Goal: Task Accomplishment & Management: Manage account settings

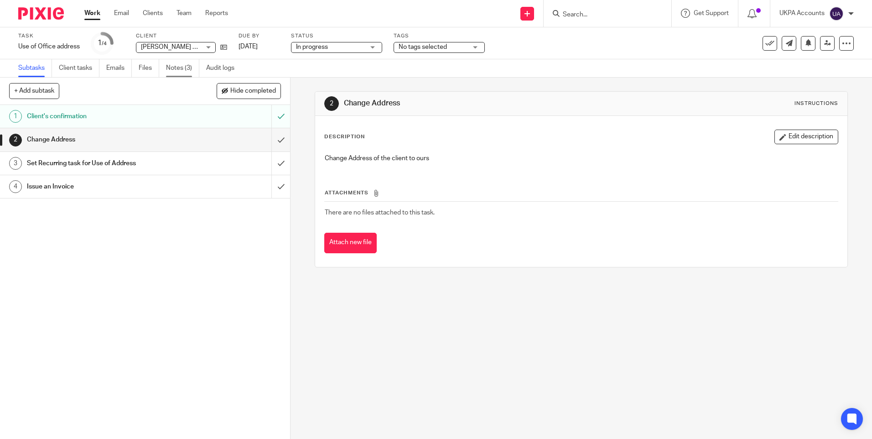
click at [190, 69] on link "Notes (3)" at bounding box center [182, 68] width 33 height 18
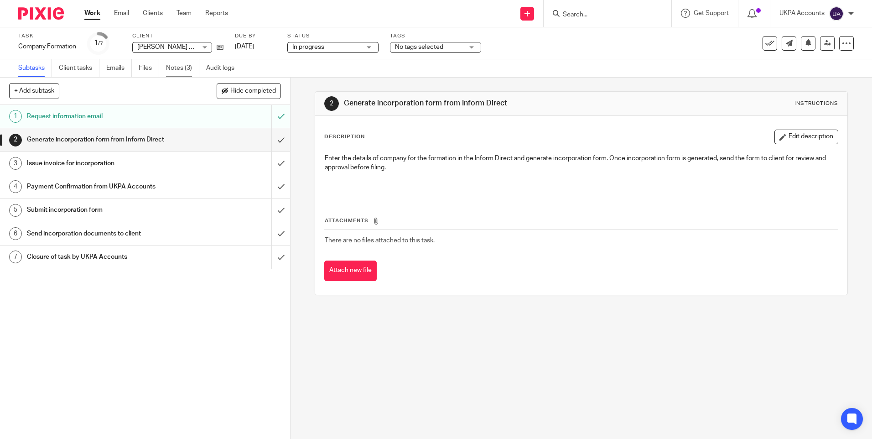
click at [171, 61] on link "Notes (3)" at bounding box center [182, 68] width 33 height 18
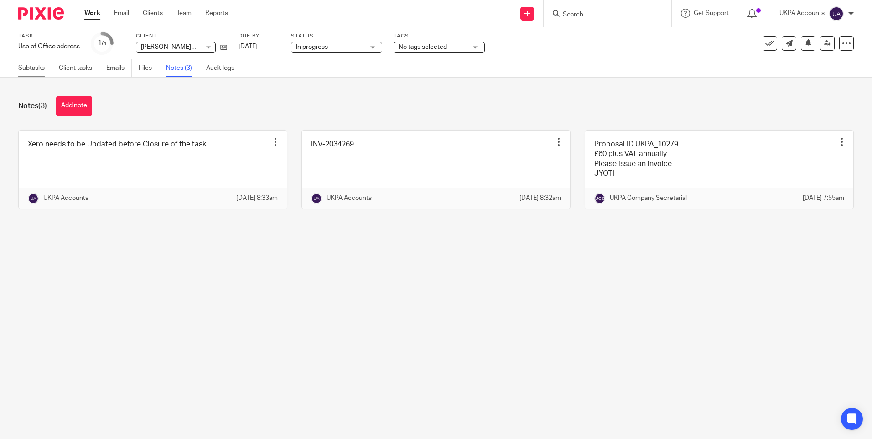
drag, startPoint x: 425, startPoint y: 312, endPoint x: 27, endPoint y: 72, distance: 464.4
click at [418, 311] on main "Task Use of Office address Save Use of Office address 1 /4 Client Guillermo Lop…" at bounding box center [436, 219] width 872 height 439
click at [30, 72] on link "Subtasks" at bounding box center [35, 68] width 34 height 18
click at [38, 70] on link "Subtasks" at bounding box center [35, 68] width 34 height 18
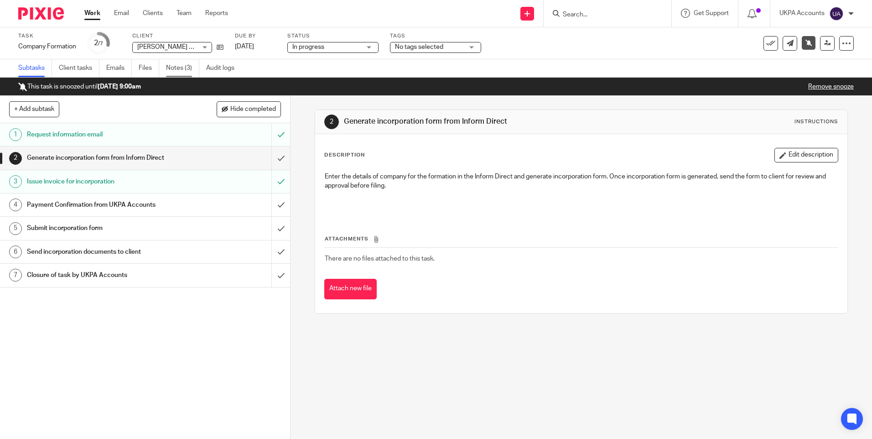
click at [187, 74] on link "Notes (3)" at bounding box center [182, 68] width 33 height 18
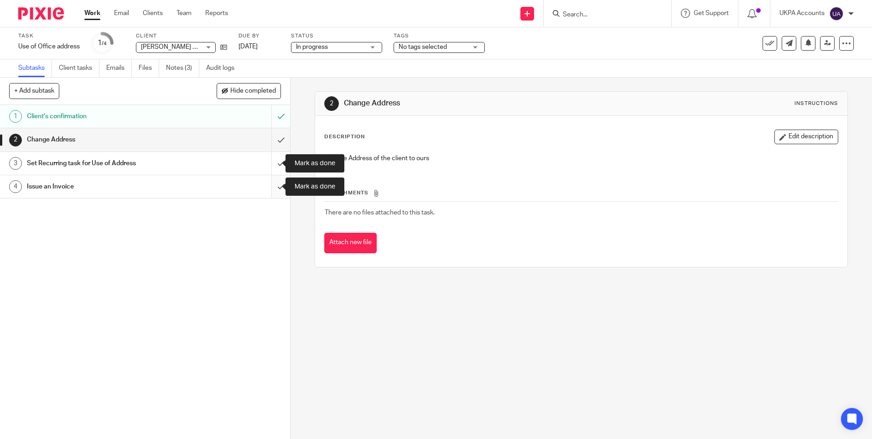
click at [273, 184] on input "submit" at bounding box center [145, 186] width 290 height 23
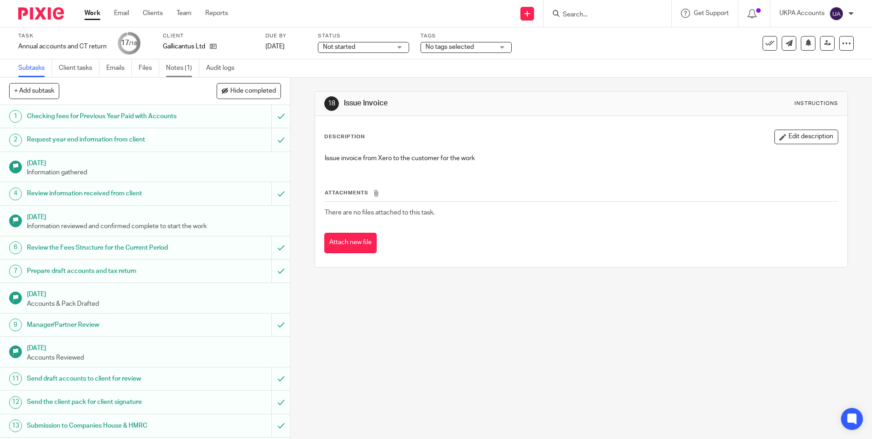
click at [180, 69] on link "Notes (1)" at bounding box center [182, 68] width 33 height 18
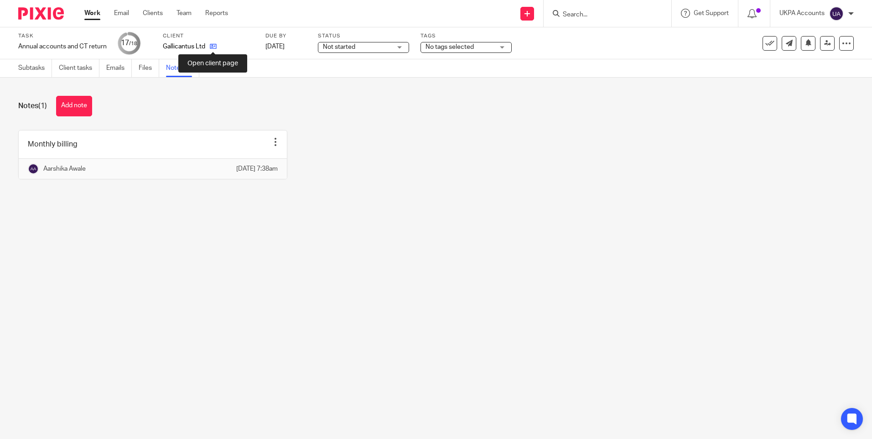
click at [213, 44] on icon at bounding box center [213, 46] width 7 height 7
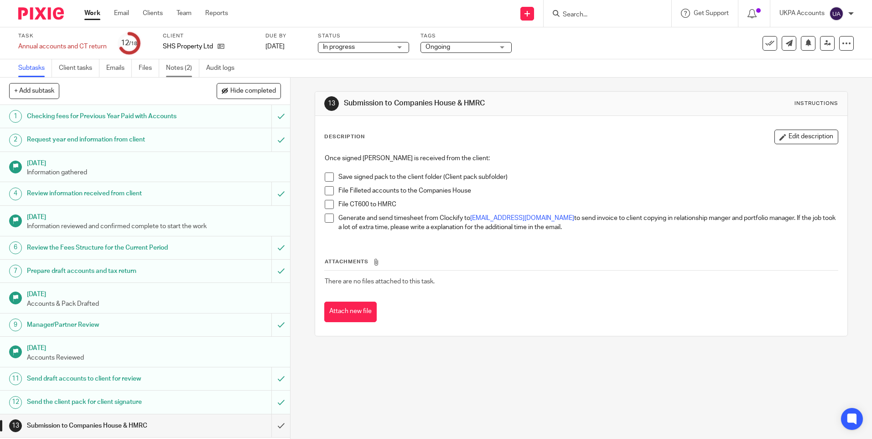
click at [180, 73] on link "Notes (2)" at bounding box center [182, 68] width 33 height 18
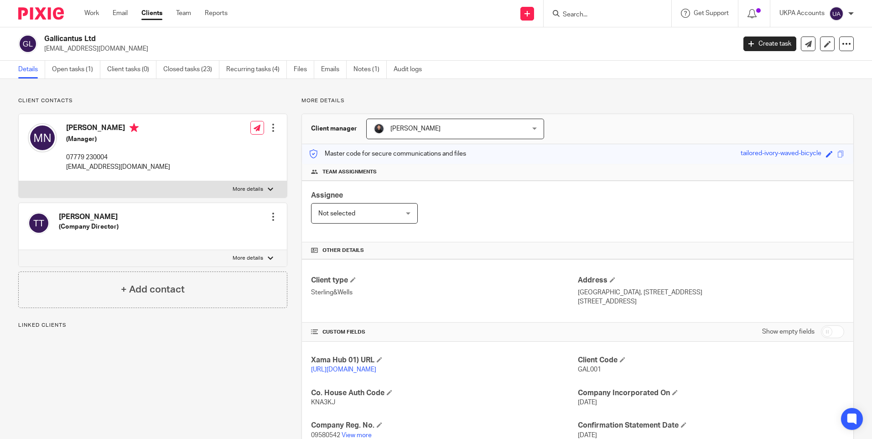
drag, startPoint x: 0, startPoint y: 0, endPoint x: 301, endPoint y: 290, distance: 418.2
click at [302, 290] on div "Client type Sterling&Wells Address [GEOGRAPHIC_DATA], [STREET_ADDRESS] [STREET_…" at bounding box center [577, 290] width 551 height 63
click at [349, 297] on p "Sterling&Wells" at bounding box center [444, 292] width 266 height 9
click at [345, 294] on p "Sterling&Wells" at bounding box center [444, 292] width 266 height 9
drag, startPoint x: 353, startPoint y: 292, endPoint x: 303, endPoint y: 291, distance: 50.2
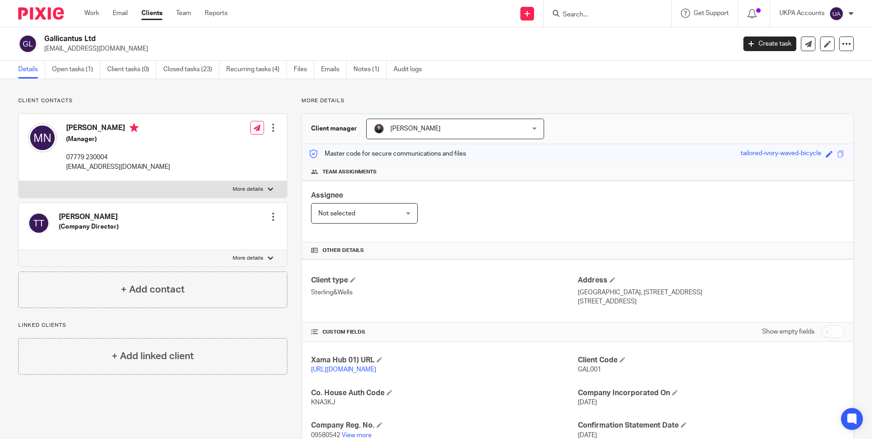
click at [303, 291] on div "Client type Sterling&Wells Address Palladium House, 1 - 4 Argyll Street London,…" at bounding box center [577, 290] width 551 height 63
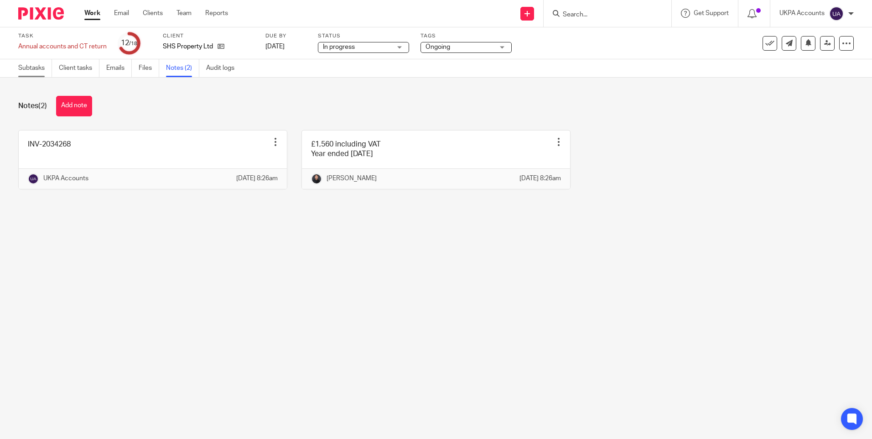
click at [45, 72] on link "Subtasks" at bounding box center [35, 68] width 34 height 18
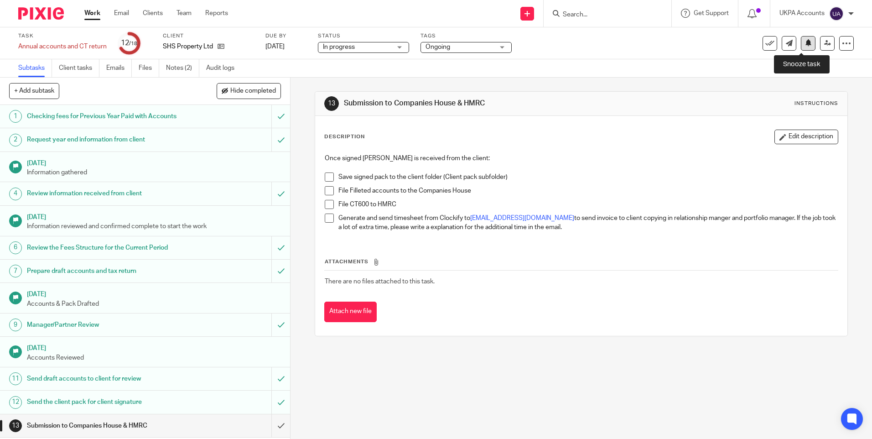
click at [805, 43] on button at bounding box center [808, 43] width 15 height 15
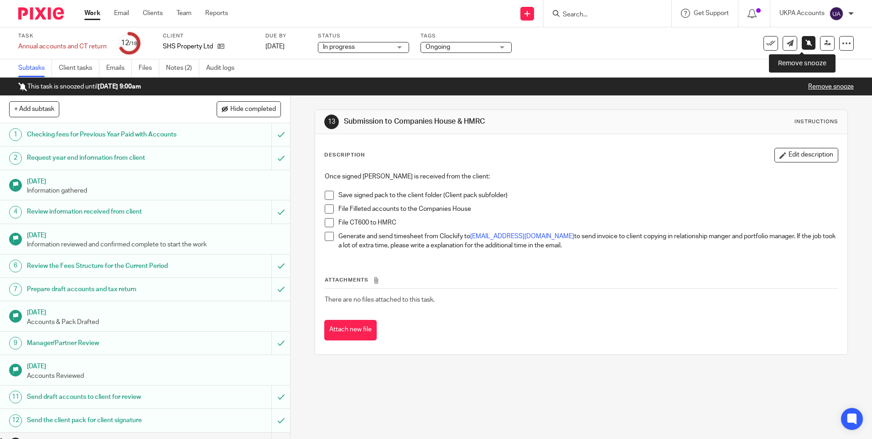
click at [805, 41] on icon at bounding box center [808, 42] width 7 height 7
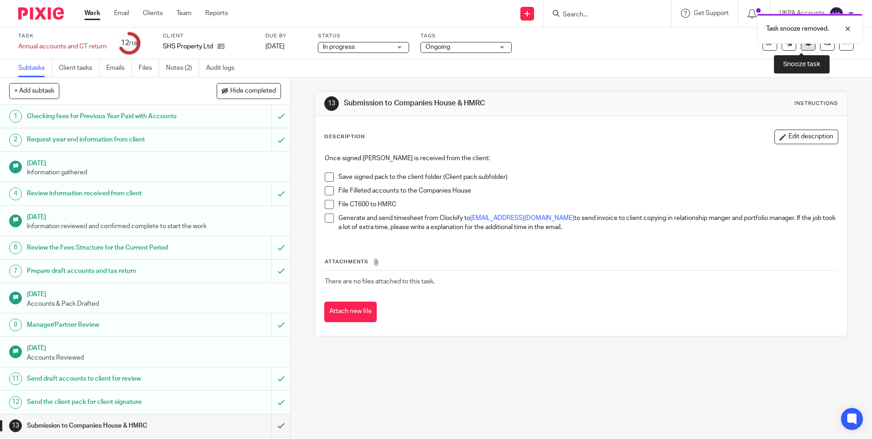
click at [805, 46] on icon at bounding box center [808, 42] width 7 height 7
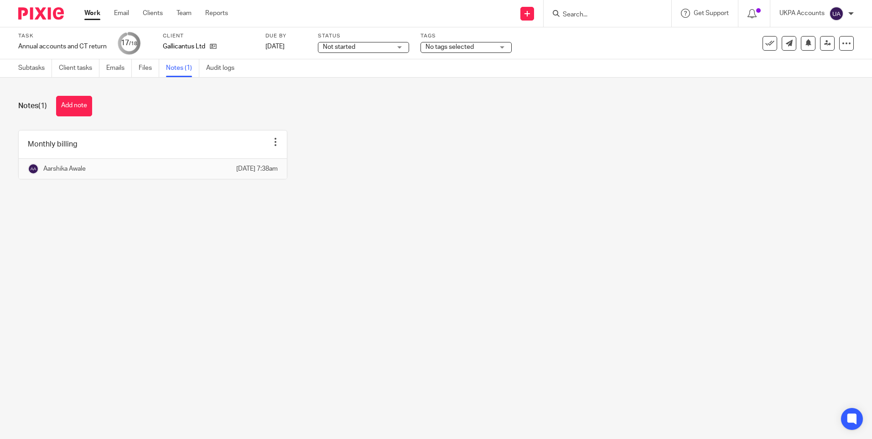
click at [332, 294] on main "Task Annual accounts and CT return Save Annual accounts and CT return 17 /18 Cl…" at bounding box center [436, 219] width 872 height 439
drag, startPoint x: 3, startPoint y: 0, endPoint x: 256, endPoint y: 263, distance: 365.0
click at [325, 186] on div "Monthly billing Edit note Delete note Aarshika Awale 26 Sep 2025 7:38am" at bounding box center [428, 161] width 849 height 63
click at [169, 226] on main "Task Annual accounts and CT return Save Annual accounts and CT return 17 /18 Cl…" at bounding box center [436, 219] width 872 height 439
click at [370, 140] on div "Monthly billing Edit note Delete note Aarshika Awale 26 Sep 2025 7:38am" at bounding box center [428, 161] width 849 height 63
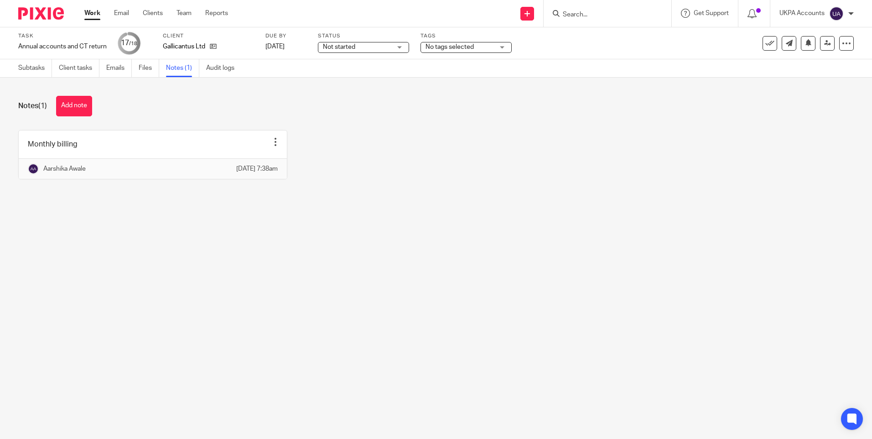
click at [371, 140] on div "Monthly billing Edit note Delete note Aarshika Awale 26 Sep 2025 7:38am" at bounding box center [428, 161] width 849 height 63
click at [624, 223] on main "Task Annual accounts and CT return Save Annual accounts and CT return 17 /18 Cl…" at bounding box center [436, 219] width 872 height 439
click at [475, 229] on main "Task Annual accounts and CT return Save Annual accounts and CT return 17 /18 Cl…" at bounding box center [436, 219] width 872 height 439
click at [425, 253] on main "Task Annual accounts and CT return Save Annual accounts and CT return 17 /18 Cl…" at bounding box center [436, 219] width 872 height 439
click at [550, 284] on main "Task Annual accounts and CT return Save Annual accounts and CT return 17 /18 Cl…" at bounding box center [436, 219] width 872 height 439
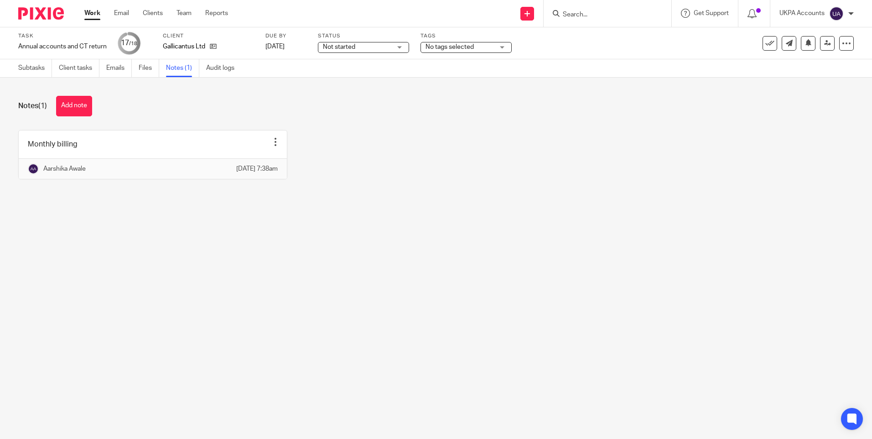
click at [239, 278] on main "Task Annual accounts and CT return Save Annual accounts and CT return 17 /18 Cl…" at bounding box center [436, 219] width 872 height 439
click at [4, 7] on div at bounding box center [37, 13] width 75 height 27
click at [6, 5] on div at bounding box center [37, 13] width 75 height 27
click at [40, 107] on h1 "Notes (1)" at bounding box center [32, 106] width 29 height 10
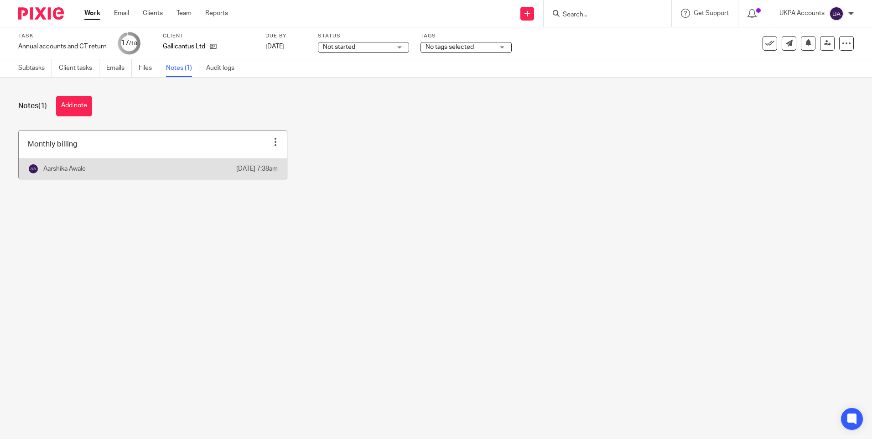
drag, startPoint x: 13, startPoint y: 81, endPoint x: 171, endPoint y: 177, distance: 184.9
click at [171, 177] on div "Notes (1) Add note Monthly billing Edit note Delete note Aarshika Awale 26 Sep …" at bounding box center [436, 145] width 872 height 134
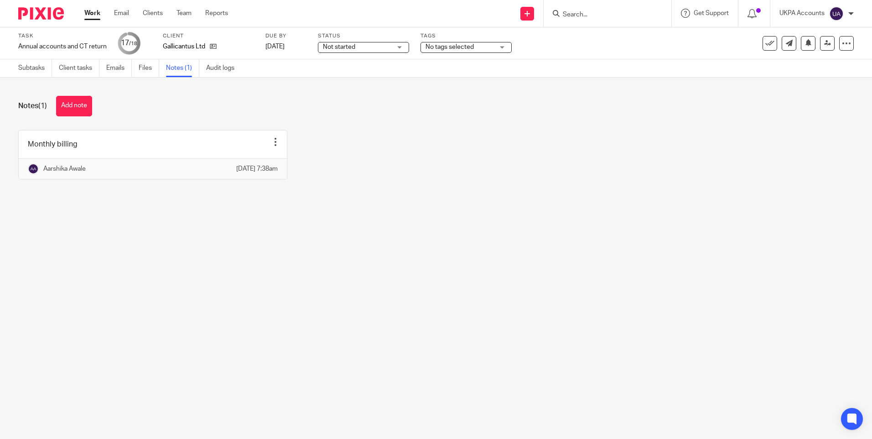
drag, startPoint x: 171, startPoint y: 177, endPoint x: 434, endPoint y: 201, distance: 264.1
click at [434, 193] on div "Monthly billing Edit note Delete note Aarshika Awale 26 Sep 2025 7:38am" at bounding box center [428, 161] width 849 height 63
click at [362, 176] on div "Monthly billing Edit note Delete note Aarshika Awale 26 Sep 2025 7:38am" at bounding box center [428, 161] width 849 height 63
click at [360, 176] on div "Monthly billing Edit note Delete note Aarshika Awale 26 Sep 2025 7:38am" at bounding box center [428, 161] width 849 height 63
click at [407, 174] on div "Monthly billing Edit note Delete note Aarshika Awale 26 Sep 2025 7:38am" at bounding box center [428, 161] width 849 height 63
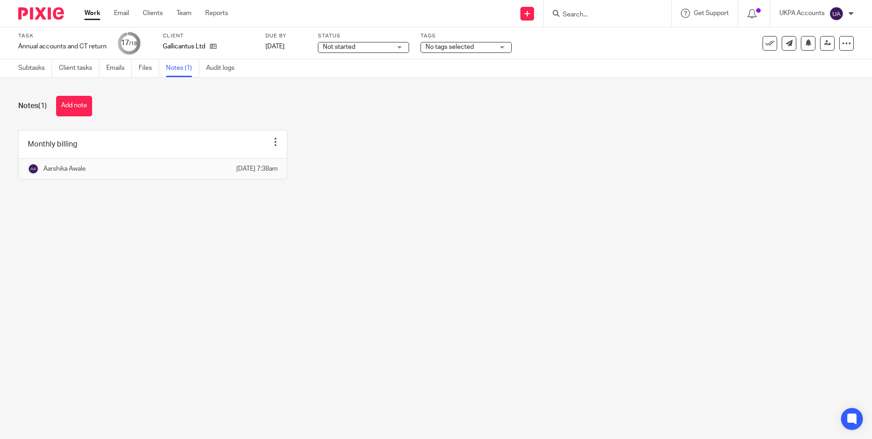
drag, startPoint x: 437, startPoint y: 366, endPoint x: 319, endPoint y: 419, distance: 129.2
click at [435, 366] on main "Task Annual accounts and CT return Save Annual accounts and CT return 17 /18 Cl…" at bounding box center [436, 219] width 872 height 439
click at [88, 105] on button "Add note" at bounding box center [74, 106] width 36 height 21
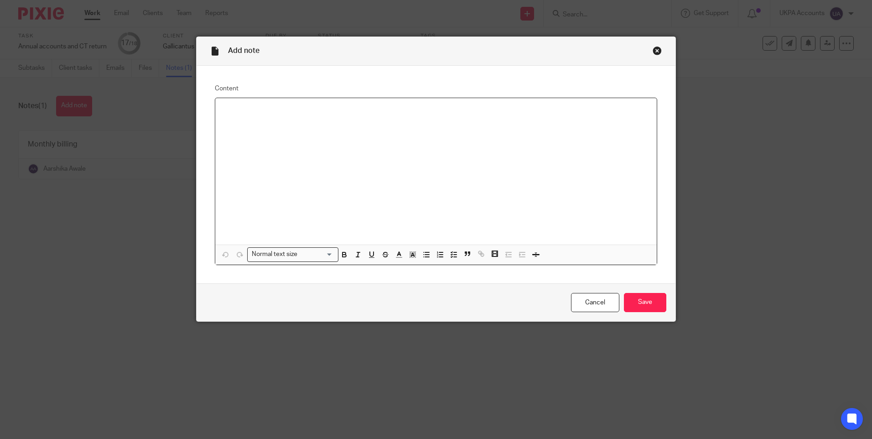
paste div
click at [639, 308] on input "Save" at bounding box center [645, 303] width 42 height 20
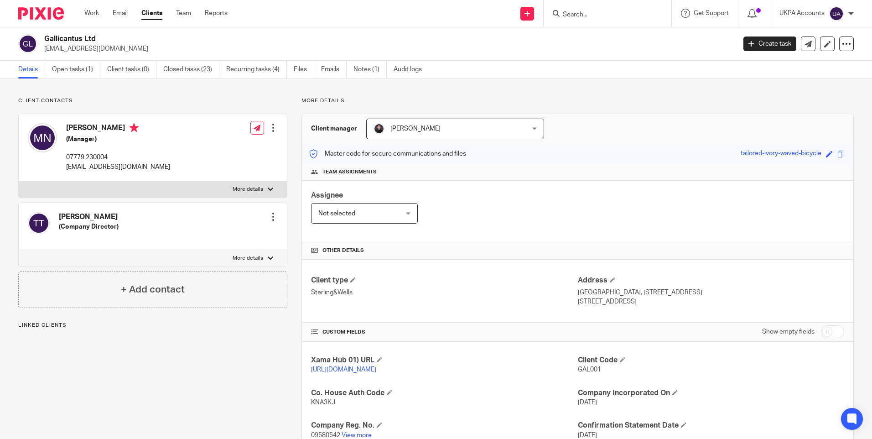
click at [186, 63] on link "Closed tasks (23)" at bounding box center [191, 70] width 56 height 18
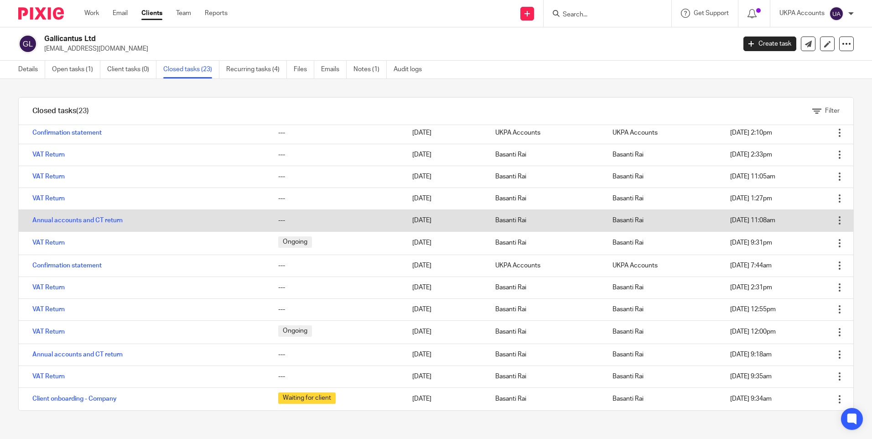
scroll to position [241, 0]
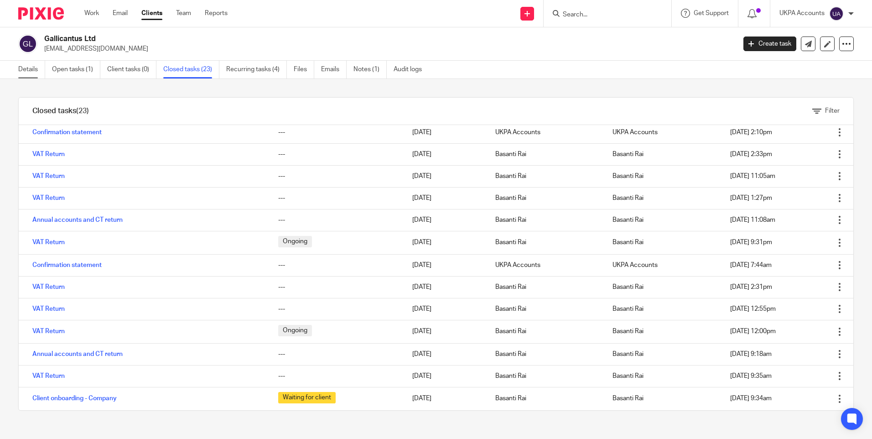
click at [29, 65] on link "Details" at bounding box center [31, 70] width 27 height 18
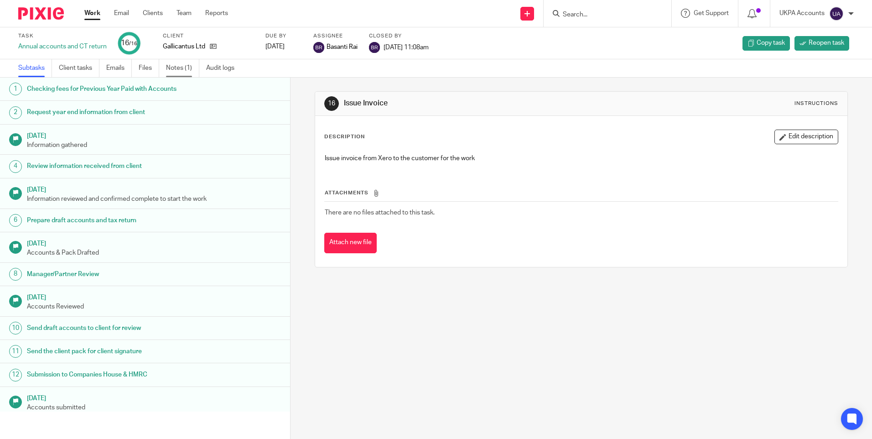
click at [187, 69] on link "Notes (1)" at bounding box center [182, 68] width 33 height 18
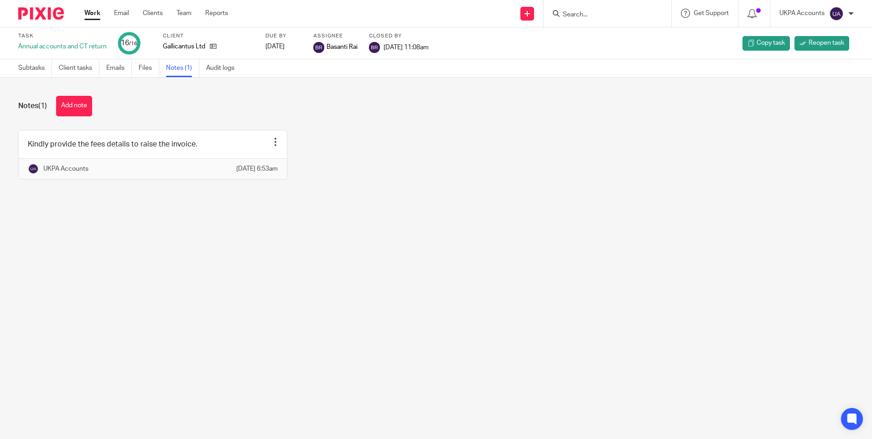
click at [532, 180] on div "Kindly provide the fees details to raise the invoice. Edit note Delete note UKP…" at bounding box center [428, 161] width 849 height 63
drag, startPoint x: 148, startPoint y: 228, endPoint x: 155, endPoint y: 231, distance: 8.2
click at [153, 230] on main "Task Annual accounts and CT return 16 /16 Client Gallicantus Ltd Due by 2023-09…" at bounding box center [436, 219] width 872 height 439
click at [359, 301] on main "Task Annual accounts and CT return 16 /16 Client Gallicantus Ltd Due by 2023-09…" at bounding box center [436, 219] width 872 height 439
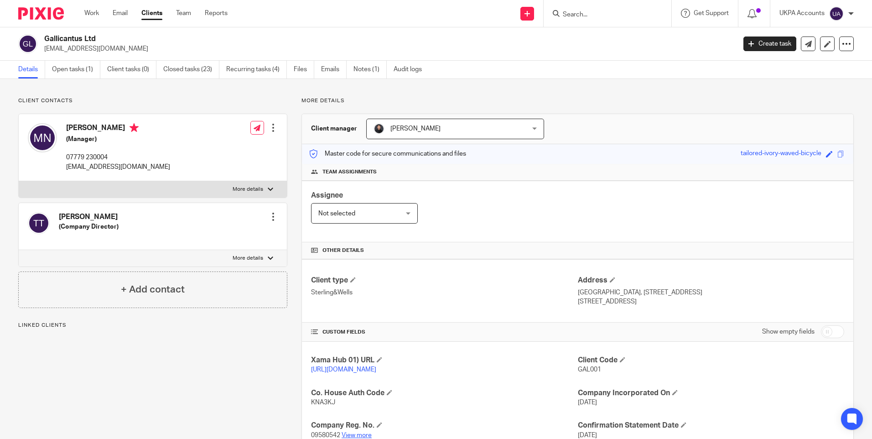
scroll to position [91, 0]
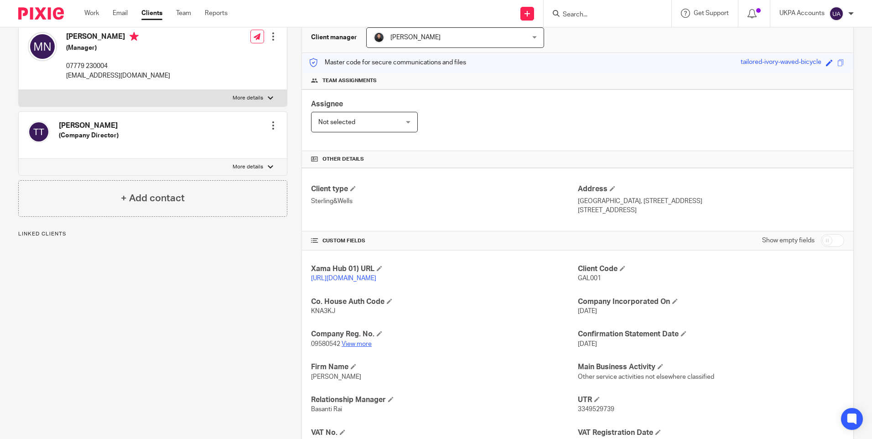
click at [364, 347] on link "View more" at bounding box center [356, 344] width 30 height 6
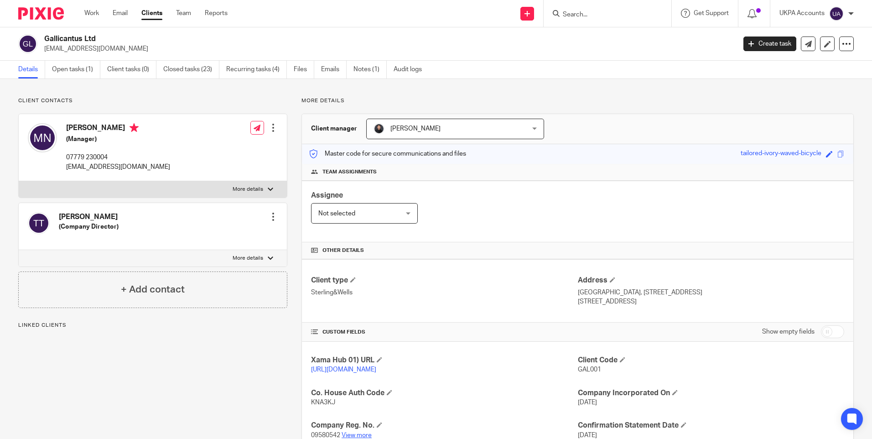
click at [355, 432] on link "View more" at bounding box center [356, 435] width 30 height 6
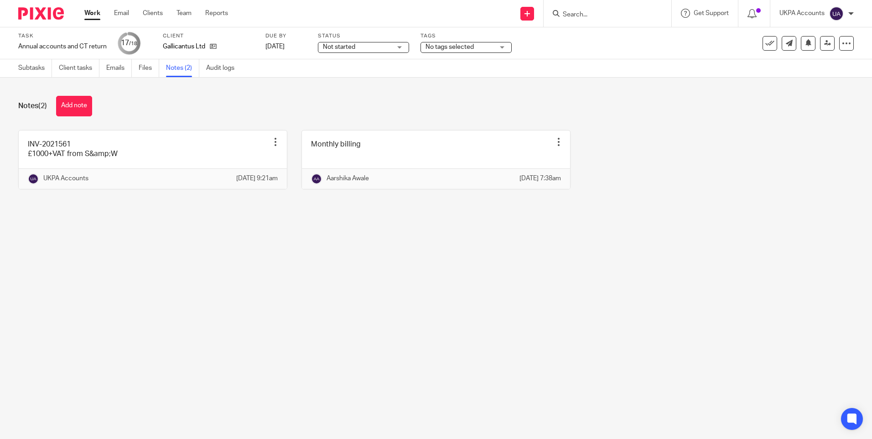
click at [227, 312] on main "Task Annual accounts and CT return Save Annual accounts and CT return 17 /18 Cl…" at bounding box center [436, 219] width 872 height 439
click at [33, 69] on link "Subtasks" at bounding box center [35, 68] width 34 height 18
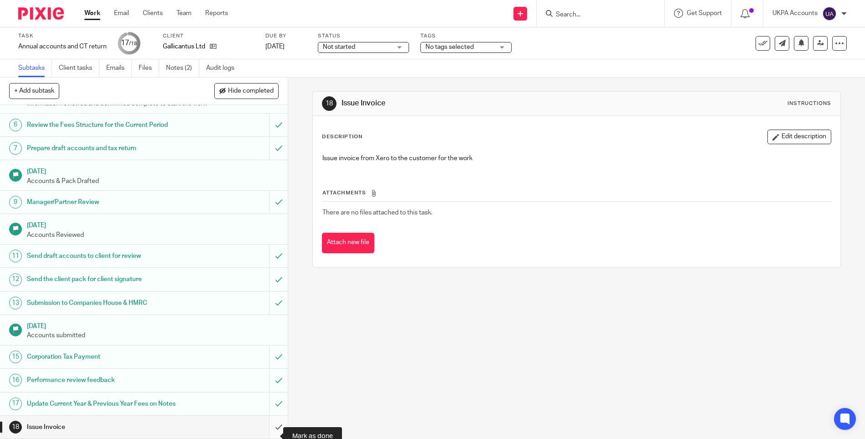
click at [270, 434] on input "submit" at bounding box center [144, 426] width 288 height 23
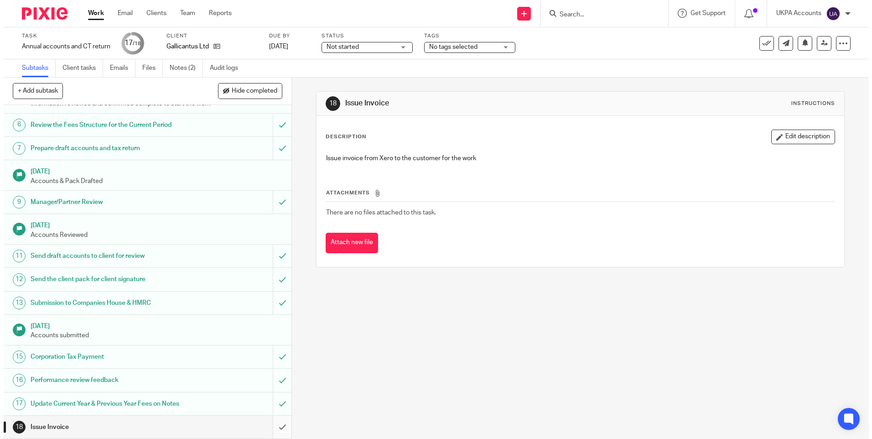
scroll to position [123, 0]
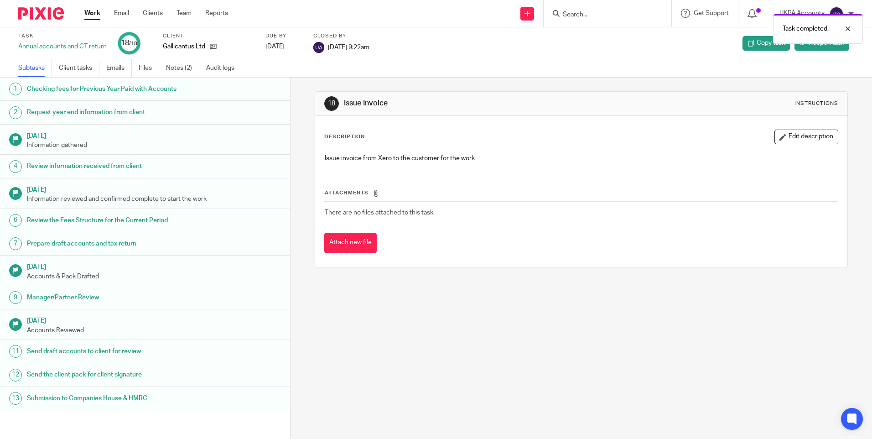
click at [96, 14] on link "Work" at bounding box center [92, 13] width 16 height 9
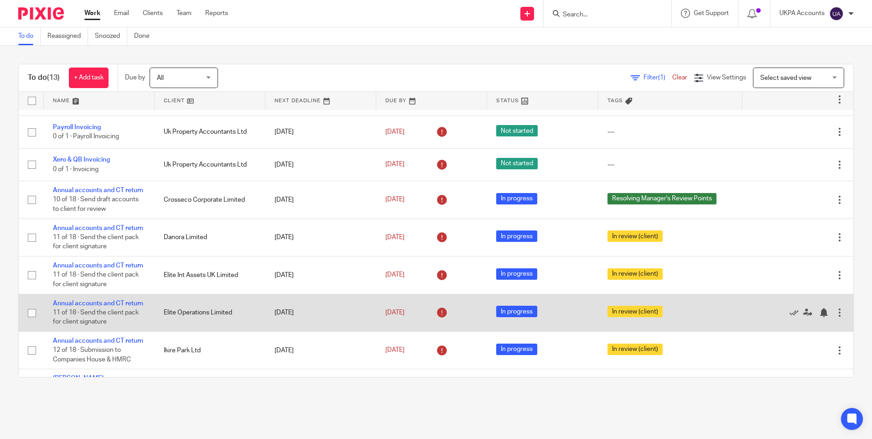
scroll to position [121, 0]
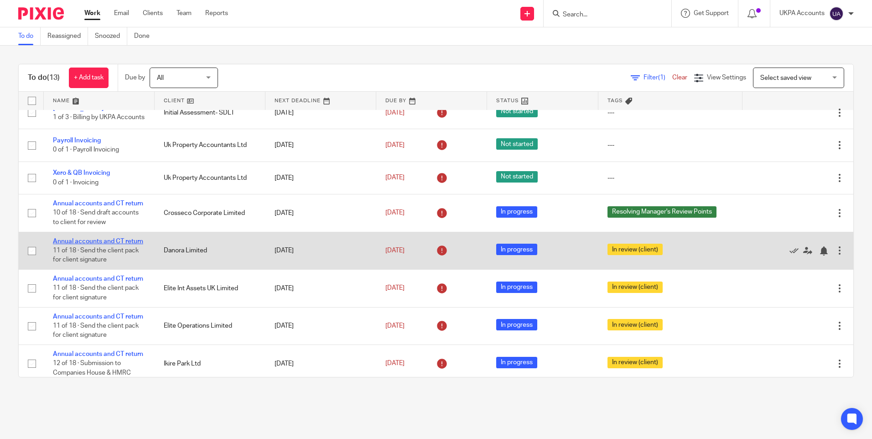
click at [101, 244] on link "Annual accounts and CT return" at bounding box center [98, 241] width 90 height 6
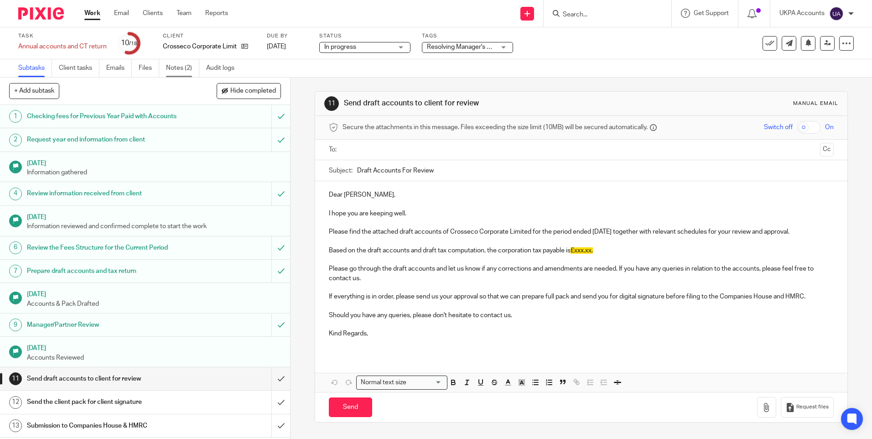
click at [181, 67] on link "Notes (2)" at bounding box center [182, 68] width 33 height 18
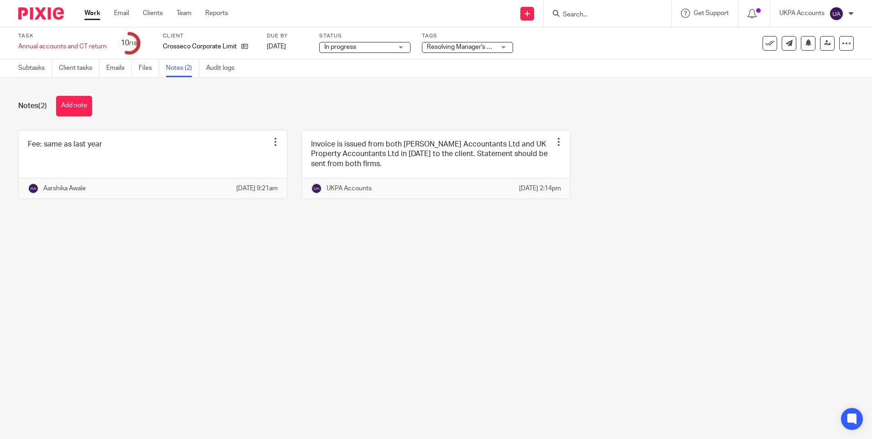
click at [227, 355] on main "Task Annual accounts and CT return Save Annual accounts and CT return 10 /18 Cl…" at bounding box center [436, 219] width 872 height 439
click at [166, 254] on main "Task Annual accounts and CT return Save Annual accounts and CT return 10 /18 Cl…" at bounding box center [436, 219] width 872 height 439
click at [84, 109] on button "Add note" at bounding box center [74, 106] width 36 height 21
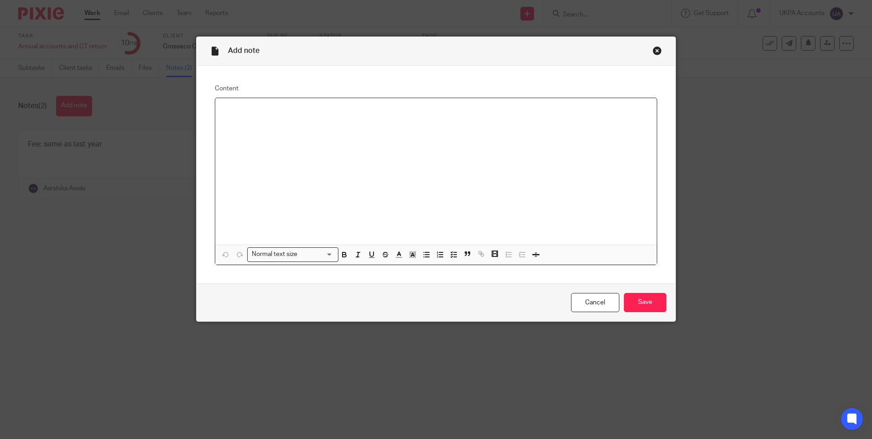
click at [233, 164] on div at bounding box center [435, 171] width 441 height 146
click at [261, 119] on p "£1200+VAT deom S&W" at bounding box center [435, 118] width 427 height 9
drag, startPoint x: 264, startPoint y: 120, endPoint x: 253, endPoint y: 120, distance: 10.9
click at [253, 120] on p "£1200+VAT deom S&W" at bounding box center [435, 118] width 427 height 9
click at [253, 118] on p "£1200+VATfrom S&W" at bounding box center [435, 118] width 427 height 9
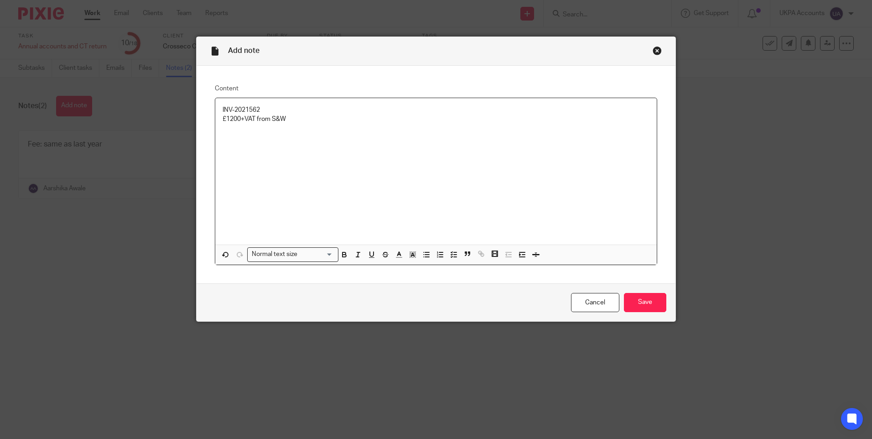
click at [327, 166] on div "INV-2021562 £1200+VAT from S&W" at bounding box center [435, 171] width 441 height 146
click at [649, 301] on input "Save" at bounding box center [645, 303] width 42 height 20
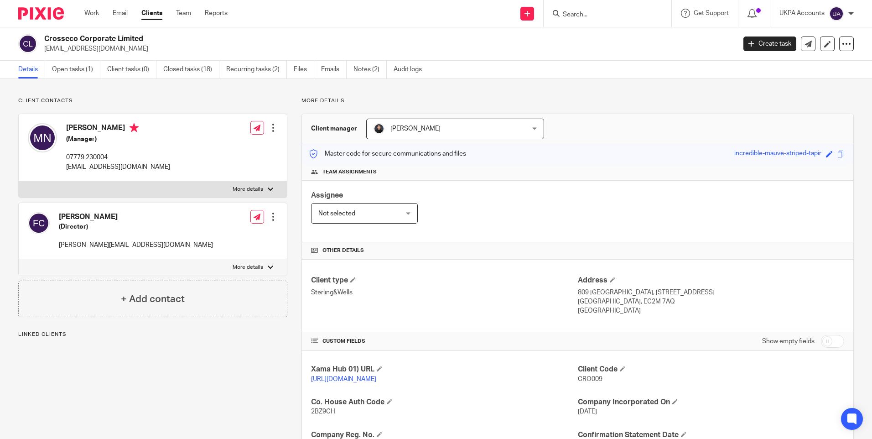
scroll to position [91, 0]
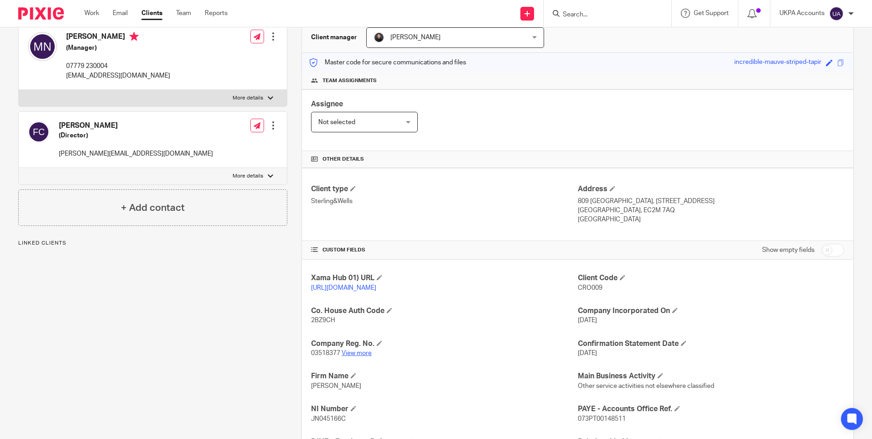
click at [365, 356] on link "View more" at bounding box center [356, 353] width 30 height 6
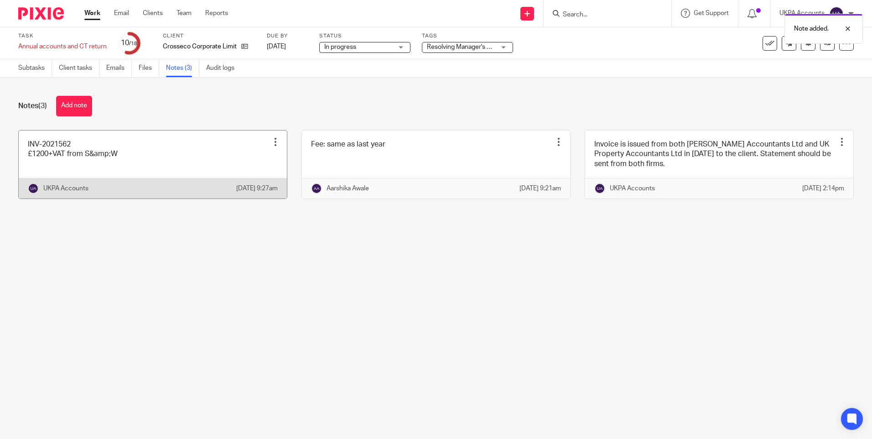
drag, startPoint x: 274, startPoint y: 338, endPoint x: 140, endPoint y: 188, distance: 201.5
click at [273, 338] on main "Task Annual accounts and CT return Save Annual accounts and CT return 10 /18 Cl…" at bounding box center [436, 219] width 872 height 439
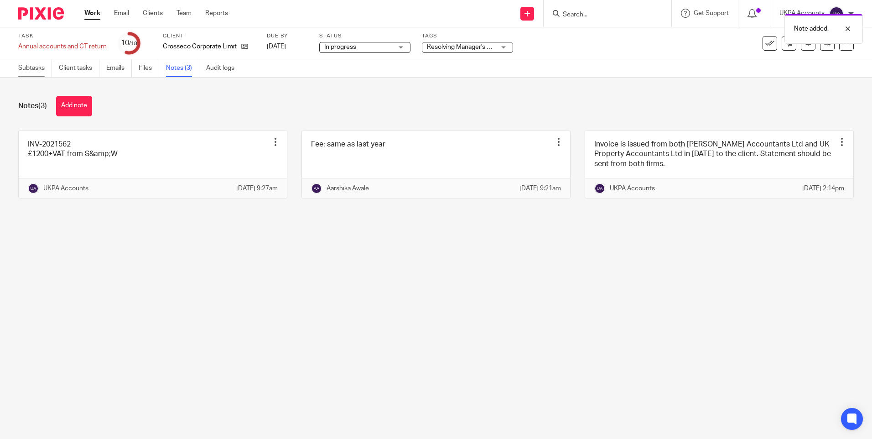
click at [39, 68] on link "Subtasks" at bounding box center [35, 68] width 34 height 18
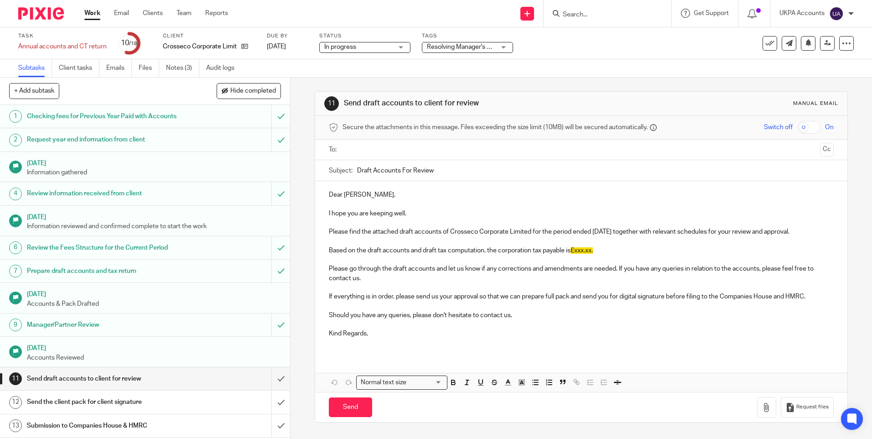
click at [442, 79] on div "11 Send draft accounts to client for review Manual email Secure the attachments…" at bounding box center [581, 257] width 533 height 358
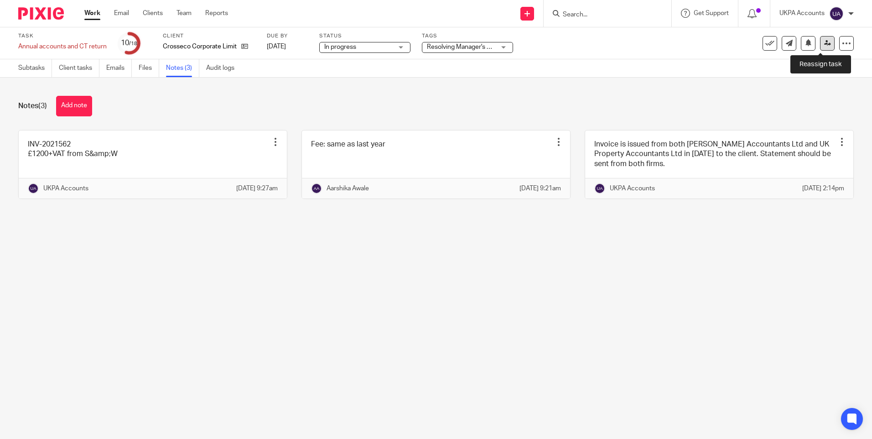
click at [824, 45] on icon at bounding box center [827, 43] width 7 height 7
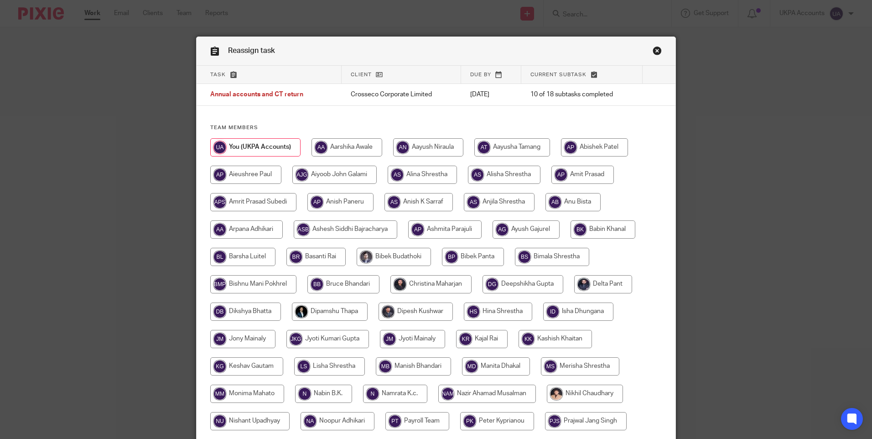
click at [357, 148] on input "radio" at bounding box center [346, 147] width 71 height 18
radio input "true"
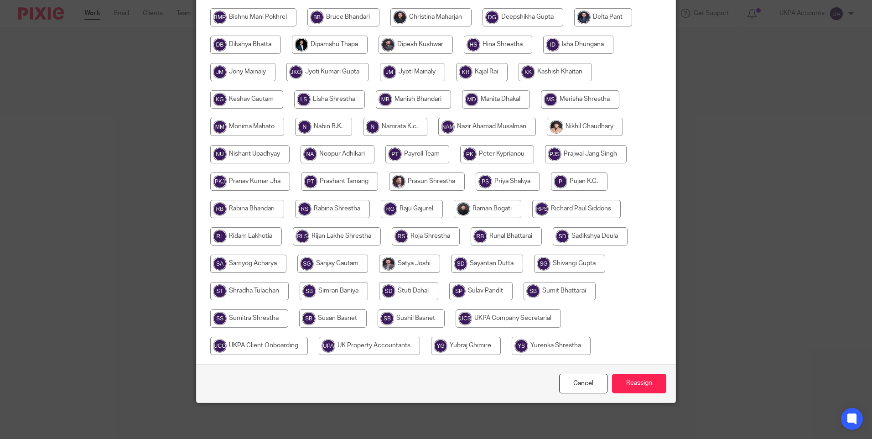
scroll to position [267, 0]
click at [628, 382] on input "Reassign" at bounding box center [639, 383] width 54 height 20
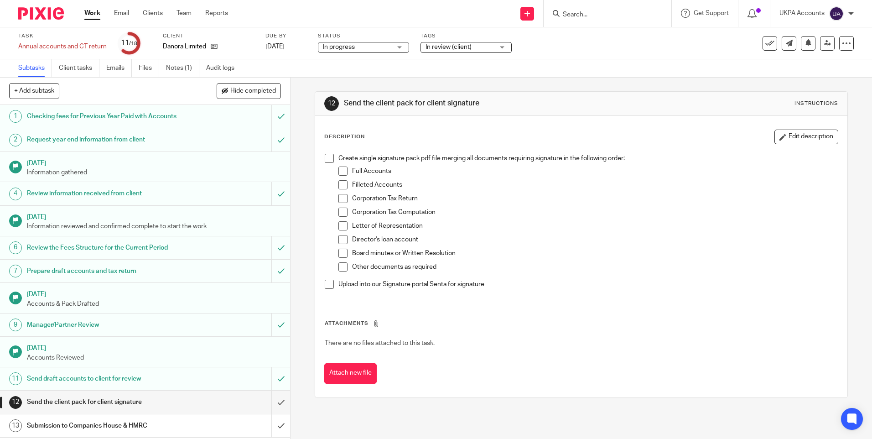
click at [194, 69] on link "Notes (1)" at bounding box center [182, 68] width 33 height 18
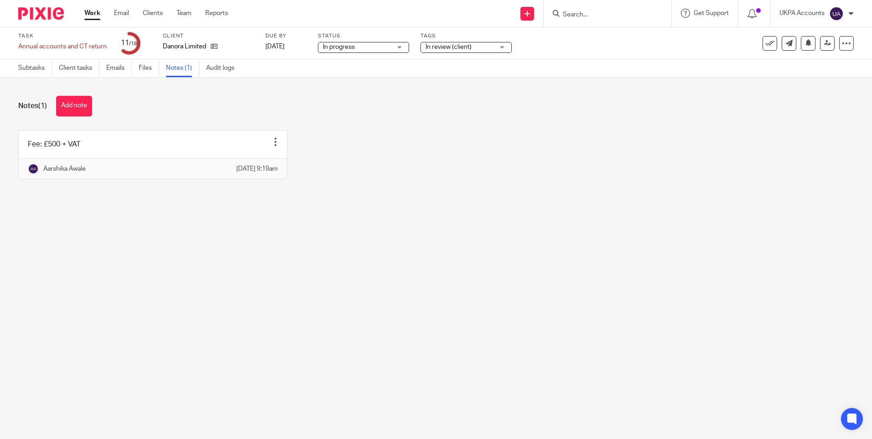
click at [235, 353] on main "Task Annual accounts and CT return Save Annual accounts and CT return 11 /18 Cl…" at bounding box center [436, 219] width 872 height 439
drag, startPoint x: 396, startPoint y: 207, endPoint x: 302, endPoint y: 193, distance: 94.6
click at [392, 207] on div "Notes (1) Add note Fee: £500 + VAT Edit note Delete note Aarshika Awale 26 Sep …" at bounding box center [436, 145] width 872 height 134
click at [82, 104] on button "Add note" at bounding box center [74, 106] width 36 height 21
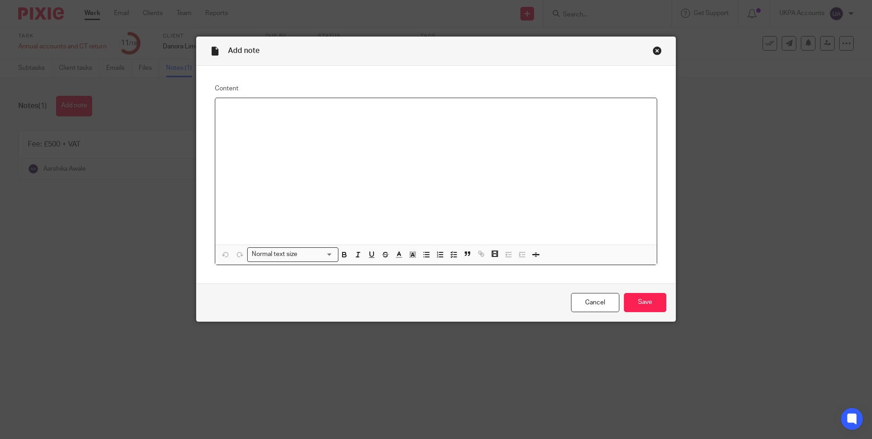
paste div
click at [635, 298] on input "Save" at bounding box center [645, 303] width 42 height 20
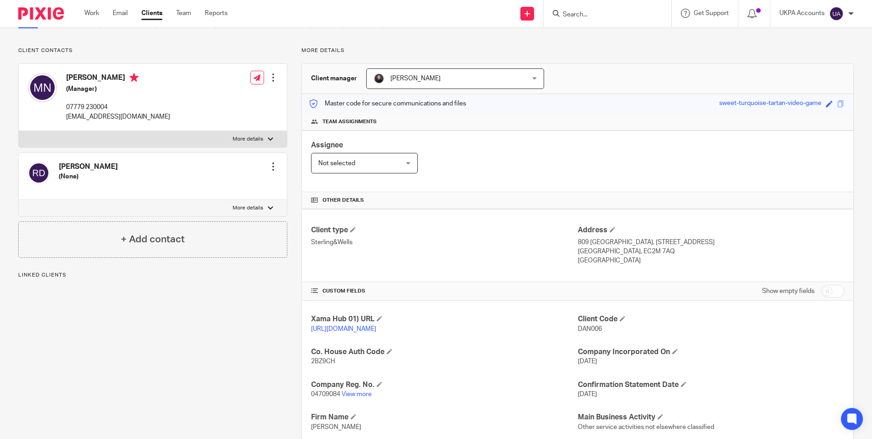
scroll to position [137, 0]
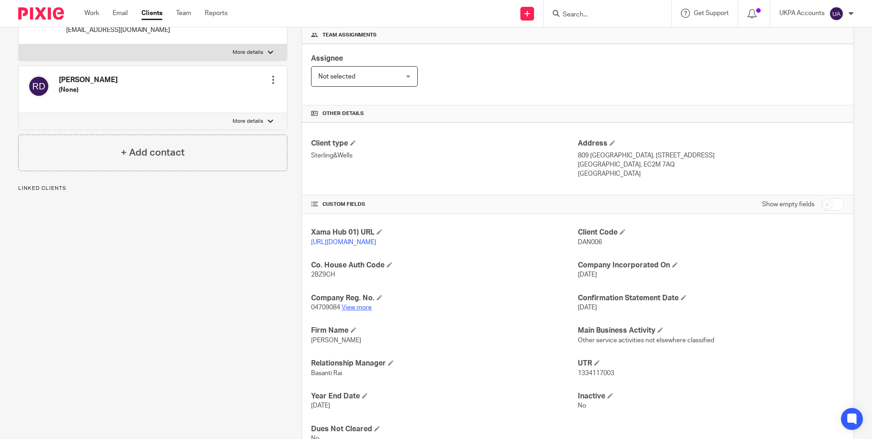
click at [362, 310] on link "View more" at bounding box center [356, 307] width 30 height 6
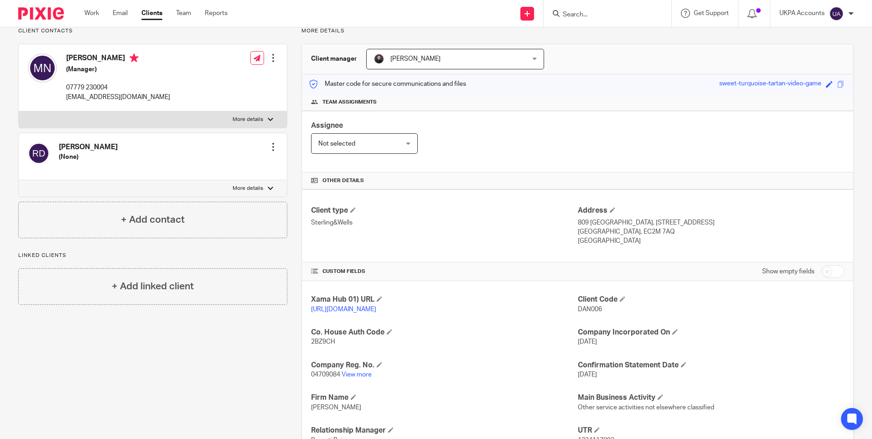
scroll to position [0, 0]
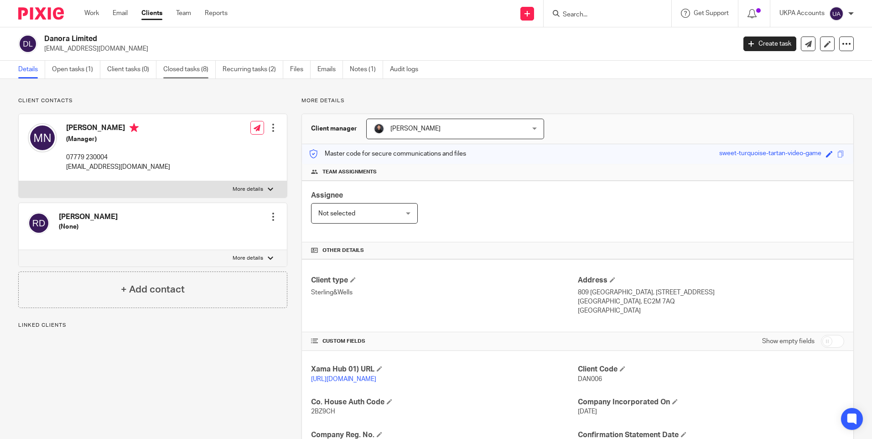
click at [190, 72] on link "Closed tasks (8)" at bounding box center [189, 70] width 52 height 18
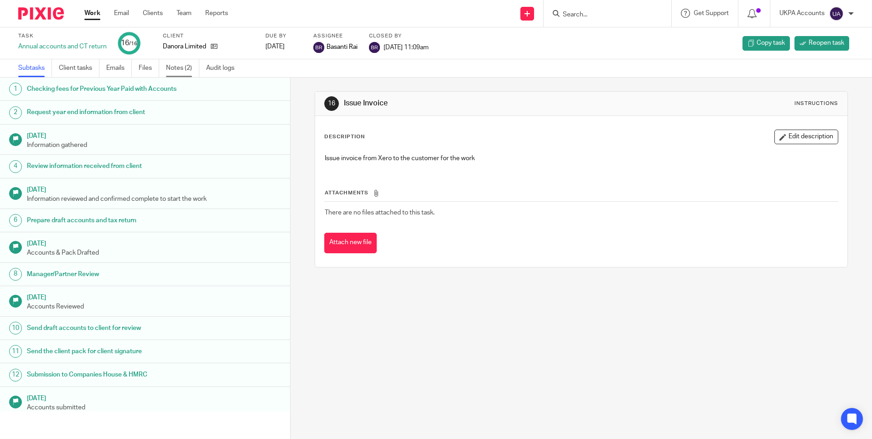
click at [184, 70] on link "Notes (2)" at bounding box center [182, 68] width 33 height 18
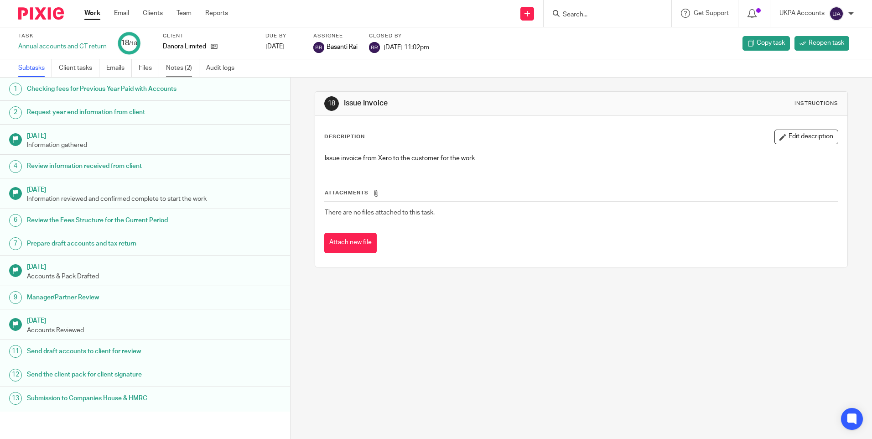
click at [186, 67] on link "Notes (2)" at bounding box center [182, 68] width 33 height 18
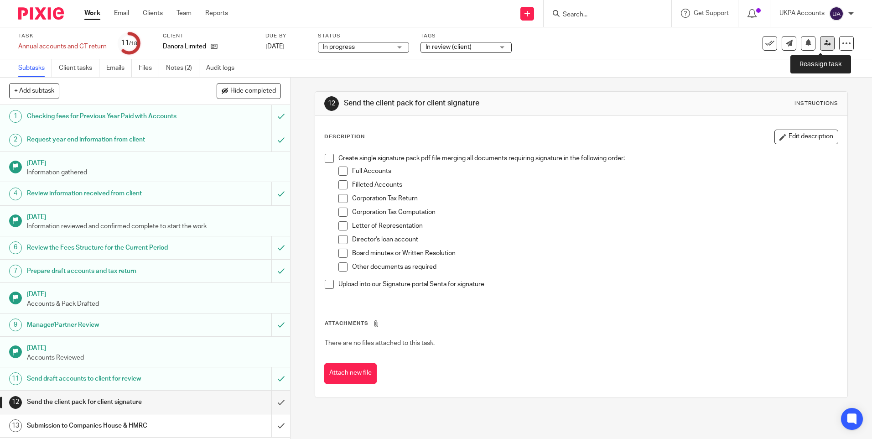
click at [824, 44] on icon at bounding box center [827, 43] width 7 height 7
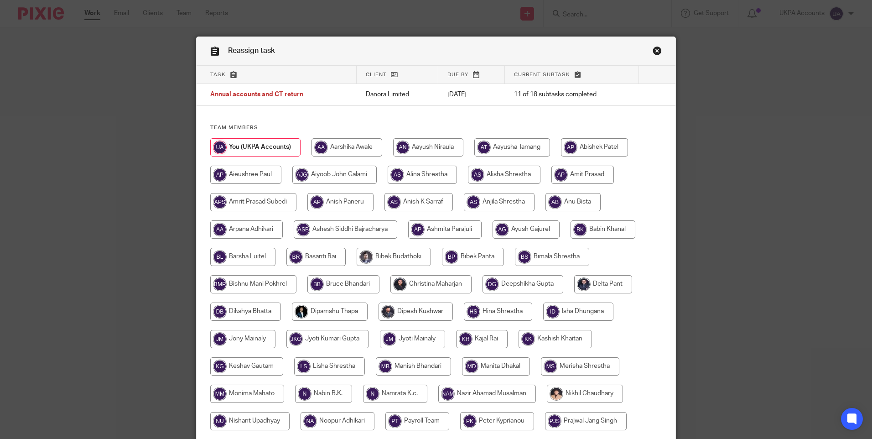
click at [352, 148] on input "radio" at bounding box center [346, 147] width 71 height 18
radio input "true"
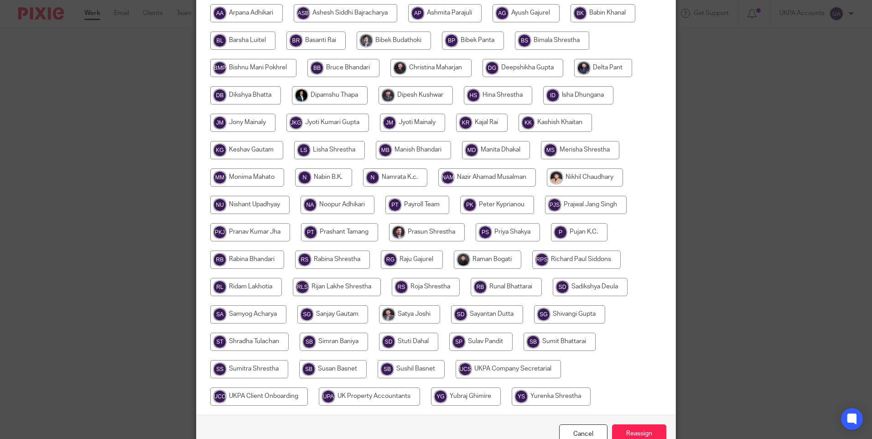
scroll to position [267, 0]
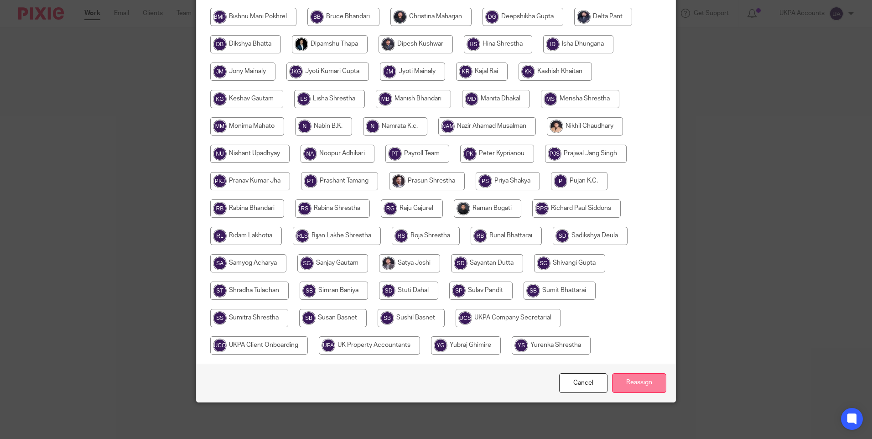
click at [623, 385] on input "Reassign" at bounding box center [639, 383] width 54 height 20
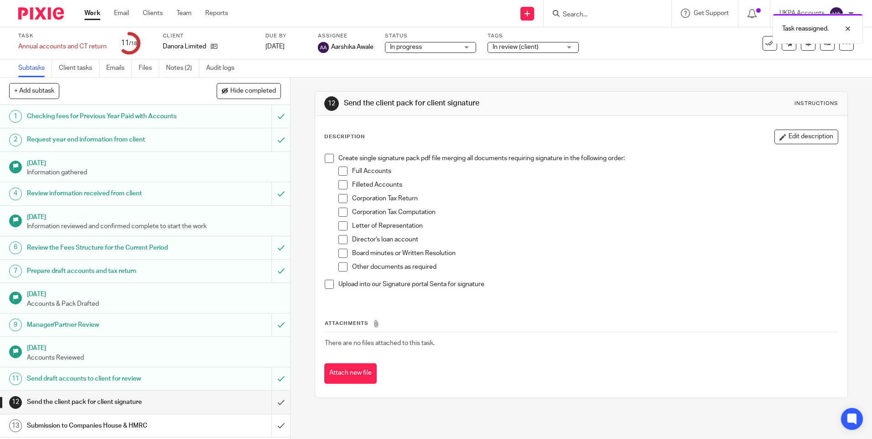
click at [96, 12] on link "Work" at bounding box center [92, 13] width 16 height 9
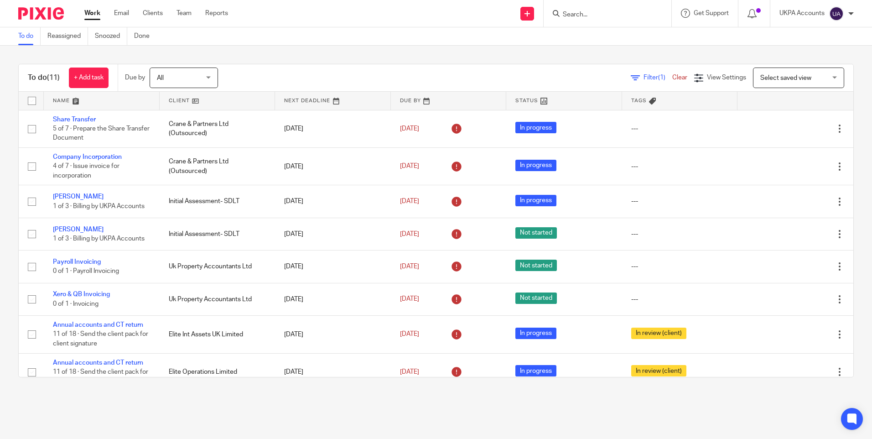
scroll to position [116, 0]
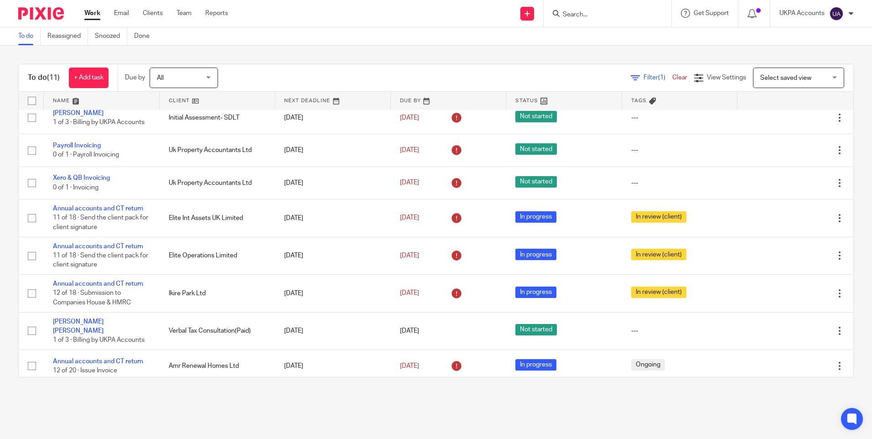
click at [628, 13] on input "Search" at bounding box center [603, 15] width 82 height 8
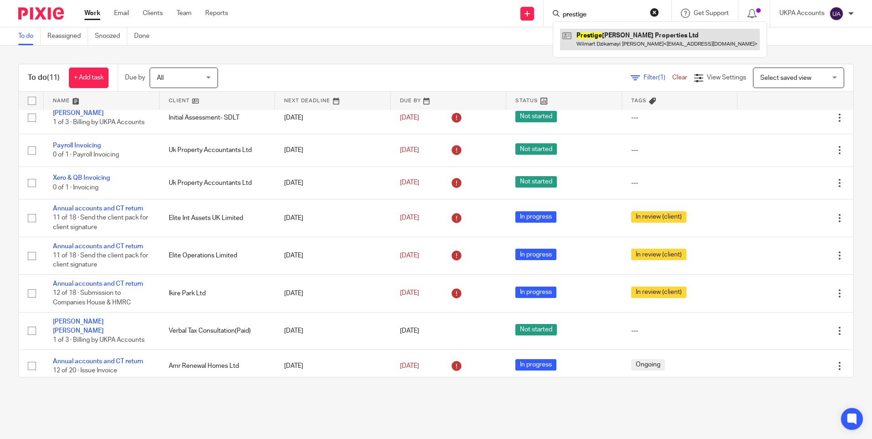
type input "prestige"
click at [605, 36] on link at bounding box center [660, 39] width 200 height 21
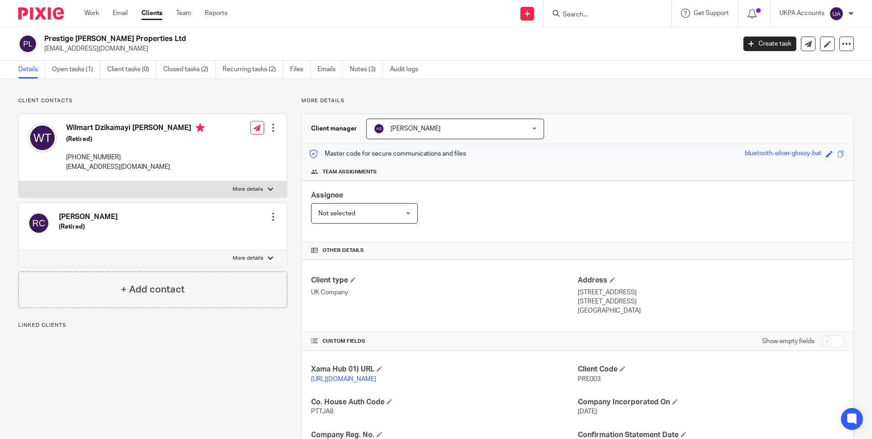
scroll to position [91, 0]
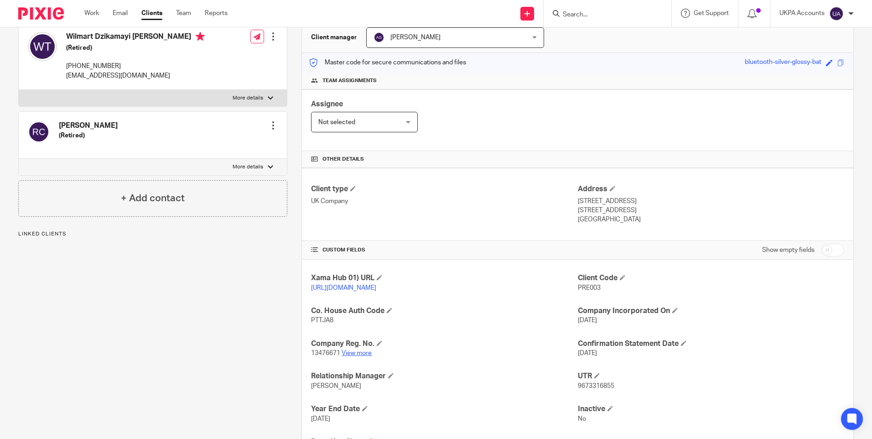
click at [357, 356] on link "View more" at bounding box center [356, 353] width 30 height 6
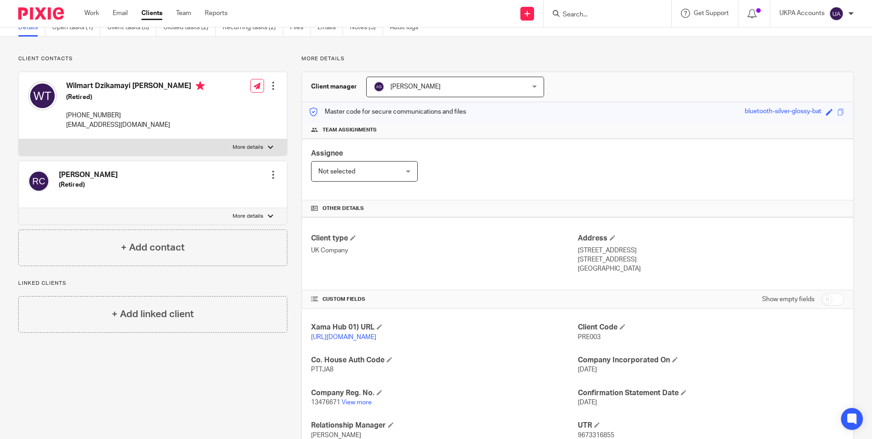
scroll to position [0, 0]
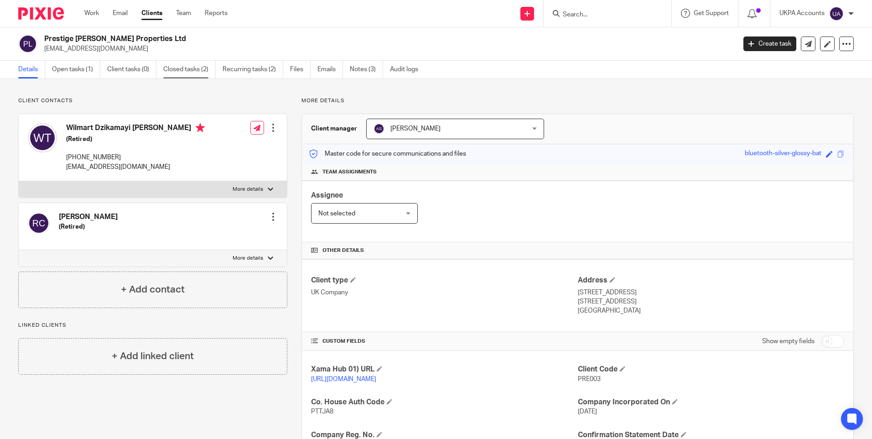
click at [197, 70] on link "Closed tasks (2)" at bounding box center [189, 70] width 52 height 18
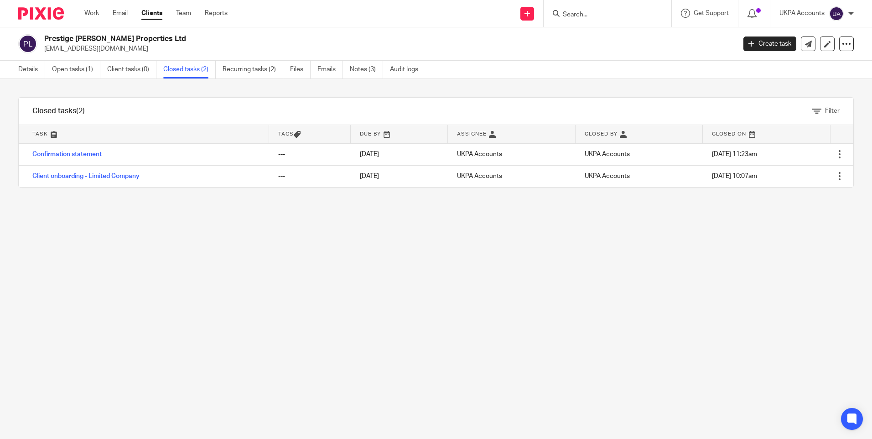
click at [600, 16] on input "Search" at bounding box center [603, 15] width 82 height 8
paste input "Outpost Living Ltd"
type input "Outpost Living Ltd"
click at [596, 38] on link at bounding box center [637, 39] width 154 height 21
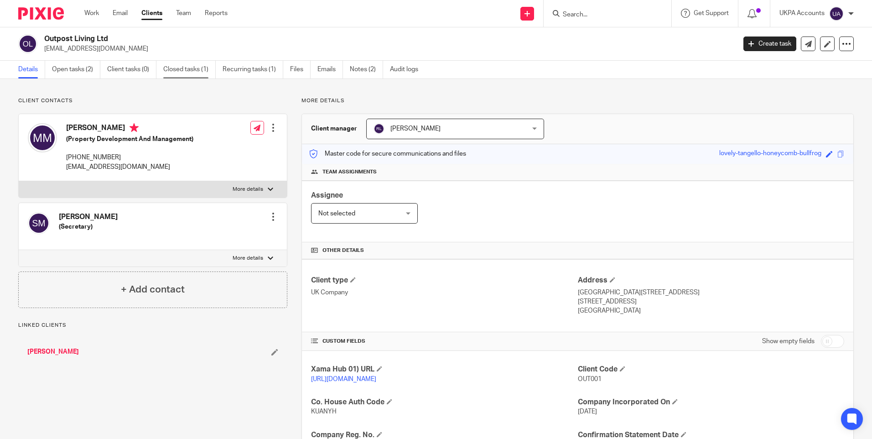
click at [188, 66] on link "Closed tasks (1)" at bounding box center [189, 70] width 52 height 18
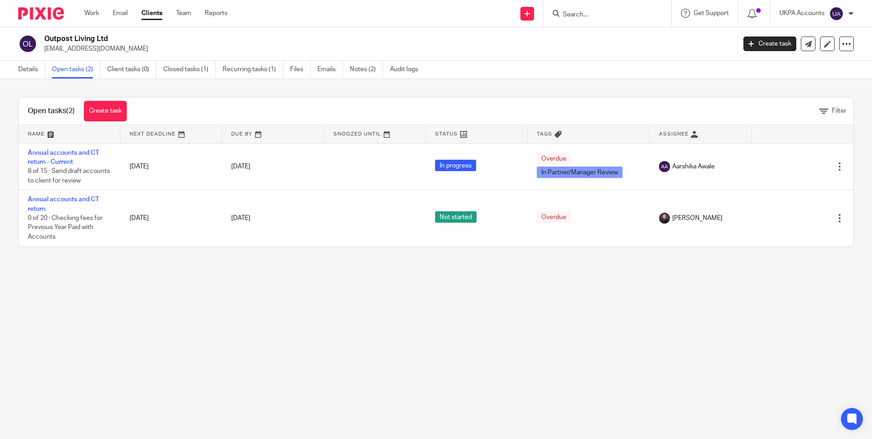
click at [582, 18] on input "Search" at bounding box center [603, 15] width 82 height 8
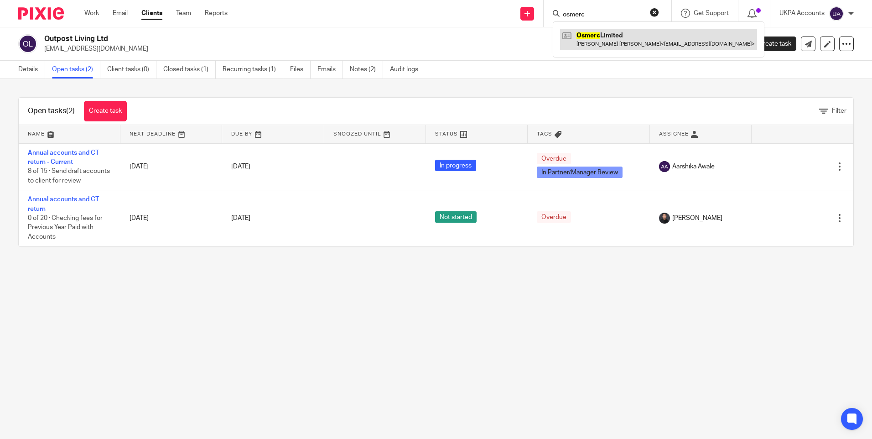
type input "osmerc"
click at [597, 34] on link at bounding box center [658, 39] width 197 height 21
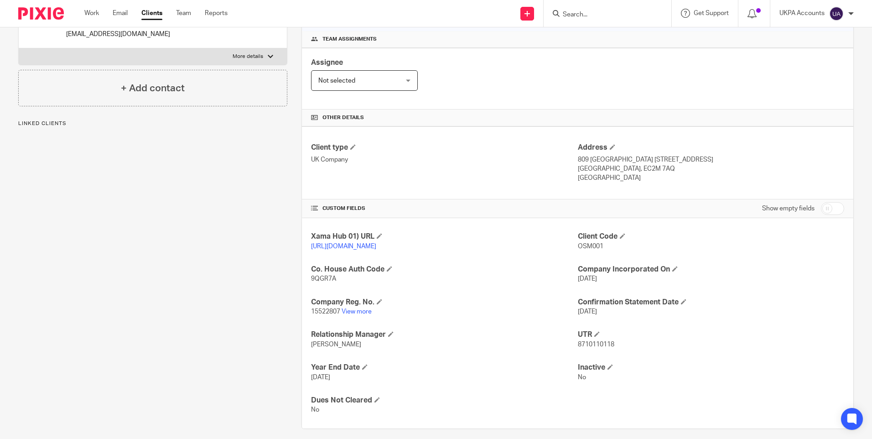
scroll to position [137, 0]
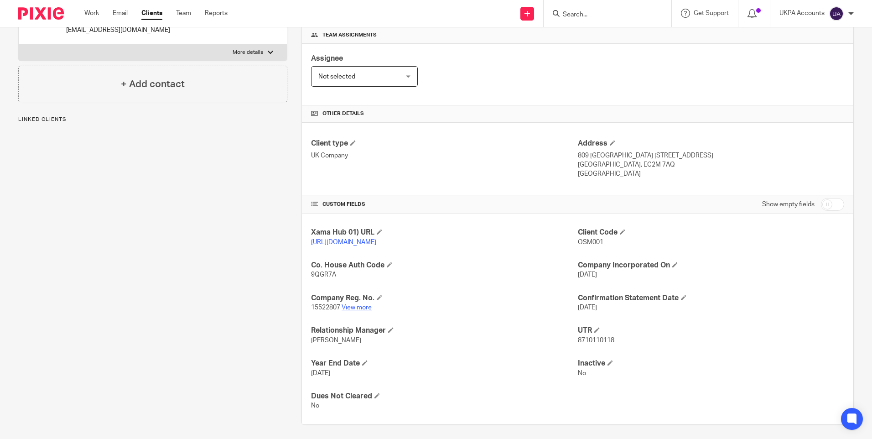
click at [358, 310] on link "View more" at bounding box center [356, 307] width 30 height 6
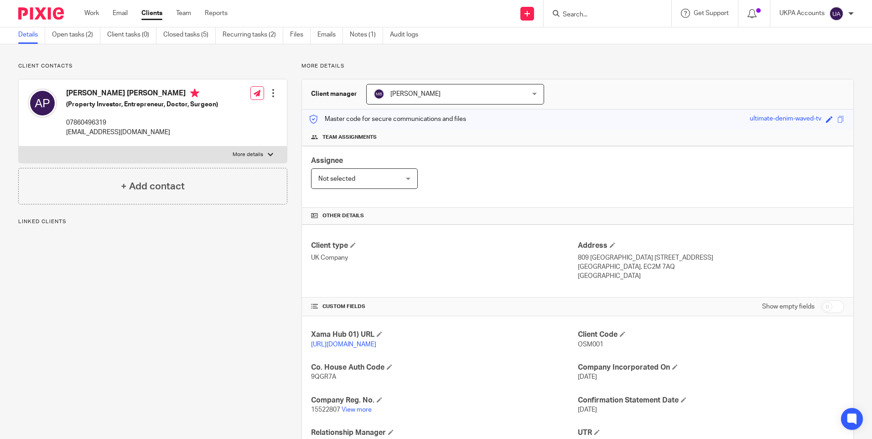
scroll to position [0, 0]
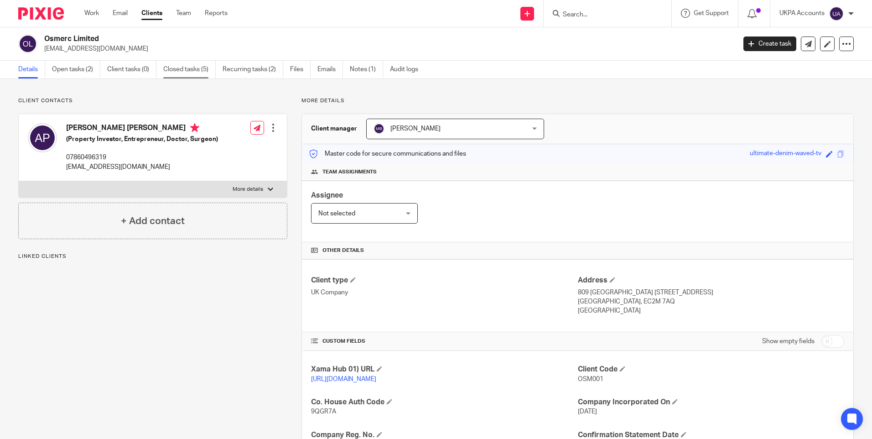
click at [185, 64] on link "Closed tasks (5)" at bounding box center [189, 70] width 52 height 18
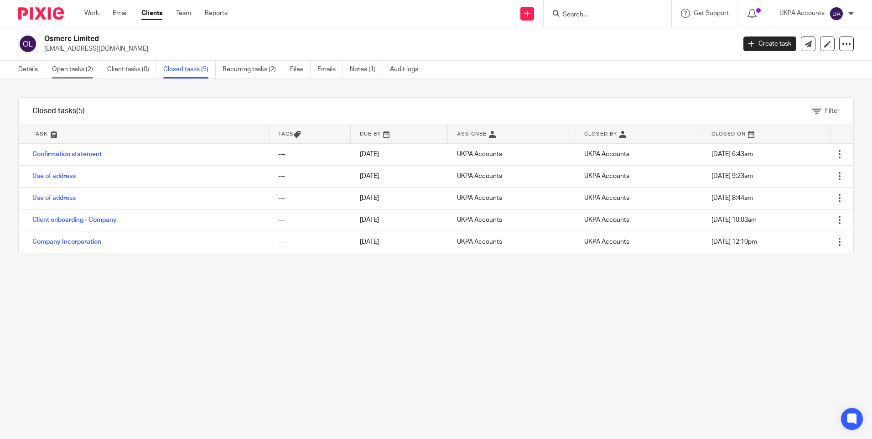
click at [90, 68] on link "Open tasks (2)" at bounding box center [76, 70] width 48 height 18
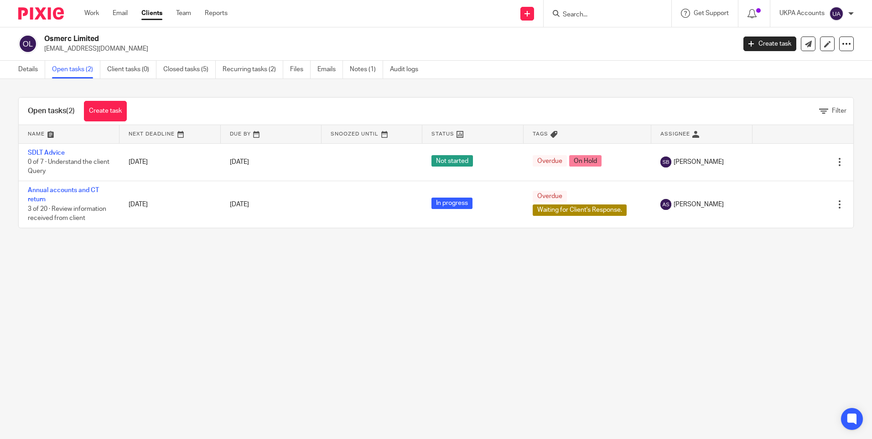
click at [264, 323] on main "Osmerc Limited adepearce@gmail.com Create task Update from Companies House Expo…" at bounding box center [436, 219] width 872 height 439
drag, startPoint x: 362, startPoint y: 378, endPoint x: 261, endPoint y: 325, distance: 113.6
click at [350, 374] on main "Osmerc Limited adepearce@gmail.com Create task Update from Companies House Expo…" at bounding box center [436, 219] width 872 height 439
click at [598, 15] on input "Search" at bounding box center [603, 15] width 82 height 8
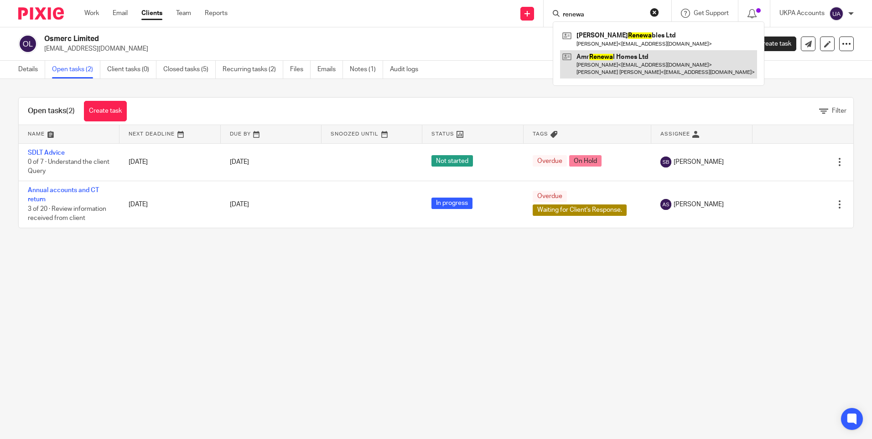
type input "renewa"
click at [613, 60] on link at bounding box center [658, 64] width 197 height 28
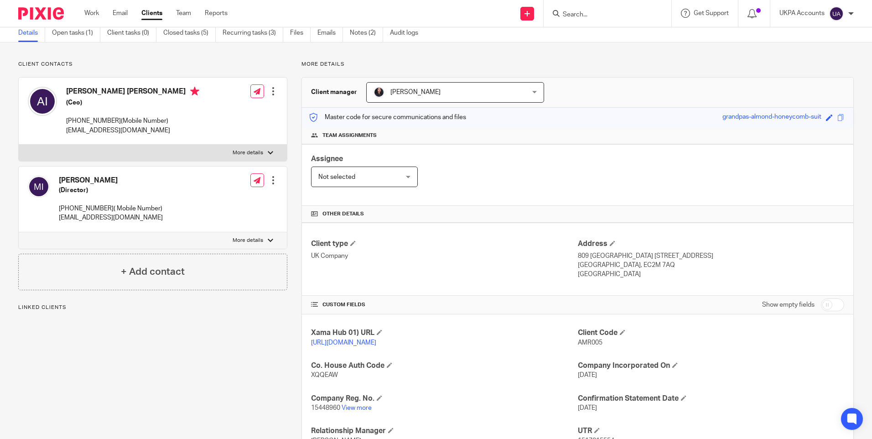
scroll to position [91, 0]
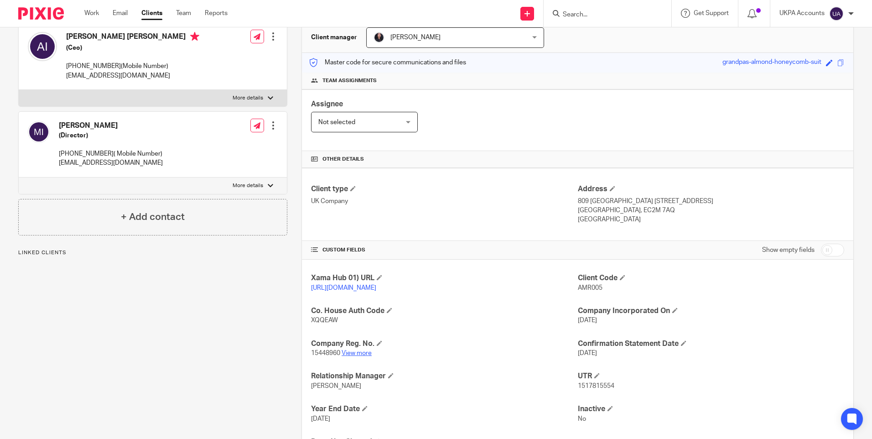
click at [365, 356] on link "View more" at bounding box center [356, 353] width 30 height 6
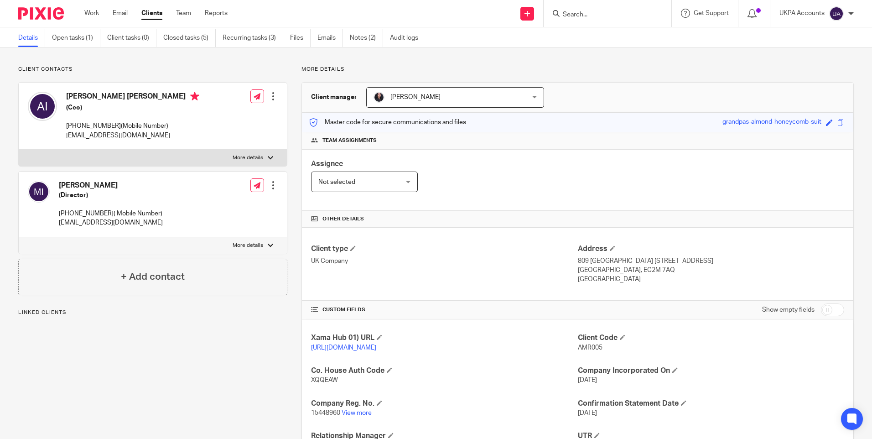
scroll to position [0, 0]
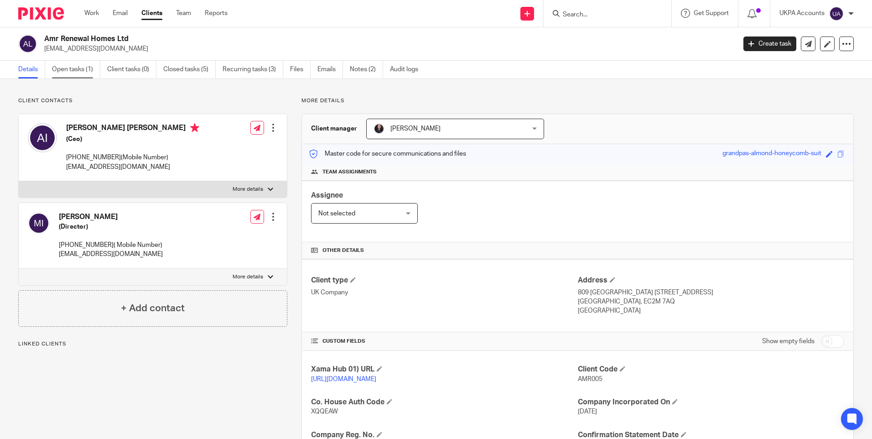
click at [85, 69] on link "Open tasks (1)" at bounding box center [76, 70] width 48 height 18
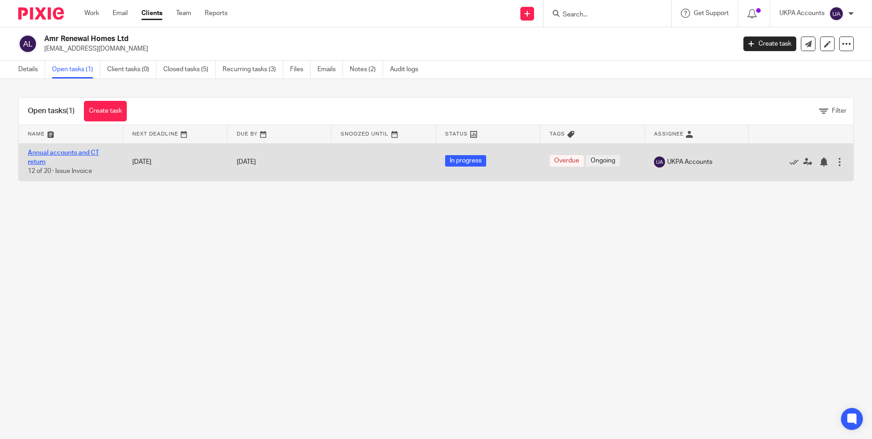
click at [94, 152] on link "Annual accounts and CT return" at bounding box center [63, 158] width 71 height 16
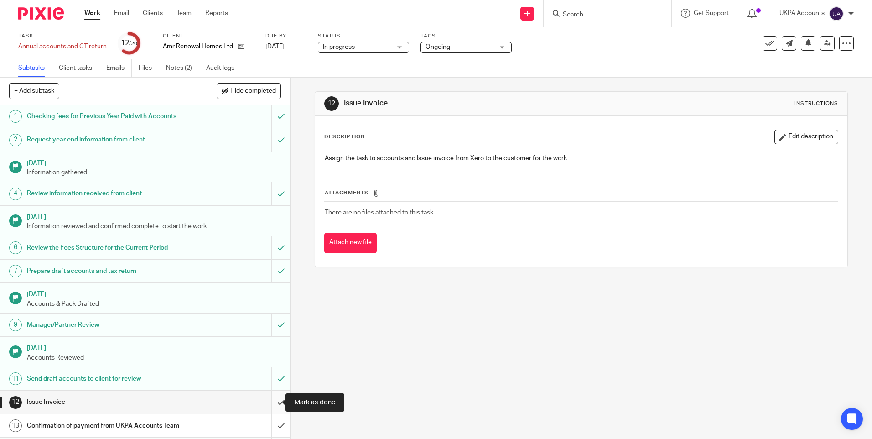
click at [271, 403] on input "submit" at bounding box center [145, 401] width 290 height 23
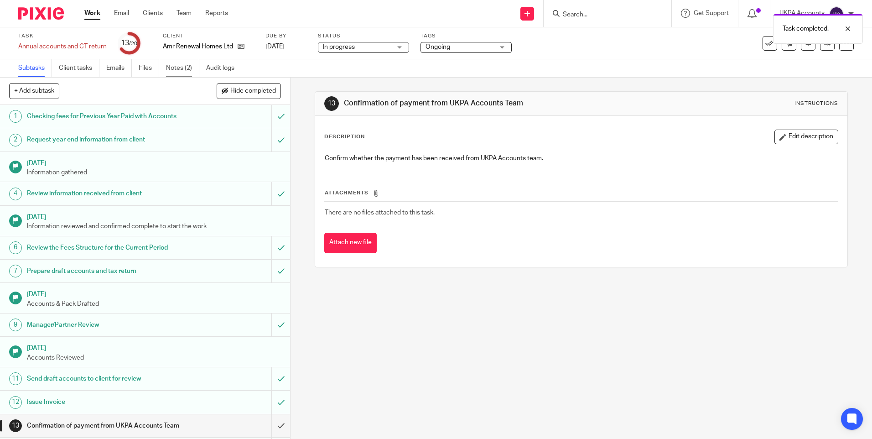
click at [181, 65] on link "Notes (2)" at bounding box center [182, 68] width 33 height 18
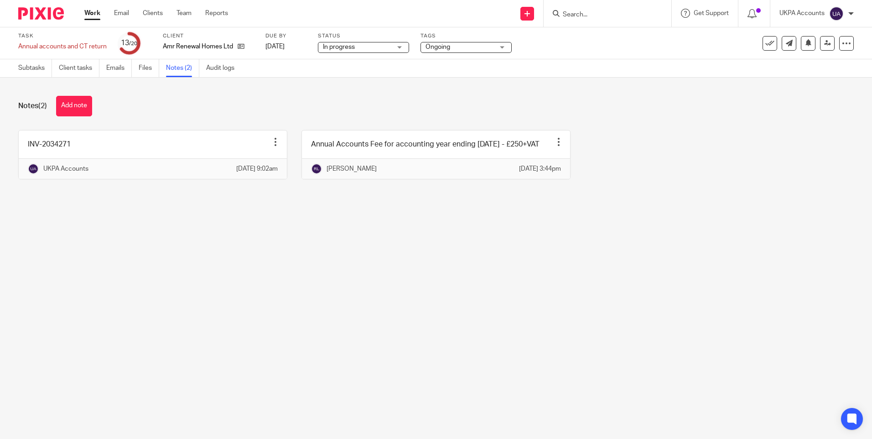
drag, startPoint x: 102, startPoint y: 341, endPoint x: 73, endPoint y: 286, distance: 62.2
click at [102, 341] on main "Task Annual accounts and CT return Save Annual accounts and CT return 13 /20 Cl…" at bounding box center [436, 219] width 872 height 439
click at [25, 68] on link "Subtasks" at bounding box center [35, 68] width 34 height 18
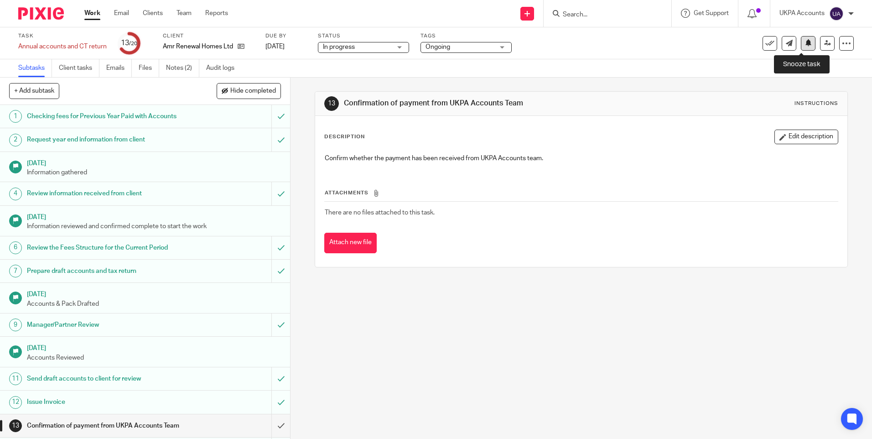
click at [805, 43] on button at bounding box center [808, 43] width 15 height 15
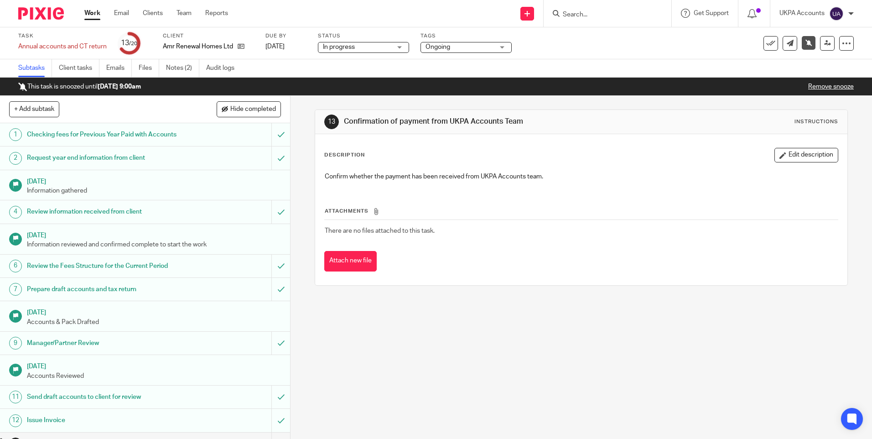
click at [88, 13] on link "Work" at bounding box center [92, 13] width 16 height 9
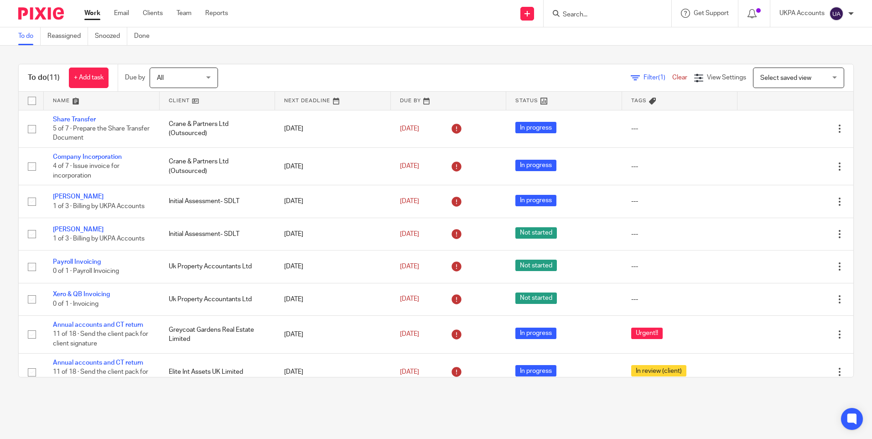
scroll to position [121, 0]
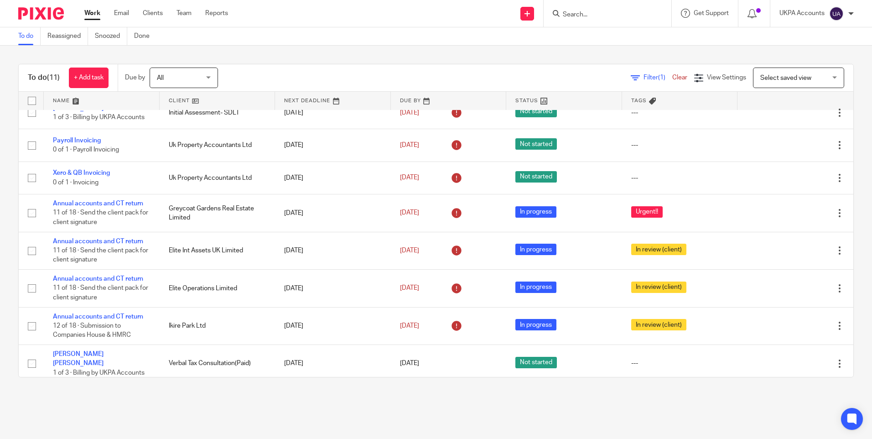
click at [573, 22] on div at bounding box center [607, 13] width 128 height 27
click at [575, 16] on input "Search" at bounding box center [603, 15] width 82 height 8
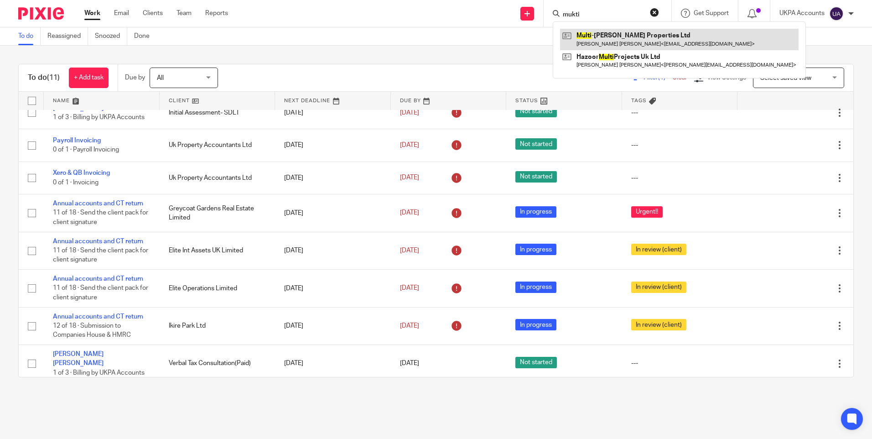
type input "mukti"
click at [609, 32] on link at bounding box center [679, 39] width 238 height 21
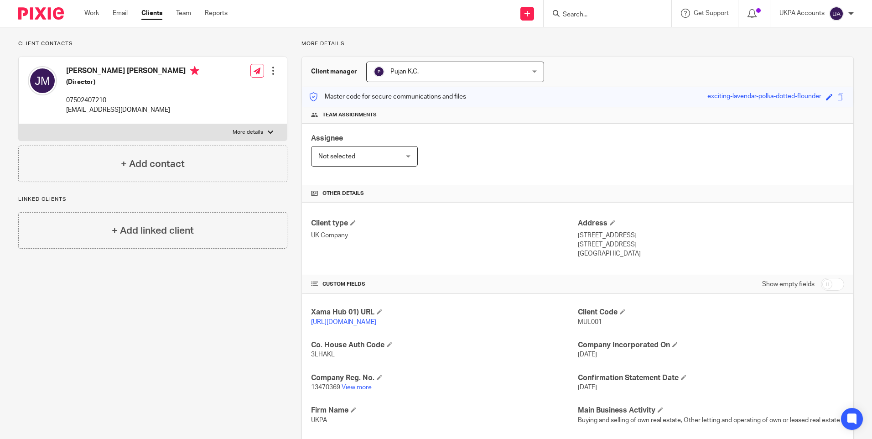
scroll to position [137, 0]
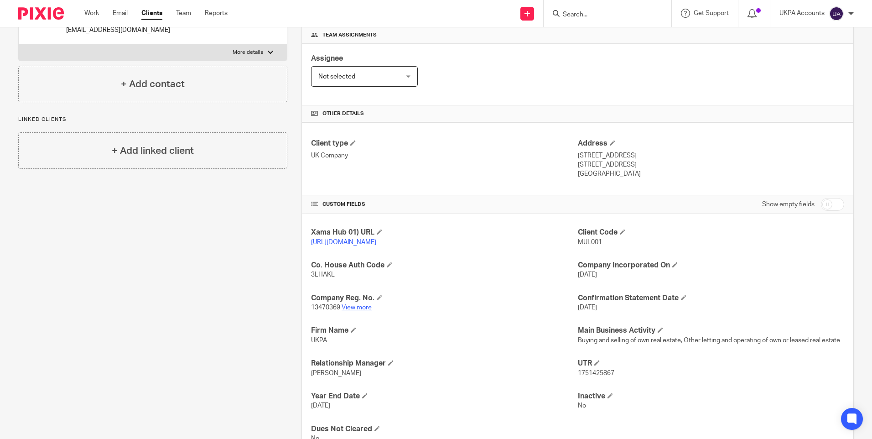
click at [349, 310] on link "View more" at bounding box center [356, 307] width 30 height 6
click at [186, 238] on div "Client contacts Jennifer Maylie Luciana Milton (Director) 07502407210 jennymilt…" at bounding box center [145, 208] width 283 height 497
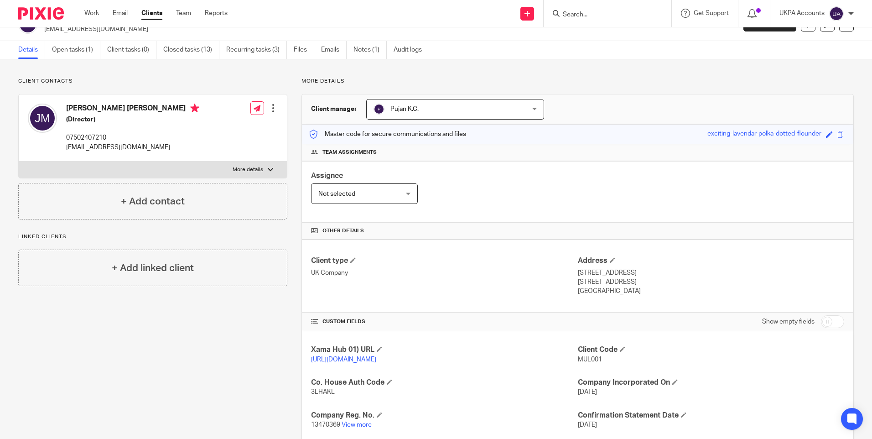
scroll to position [0, 0]
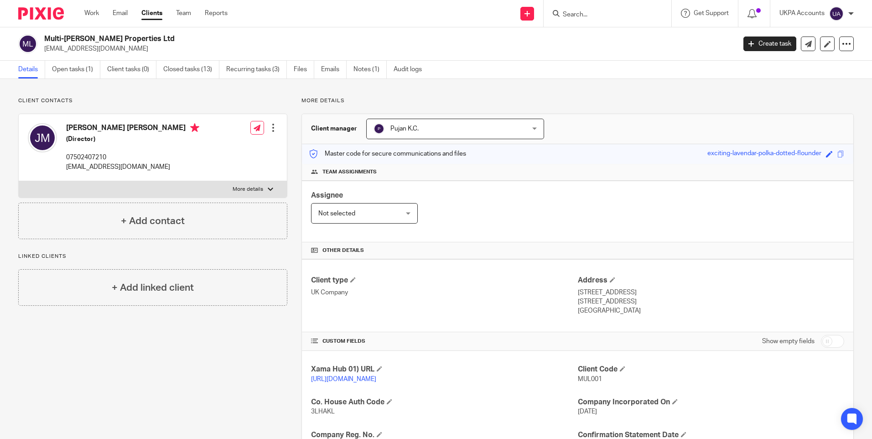
click at [609, 13] on input "Search" at bounding box center [603, 15] width 82 height 8
paste input "Mane Holding Limited"
type input "Mane Holding Limited"
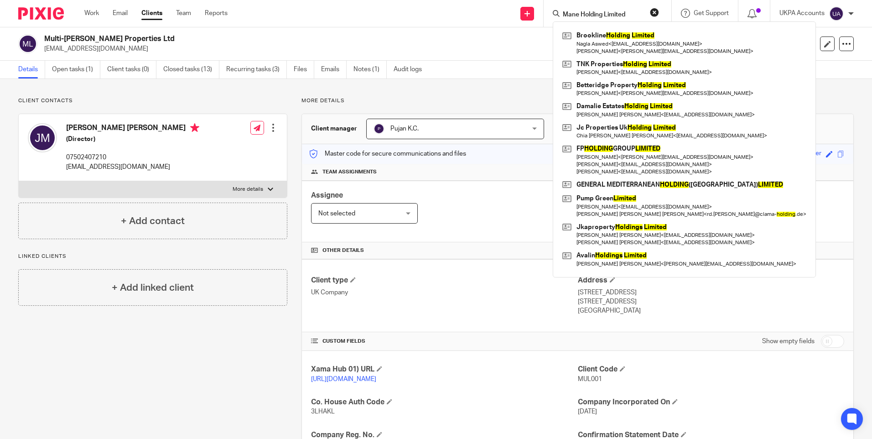
drag, startPoint x: 579, startPoint y: 11, endPoint x: 737, endPoint y: 21, distance: 158.5
click at [737, 21] on div "Send new email Create task Add client Mane Holding Limited Brookline Holding Li…" at bounding box center [556, 13] width 631 height 27
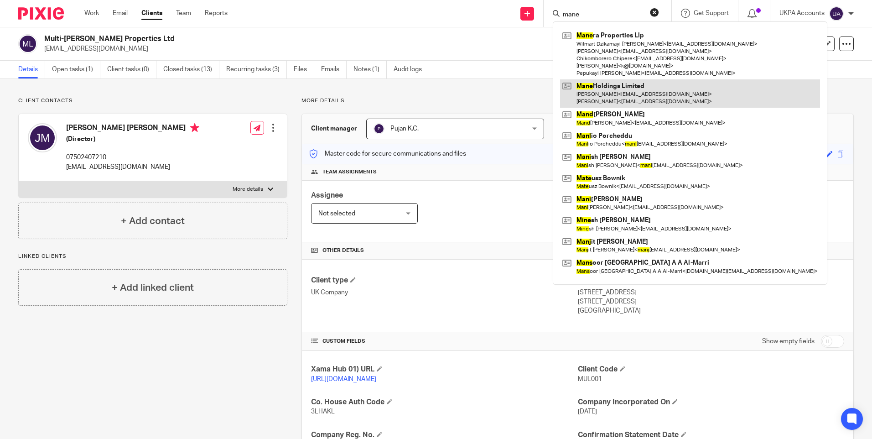
type input "mane"
click at [621, 90] on link at bounding box center [690, 93] width 260 height 28
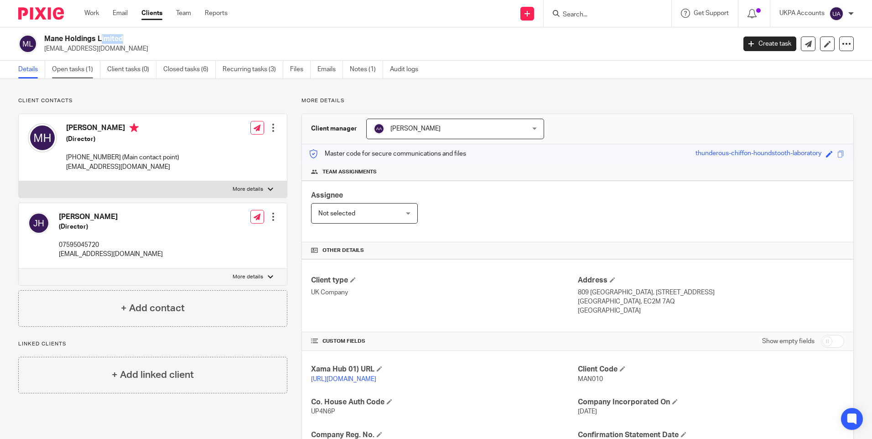
click at [82, 72] on link "Open tasks (1)" at bounding box center [76, 70] width 48 height 18
click at [207, 70] on link "Closed tasks (6)" at bounding box center [189, 70] width 52 height 18
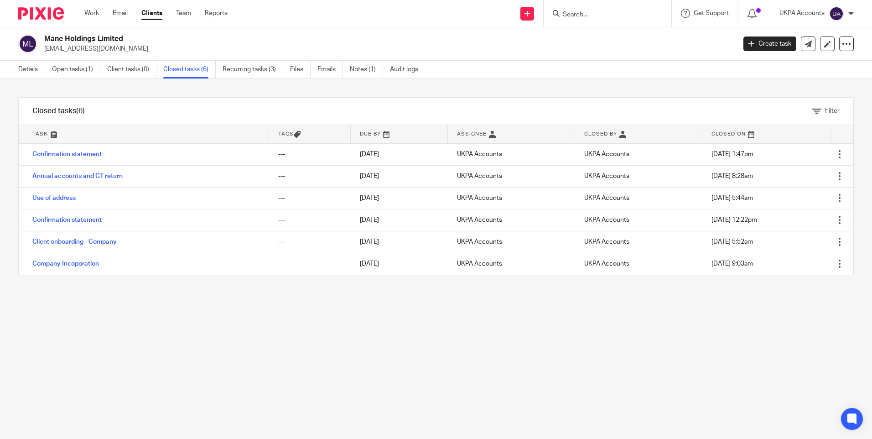
click at [583, 17] on input "Search" at bounding box center [603, 15] width 82 height 8
paste input "Lunar Investment (London) Limited"
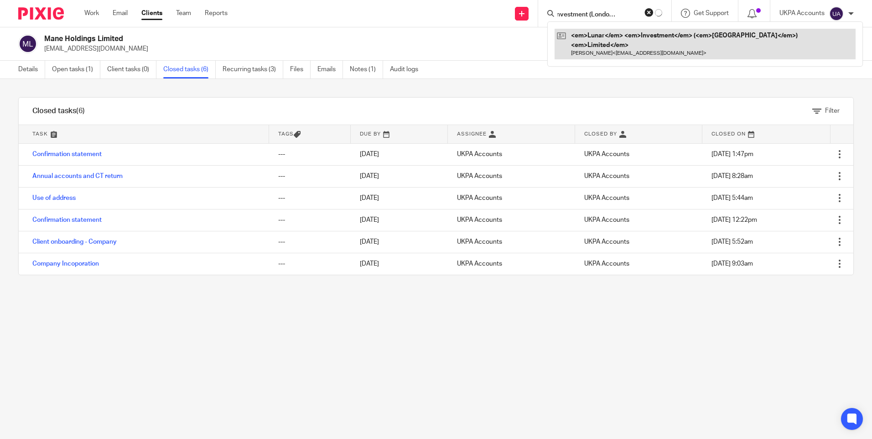
type input "Lunar Investment (London) Limited"
click at [599, 37] on link at bounding box center [704, 44] width 301 height 31
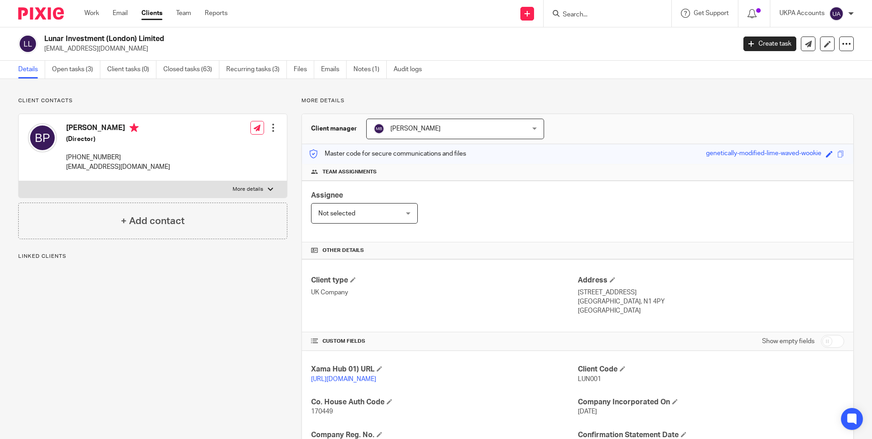
click at [198, 71] on link "Closed tasks (63)" at bounding box center [191, 70] width 56 height 18
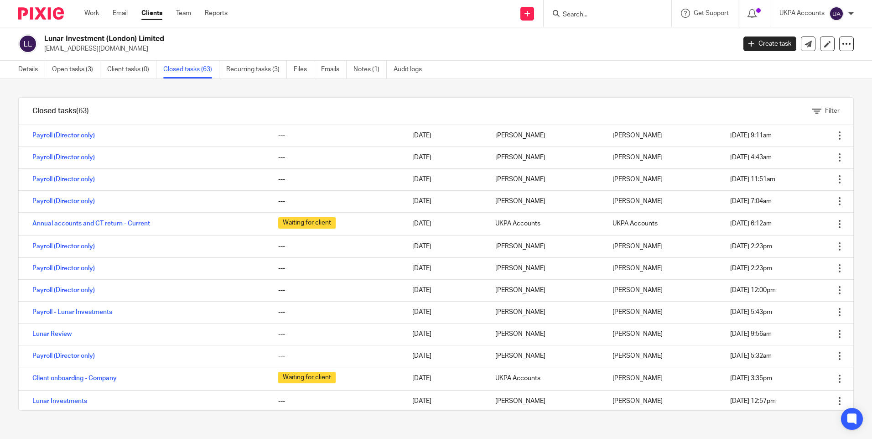
scroll to position [1116, 0]
click at [35, 74] on link "Details" at bounding box center [31, 70] width 27 height 18
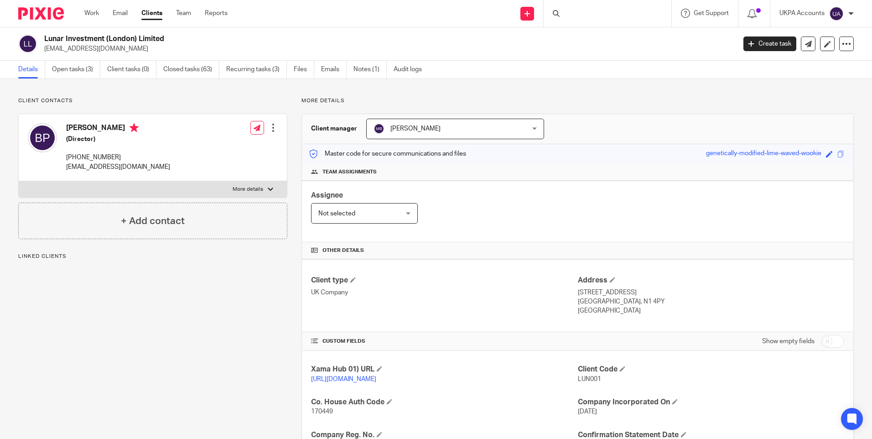
scroll to position [137, 0]
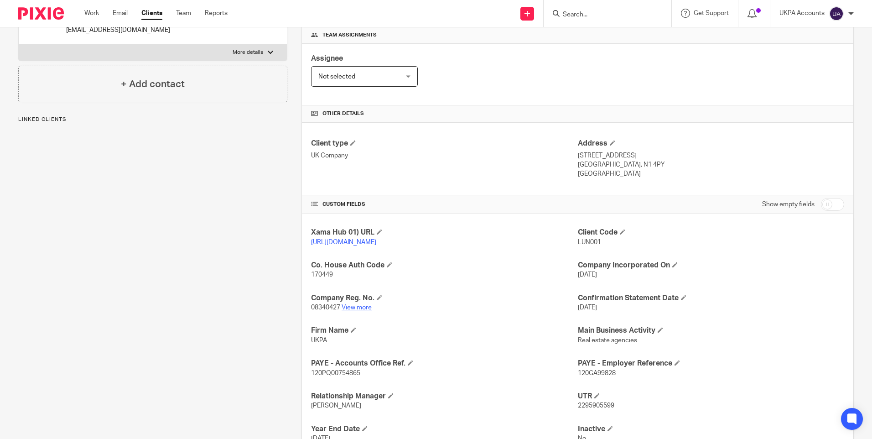
click at [364, 310] on link "View more" at bounding box center [356, 307] width 30 height 6
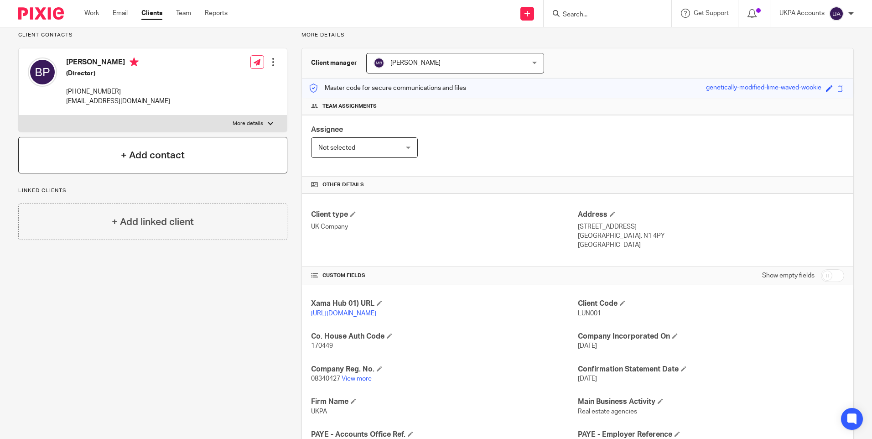
scroll to position [0, 0]
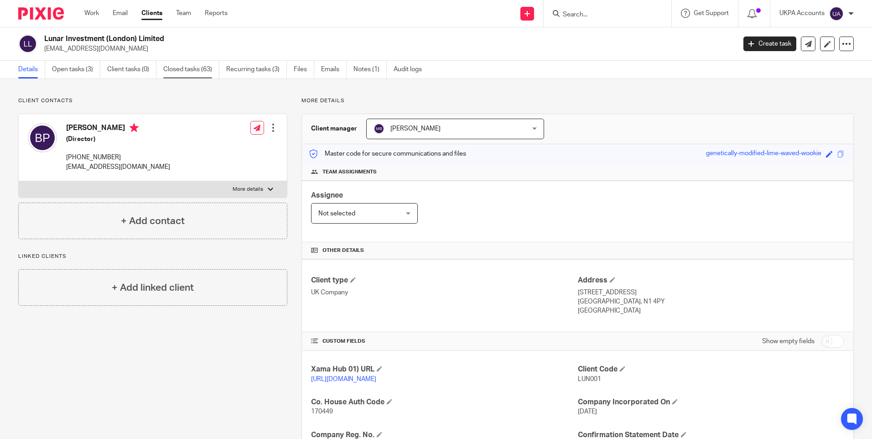
click at [190, 65] on link "Closed tasks (63)" at bounding box center [191, 70] width 56 height 18
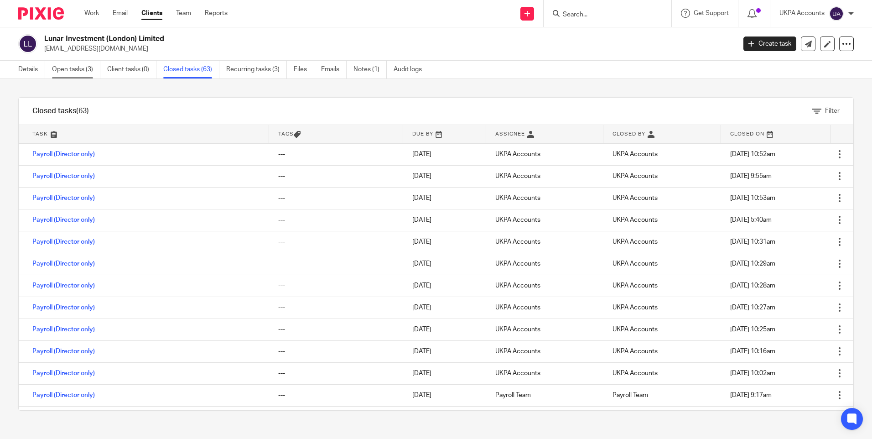
click at [68, 70] on link "Open tasks (3)" at bounding box center [76, 70] width 48 height 18
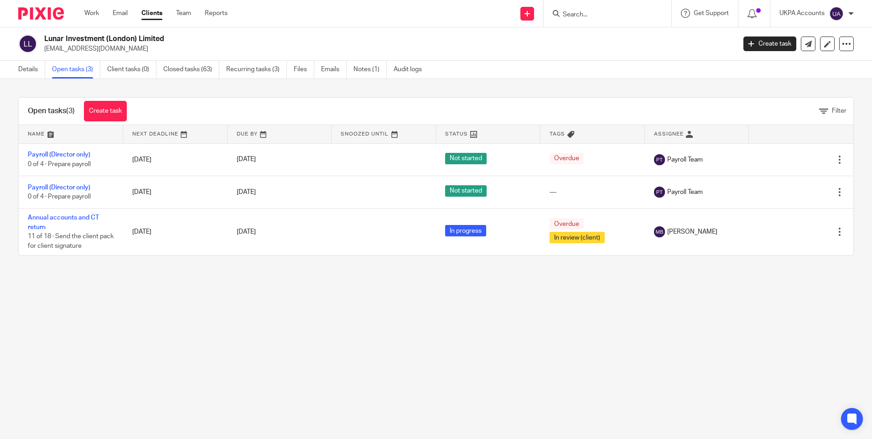
click at [290, 354] on main "Lunar Investment (London) Limited [EMAIL_ADDRESS][DOMAIN_NAME] Create task Upda…" at bounding box center [436, 219] width 872 height 439
click at [609, 12] on input "Search" at bounding box center [603, 15] width 82 height 8
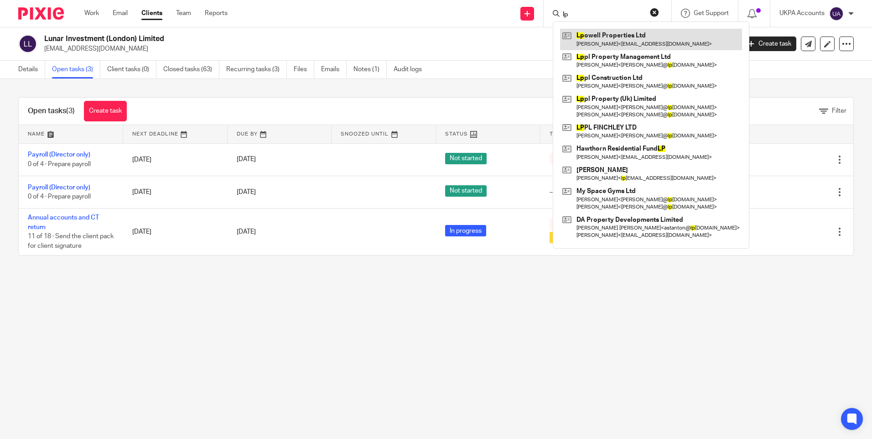
type input "lp"
click at [608, 43] on link at bounding box center [651, 39] width 182 height 21
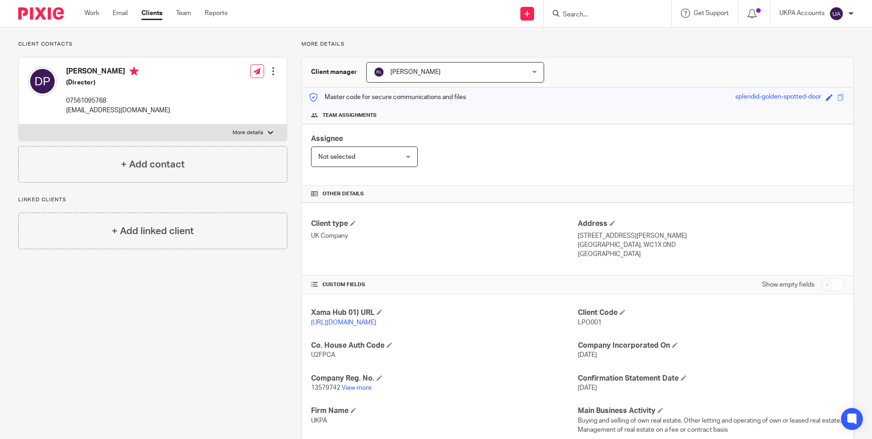
scroll to position [137, 0]
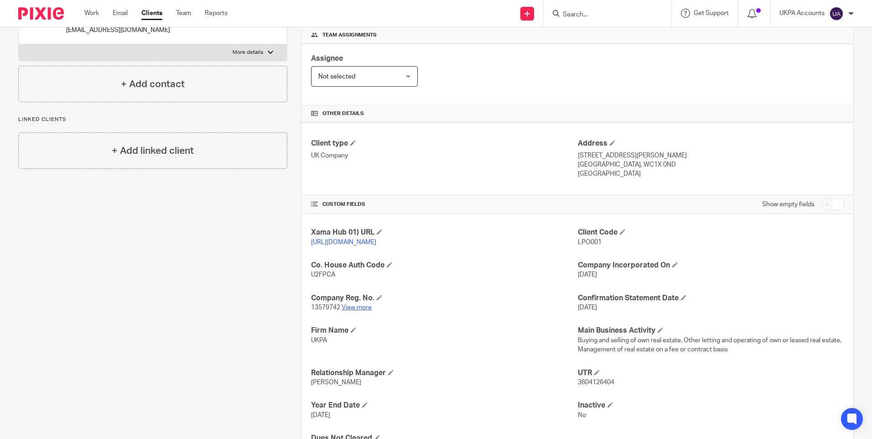
click at [353, 310] on link "View more" at bounding box center [356, 307] width 30 height 6
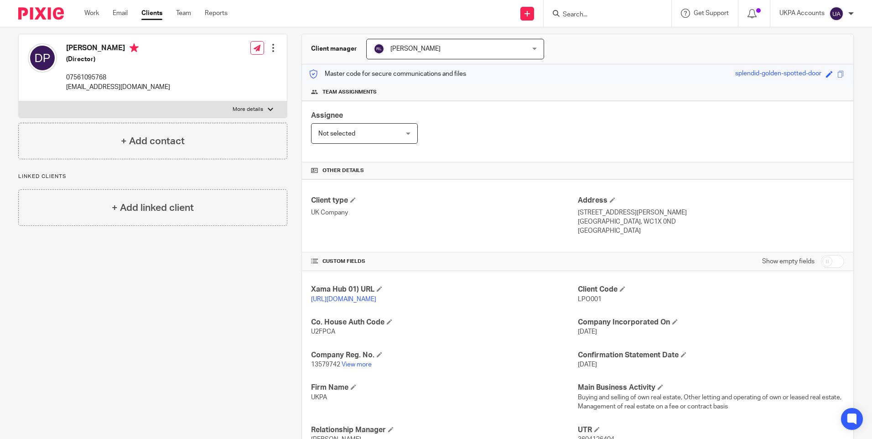
scroll to position [0, 0]
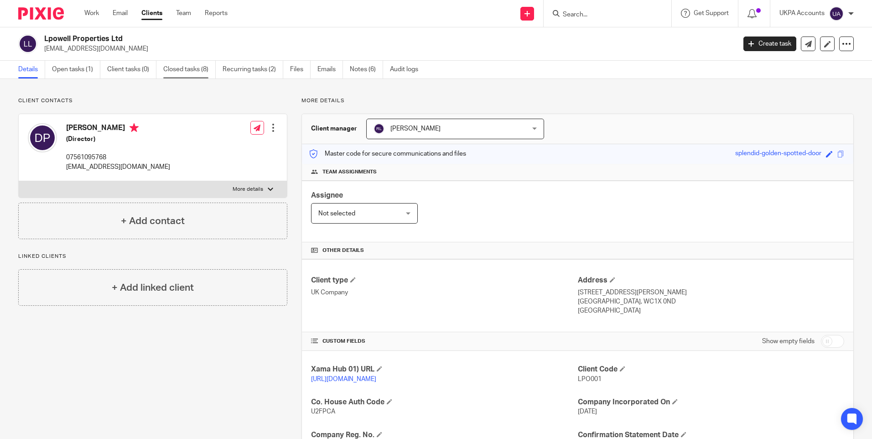
click at [203, 75] on link "Closed tasks (8)" at bounding box center [189, 70] width 52 height 18
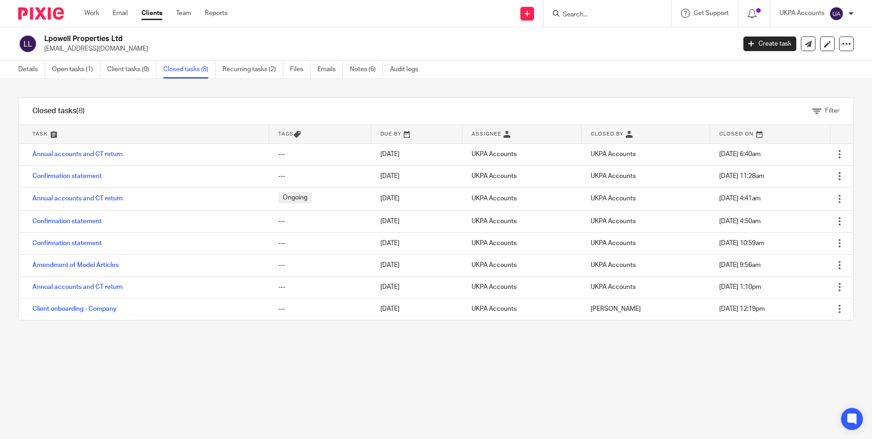
click at [605, 15] on input "Search" at bounding box center [603, 15] width 82 height 8
paste input "Loveland Homes Ltd"
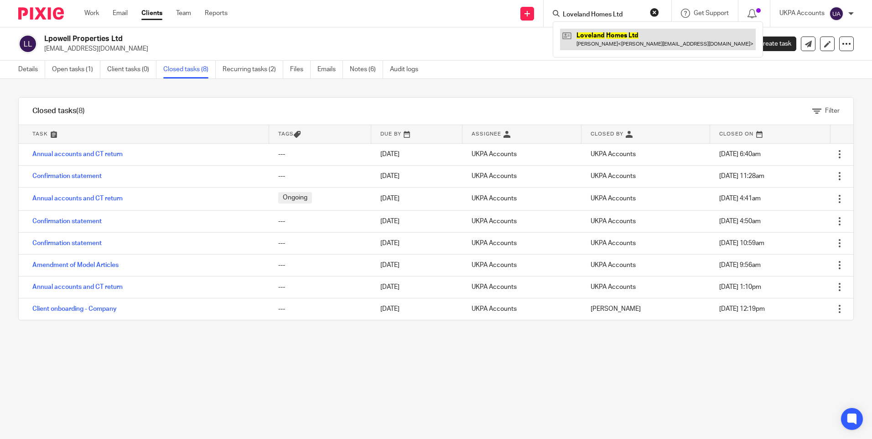
type input "Loveland Homes Ltd"
click at [613, 34] on link at bounding box center [658, 39] width 196 height 21
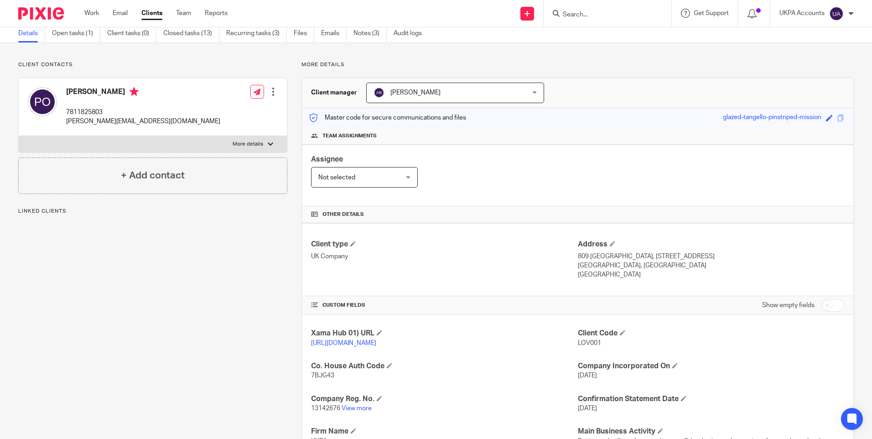
scroll to position [91, 0]
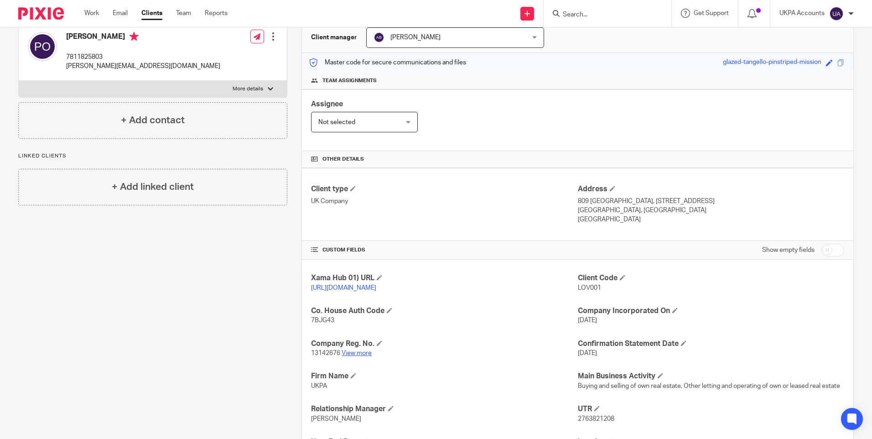
click at [358, 356] on link "View more" at bounding box center [356, 353] width 30 height 6
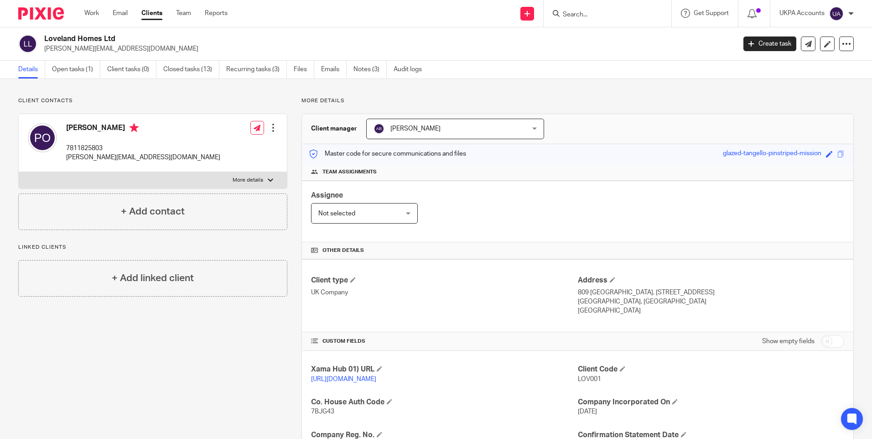
click at [589, 11] on input "Search" at bounding box center [603, 15] width 82 height 8
type input "lafam"
click at [616, 38] on link at bounding box center [645, 39] width 170 height 21
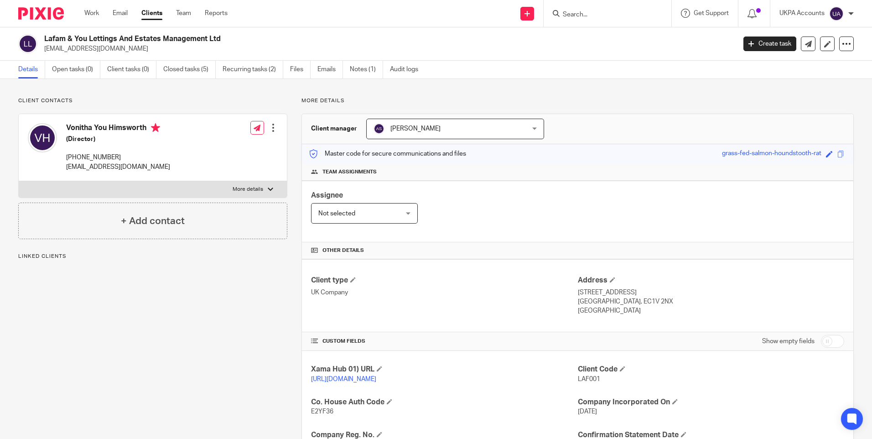
click at [189, 69] on link "Closed tasks (5)" at bounding box center [189, 70] width 52 height 18
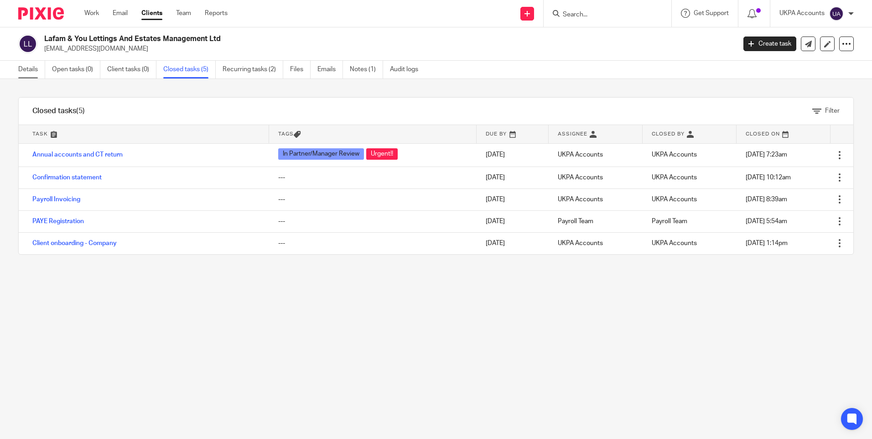
click at [27, 67] on link "Details" at bounding box center [31, 70] width 27 height 18
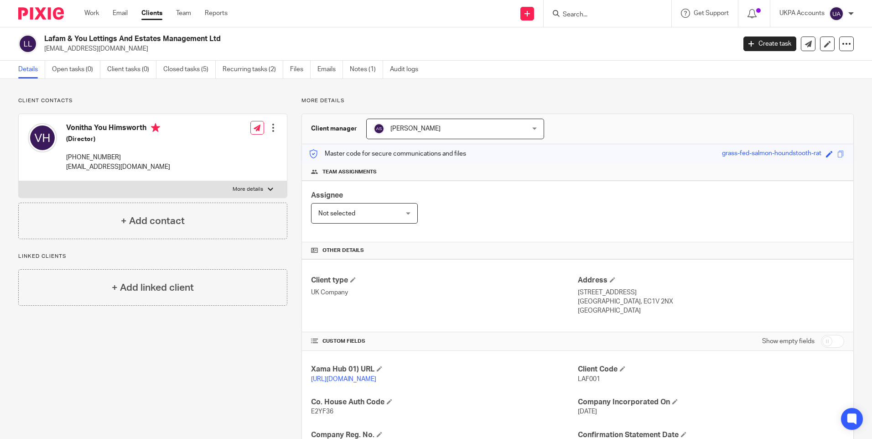
scroll to position [46, 0]
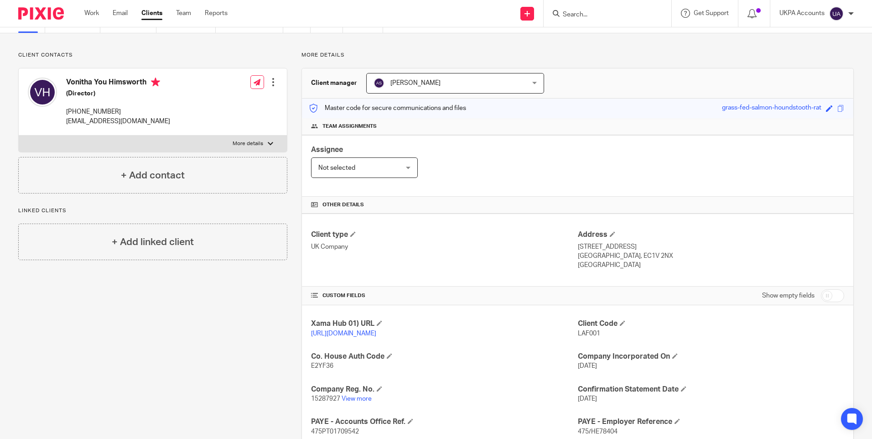
click at [247, 366] on div "Client contacts Vonitha You Himsworth (Director) +44 796 988 5614 vmechyh1408@g…" at bounding box center [145, 300] width 283 height 497
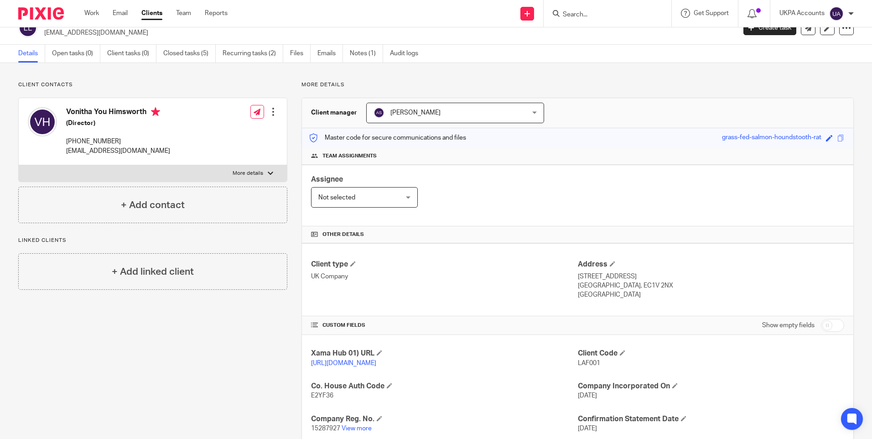
scroll to position [0, 0]
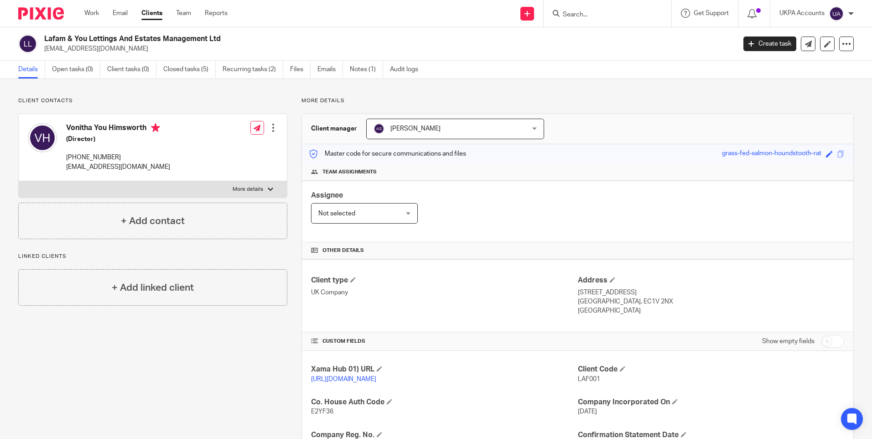
click at [590, 15] on input "Search" at bounding box center [603, 15] width 82 height 8
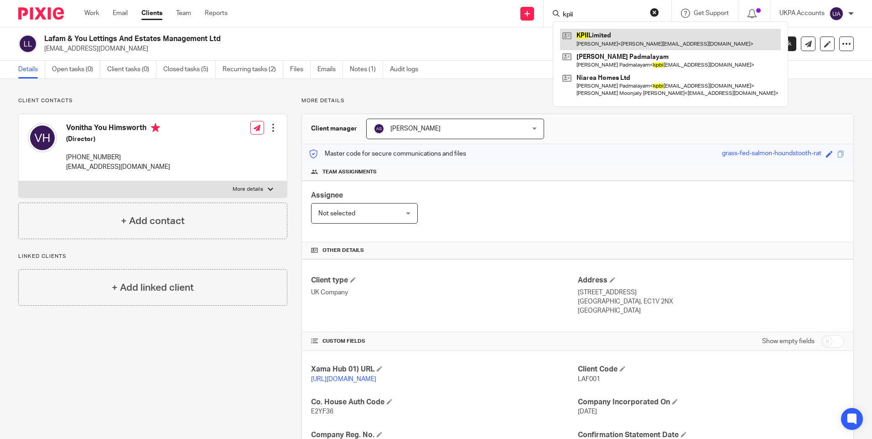
type input "kpii"
click at [597, 40] on link at bounding box center [670, 39] width 221 height 21
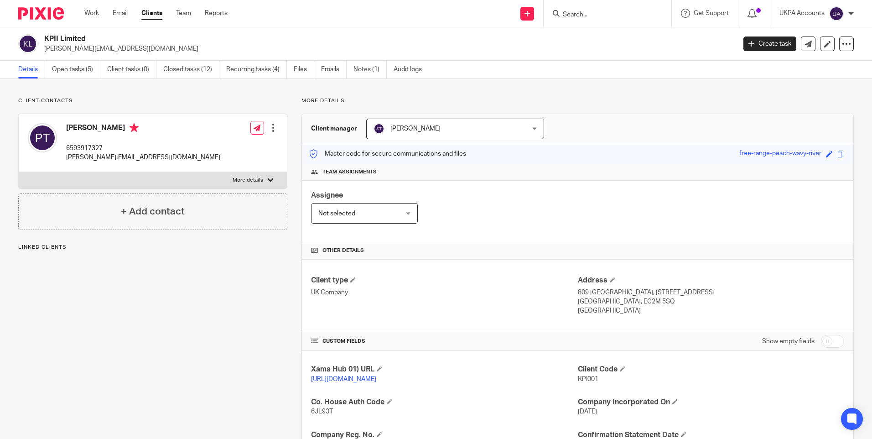
scroll to position [137, 0]
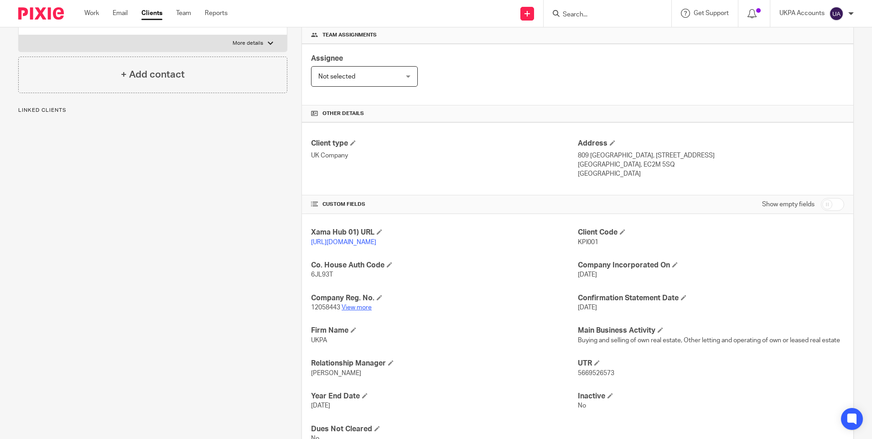
click at [362, 310] on link "View more" at bounding box center [356, 307] width 30 height 6
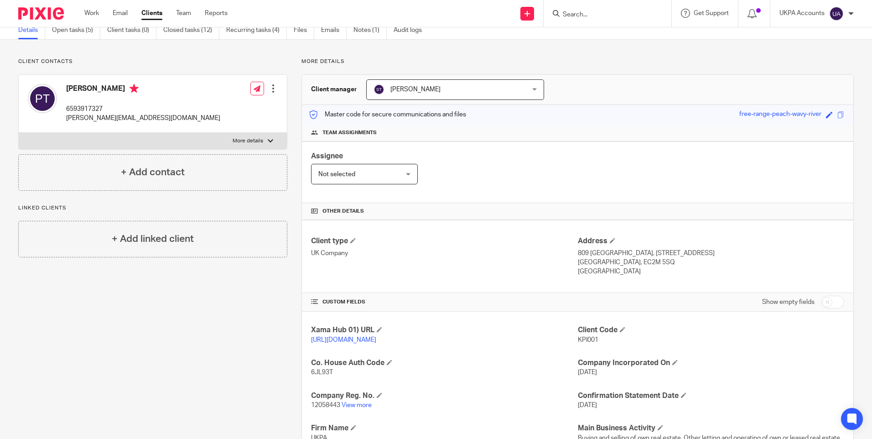
scroll to position [91, 0]
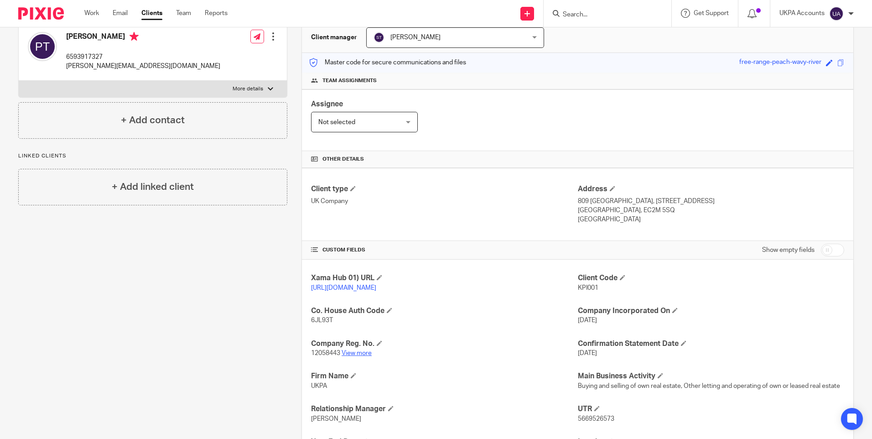
click at [365, 356] on link "View more" at bounding box center [356, 353] width 30 height 6
click at [577, 17] on input "Search" at bounding box center [603, 15] width 82 height 8
paste input "Knight War 2 Limited"
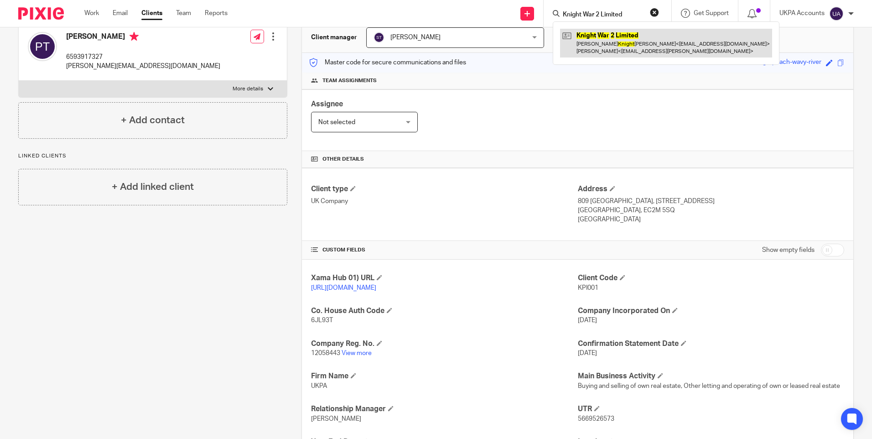
type input "Knight War 2 Limited"
click at [585, 43] on link at bounding box center [666, 43] width 212 height 28
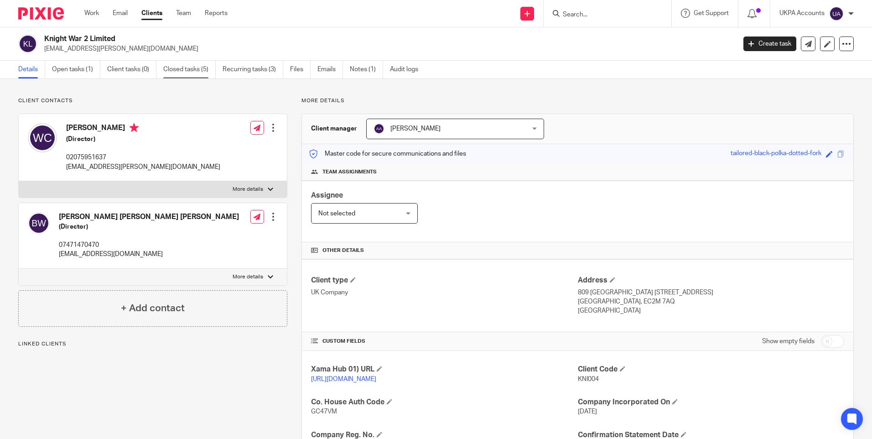
click at [197, 72] on link "Closed tasks (5)" at bounding box center [189, 70] width 52 height 18
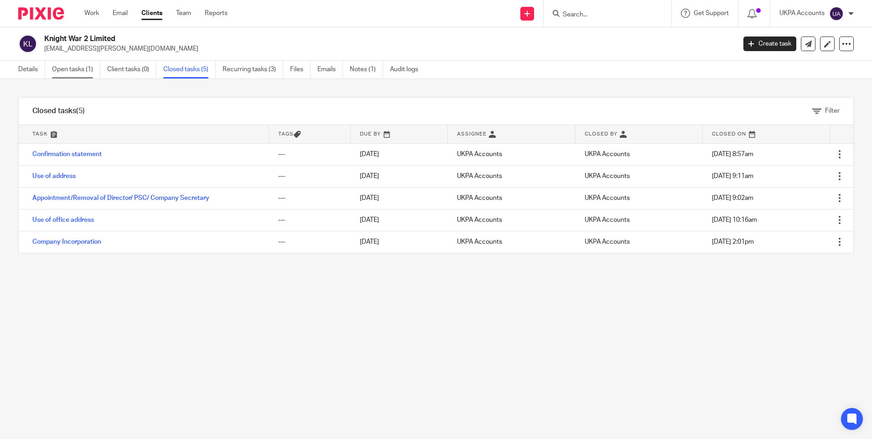
click at [78, 67] on link "Open tasks (1)" at bounding box center [76, 70] width 48 height 18
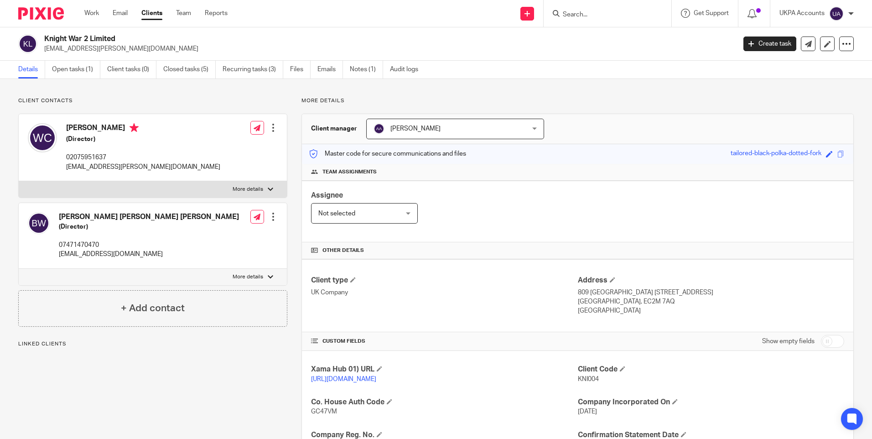
scroll to position [117, 0]
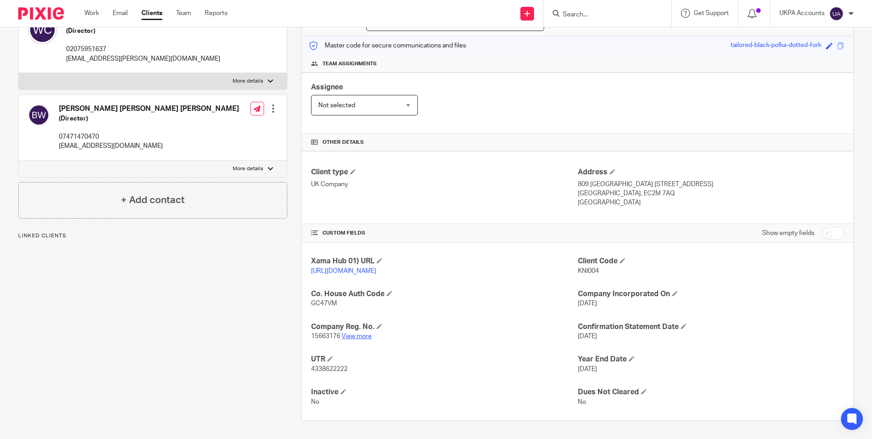
click at [361, 336] on link "View more" at bounding box center [356, 336] width 30 height 6
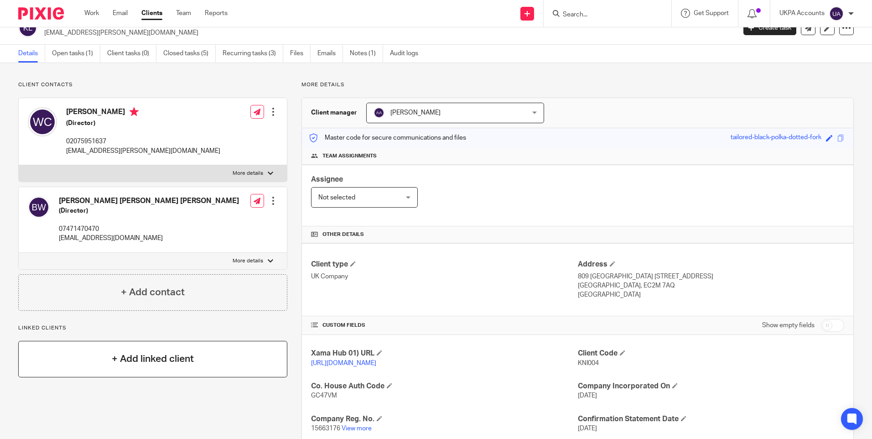
scroll to position [0, 0]
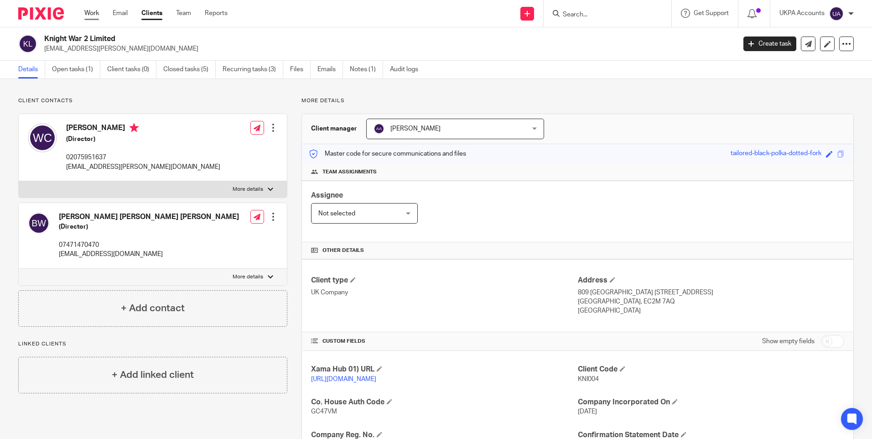
click at [99, 12] on link "Work" at bounding box center [91, 13] width 15 height 9
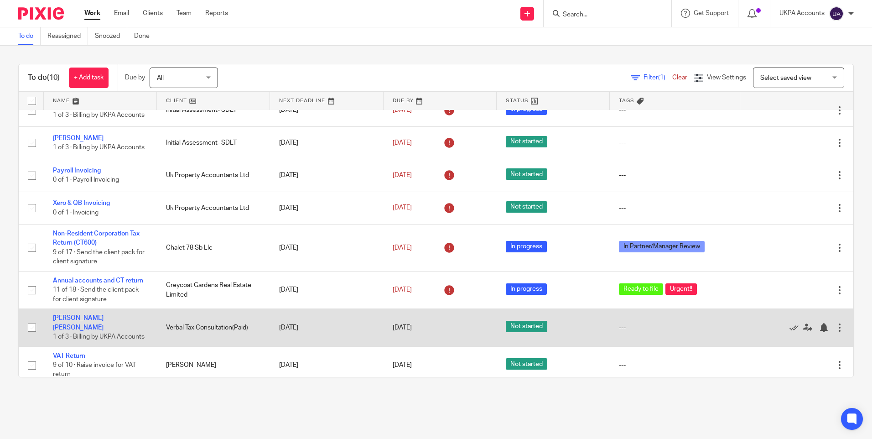
scroll to position [108, 0]
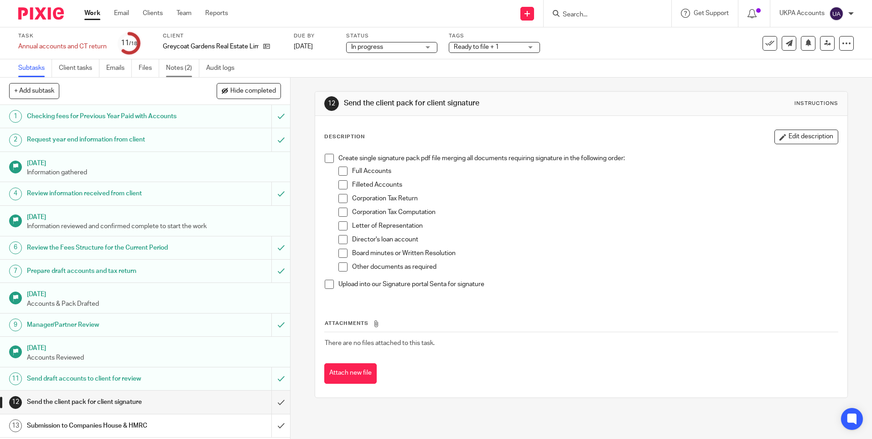
click at [183, 66] on link "Notes (2)" at bounding box center [182, 68] width 33 height 18
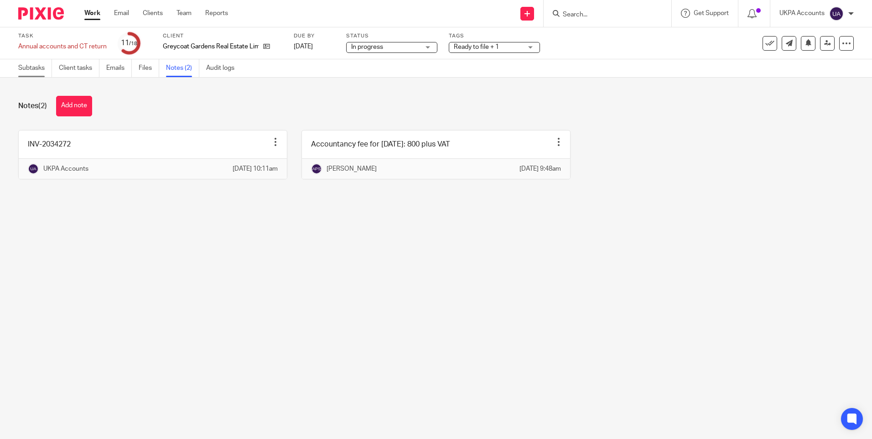
click at [32, 71] on link "Subtasks" at bounding box center [35, 68] width 34 height 18
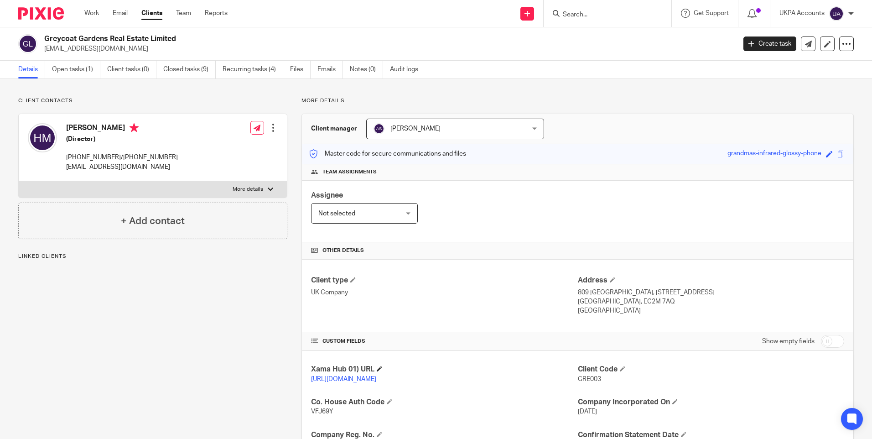
scroll to position [137, 0]
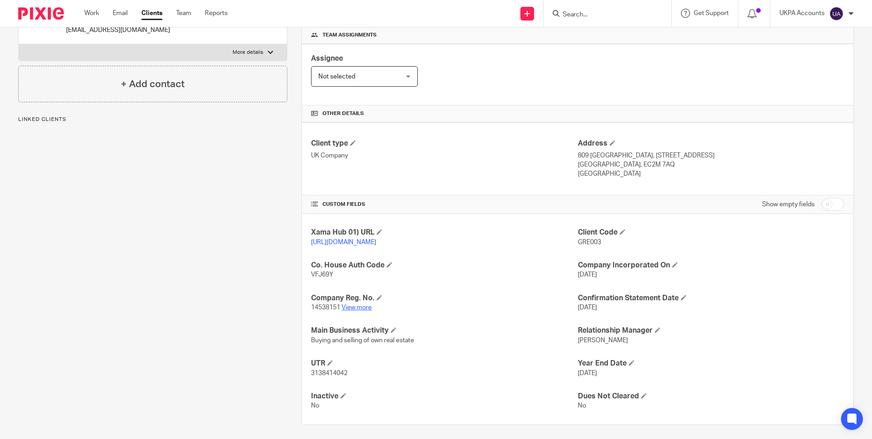
click at [362, 310] on link "View more" at bounding box center [356, 307] width 30 height 6
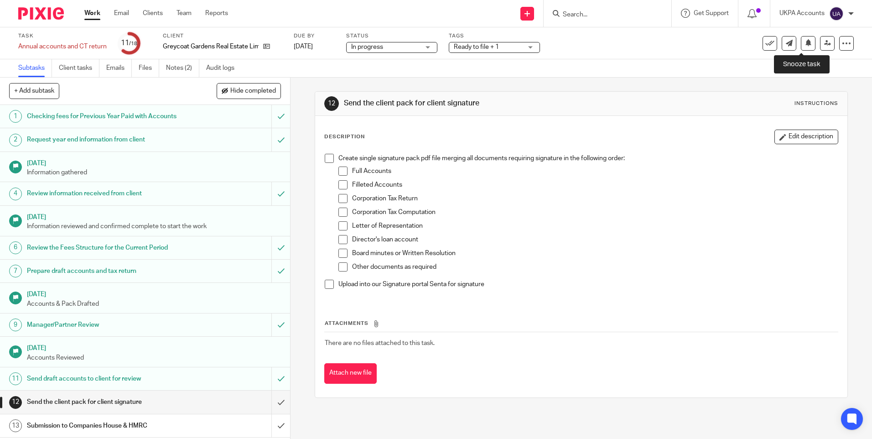
drag, startPoint x: 0, startPoint y: 0, endPoint x: 802, endPoint y: 44, distance: 803.6
click at [805, 44] on icon at bounding box center [808, 42] width 7 height 7
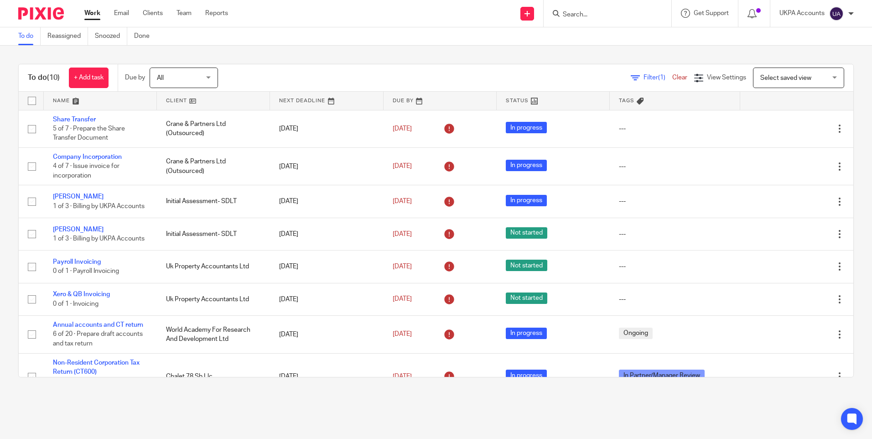
scroll to position [108, 0]
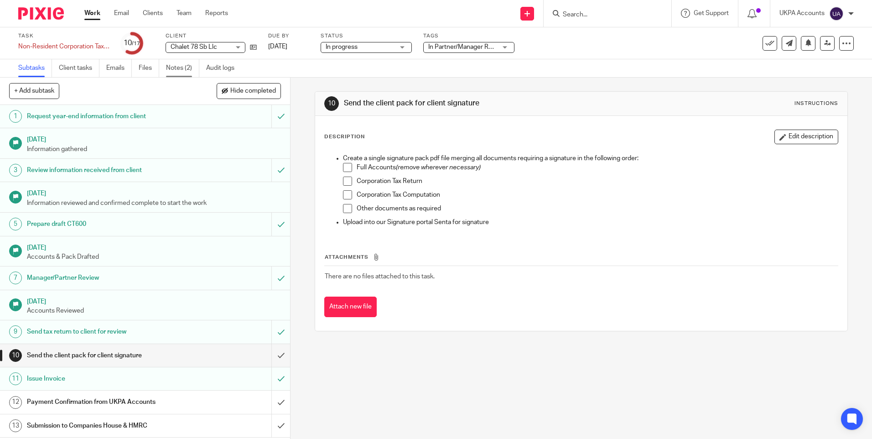
click at [183, 66] on link "Notes (2)" at bounding box center [182, 68] width 33 height 18
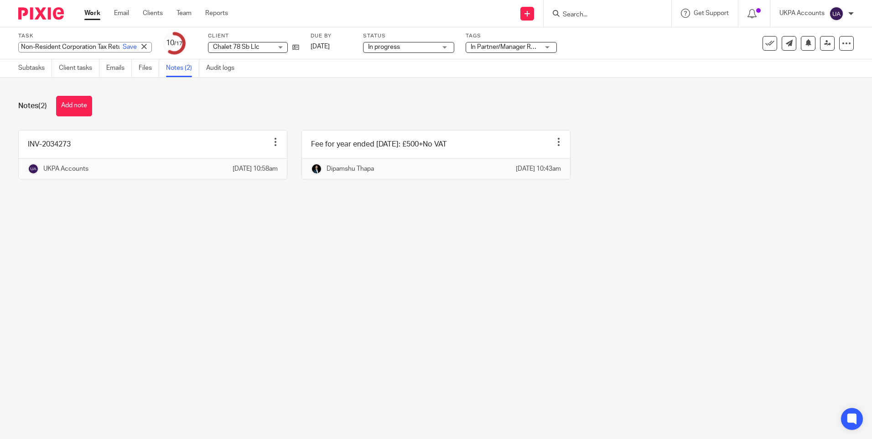
click at [89, 46] on div "Non-Resident Corporation Tax Return (CT600) Save Non-Resident Corporation Tax R…" at bounding box center [85, 47] width 134 height 10
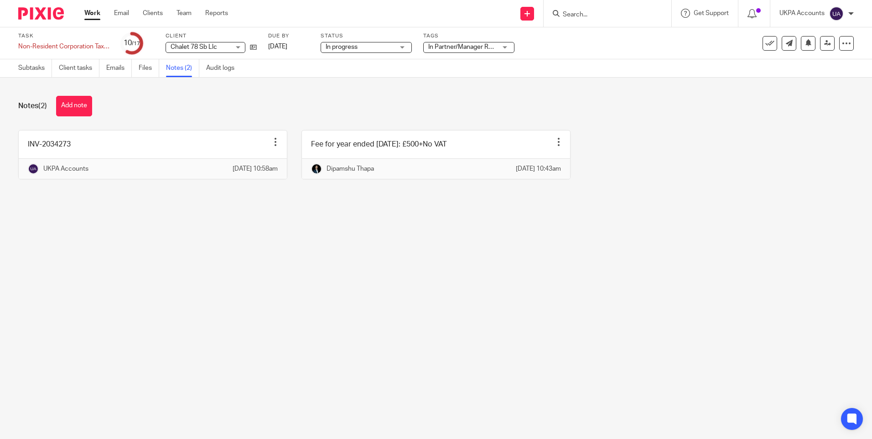
click at [345, 287] on main "Task Non-Resident Corporation Tax Return (CT600) Save Non-Resident Corporation …" at bounding box center [436, 219] width 872 height 439
drag, startPoint x: 157, startPoint y: 262, endPoint x: 136, endPoint y: 222, distance: 45.7
click at [157, 261] on main "Task Non-Resident Corporation Tax Return (CT600) Save Non-Resident Corporation …" at bounding box center [436, 219] width 872 height 439
click at [35, 68] on link "Subtasks" at bounding box center [35, 68] width 34 height 18
click at [805, 42] on icon at bounding box center [808, 42] width 7 height 7
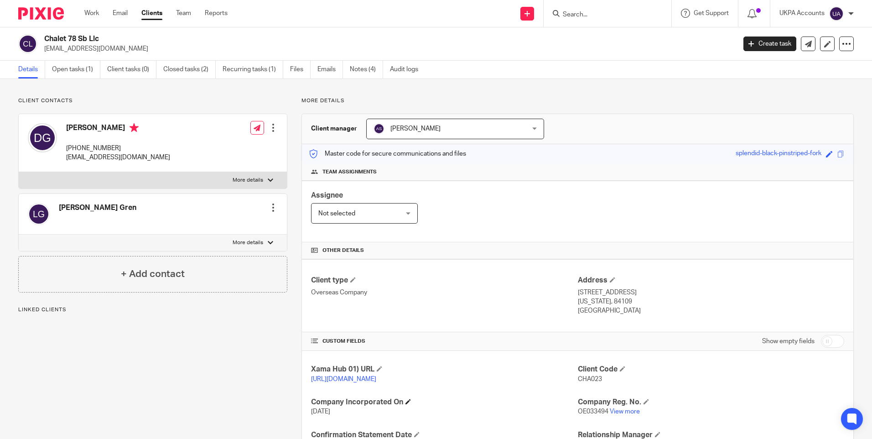
scroll to position [117, 0]
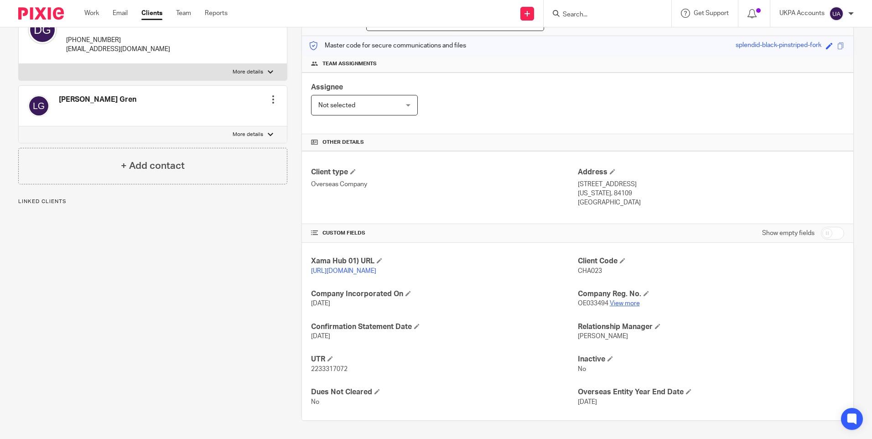
click at [634, 301] on link "View more" at bounding box center [625, 303] width 30 height 6
drag, startPoint x: 613, startPoint y: 404, endPoint x: 570, endPoint y: 401, distance: 42.5
click at [570, 401] on div "Xama Hub 01) URL https://platform.xamatech.com/portal/crm/clients/b2f7b400-566c…" at bounding box center [577, 331] width 551 height 177
click at [182, 321] on div "Client contacts Donald Carl Gren +18019151574 dcgren@gmail.com Edit contact Cre…" at bounding box center [145, 204] width 283 height 431
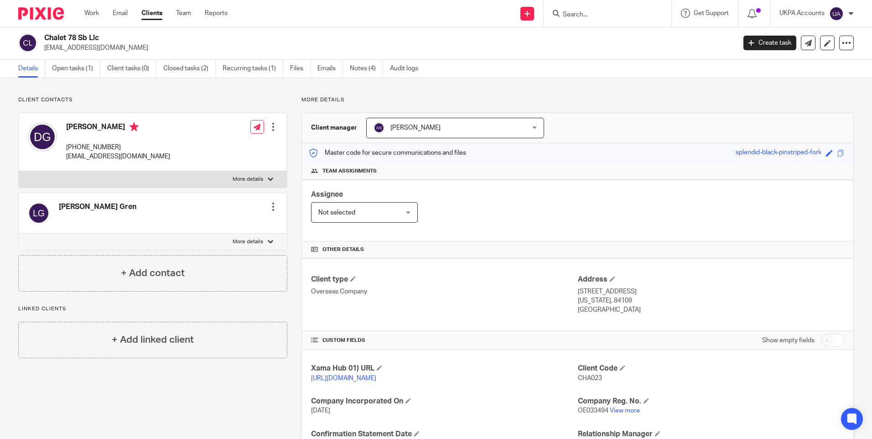
scroll to position [0, 0]
click at [365, 73] on link "Notes (4)" at bounding box center [366, 70] width 33 height 18
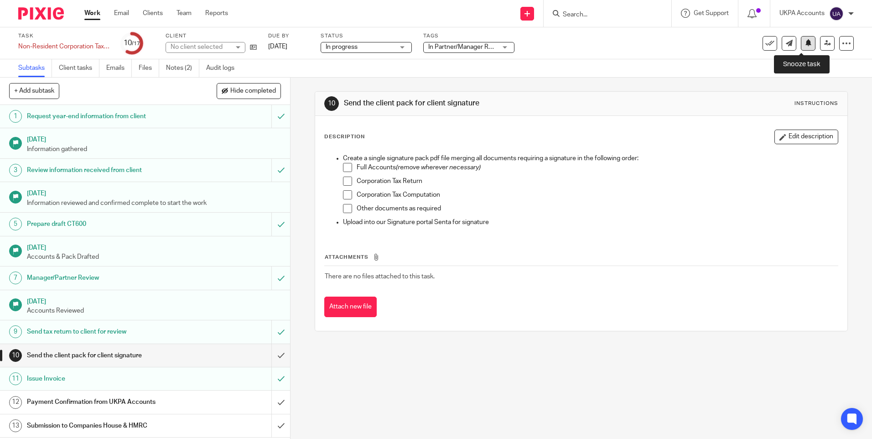
click at [805, 43] on icon at bounding box center [808, 42] width 7 height 7
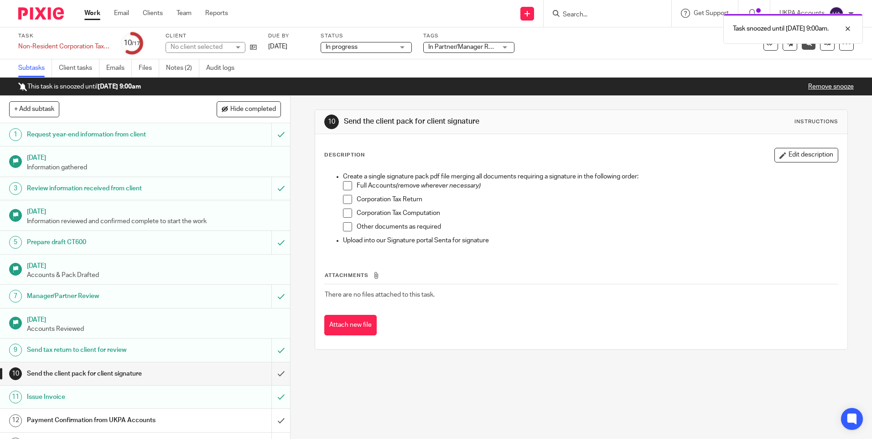
click at [92, 12] on link "Work" at bounding box center [92, 13] width 16 height 9
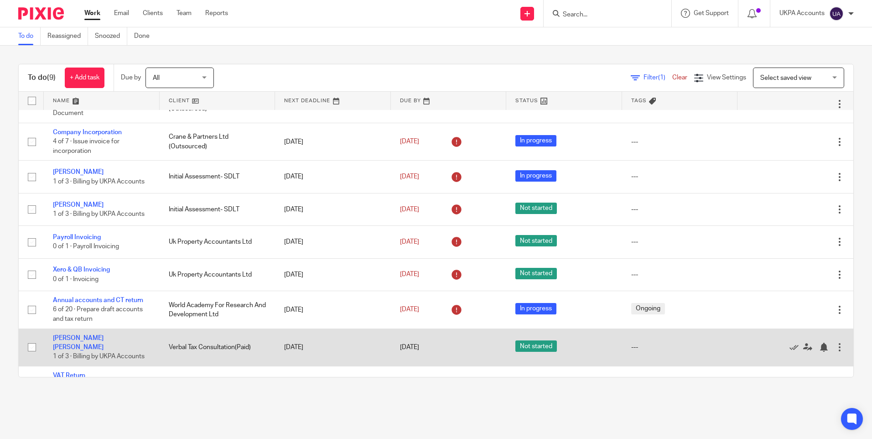
scroll to position [46, 0]
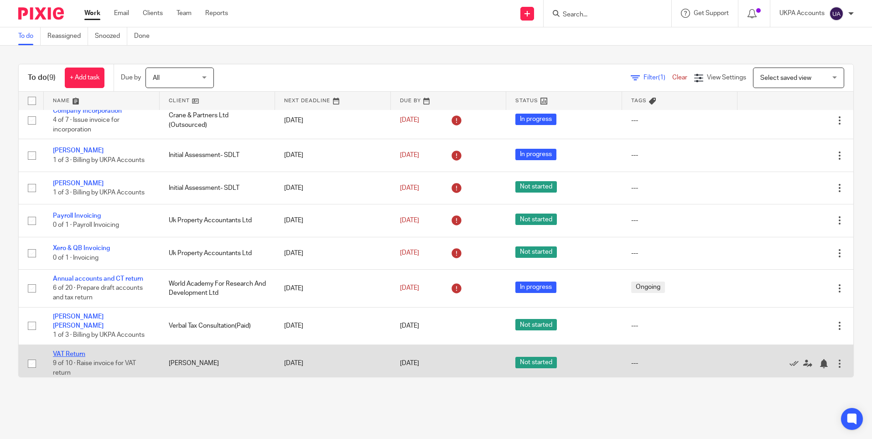
click at [76, 351] on link "VAT Return" at bounding box center [69, 354] width 32 height 6
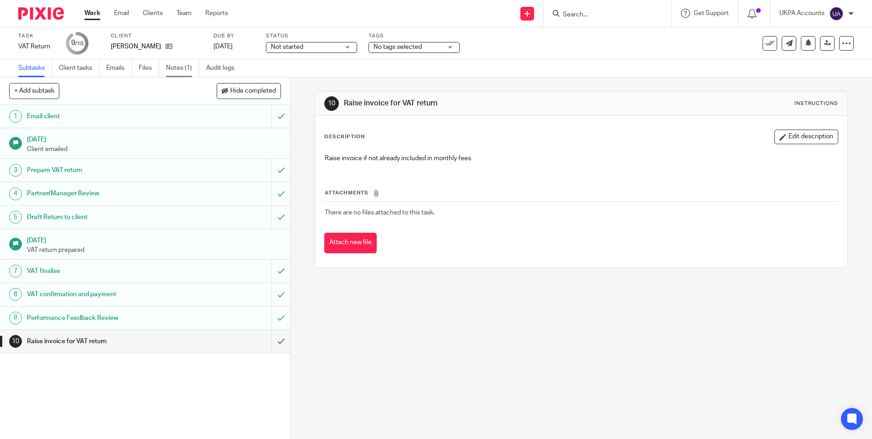
click at [186, 65] on link "Notes (1)" at bounding box center [182, 68] width 33 height 18
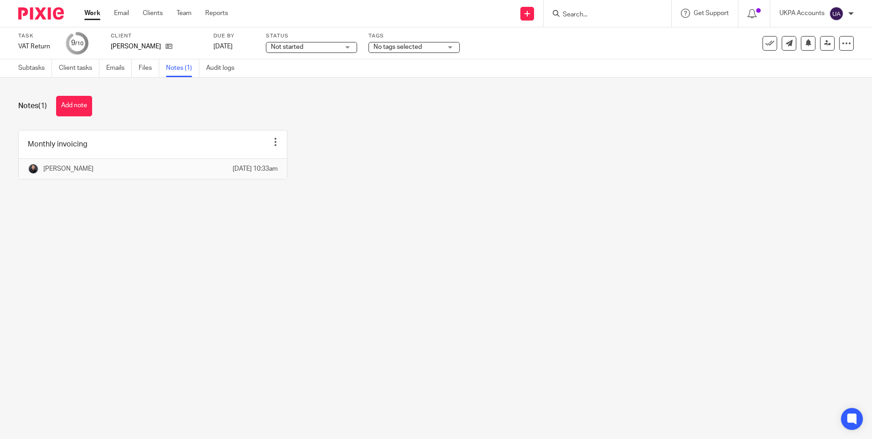
click at [595, 13] on input "Search" at bounding box center [603, 15] width 82 height 8
paste input "[PERSON_NAME]"
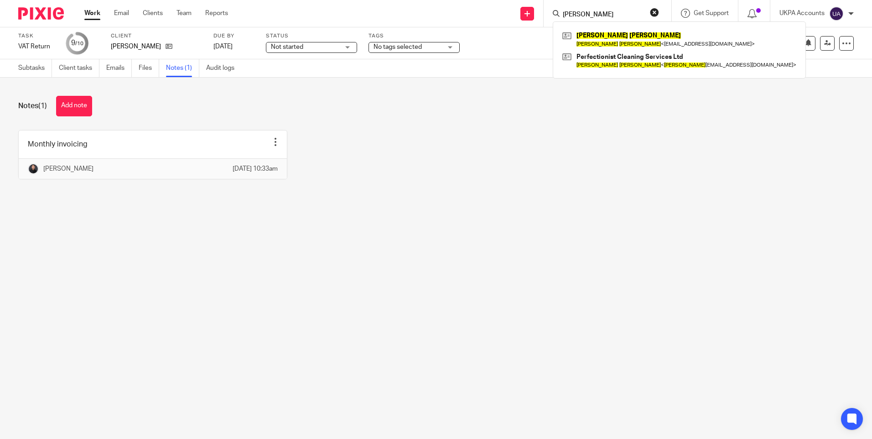
type input "[PERSON_NAME]"
drag, startPoint x: 638, startPoint y: 123, endPoint x: 588, endPoint y: 135, distance: 51.5
click at [638, 123] on div "Notes (1) Add note Monthly invoicing Edit note Delete note Raman Bogati 26 Sep …" at bounding box center [436, 145] width 872 height 134
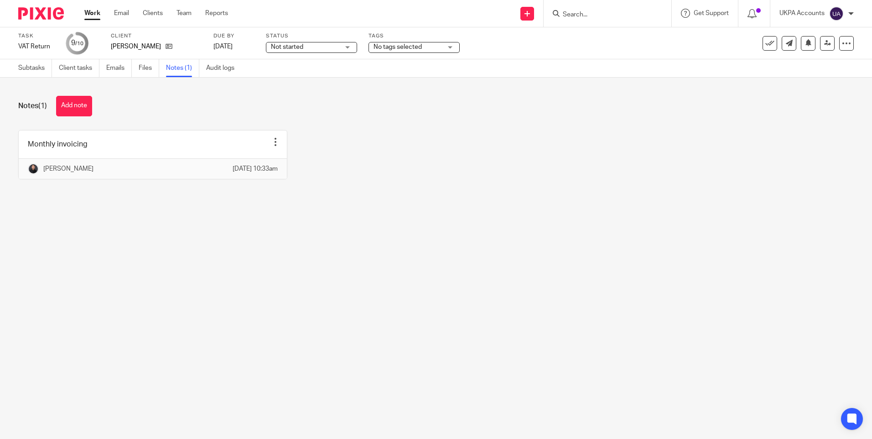
click at [77, 103] on button "Add note" at bounding box center [74, 106] width 36 height 21
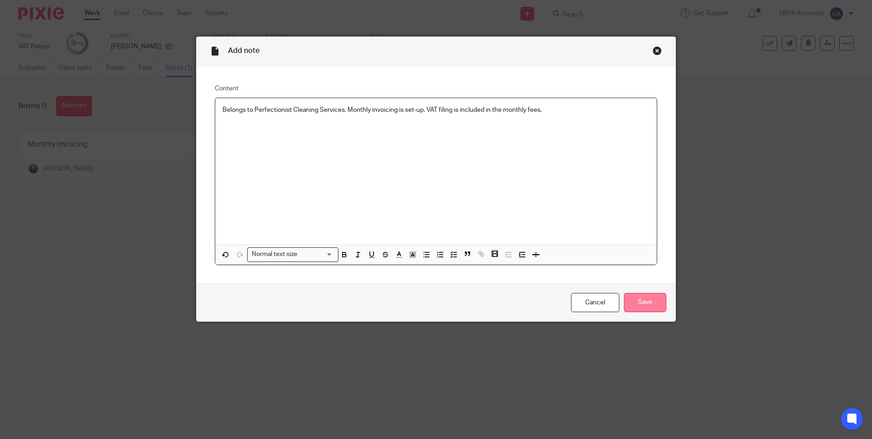
click at [654, 299] on input "Save" at bounding box center [645, 303] width 42 height 20
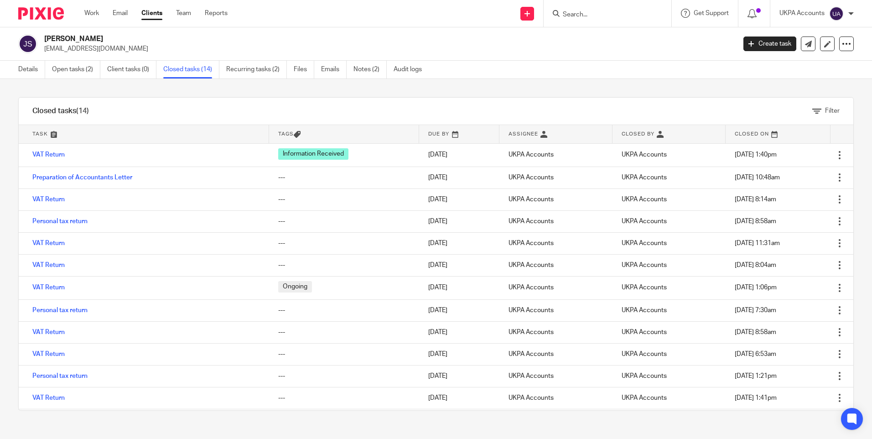
click at [54, 198] on link "VAT Return" at bounding box center [48, 199] width 32 height 6
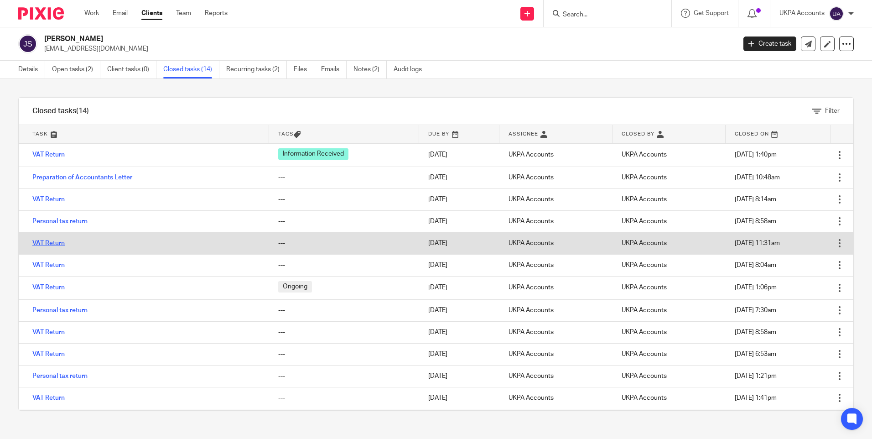
click at [59, 243] on link "VAT Return" at bounding box center [48, 243] width 32 height 6
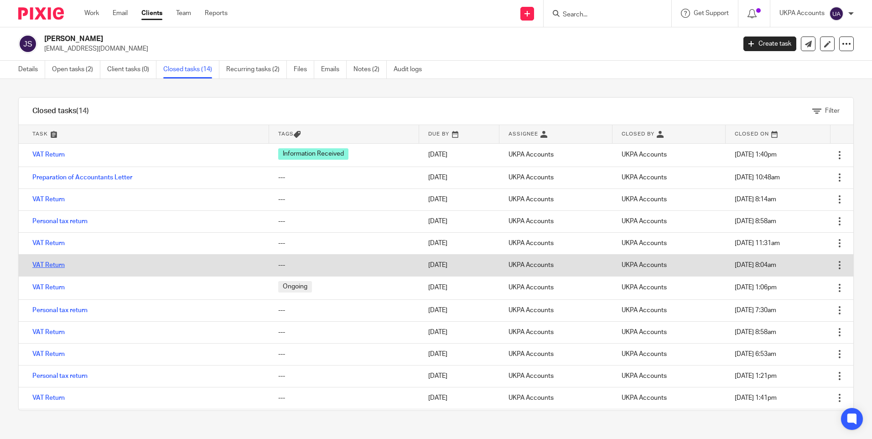
click at [57, 265] on link "VAT Return" at bounding box center [48, 265] width 32 height 6
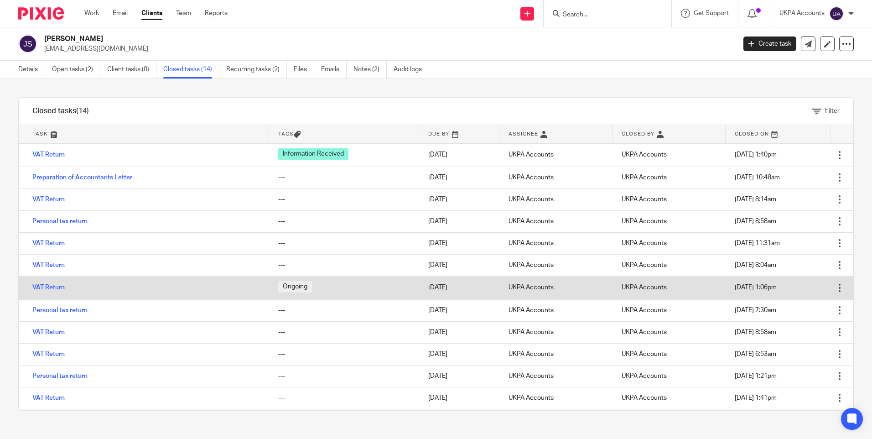
click at [54, 286] on link "VAT Return" at bounding box center [48, 287] width 32 height 6
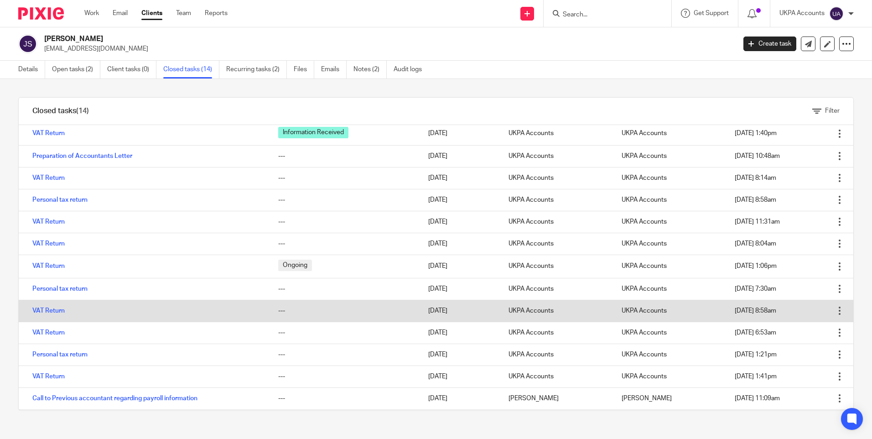
scroll to position [42, 0]
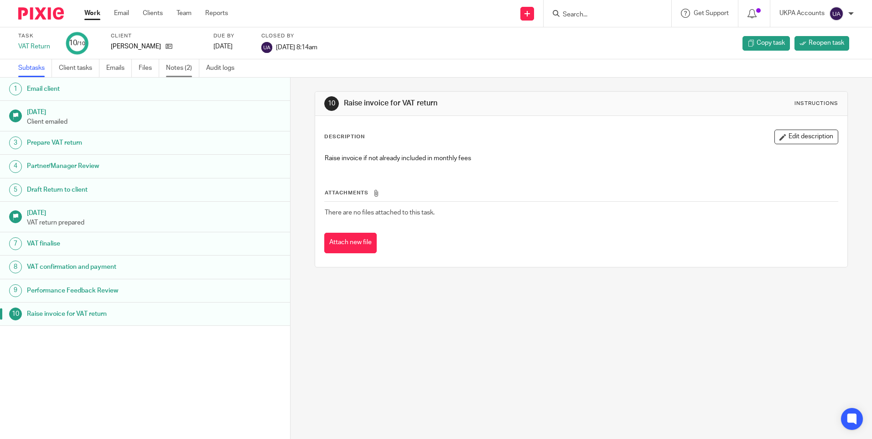
click at [181, 69] on link "Notes (2)" at bounding box center [182, 68] width 33 height 18
click at [177, 69] on link "Notes (2)" at bounding box center [182, 68] width 33 height 18
click at [185, 67] on link "Notes (2)" at bounding box center [182, 68] width 33 height 18
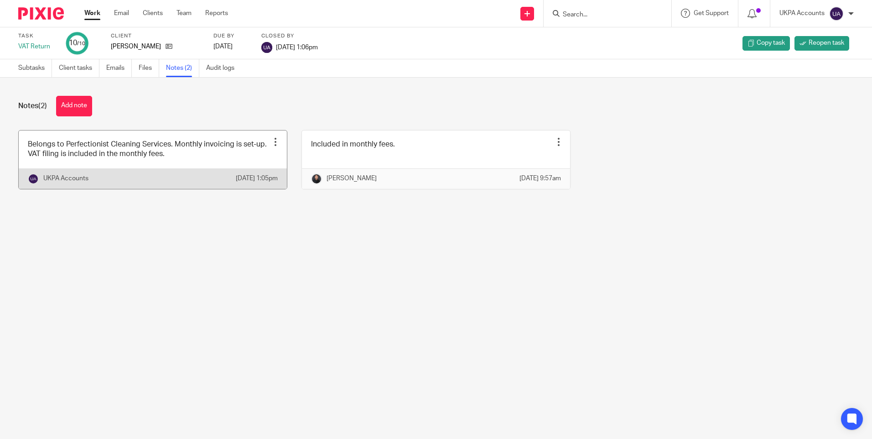
click at [272, 137] on div at bounding box center [275, 141] width 9 height 9
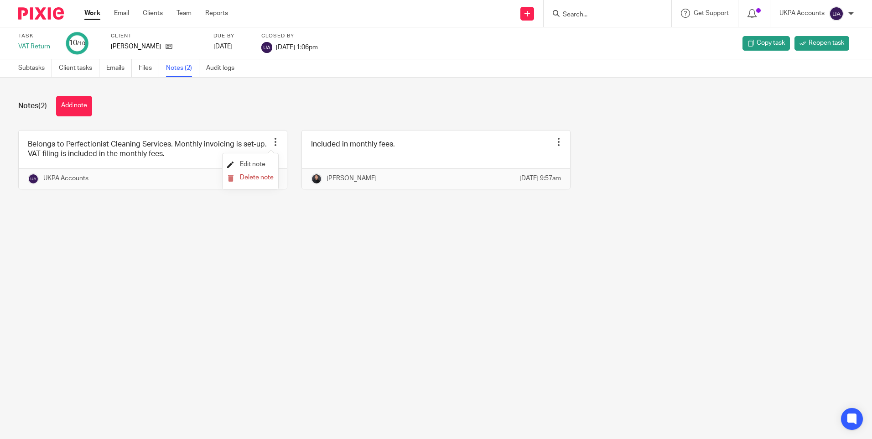
click at [245, 162] on span "Edit note" at bounding box center [253, 164] width 26 height 6
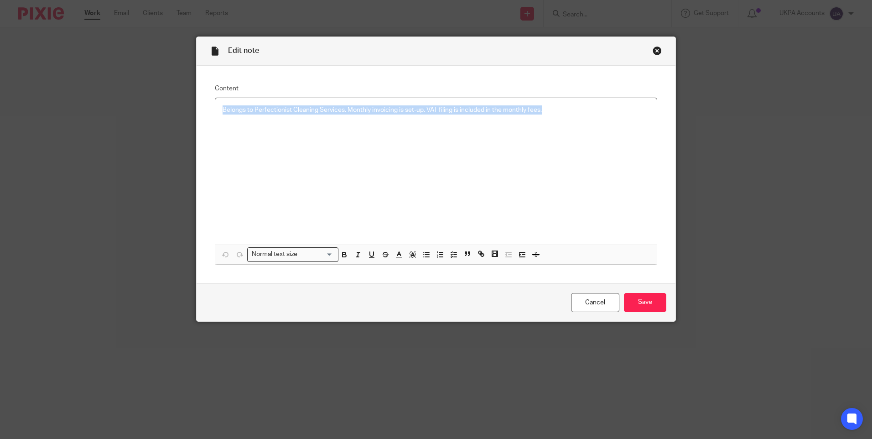
click at [652, 47] on div "Close this dialog window" at bounding box center [656, 50] width 9 height 9
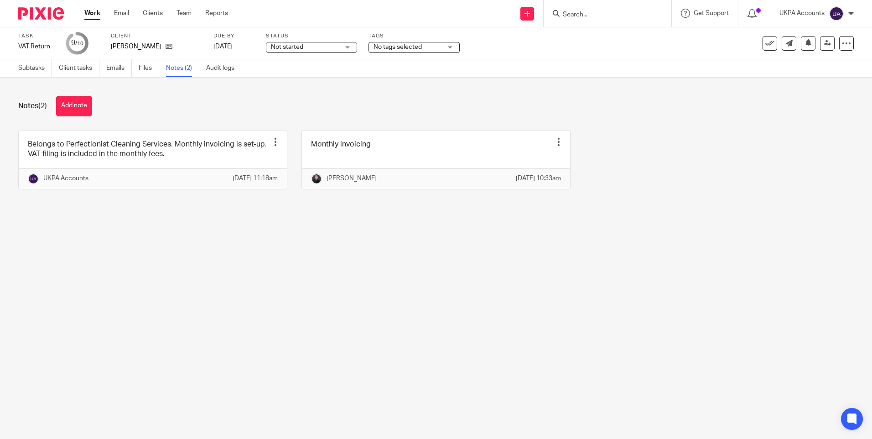
drag, startPoint x: 417, startPoint y: 97, endPoint x: 264, endPoint y: 59, distance: 157.4
click at [416, 97] on div "Notes (2) Add note" at bounding box center [435, 106] width 835 height 21
click at [220, 321] on main "Task VAT Return Save VAT Return 9 /10 Client Jacqueline Searle Due by 5 Oct 202…" at bounding box center [436, 219] width 872 height 439
click at [286, 113] on div "Notes (2) Add note" at bounding box center [435, 106] width 835 height 21
click at [112, 248] on main "Task VAT Return Save VAT Return 9 /10 Client Jacqueline Searle Due by 5 Oct 202…" at bounding box center [436, 219] width 872 height 439
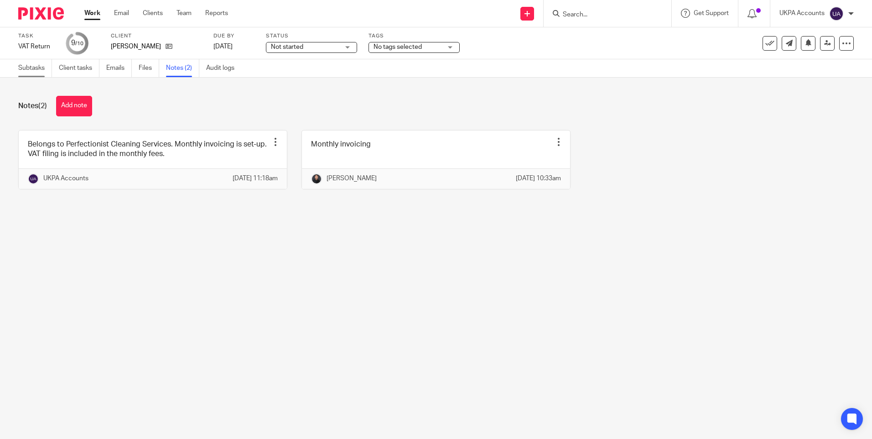
click at [36, 69] on link "Subtasks" at bounding box center [35, 68] width 34 height 18
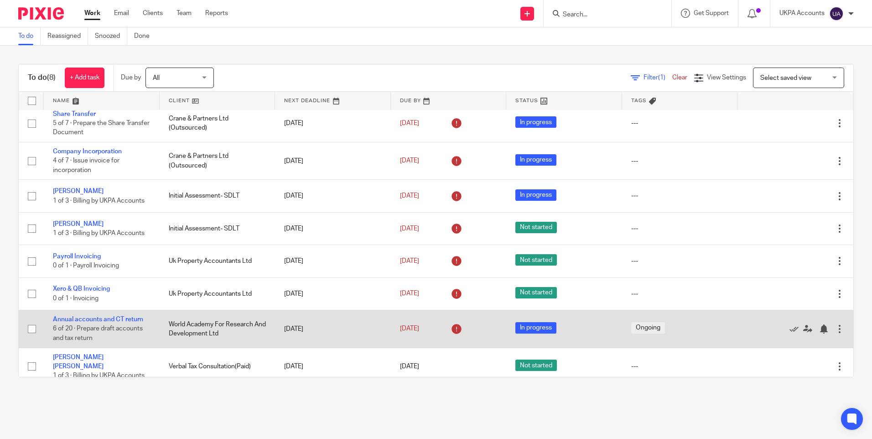
scroll to position [9, 0]
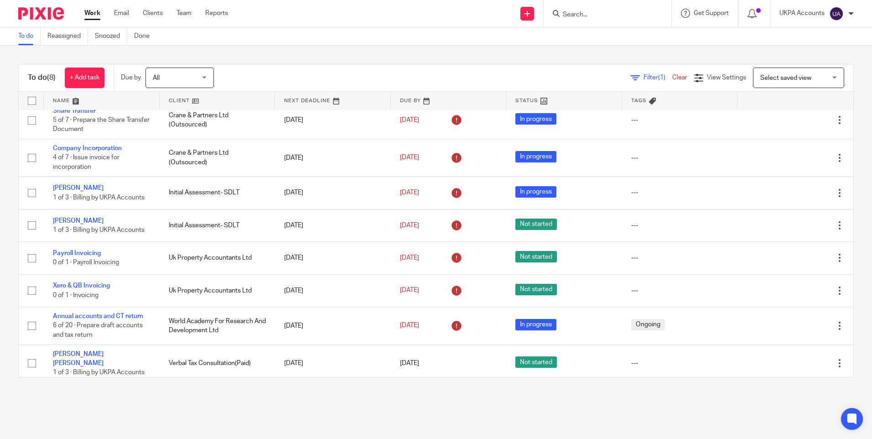
click at [259, 397] on main "To do Reassigned Snoozed Done To do (8) + Add task Due by All All Today Tomorro…" at bounding box center [436, 219] width 872 height 439
click at [93, 16] on link "Work" at bounding box center [92, 13] width 16 height 9
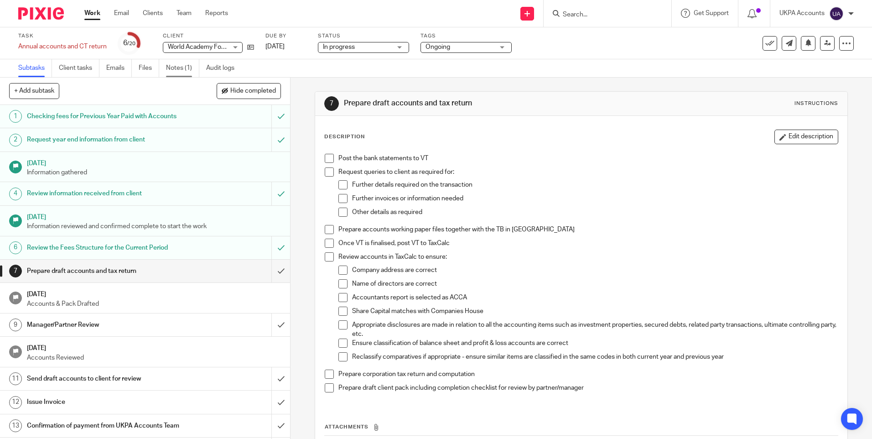
click at [182, 64] on link "Notes (1)" at bounding box center [182, 68] width 33 height 18
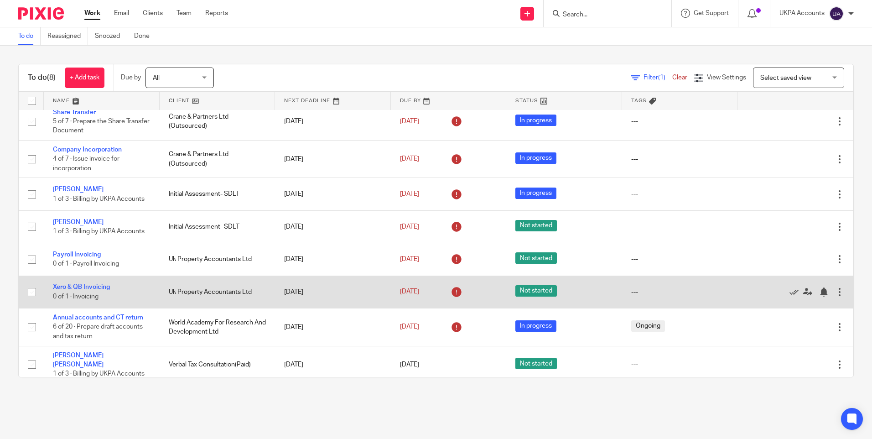
scroll to position [9, 0]
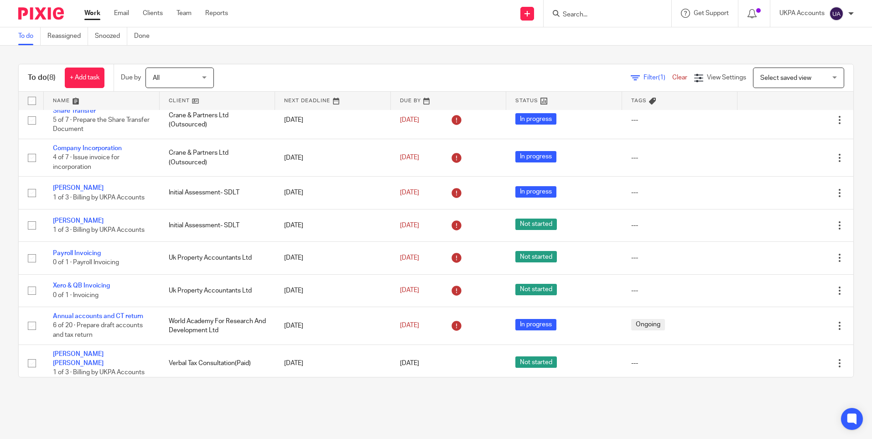
click at [286, 394] on div "To do (8) + Add task Due by All All Today Tomorrow This week Next week This mon…" at bounding box center [436, 221] width 872 height 350
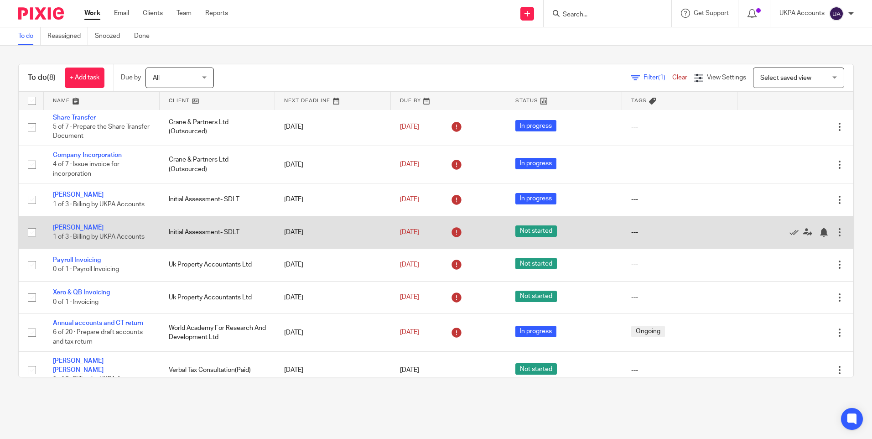
scroll to position [0, 0]
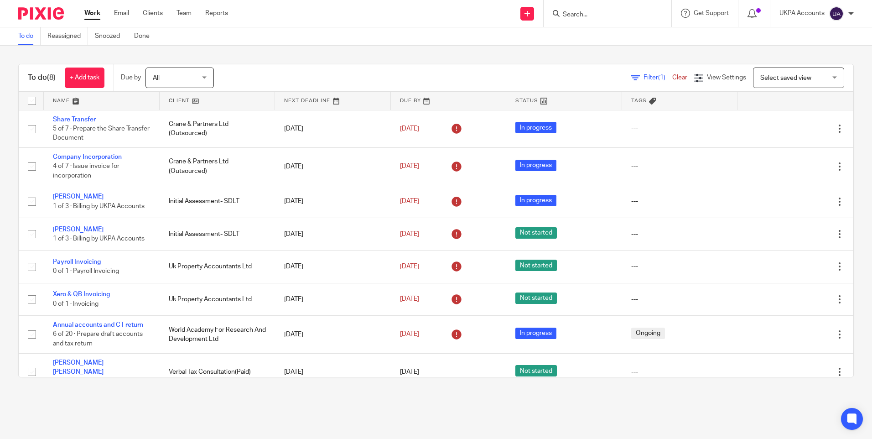
click at [576, 13] on input "Search" at bounding box center [603, 15] width 82 height 8
type input "jpg operation"
click at [604, 33] on link at bounding box center [637, 39] width 154 height 21
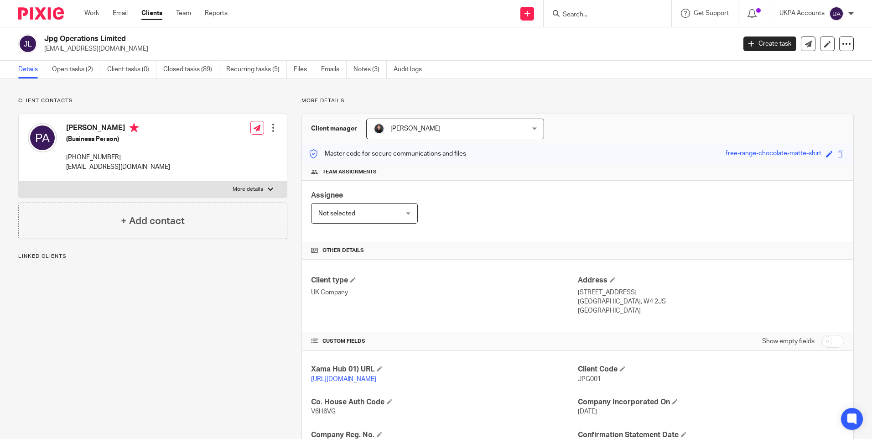
scroll to position [46, 0]
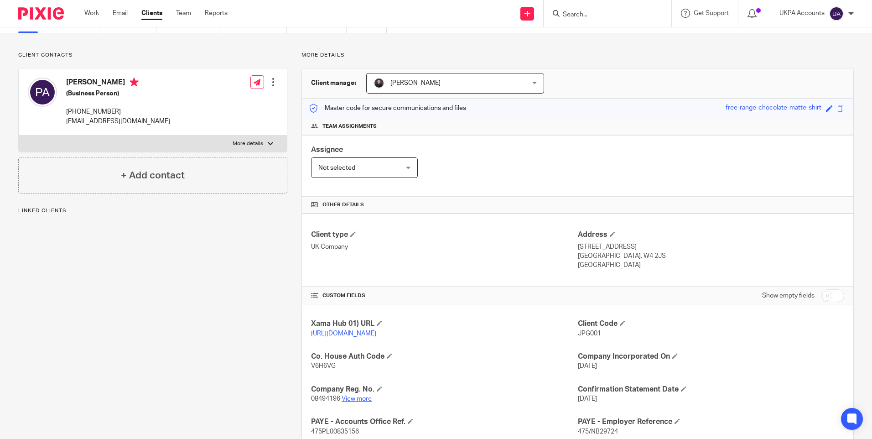
click at [357, 402] on link "View more" at bounding box center [356, 398] width 30 height 6
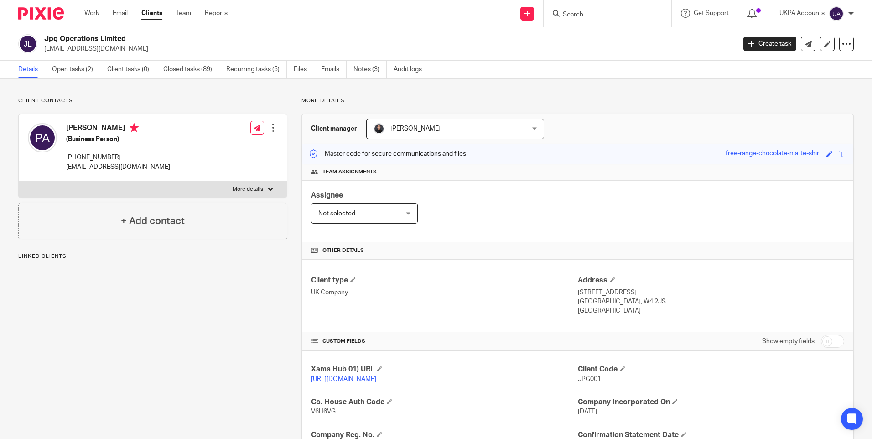
click at [172, 79] on div "Client contacts Paul Alexander Airey (Business Person) +44 7918188396 info@airp…" at bounding box center [436, 362] width 872 height 566
click at [201, 69] on link "Closed tasks (89)" at bounding box center [191, 70] width 56 height 18
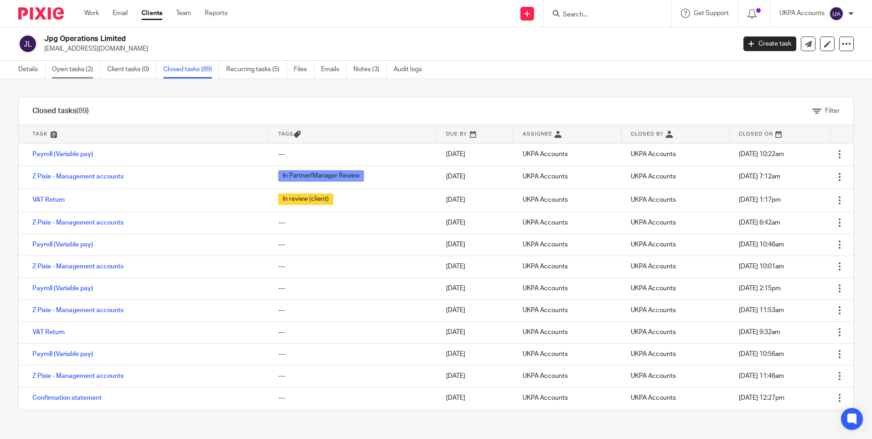
click at [78, 74] on link "Open tasks (2)" at bounding box center [76, 70] width 48 height 18
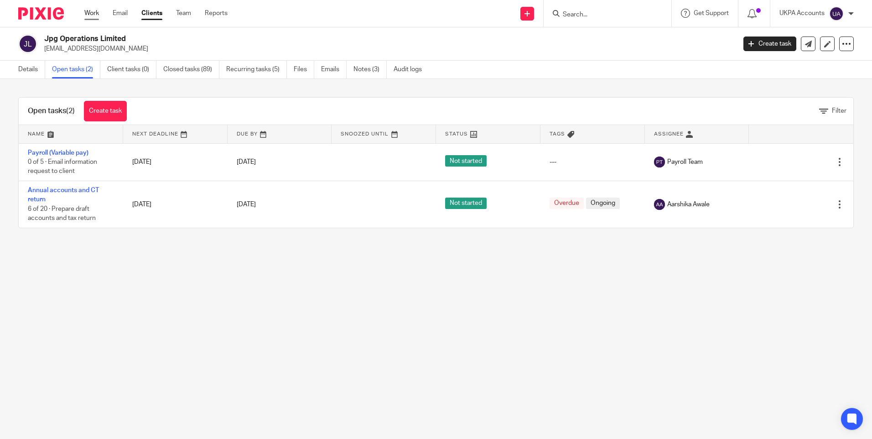
click at [91, 12] on link "Work" at bounding box center [91, 13] width 15 height 9
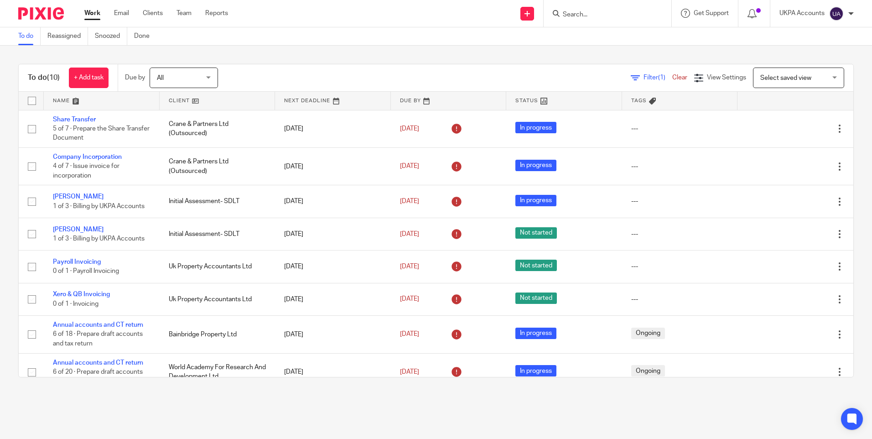
scroll to position [93, 0]
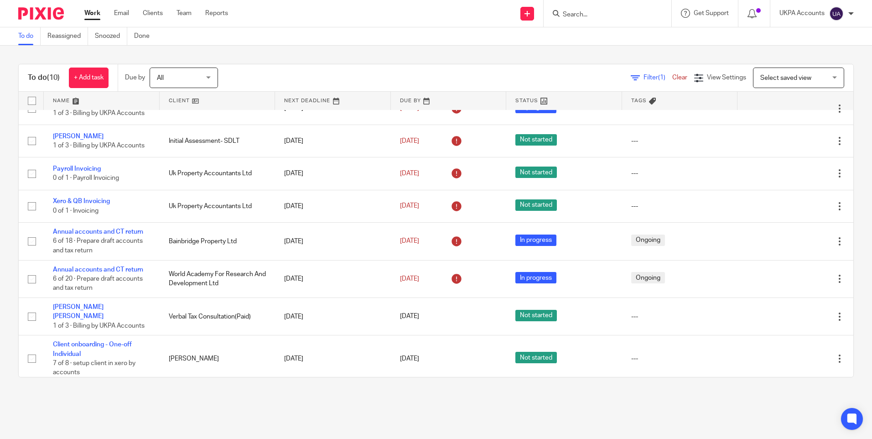
click at [30, 34] on link "To do" at bounding box center [29, 36] width 22 height 18
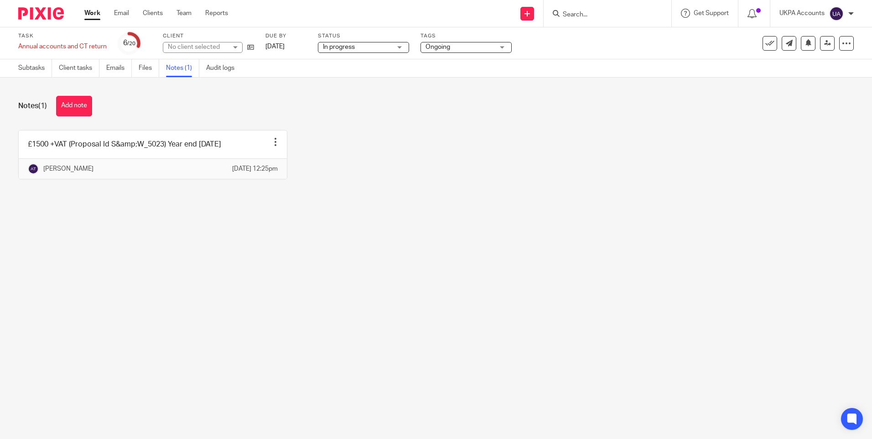
click at [275, 82] on div "Notes (1) Add note £1500 +VAT (Proposal Id S&amp;W_5023) Year end 30 Sep 2024 E…" at bounding box center [436, 145] width 872 height 134
click at [193, 278] on main "Task Annual accounts and CT return Save Annual accounts and CT return 6 /20 Cli…" at bounding box center [436, 219] width 872 height 439
click at [152, 261] on main "Task Annual accounts and CT return Save Annual accounts and CT return 6 /20 Cli…" at bounding box center [436, 219] width 872 height 439
click at [146, 264] on main "Task Annual accounts and CT return Save Annual accounts and CT return 6 /20 Cli…" at bounding box center [436, 219] width 872 height 439
click at [397, 183] on div "£1500 +VAT (Proposal Id S&amp;W_5023) Year end 30 Sep 2024 Edit note Delete not…" at bounding box center [428, 161] width 849 height 63
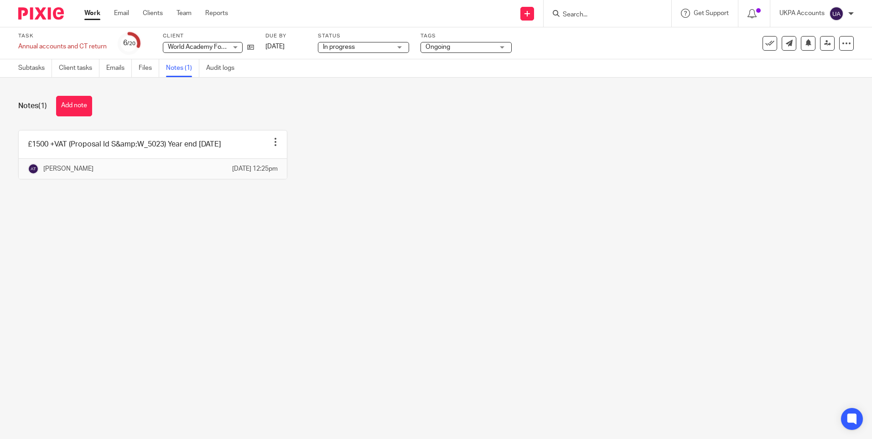
click at [398, 228] on main "Task Annual accounts and CT return Save Annual accounts and CT return 6 /20 Cli…" at bounding box center [436, 219] width 872 height 439
click at [81, 101] on button "Add note" at bounding box center [74, 106] width 36 height 21
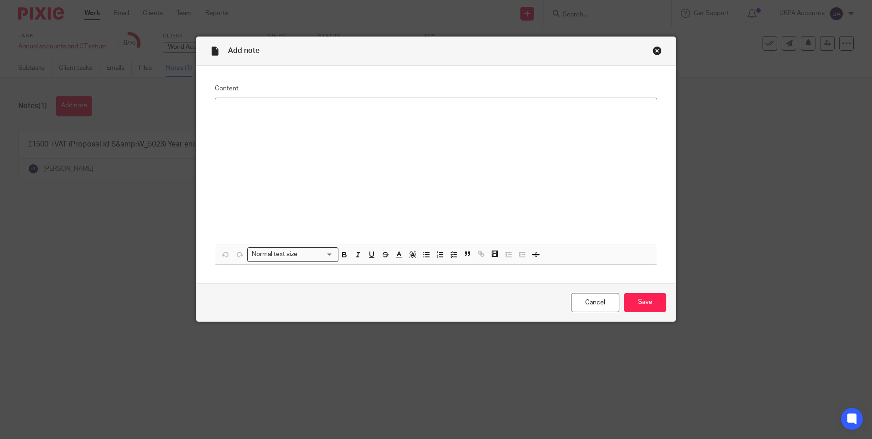
paste div
click at [627, 296] on input "Save" at bounding box center [645, 303] width 42 height 20
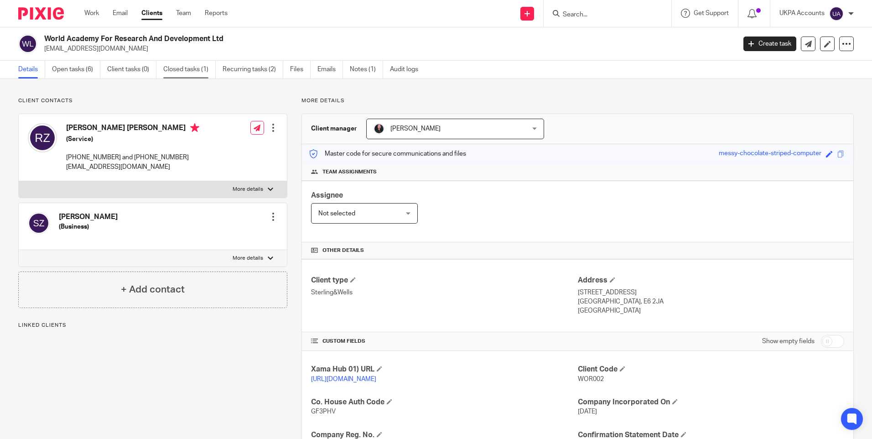
drag, startPoint x: 0, startPoint y: 0, endPoint x: 187, endPoint y: 72, distance: 200.9
click at [187, 72] on link "Closed tasks (1)" at bounding box center [189, 70] width 52 height 18
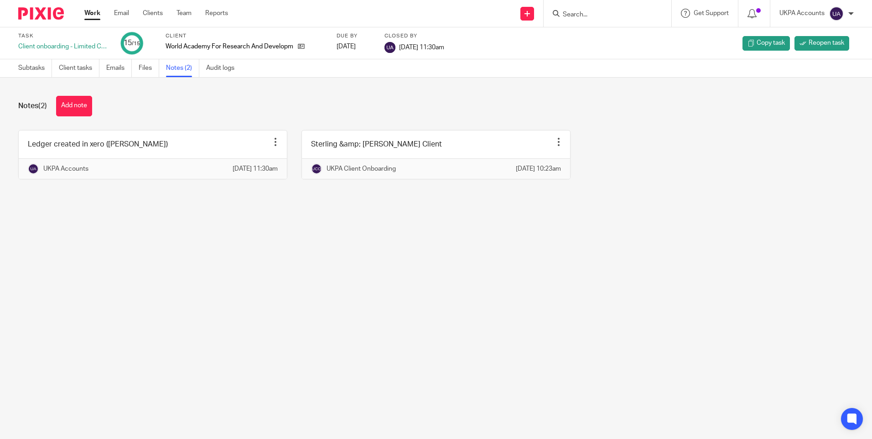
click at [259, 345] on main "Task Client onboarding - Limited Company 15 /15 Client World Academy For Resear…" at bounding box center [436, 219] width 872 height 439
click at [155, 248] on main "Task Client onboarding - Limited Company 15 /15 Client World Academy For Resear…" at bounding box center [436, 219] width 872 height 439
click at [233, 286] on main "Task Client onboarding - Limited Company 15 /15 Client World Academy For Resear…" at bounding box center [436, 219] width 872 height 439
click at [331, 106] on div "Notes (2) Add note" at bounding box center [435, 106] width 835 height 21
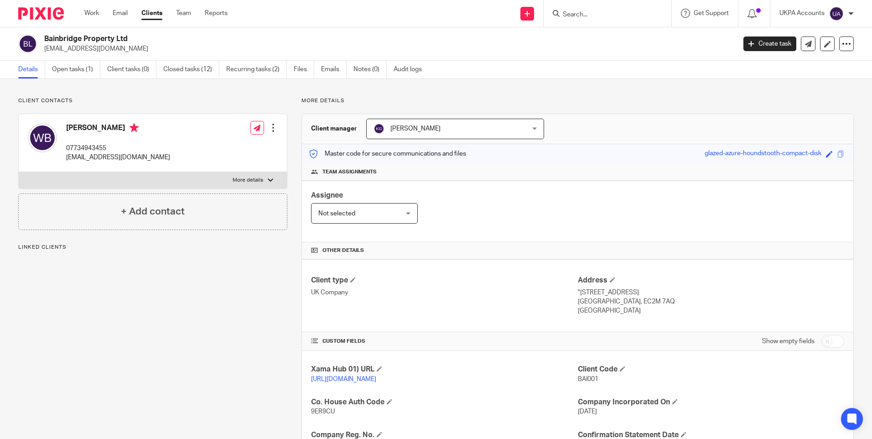
click at [302, 290] on div "Client type UK Company Address "809 Salisbury House, 29 Finsbury circus London,…" at bounding box center [577, 295] width 551 height 73
click at [215, 296] on div "Client contacts Will Bainbridge 07734943455 will.bainbridge@hawthorncapgroup.co…" at bounding box center [145, 345] width 283 height 497
click at [188, 334] on div "Client contacts Will Bainbridge 07734943455 will.bainbridge@hawthorncapgroup.co…" at bounding box center [145, 345] width 283 height 497
click at [186, 346] on div "Client contacts Will Bainbridge 07734943455 will.bainbridge@hawthorncapgroup.co…" at bounding box center [145, 345] width 283 height 497
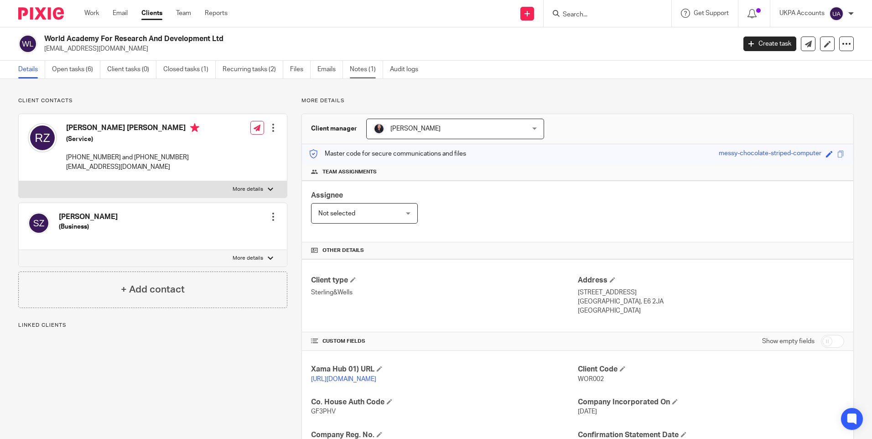
click at [369, 73] on link "Notes (1)" at bounding box center [366, 70] width 33 height 18
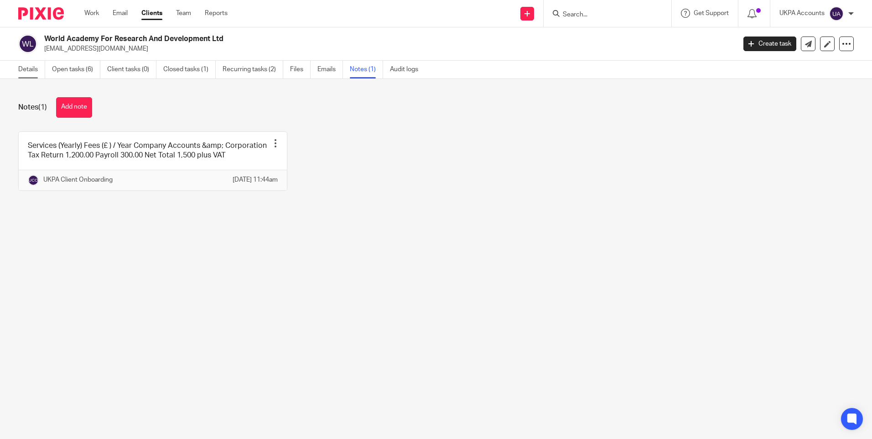
click at [24, 70] on link "Details" at bounding box center [31, 70] width 27 height 18
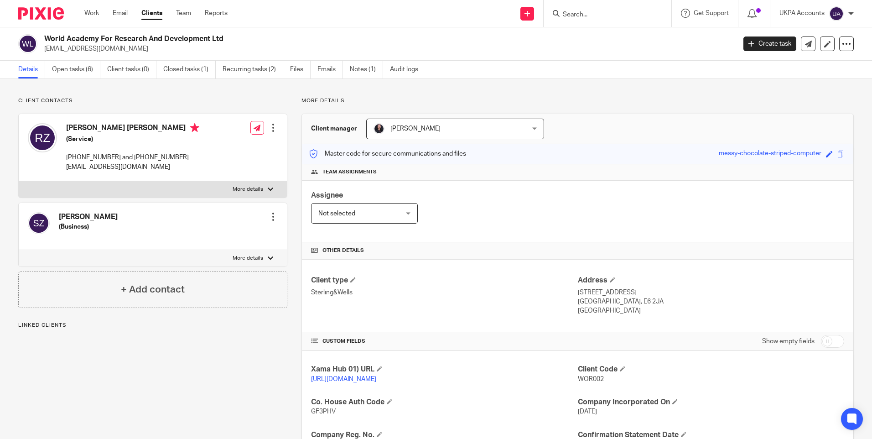
scroll to position [137, 0]
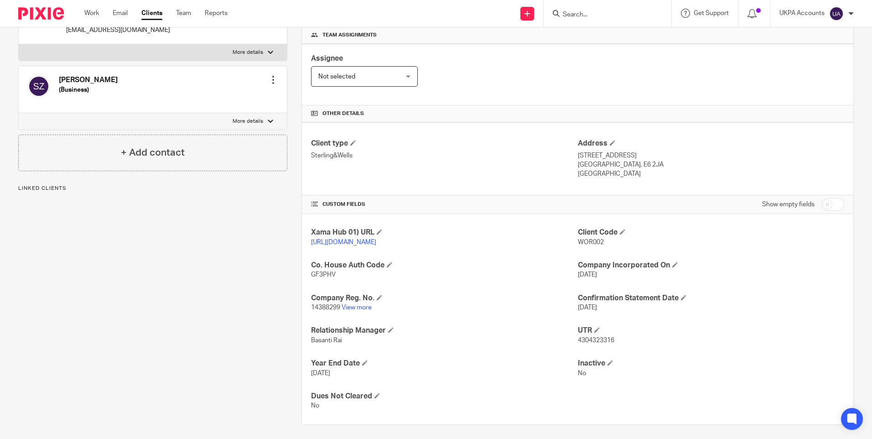
click at [359, 308] on link "View more" at bounding box center [356, 307] width 30 height 6
click at [178, 351] on div "Client contacts Rupak Muhammed Nasrullah Zaidi (Service) +8801799985299 and +44…" at bounding box center [145, 192] width 283 height 464
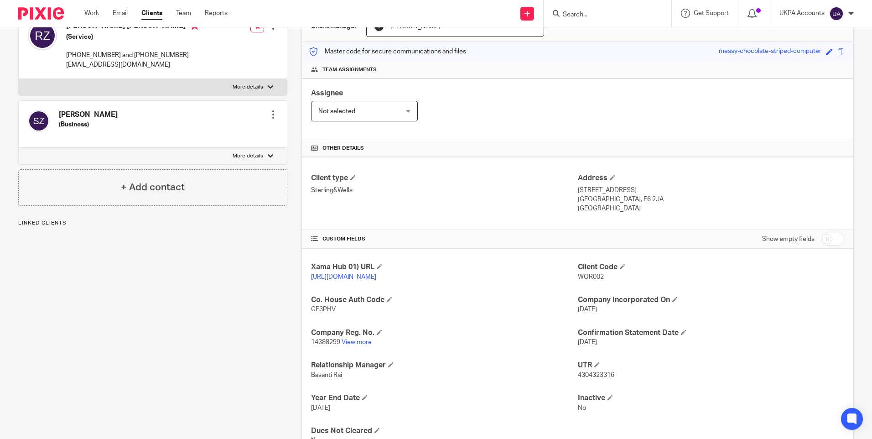
scroll to position [0, 0]
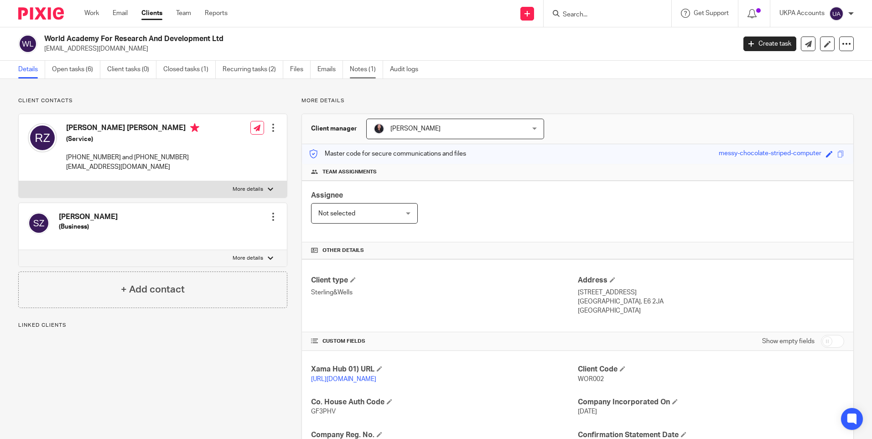
click at [365, 71] on link "Notes (1)" at bounding box center [366, 70] width 33 height 18
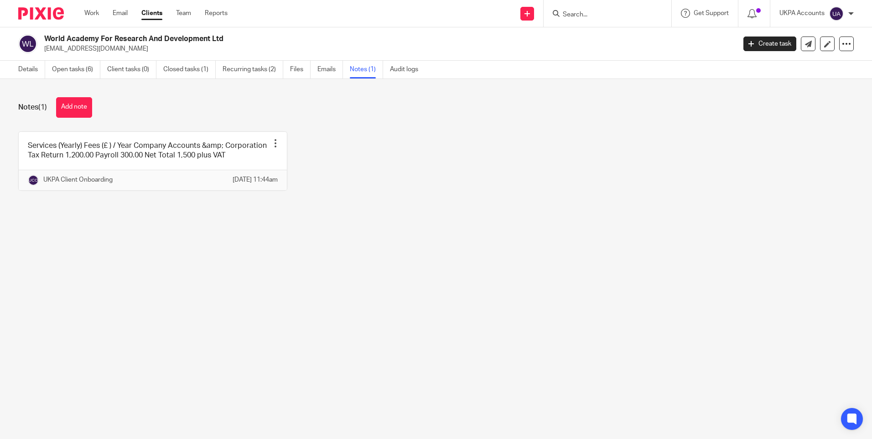
click at [303, 201] on div "Services (Yearly) Fees (£ ) / Year Company Accounts &amp; Corporation Tax Retur…" at bounding box center [428, 167] width 849 height 73
click at [340, 184] on div "Services (Yearly) Fees (£ ) / Year Company Accounts &amp; Corporation Tax Retur…" at bounding box center [428, 167] width 849 height 73
click at [346, 190] on div "Services (Yearly) Fees (£ ) / Year Company Accounts &amp; Corporation Tax Retur…" at bounding box center [428, 167] width 849 height 73
click at [354, 186] on div "Services (Yearly) Fees (£ ) / Year Company Accounts &amp; Corporation Tax Retur…" at bounding box center [428, 167] width 849 height 73
drag, startPoint x: 201, startPoint y: 254, endPoint x: 130, endPoint y: 85, distance: 182.9
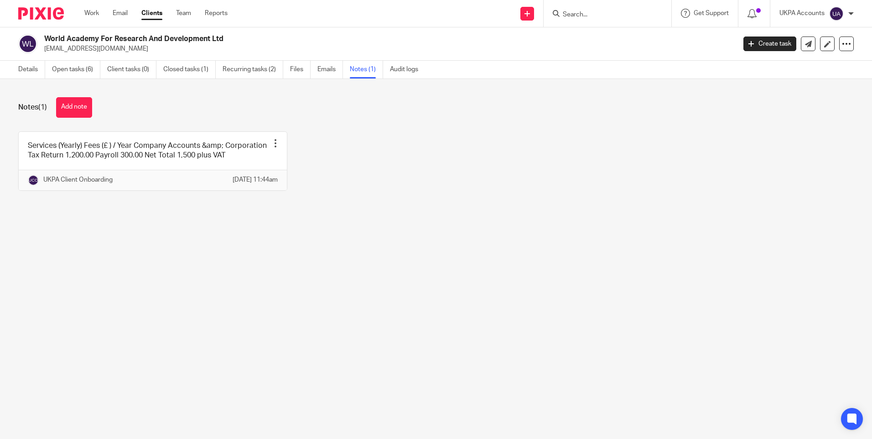
click at [197, 249] on main "World Academy For Research And Development Ltd [EMAIL_ADDRESS][DOMAIN_NAME] Cre…" at bounding box center [436, 219] width 872 height 439
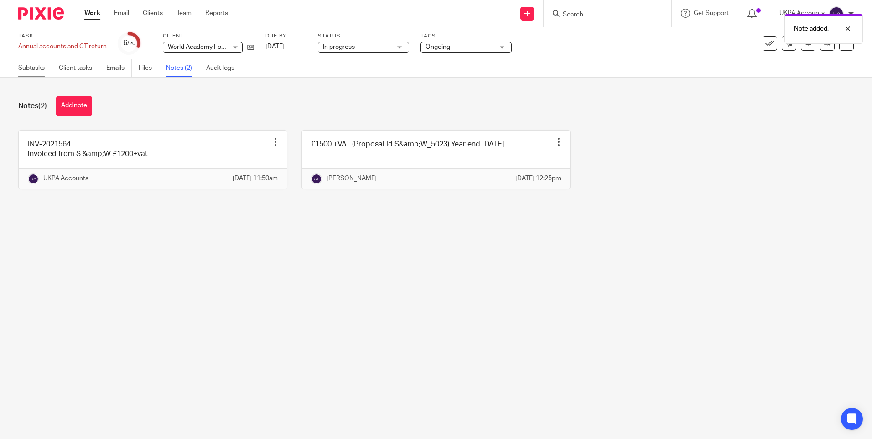
click at [40, 68] on link "Subtasks" at bounding box center [35, 68] width 34 height 18
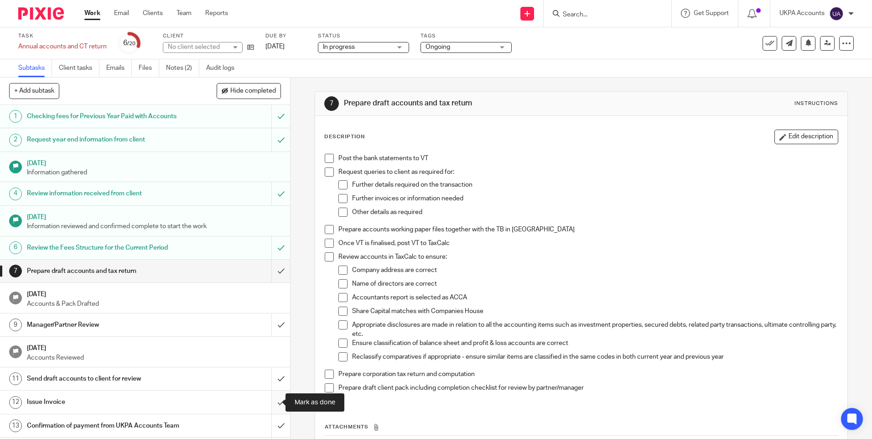
click at [274, 400] on input "submit" at bounding box center [145, 401] width 290 height 23
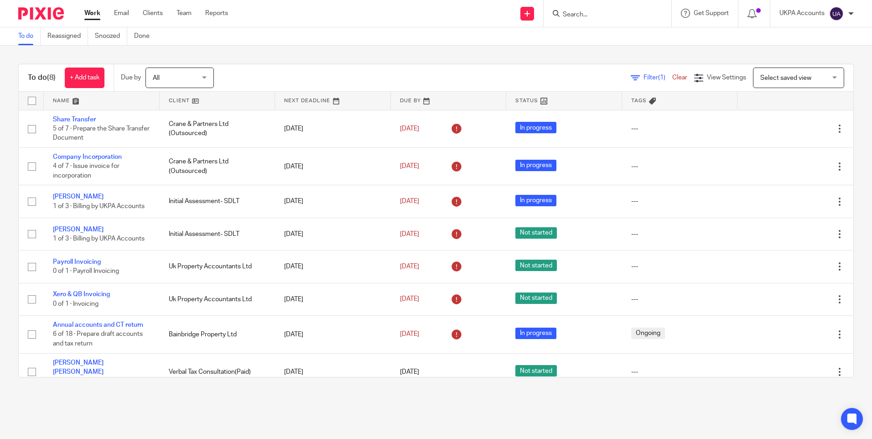
click at [582, 18] on input "Search" at bounding box center [603, 15] width 82 height 8
type input "JPG OPERAT"
click at [610, 34] on link at bounding box center [637, 39] width 154 height 21
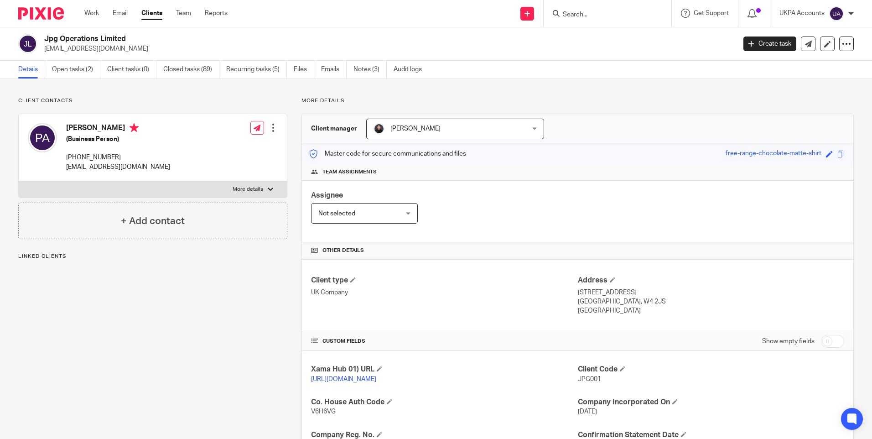
scroll to position [91, 0]
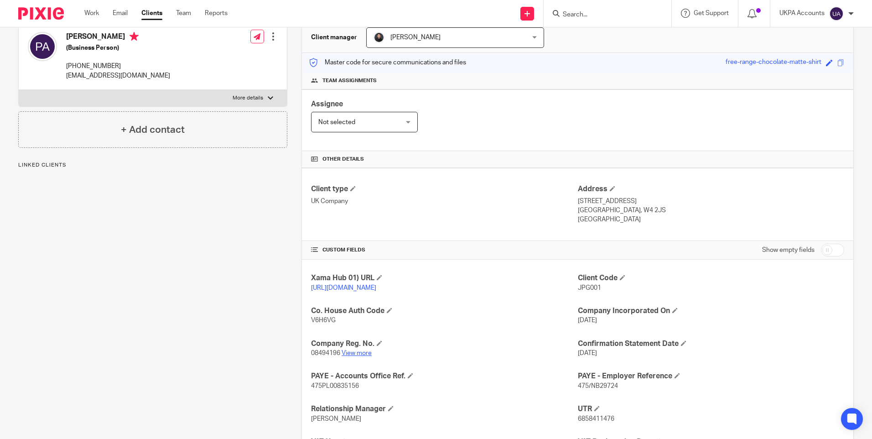
click at [357, 356] on link "View more" at bounding box center [356, 353] width 30 height 6
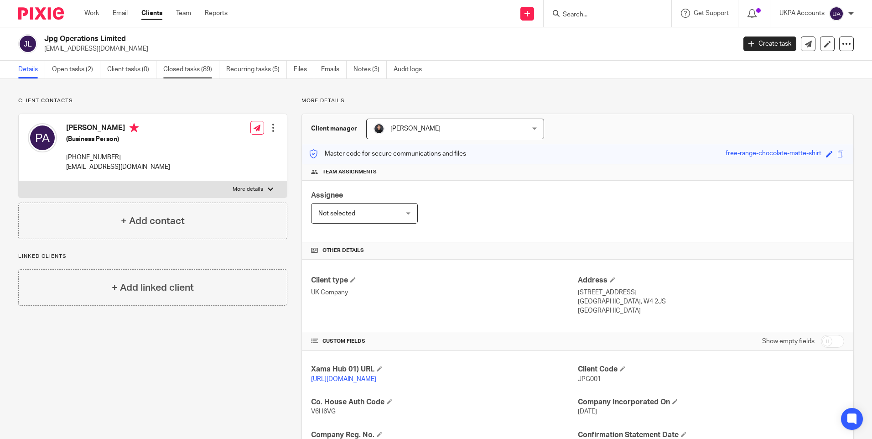
click at [203, 71] on link "Closed tasks (89)" at bounding box center [191, 70] width 56 height 18
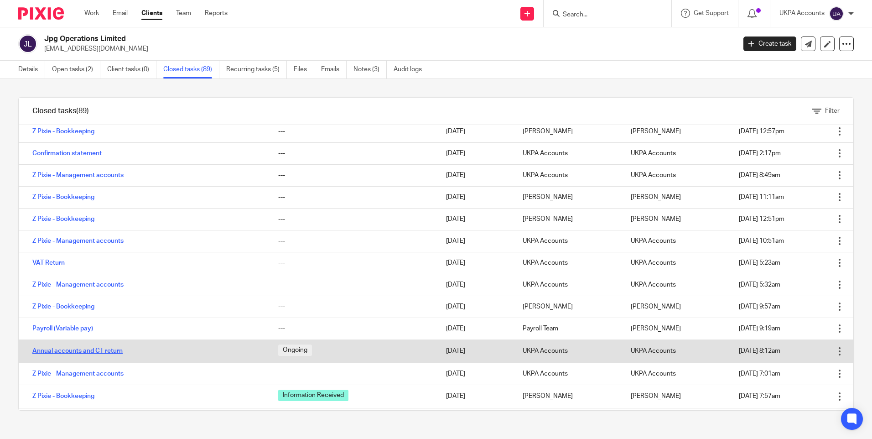
scroll to position [1007, 0]
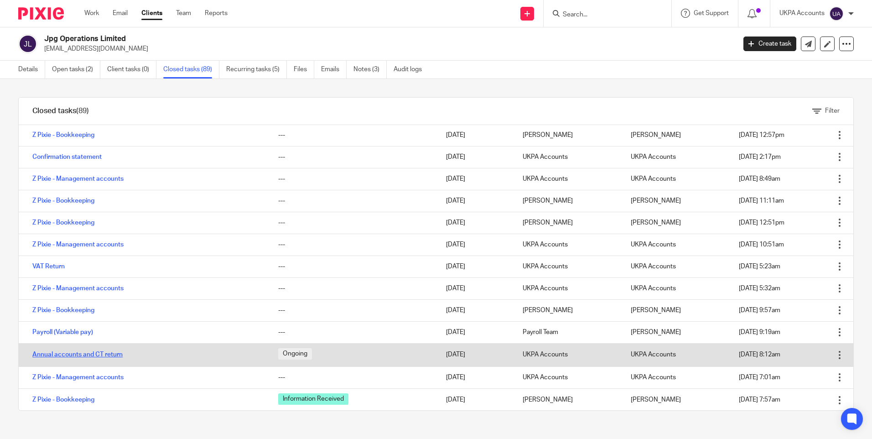
click at [88, 352] on link "Annual accounts and CT return" at bounding box center [77, 354] width 90 height 6
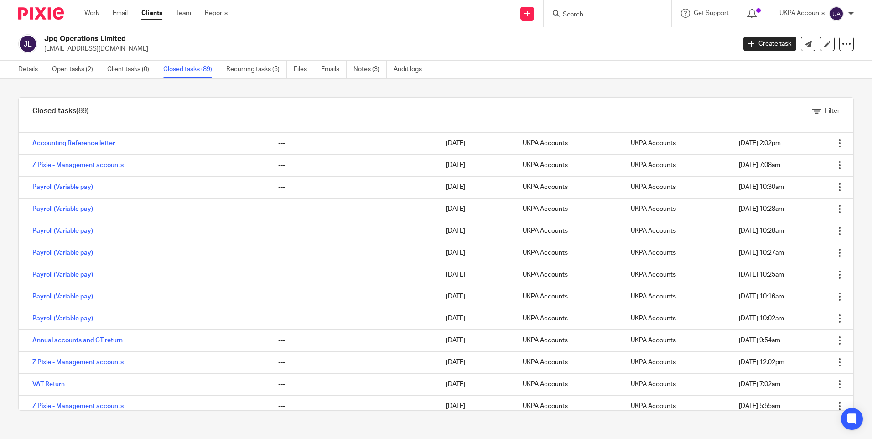
scroll to position [319, 0]
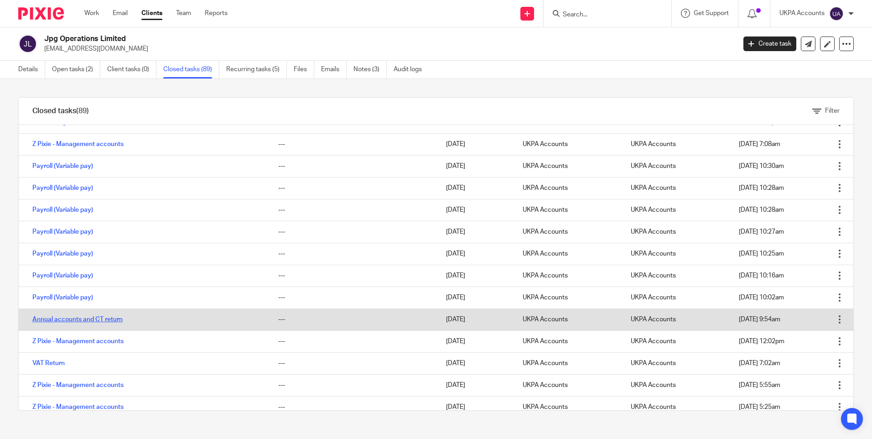
click at [109, 321] on link "Annual accounts and CT return" at bounding box center [77, 319] width 90 height 6
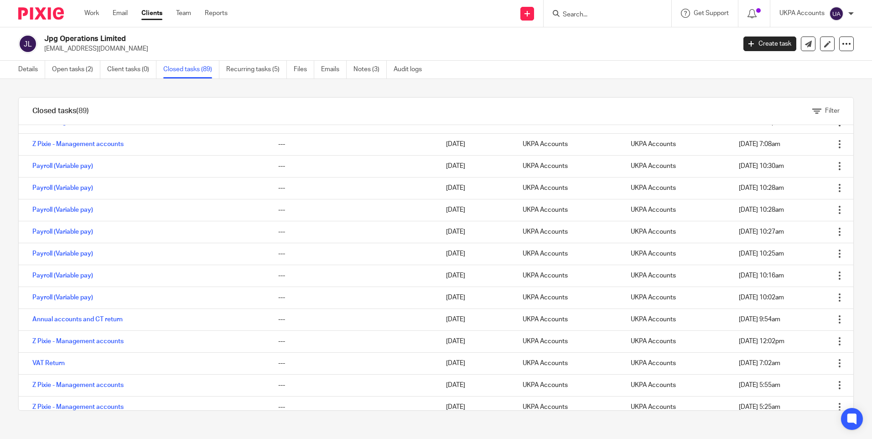
click at [620, 10] on form at bounding box center [610, 13] width 97 height 11
click at [610, 12] on input "Search" at bounding box center [603, 15] width 82 height 8
paste input "Jn Living Limited"
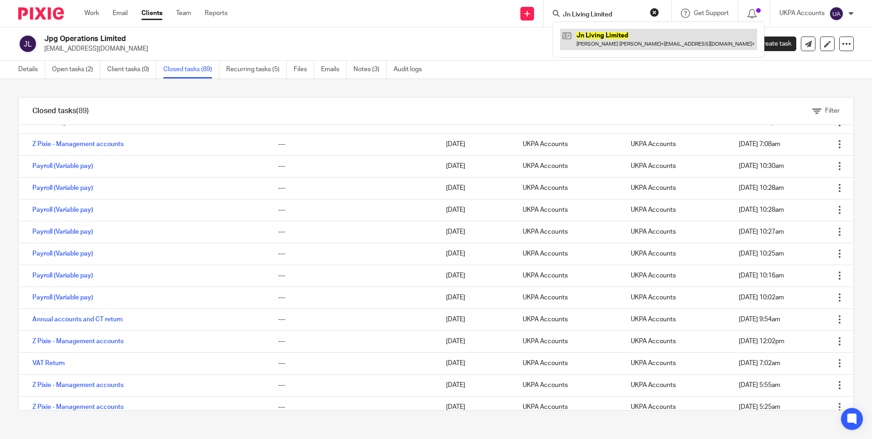
type input "Jn Living Limited"
click at [597, 41] on link at bounding box center [658, 39] width 197 height 21
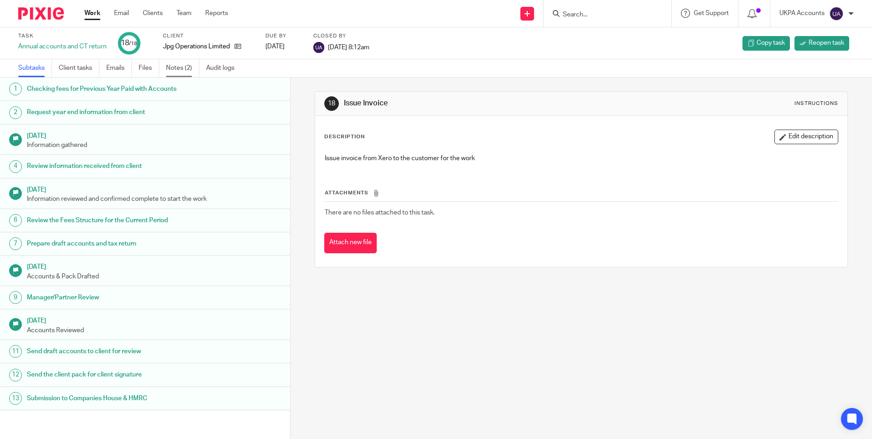
click at [190, 68] on link "Notes (2)" at bounding box center [182, 68] width 33 height 18
click at [184, 69] on link "Notes (1)" at bounding box center [182, 68] width 33 height 18
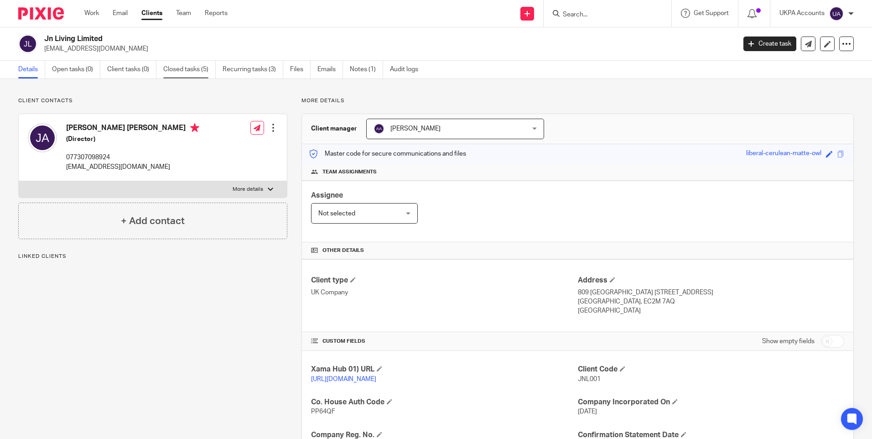
click at [186, 73] on link "Closed tasks (5)" at bounding box center [189, 70] width 52 height 18
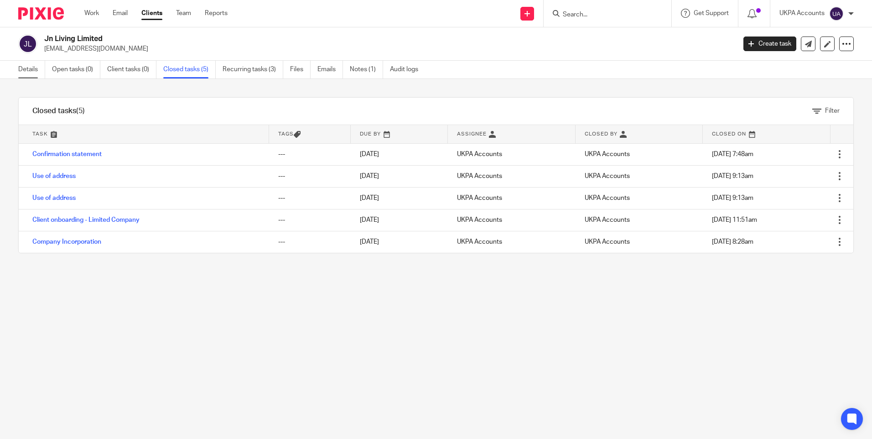
click at [36, 70] on link "Details" at bounding box center [31, 70] width 27 height 18
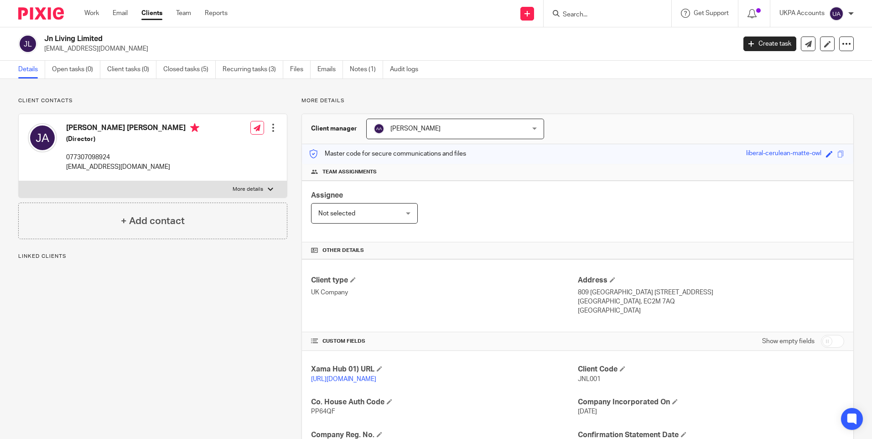
click at [362, 438] on link "View more" at bounding box center [356, 444] width 30 height 6
click at [590, 9] on form at bounding box center [610, 13] width 97 height 11
click at [582, 15] on input "Search" at bounding box center [603, 15] width 82 height 8
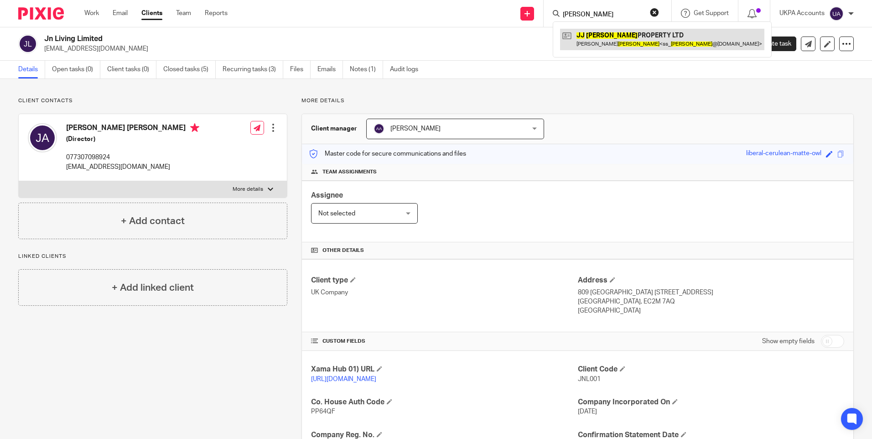
type input "jj mudhar"
click at [592, 33] on link at bounding box center [662, 39] width 204 height 21
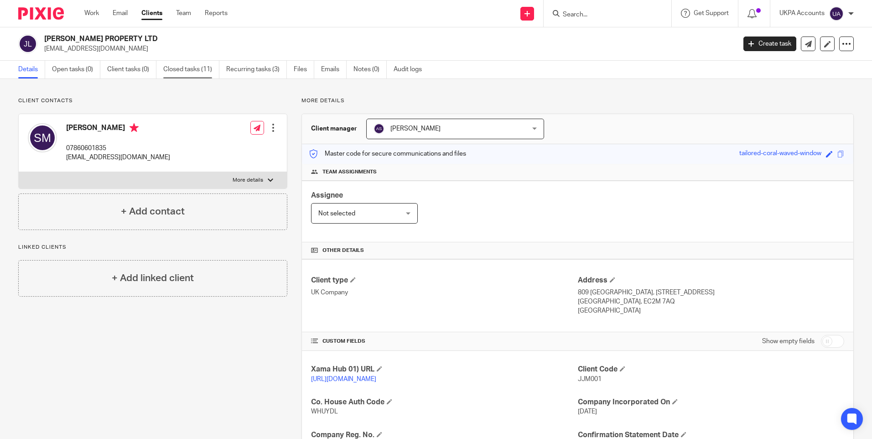
click at [211, 68] on link "Closed tasks (11)" at bounding box center [191, 70] width 56 height 18
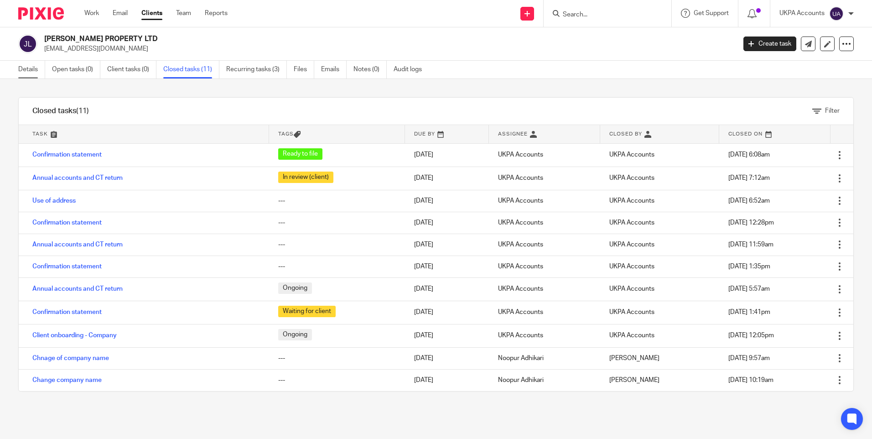
click at [34, 74] on link "Details" at bounding box center [31, 70] width 27 height 18
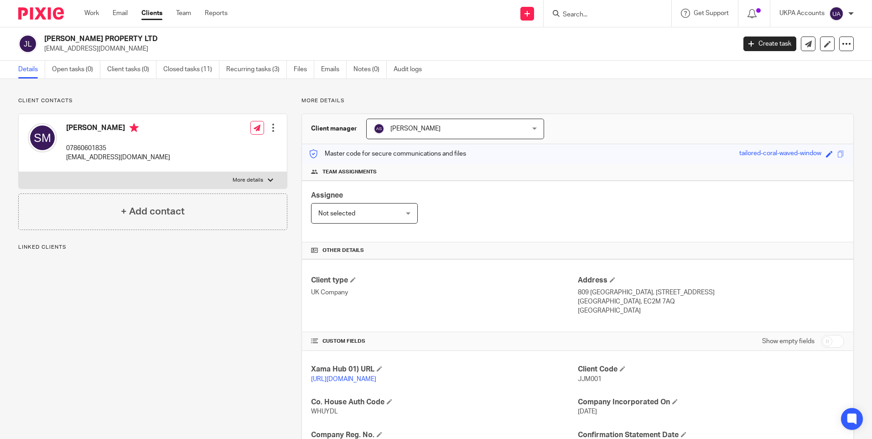
scroll to position [91, 0]
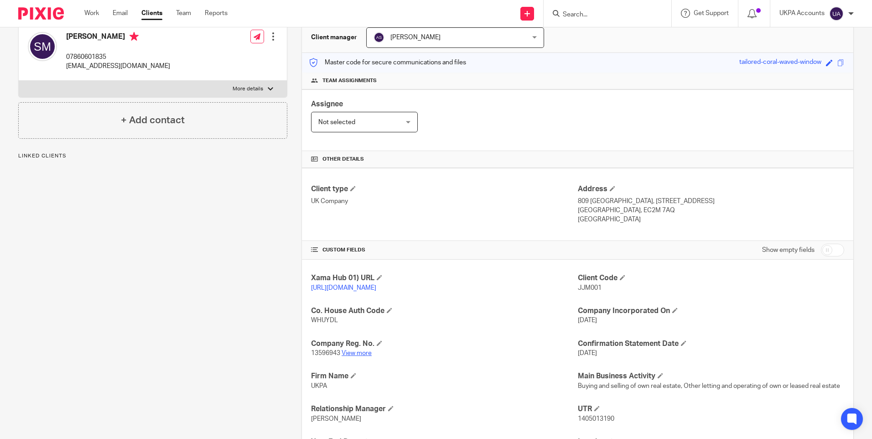
click at [360, 356] on link "View more" at bounding box center [356, 353] width 30 height 6
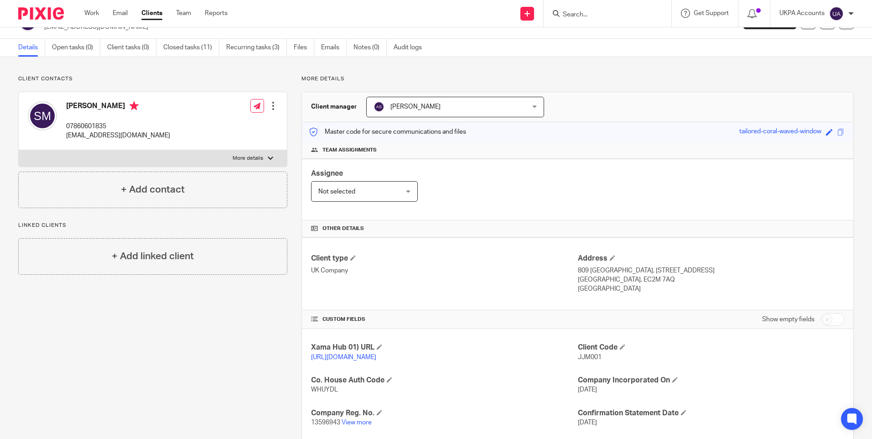
scroll to position [0, 0]
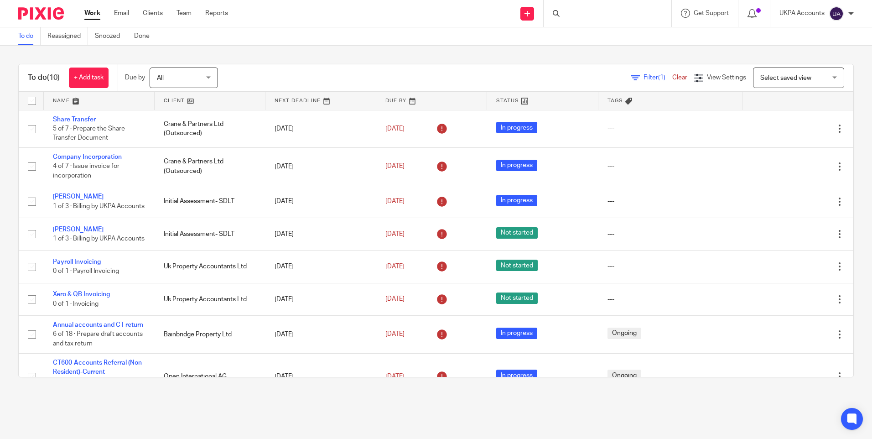
click at [25, 36] on link "To do" at bounding box center [29, 36] width 22 height 18
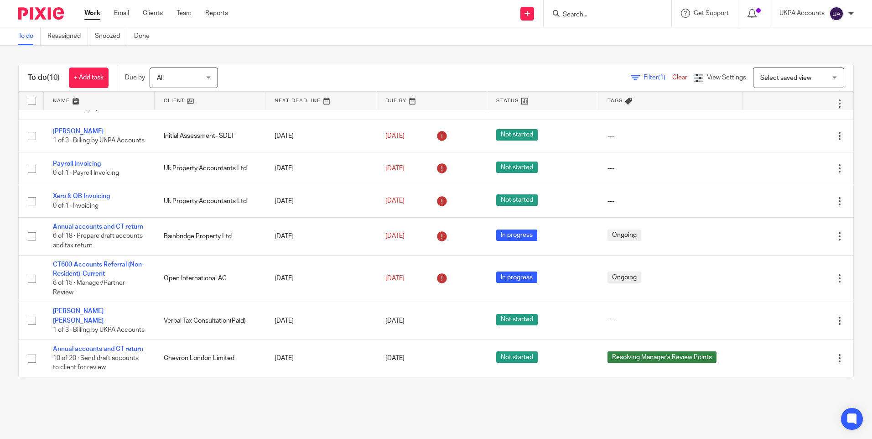
drag, startPoint x: 96, startPoint y: 340, endPoint x: 336, endPoint y: 414, distance: 251.5
click at [336, 414] on main "To do Reassigned Snoozed Done To do (10) + Add task Due by All All Today Tomorr…" at bounding box center [436, 219] width 872 height 439
click at [165, 406] on main "To do Reassigned Snoozed Done To do (10) + Add task Due by All All Today Tomorr…" at bounding box center [436, 219] width 872 height 439
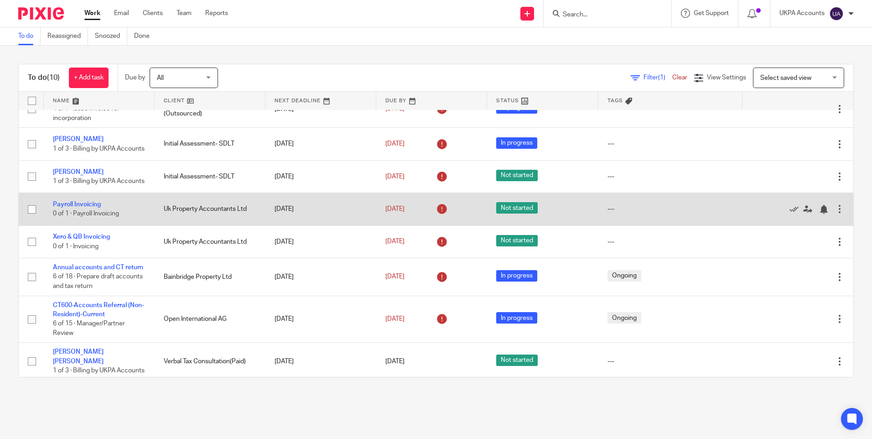
scroll to position [0, 0]
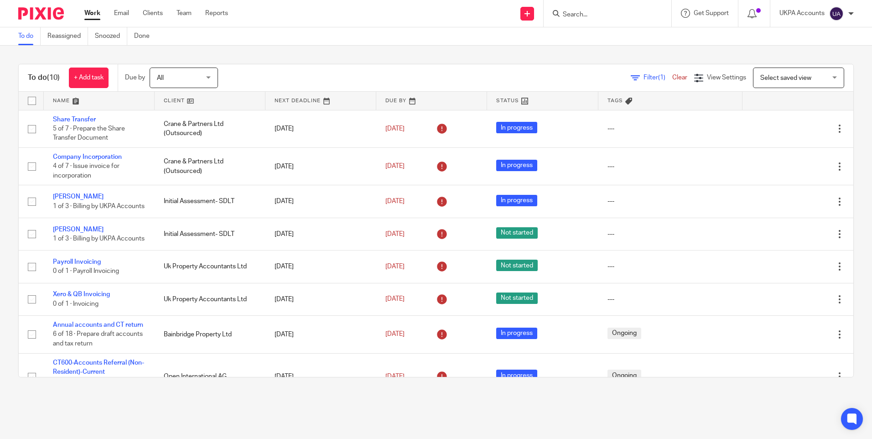
click at [580, 12] on input "Search" at bounding box center [603, 15] width 82 height 8
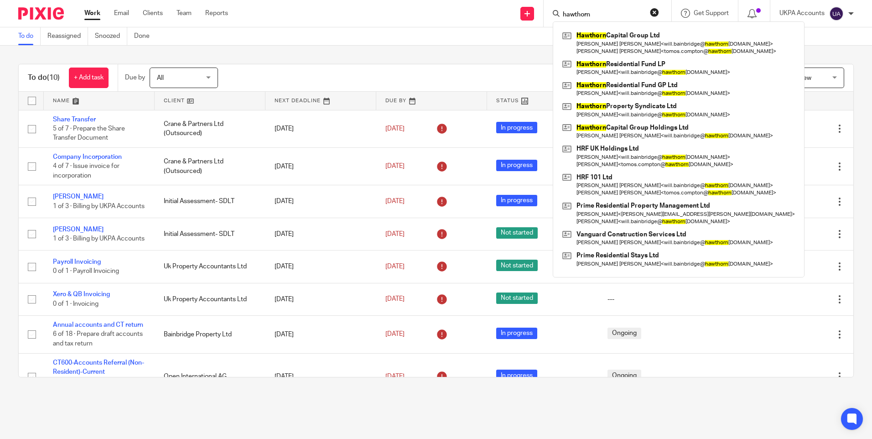
type input "hawthorn"
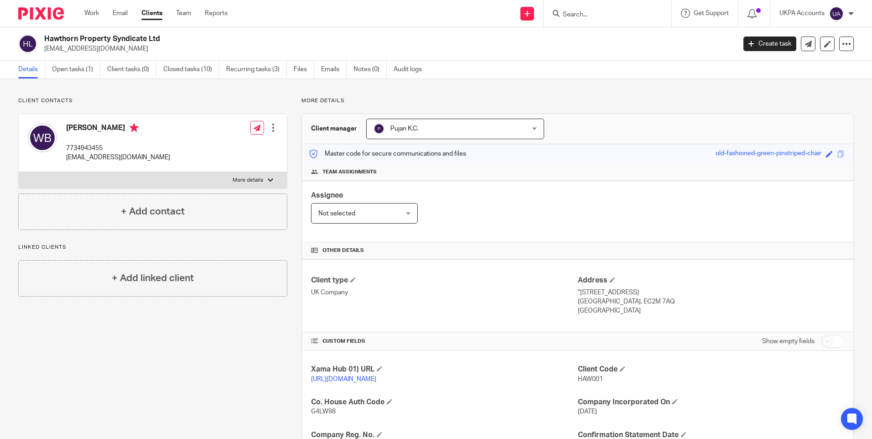
drag, startPoint x: 238, startPoint y: 353, endPoint x: 280, endPoint y: 379, distance: 48.7
click at [239, 354] on div "Client contacts Will Bainbridge 7734943455 will.bainbridge@hawthorncapgroup.com…" at bounding box center [145, 345] width 283 height 497
click at [263, 298] on div "Client contacts Will Bainbridge 7734943455 will.bainbridge@hawthorncapgroup.com…" at bounding box center [145, 345] width 283 height 497
click at [75, 68] on link "Open tasks (1)" at bounding box center [76, 70] width 48 height 18
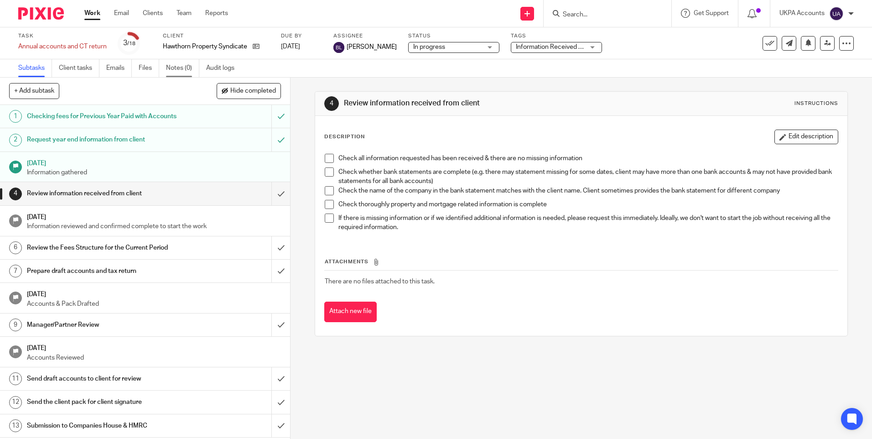
click at [183, 70] on link "Notes (0)" at bounding box center [182, 68] width 33 height 18
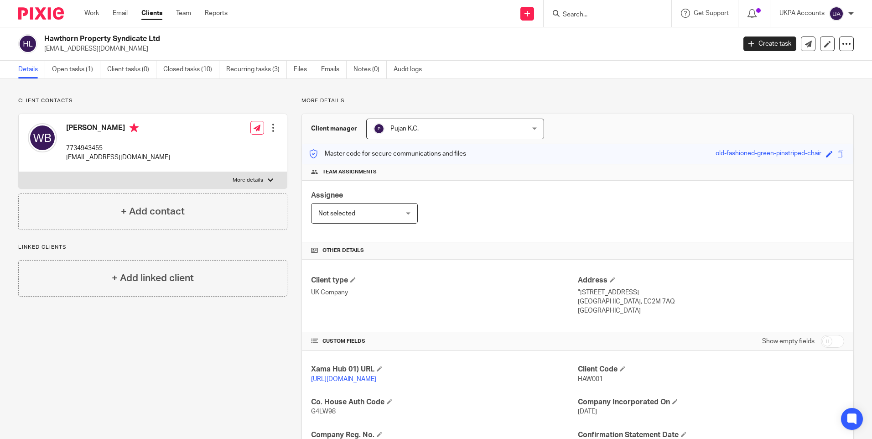
click at [259, 89] on div "Client contacts Will Bainbridge 7734943455 will.bainbridge@hawthorncapgroup.com…" at bounding box center [436, 345] width 872 height 533
click at [99, 397] on div "Client contacts Will Bainbridge 7734943455 will.bainbridge@hawthorncapgroup.com…" at bounding box center [145, 345] width 283 height 497
click at [261, 335] on div "Client contacts Will Bainbridge 7734943455 will.bainbridge@hawthorncapgroup.com…" at bounding box center [145, 345] width 283 height 497
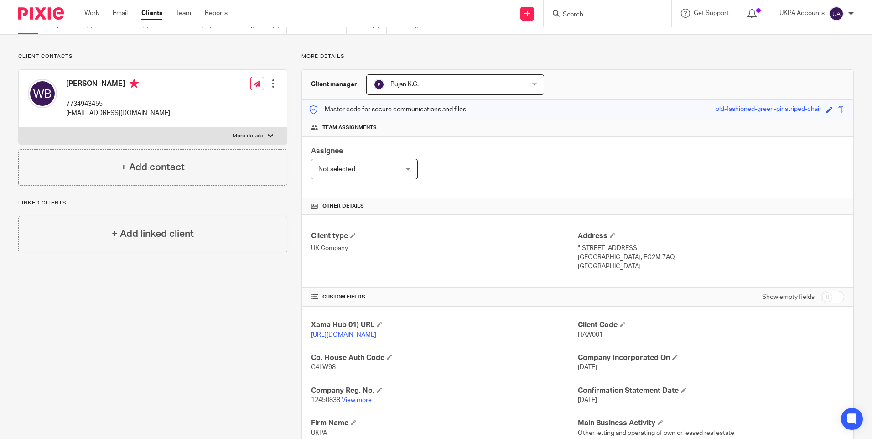
scroll to position [137, 0]
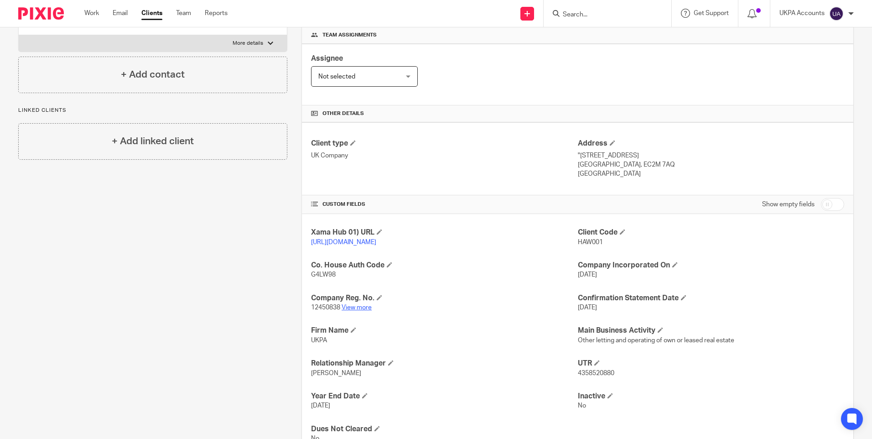
click at [358, 310] on link "View more" at bounding box center [356, 307] width 30 height 6
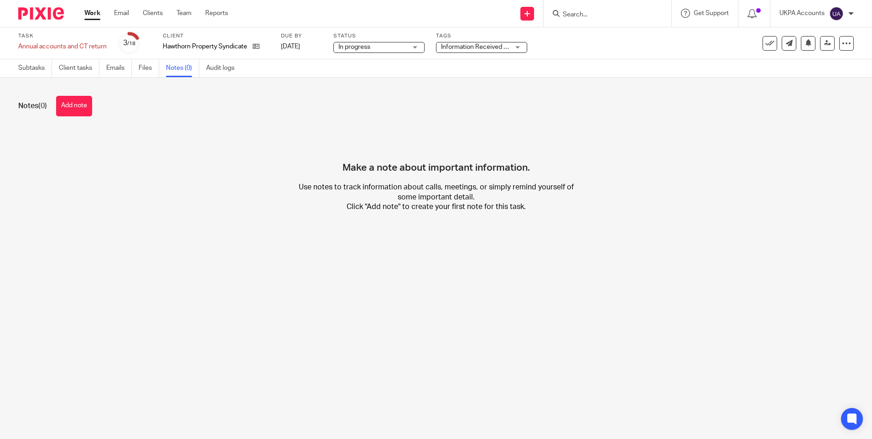
click at [161, 166] on div "Make a note about important information. Use notes to track information about c…" at bounding box center [435, 178] width 835 height 96
click at [74, 108] on button "Add note" at bounding box center [74, 106] width 36 height 21
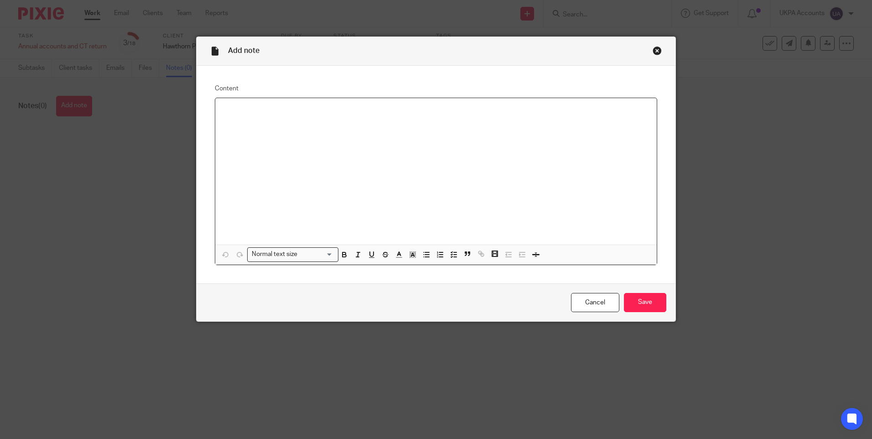
paste div
click at [641, 305] on input "Save" at bounding box center [645, 303] width 42 height 20
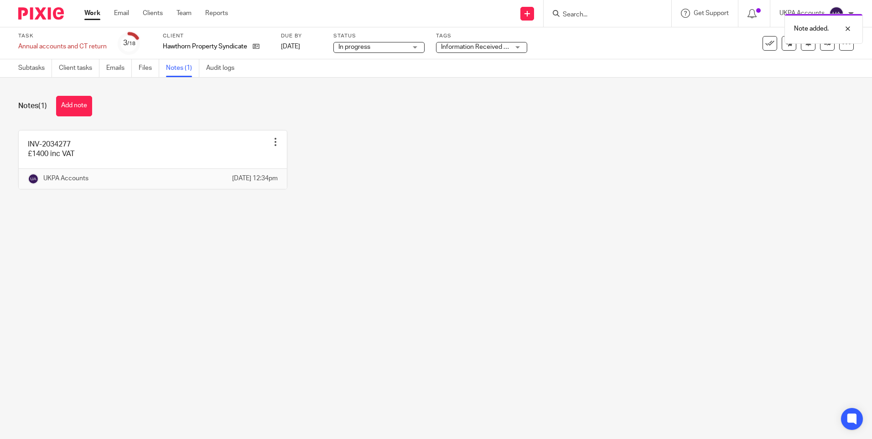
click at [367, 175] on div "INV-2034277 £1400 inc VAT Edit note Delete note UKPA Accounts 26 Sep 2025 12:34…" at bounding box center [428, 166] width 849 height 73
click at [302, 268] on main "Task Annual accounts and CT return Save Annual accounts and CT return 3 /18 Cli…" at bounding box center [436, 219] width 872 height 439
click at [581, 14] on input "Search" at bounding box center [603, 15] width 82 height 8
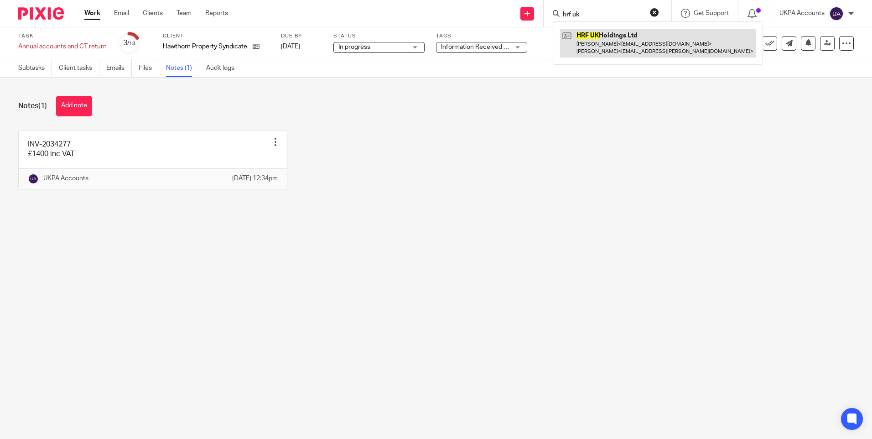
type input "hrf uk"
click at [595, 37] on link at bounding box center [658, 43] width 196 height 28
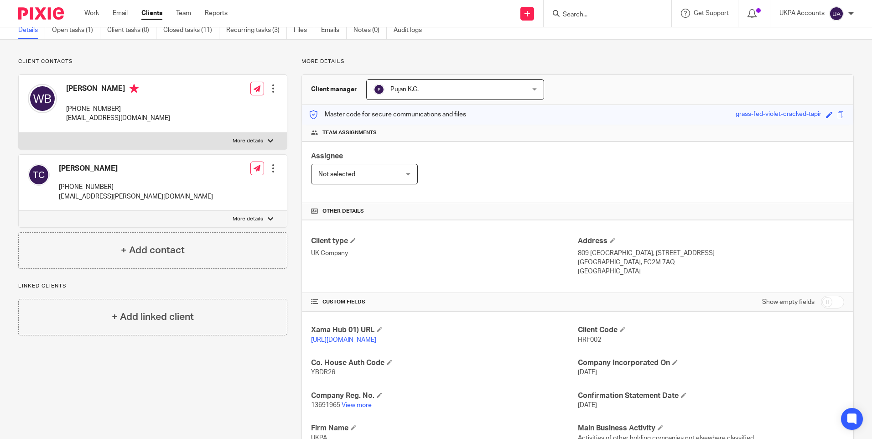
scroll to position [91, 0]
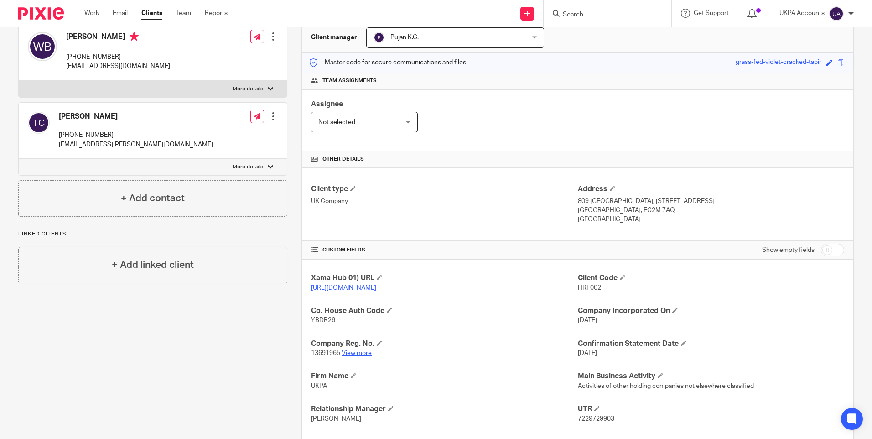
click at [356, 356] on link "View more" at bounding box center [356, 353] width 30 height 6
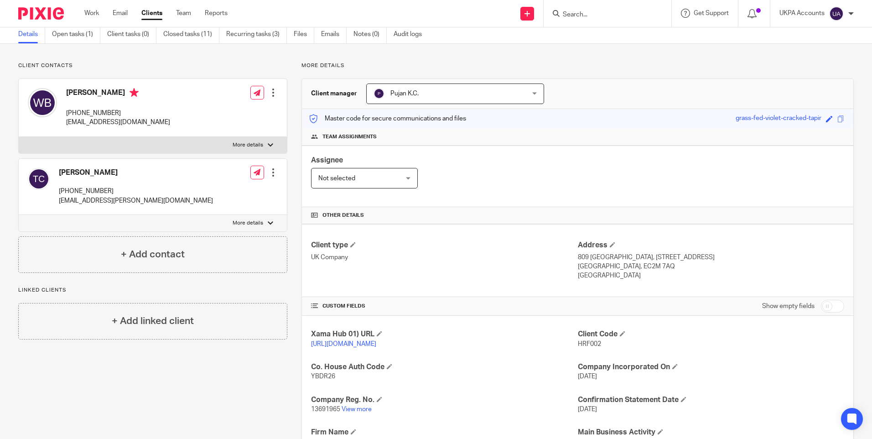
scroll to position [0, 0]
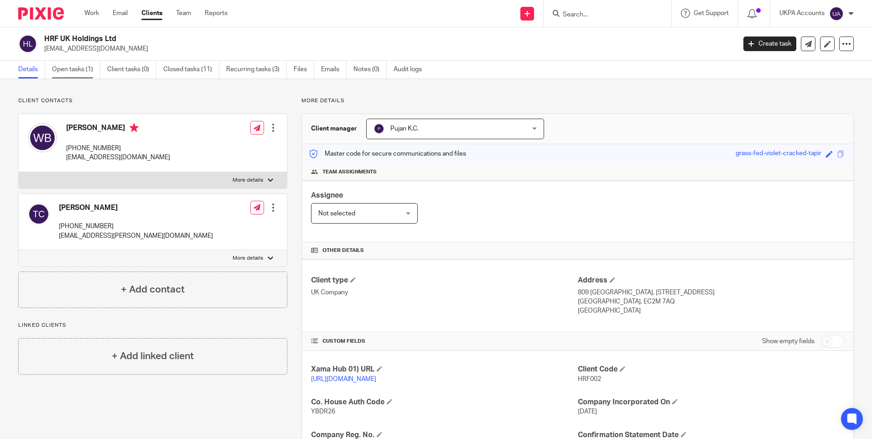
click at [81, 66] on link "Open tasks (1)" at bounding box center [76, 70] width 48 height 18
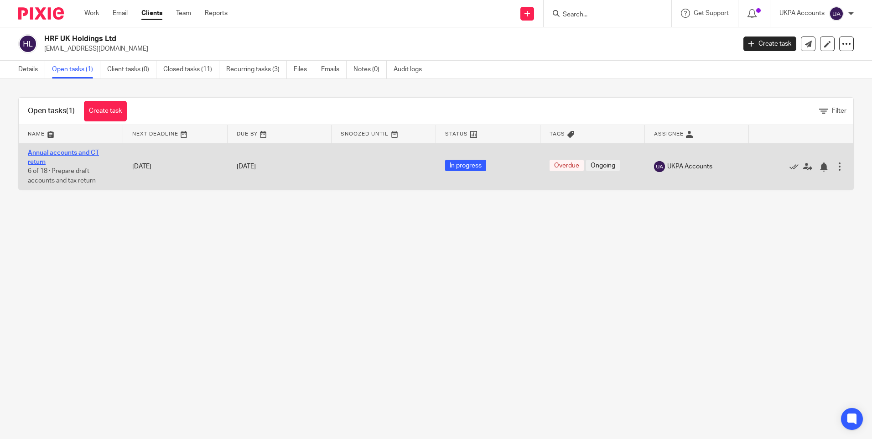
click at [70, 150] on link "Annual accounts and CT return" at bounding box center [63, 158] width 71 height 16
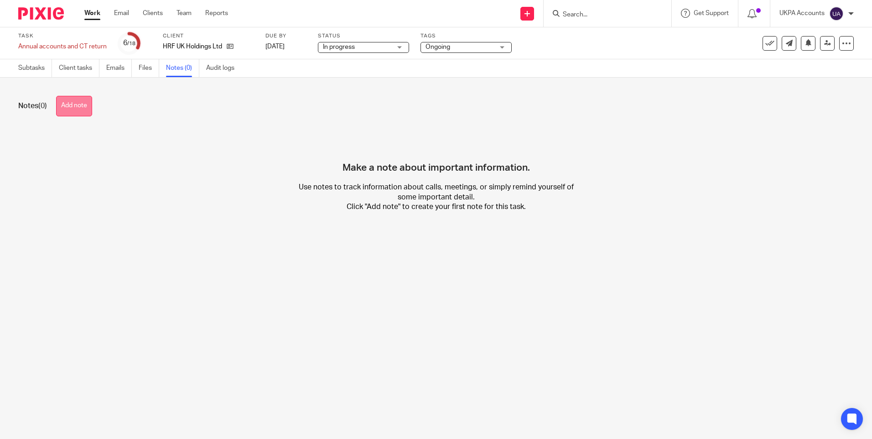
click at [90, 107] on button "Add note" at bounding box center [74, 106] width 36 height 21
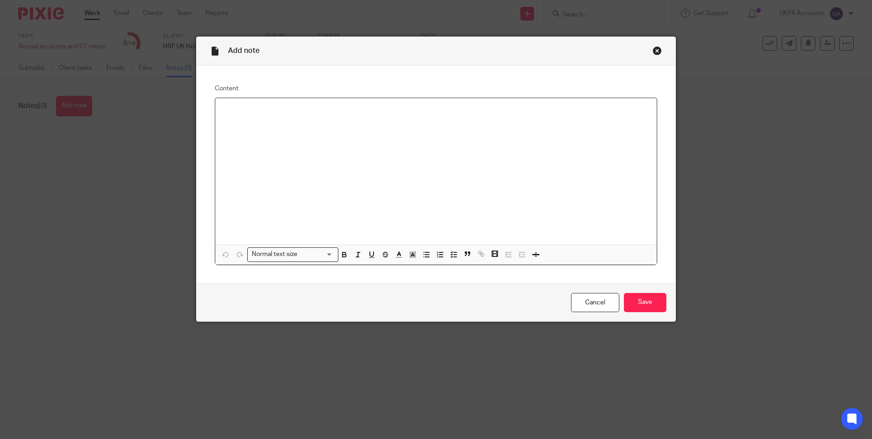
paste div
click at [630, 299] on input "Save" at bounding box center [645, 303] width 42 height 20
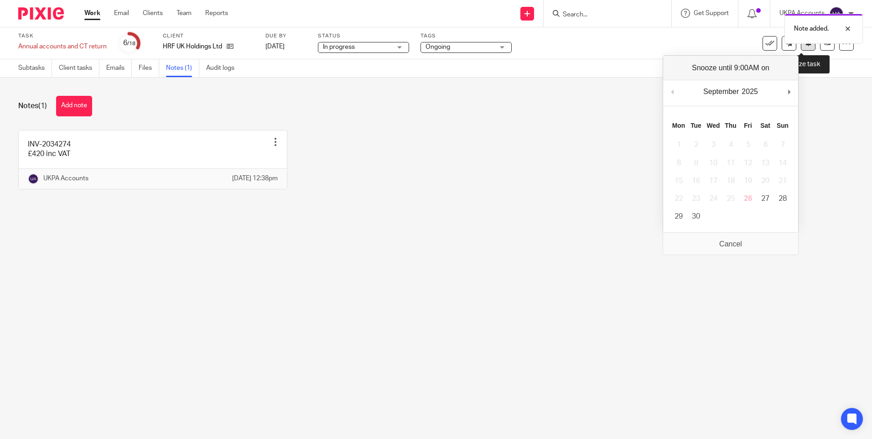
click at [801, 48] on button at bounding box center [808, 43] width 15 height 15
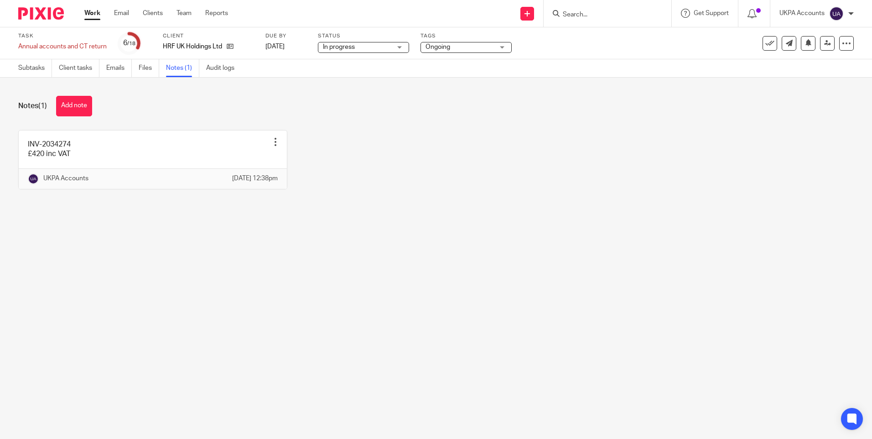
click at [530, 166] on div "INV-2034274 £420 inc VAT Edit note Delete note UKPA Accounts 26 Sep 2025 12:38pm" at bounding box center [428, 166] width 849 height 73
click at [90, 12] on link "Work" at bounding box center [92, 13] width 16 height 9
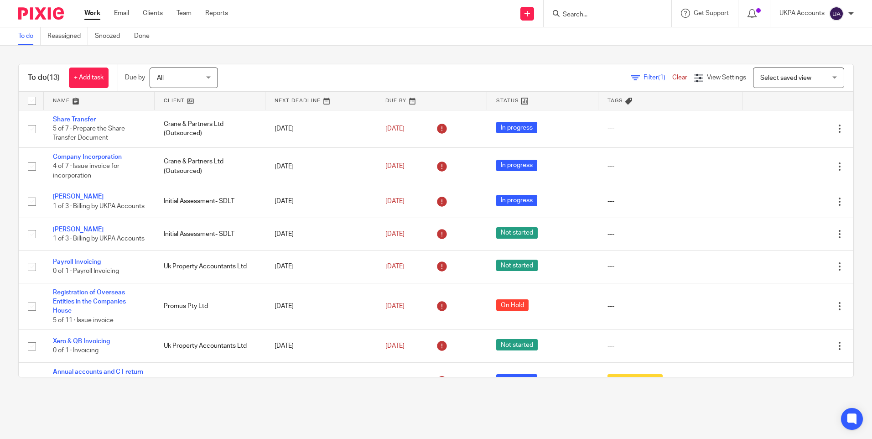
scroll to position [267, 0]
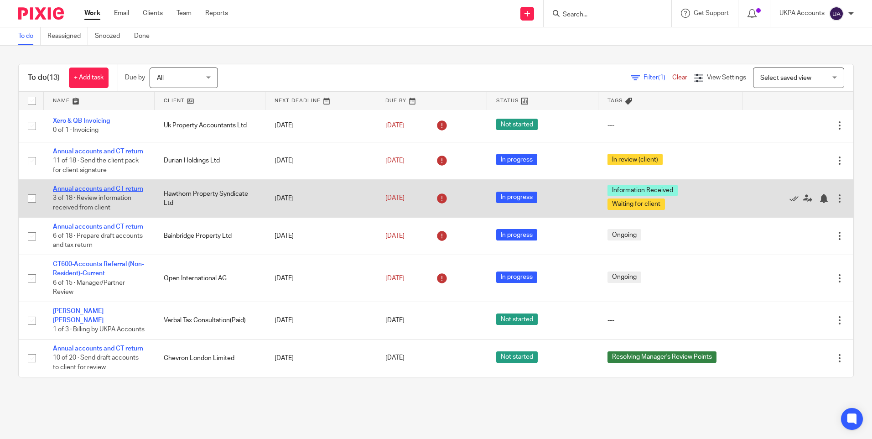
click at [104, 186] on link "Annual accounts and CT return" at bounding box center [98, 189] width 90 height 6
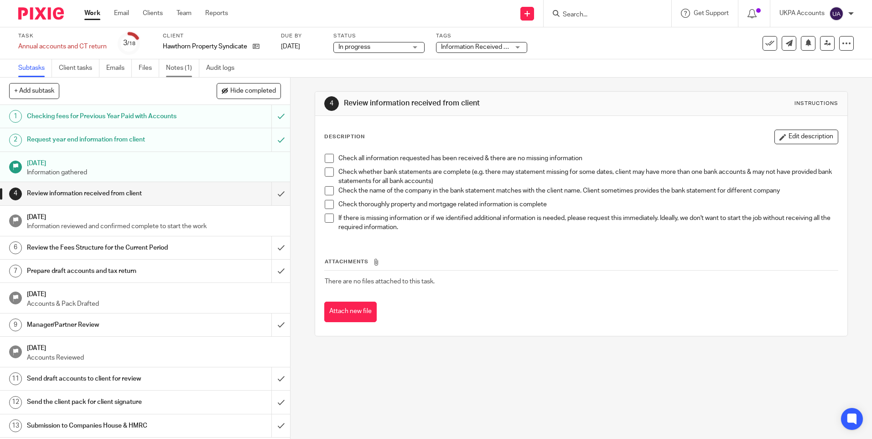
click at [181, 67] on link "Notes (1)" at bounding box center [182, 68] width 33 height 18
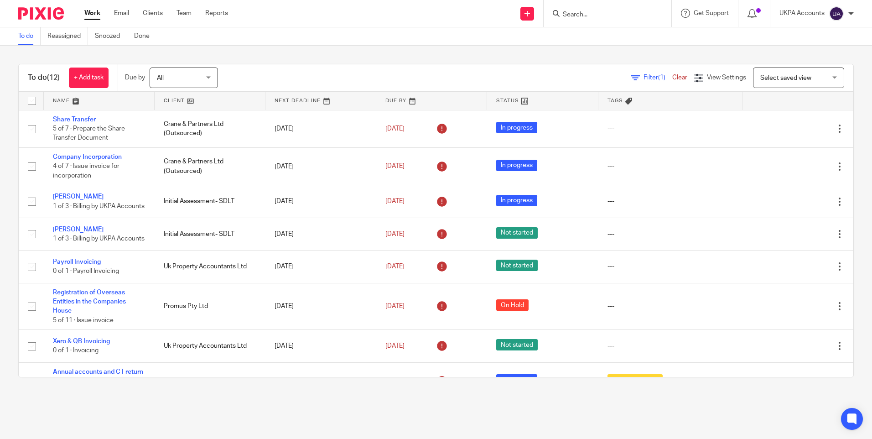
scroll to position [220, 0]
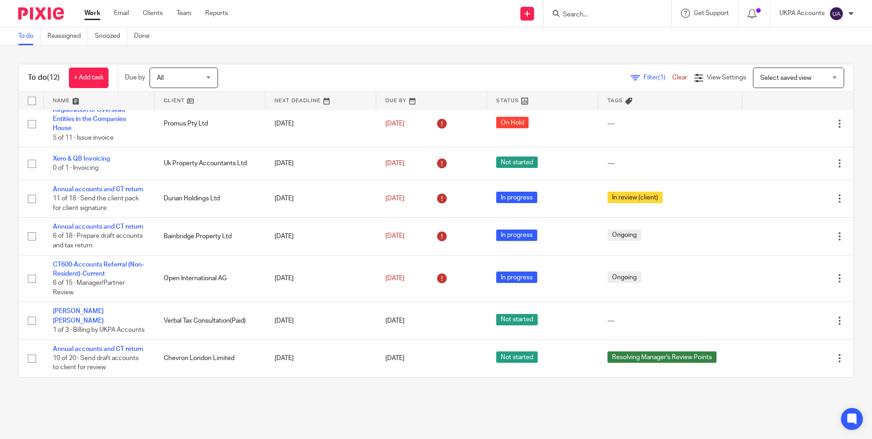
click at [178, 401] on main "To do Reassigned Snoozed Done To do (12) + Add task Due by All All Today Tomorr…" at bounding box center [436, 219] width 872 height 439
drag, startPoint x: 256, startPoint y: 403, endPoint x: 265, endPoint y: 404, distance: 9.7
click at [258, 403] on main "To do Reassigned Snoozed Done To do (12) + Add task Due by All All Today Tomorr…" at bounding box center [436, 219] width 872 height 439
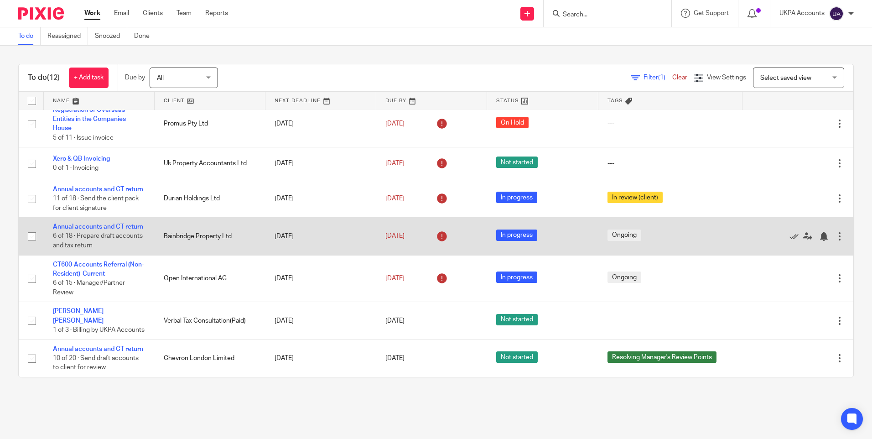
scroll to position [175, 0]
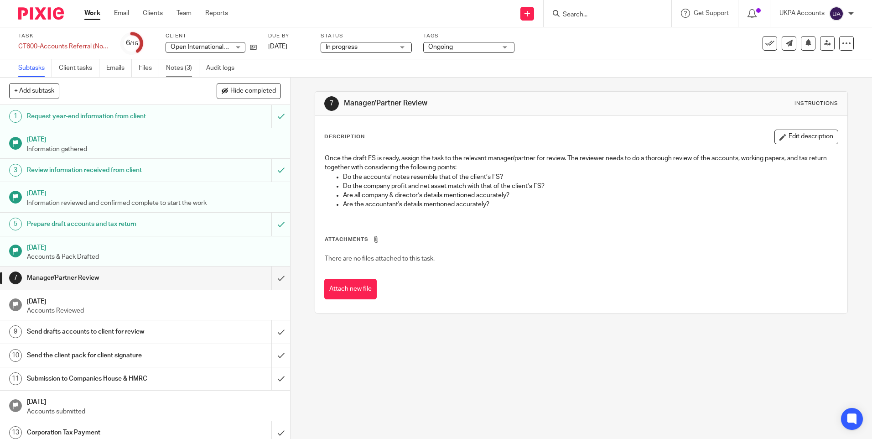
click at [182, 66] on link "Notes (3)" at bounding box center [182, 68] width 33 height 18
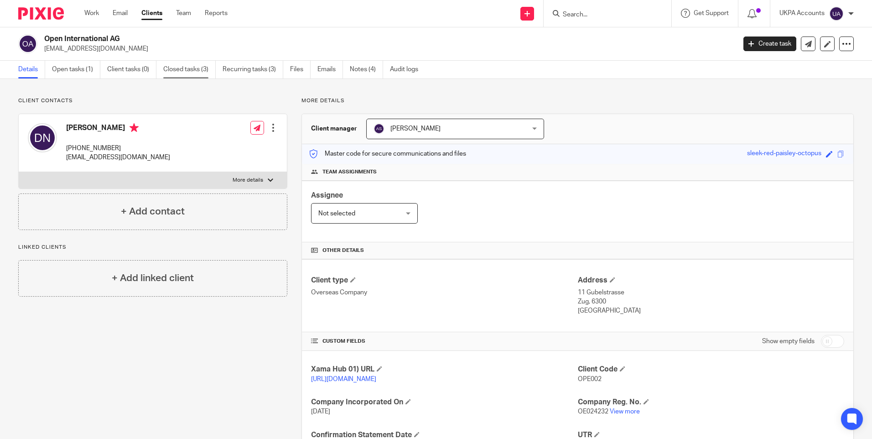
click at [197, 67] on link "Closed tasks (3)" at bounding box center [189, 70] width 52 height 18
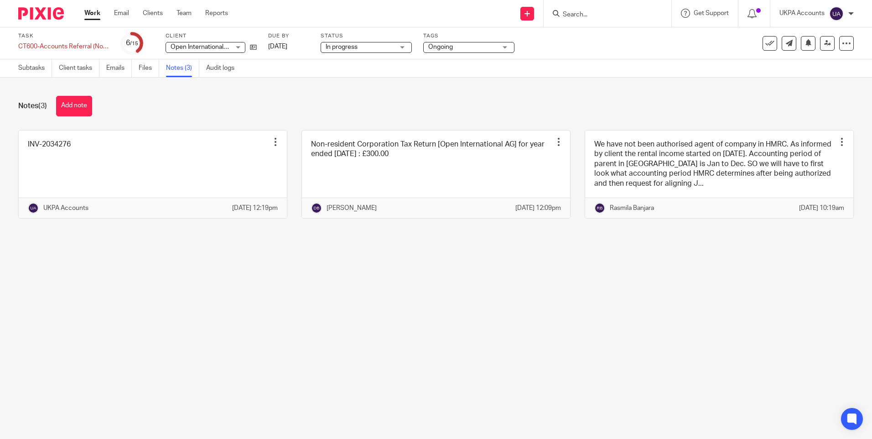
click at [262, 310] on main "Task CT600-Accounts Referral (Non-Resident)-Current Save CT600-Accounts Referra…" at bounding box center [436, 219] width 872 height 439
click at [354, 300] on main "Task CT600-Accounts Referral (Non-Resident)-Current Save CT600-Accounts Referra…" at bounding box center [436, 219] width 872 height 439
click at [29, 66] on link "Subtasks" at bounding box center [35, 68] width 34 height 18
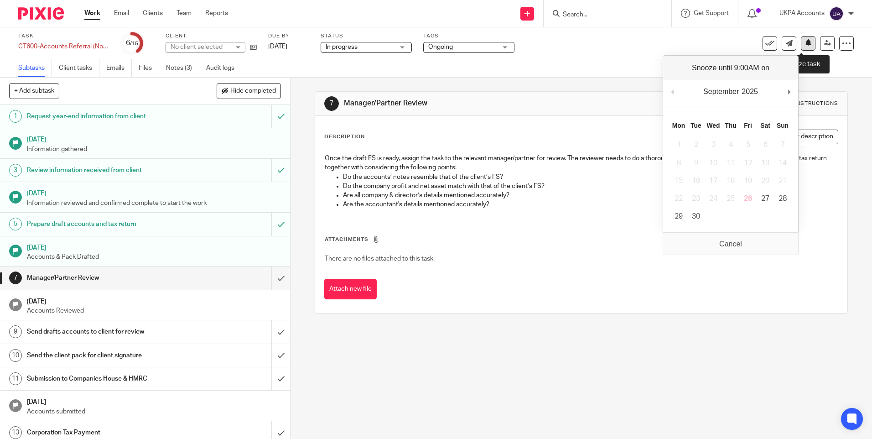
click at [805, 46] on icon at bounding box center [808, 42] width 7 height 7
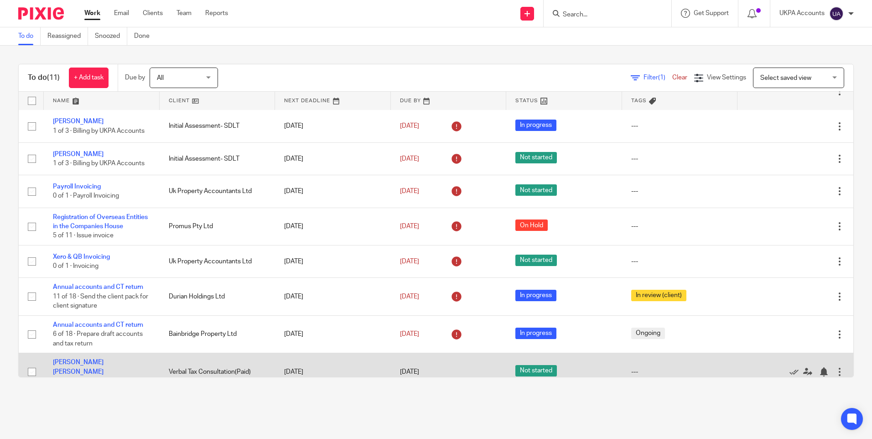
scroll to position [125, 0]
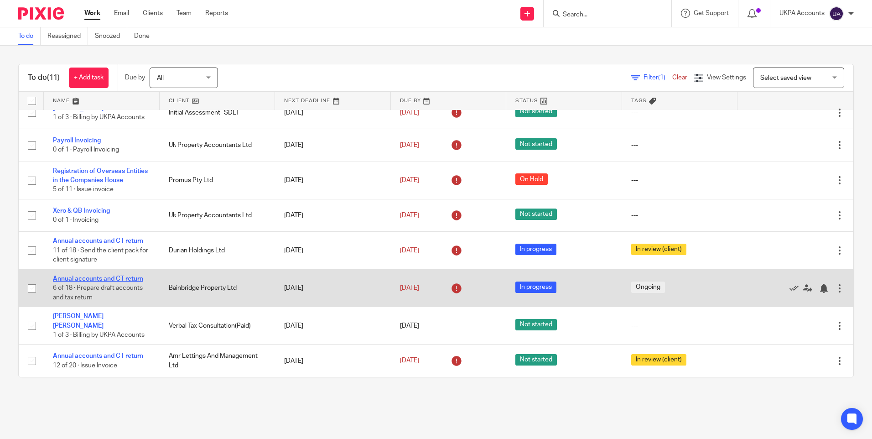
click at [104, 282] on link "Annual accounts and CT return" at bounding box center [98, 278] width 90 height 6
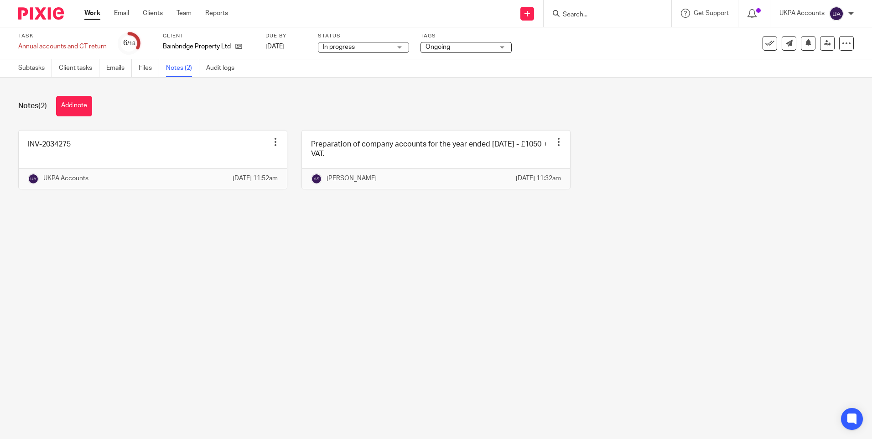
drag, startPoint x: 290, startPoint y: 285, endPoint x: 249, endPoint y: 266, distance: 45.3
click at [285, 284] on main "Task Annual accounts and CT return Save Annual accounts and CT return 6 /18 Cli…" at bounding box center [436, 219] width 872 height 439
click at [394, 302] on main "Task Annual accounts and CT return Save Annual accounts and CT return 6 /18 Cli…" at bounding box center [436, 219] width 872 height 439
click at [336, 244] on main "Task Annual accounts and CT return Save Annual accounts and CT return 6 /18 Cli…" at bounding box center [436, 219] width 872 height 439
click at [74, 102] on button "Add note" at bounding box center [74, 106] width 36 height 21
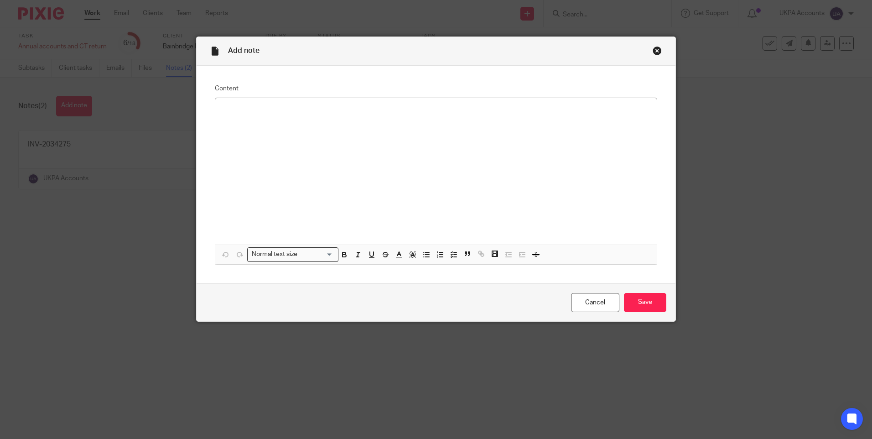
click at [652, 45] on div "Add note" at bounding box center [436, 51] width 479 height 29
click at [652, 49] on div "Close this dialog window" at bounding box center [656, 50] width 9 height 9
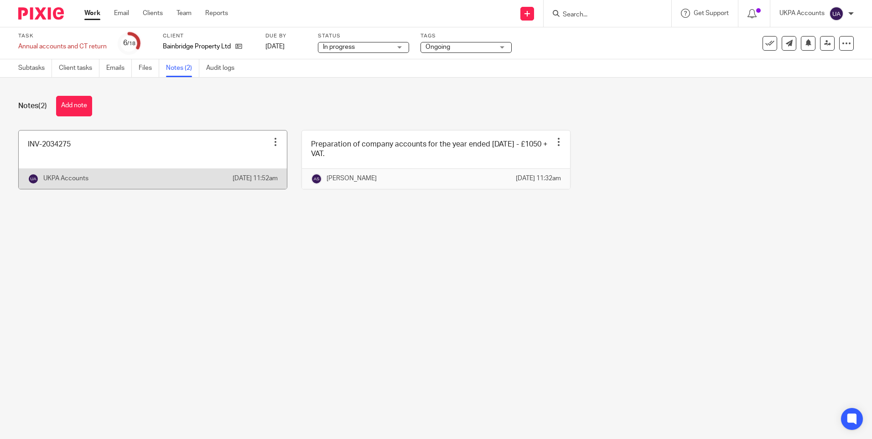
click at [274, 140] on div at bounding box center [275, 141] width 9 height 9
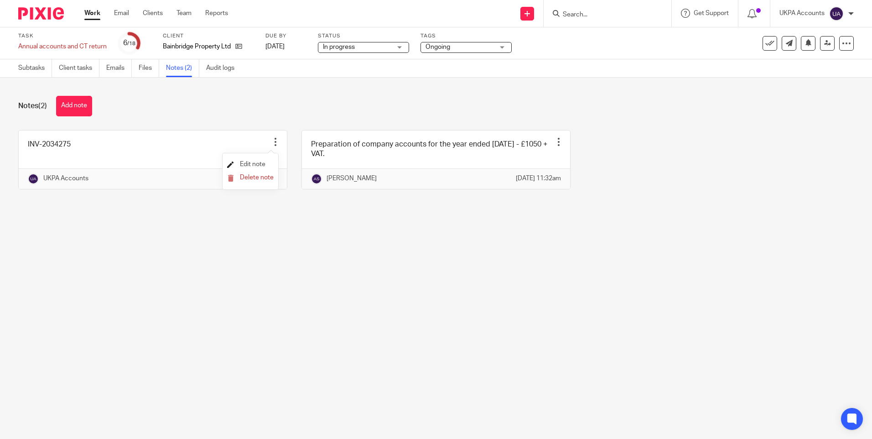
click at [254, 162] on span "Edit note" at bounding box center [253, 164] width 26 height 6
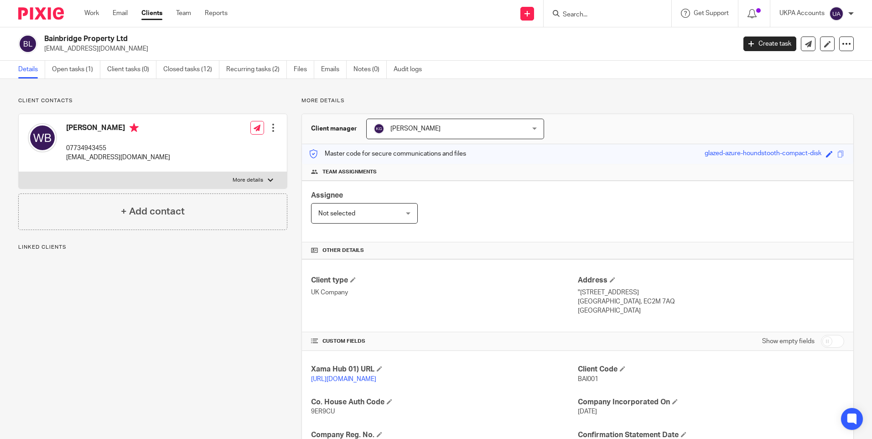
scroll to position [91, 0]
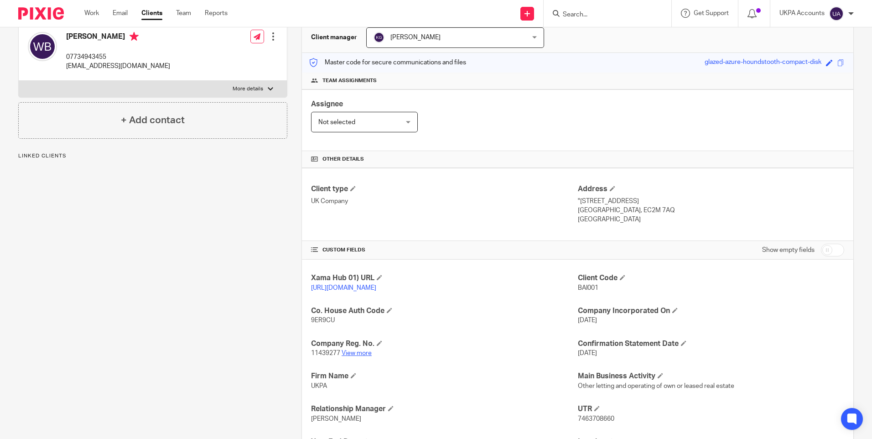
click at [355, 356] on link "View more" at bounding box center [356, 353] width 30 height 6
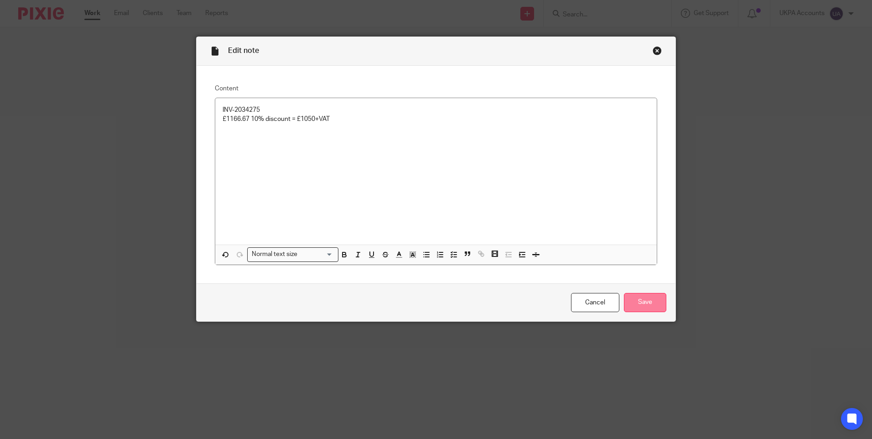
click at [645, 302] on input "Save" at bounding box center [645, 303] width 42 height 20
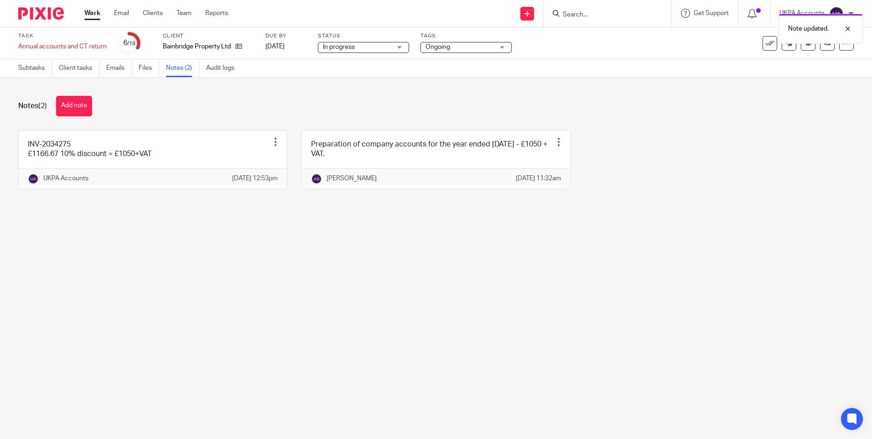
click at [362, 280] on main "Task Annual accounts and CT return Save Annual accounts and CT return 6 /18 Cli…" at bounding box center [436, 219] width 872 height 439
click at [499, 351] on main "Task Annual accounts and CT return Save Annual accounts and CT return 6 /18 Cli…" at bounding box center [436, 219] width 872 height 439
click at [28, 69] on link "Subtasks" at bounding box center [35, 68] width 34 height 18
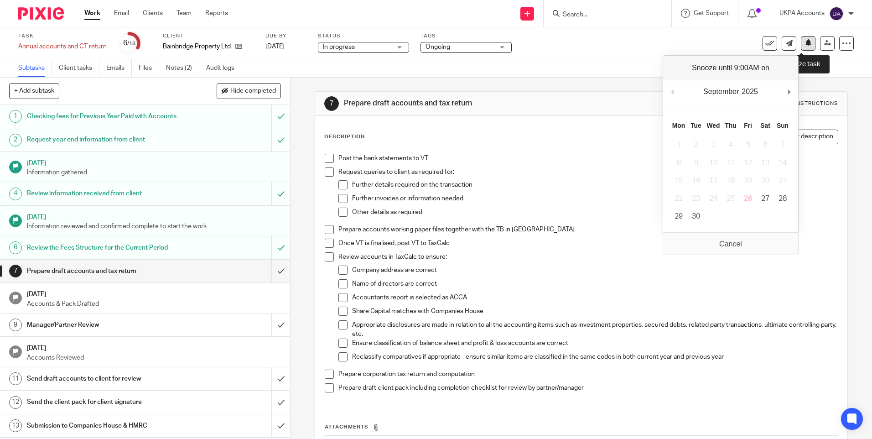
click at [808, 41] on button at bounding box center [808, 43] width 15 height 15
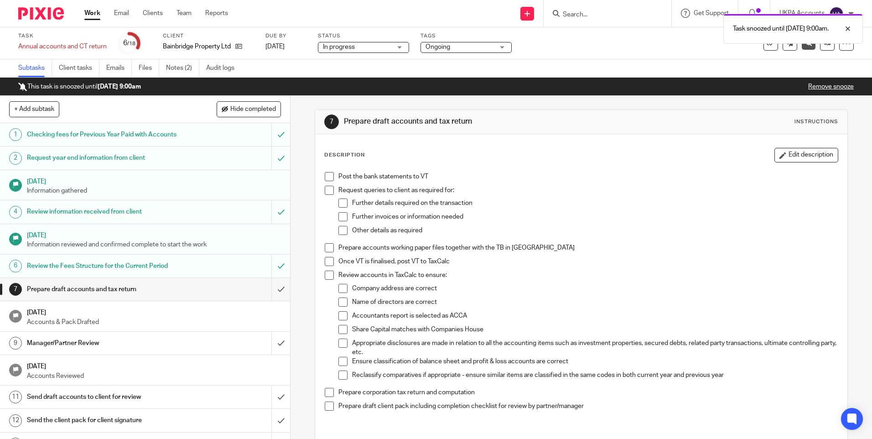
click at [96, 10] on link "Work" at bounding box center [92, 13] width 16 height 9
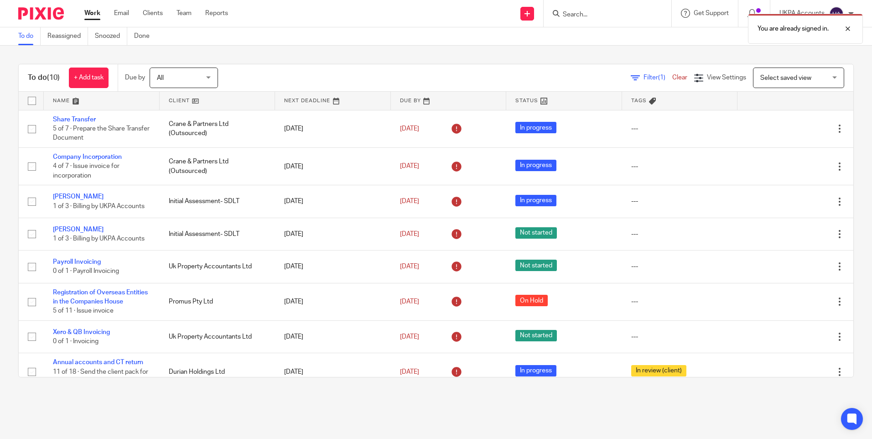
scroll to position [88, 0]
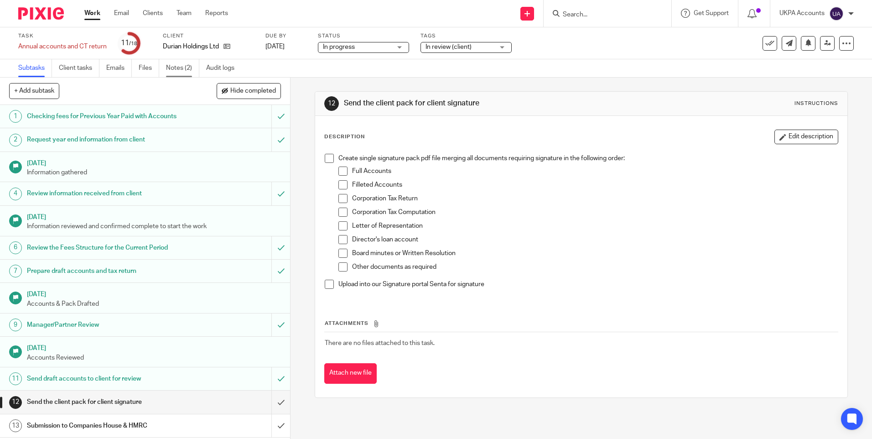
click at [175, 68] on link "Notes (2)" at bounding box center [182, 68] width 33 height 18
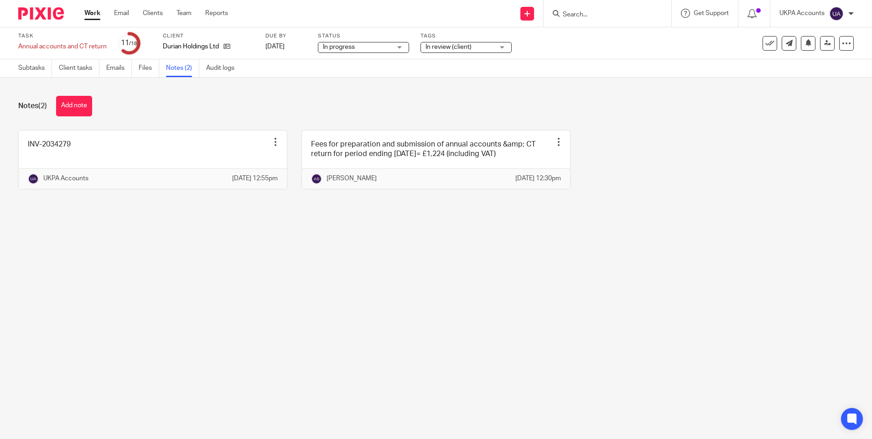
click at [252, 259] on main "Task Annual accounts and CT return Save Annual accounts and CT return 11 /18 Cl…" at bounding box center [436, 219] width 872 height 439
click at [290, 324] on main "Task Annual accounts and CT return Save Annual accounts and CT return 11 /18 Cl…" at bounding box center [436, 219] width 872 height 439
click at [34, 63] on link "Subtasks" at bounding box center [35, 68] width 34 height 18
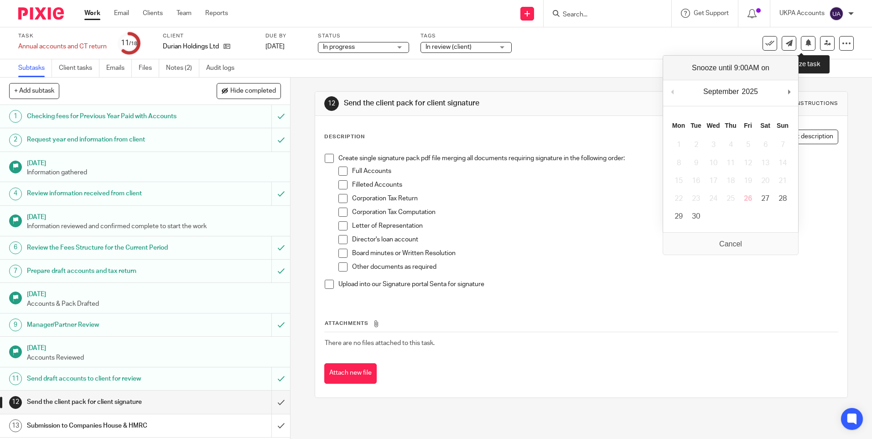
click at [801, 47] on button at bounding box center [808, 43] width 15 height 15
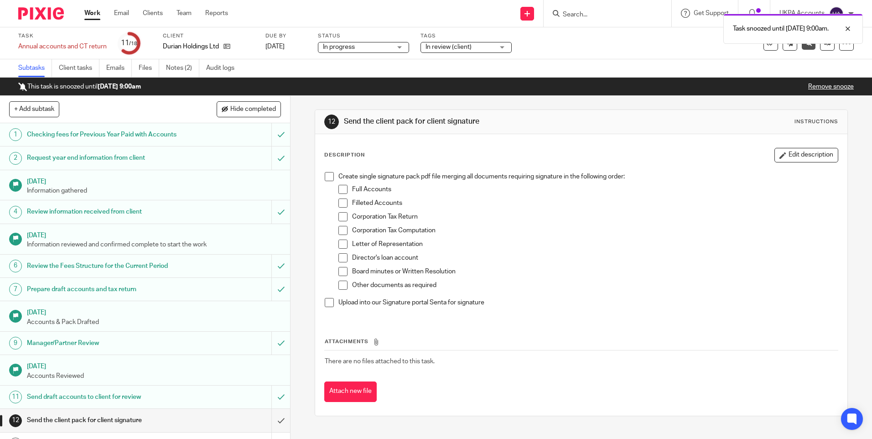
click at [95, 13] on link "Work" at bounding box center [92, 13] width 16 height 9
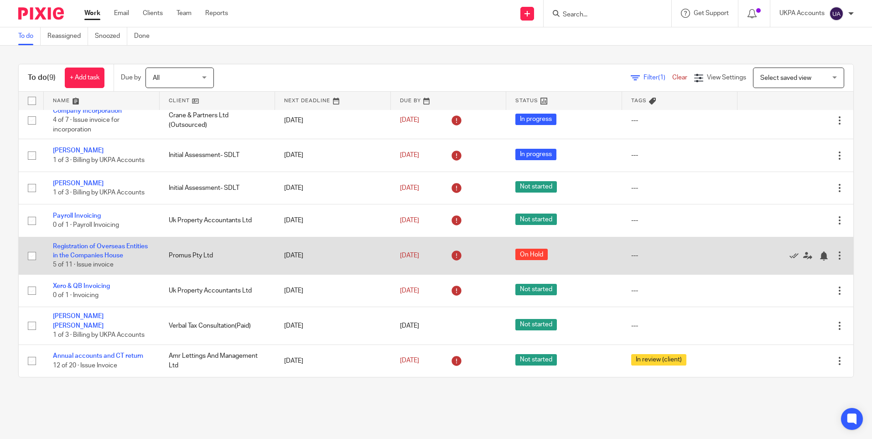
scroll to position [50, 0]
click at [102, 243] on link "Registration of Overseas Entities in the Companies House" at bounding box center [100, 251] width 95 height 16
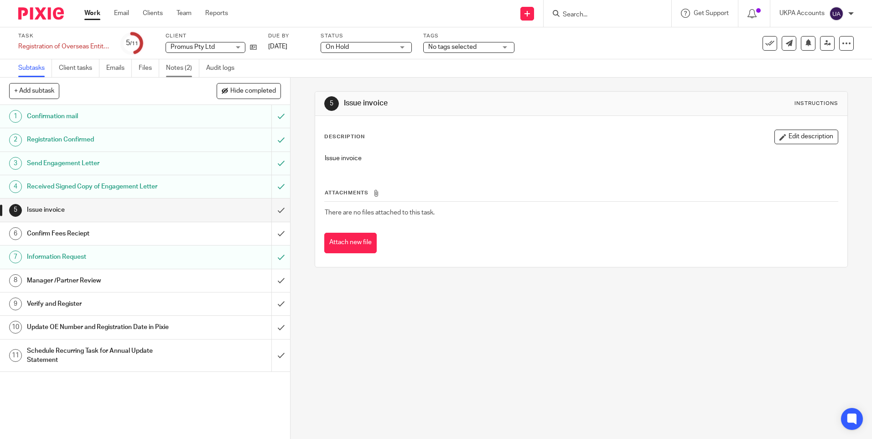
click at [183, 69] on link "Notes (2)" at bounding box center [182, 68] width 33 height 18
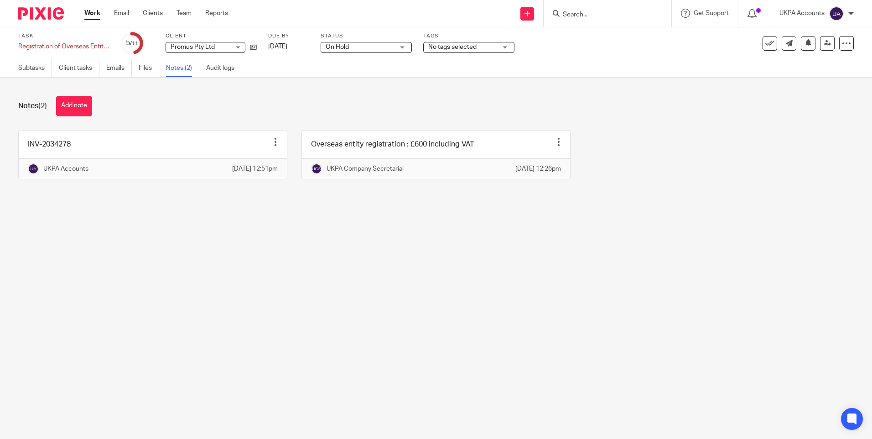
drag, startPoint x: 329, startPoint y: 274, endPoint x: 300, endPoint y: 241, distance: 44.3
click at [328, 274] on main "Task Registration of Overseas Entities in the Companies House Save Registration…" at bounding box center [436, 219] width 872 height 439
click at [311, 274] on main "Task Registration of Overseas Entities in the Companies House Save Registration…" at bounding box center [436, 219] width 872 height 439
click at [306, 338] on main "Task Registration of Overseas Entities in the Companies House Save Registration…" at bounding box center [436, 219] width 872 height 439
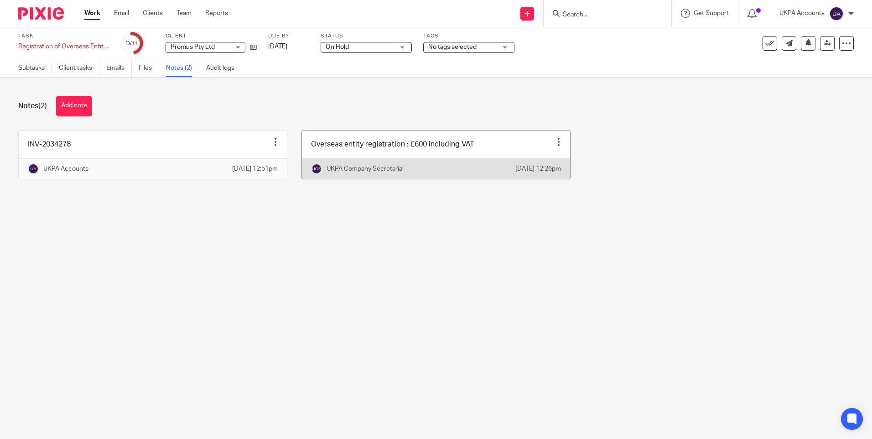
click at [305, 279] on main "Task Registration of Overseas Entities in the Companies House Save Registration…" at bounding box center [436, 219] width 872 height 439
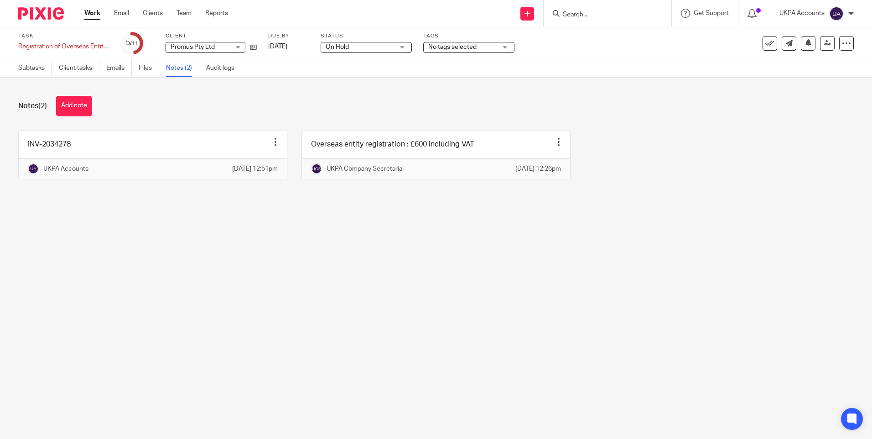
click at [187, 107] on div "Notes (2) Add note" at bounding box center [435, 106] width 835 height 21
click at [31, 68] on link "Subtasks" at bounding box center [35, 68] width 34 height 18
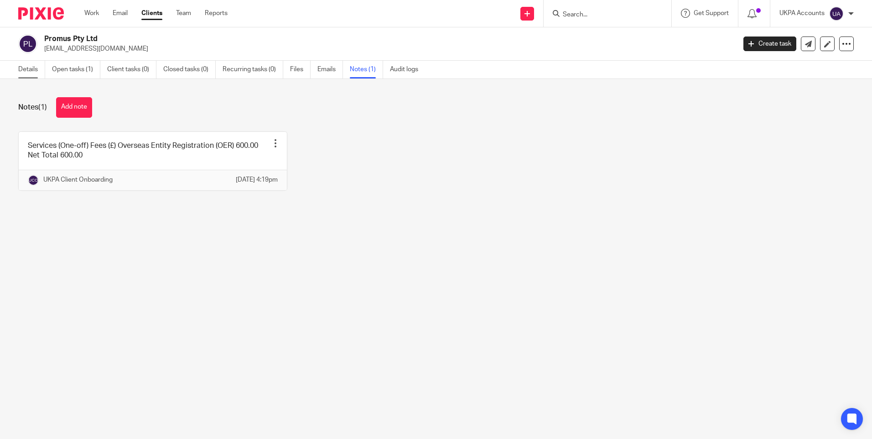
click at [35, 66] on link "Details" at bounding box center [31, 70] width 27 height 18
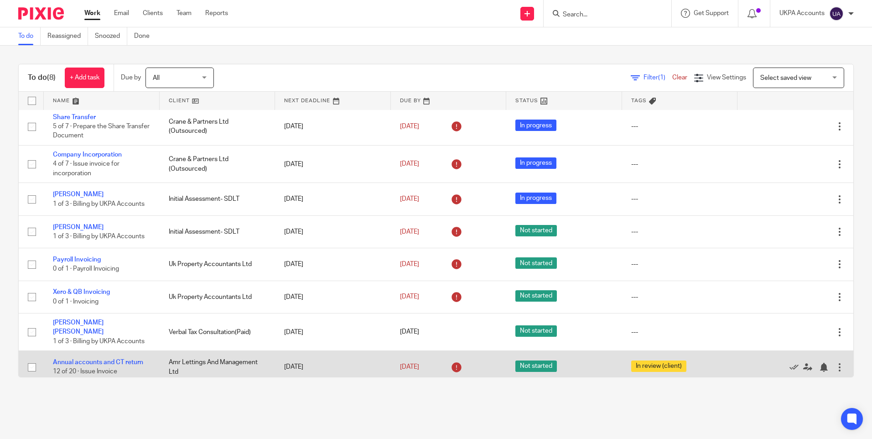
scroll to position [4, 0]
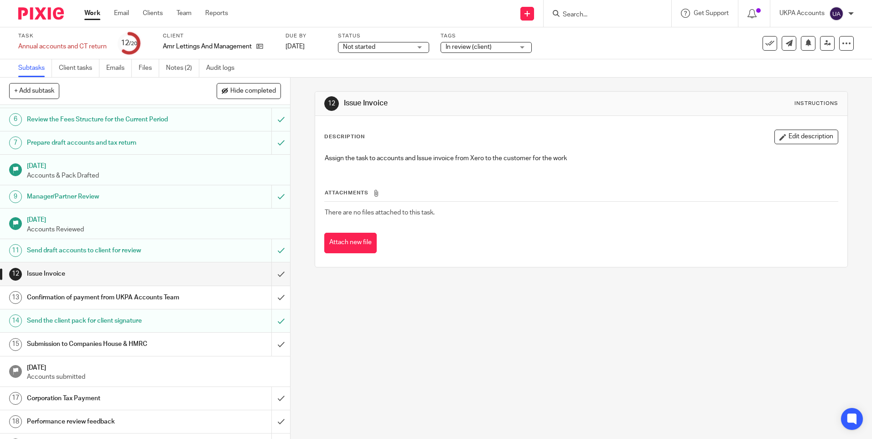
scroll to position [137, 0]
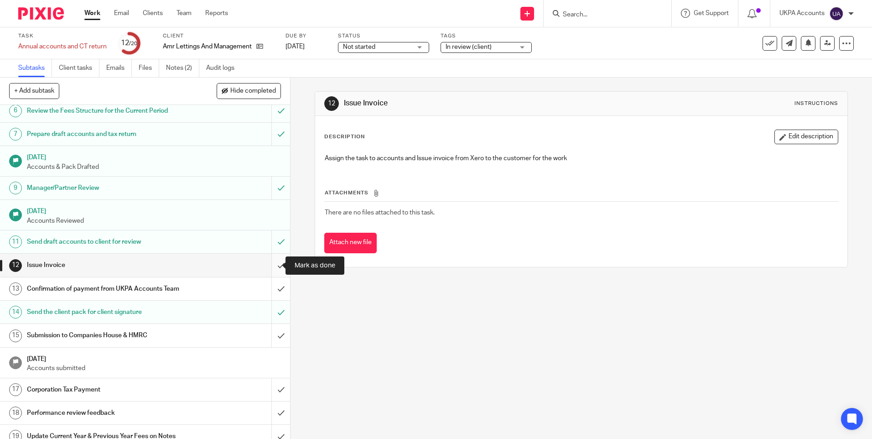
click at [271, 263] on input "submit" at bounding box center [145, 264] width 290 height 23
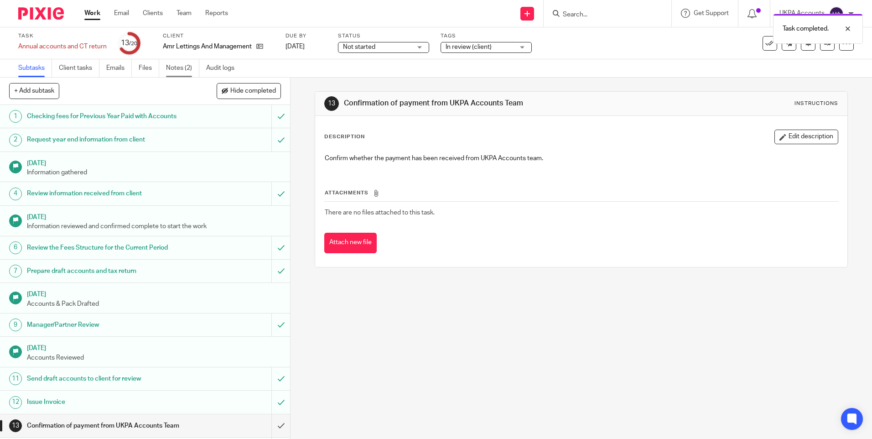
click at [177, 69] on link "Notes (2)" at bounding box center [182, 68] width 33 height 18
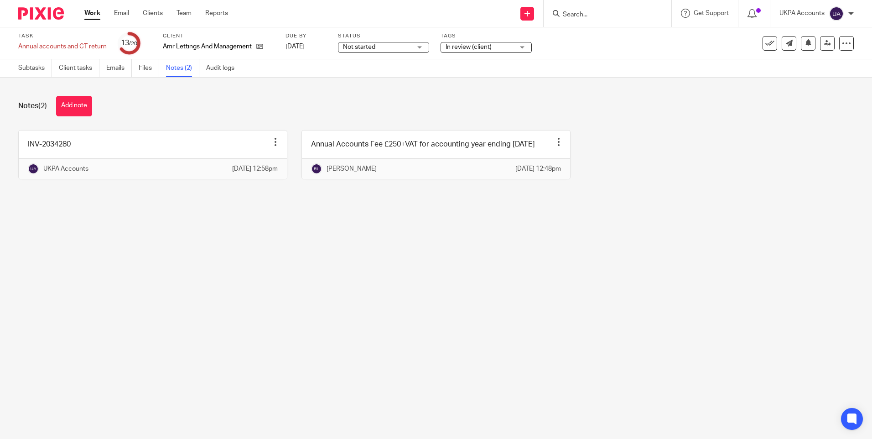
click at [410, 283] on main "Task Annual accounts and CT return Save Annual accounts and CT return 13 /20 Cl…" at bounding box center [436, 219] width 872 height 439
click at [345, 228] on main "Task Annual accounts and CT return Save Annual accounts and CT return 13 /20 Cl…" at bounding box center [436, 219] width 872 height 439
click at [391, 114] on div "Notes (2) Add note" at bounding box center [435, 106] width 835 height 21
click at [568, 292] on main "Task Annual accounts and CT return Save Annual accounts and CT return 13 /20 Cl…" at bounding box center [436, 219] width 872 height 439
drag, startPoint x: 298, startPoint y: 286, endPoint x: 220, endPoint y: 84, distance: 216.2
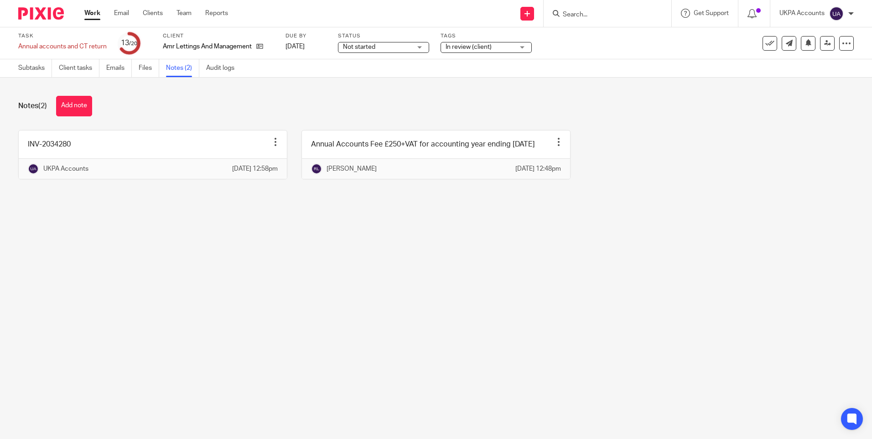
click at [294, 278] on main "Task Annual accounts and CT return Save Annual accounts and CT return 13 /20 Cl…" at bounding box center [436, 219] width 872 height 439
click at [335, 211] on div "Notes (2) Add note INV-2034280 Edit note Delete note UKPA Accounts 26 Sep 2025 …" at bounding box center [436, 145] width 872 height 134
drag, startPoint x: 165, startPoint y: 270, endPoint x: 101, endPoint y: 88, distance: 192.8
click at [164, 267] on main "Task Annual accounts and CT return Save Annual accounts and CT return 13 /20 Cl…" at bounding box center [436, 219] width 872 height 439
click at [35, 65] on link "Subtasks" at bounding box center [35, 68] width 34 height 18
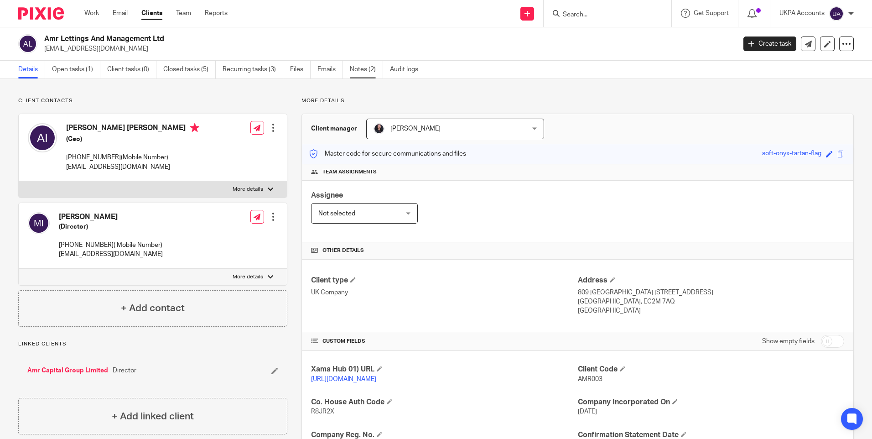
click at [363, 69] on link "Notes (2)" at bounding box center [366, 70] width 33 height 18
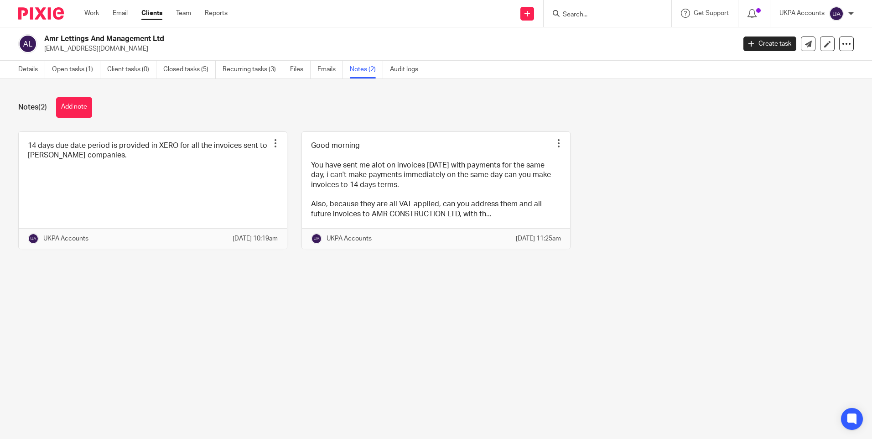
click at [584, 13] on input "Search" at bounding box center [603, 15] width 82 height 8
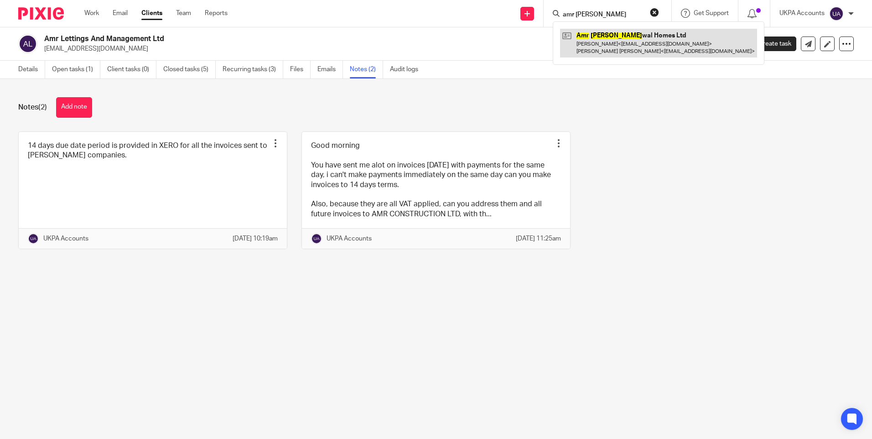
type input "amr [PERSON_NAME]"
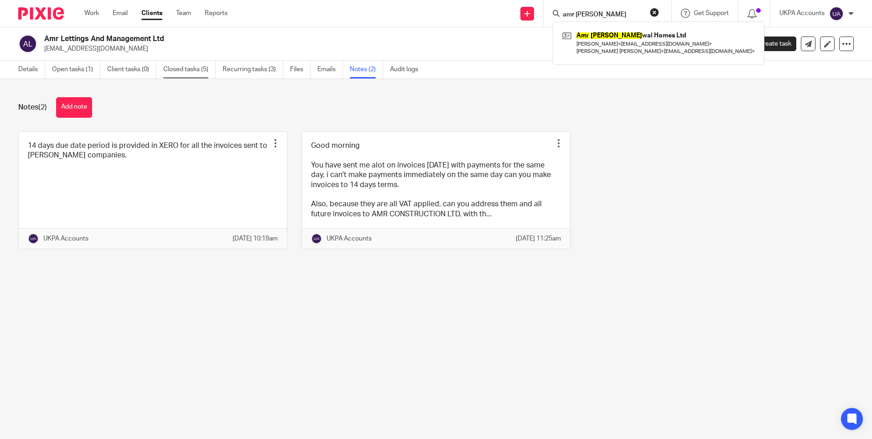
click at [204, 71] on link "Closed tasks (5)" at bounding box center [189, 70] width 52 height 18
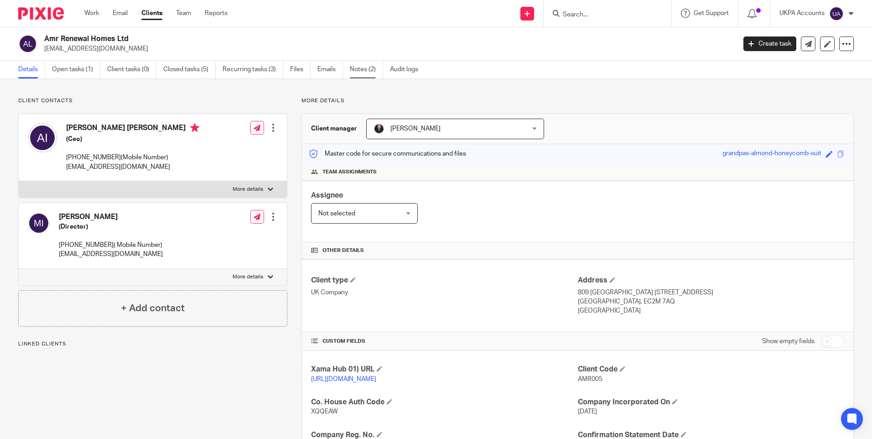
click at [367, 72] on link "Notes (2)" at bounding box center [366, 70] width 33 height 18
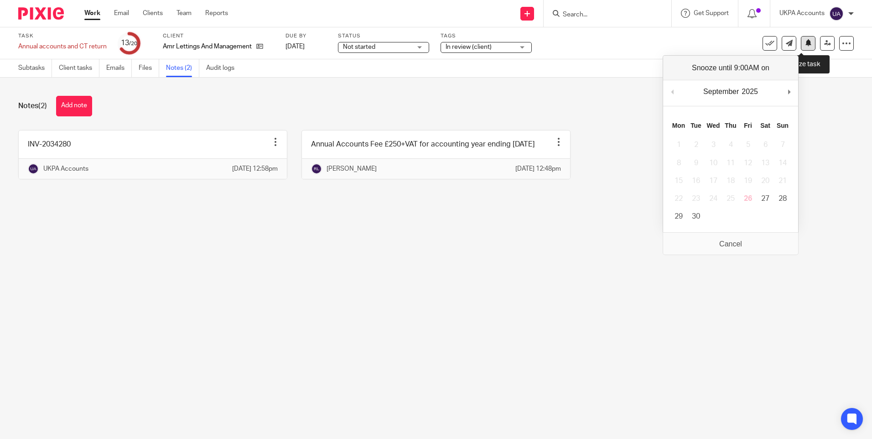
click at [806, 44] on button at bounding box center [808, 43] width 15 height 15
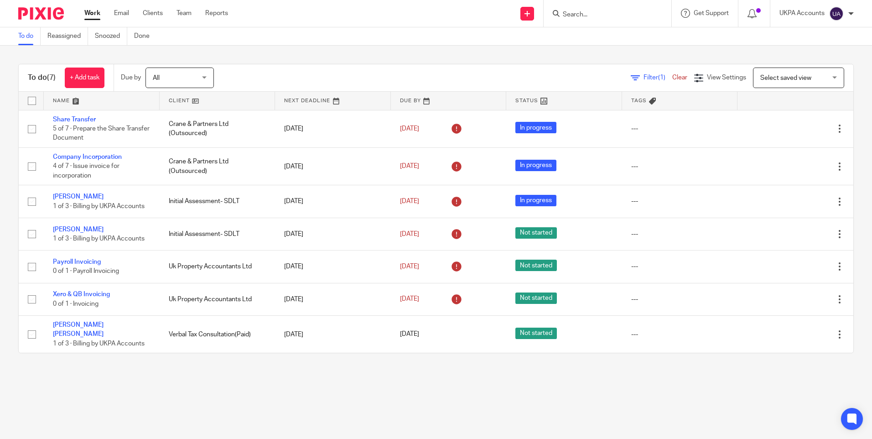
click at [571, 12] on input "Search" at bounding box center [603, 15] width 82 height 8
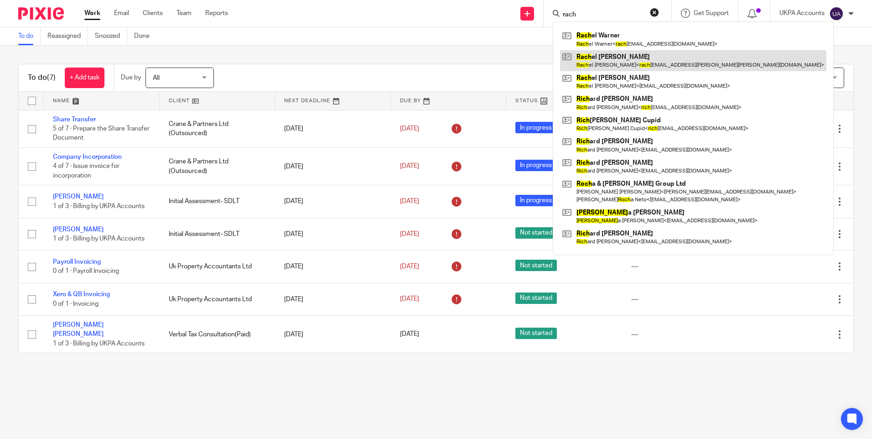
type input "rach"
click at [624, 54] on link at bounding box center [693, 60] width 266 height 21
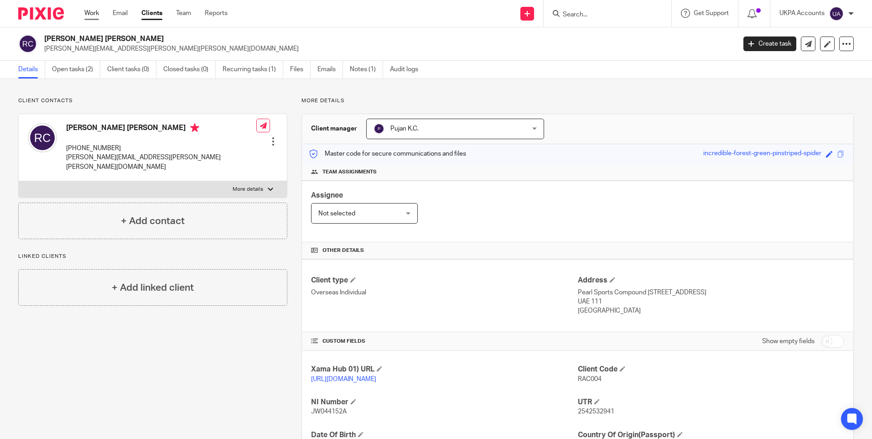
click at [88, 10] on link "Work" at bounding box center [91, 13] width 15 height 9
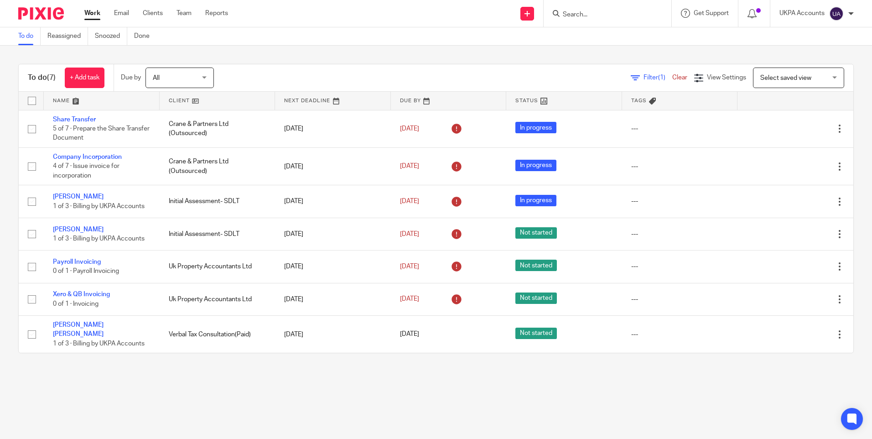
click at [124, 392] on main "To do Reassigned Snoozed Done To do (7) + Add task Due by All All Today Tomorro…" at bounding box center [436, 219] width 872 height 439
click at [591, 9] on form at bounding box center [610, 13] width 97 height 11
click at [587, 13] on input "Search" at bounding box center [603, 15] width 82 height 8
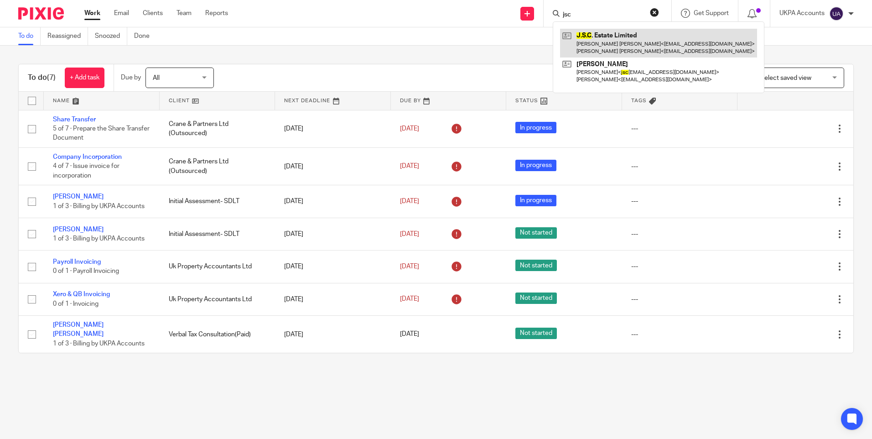
type input "jsc"
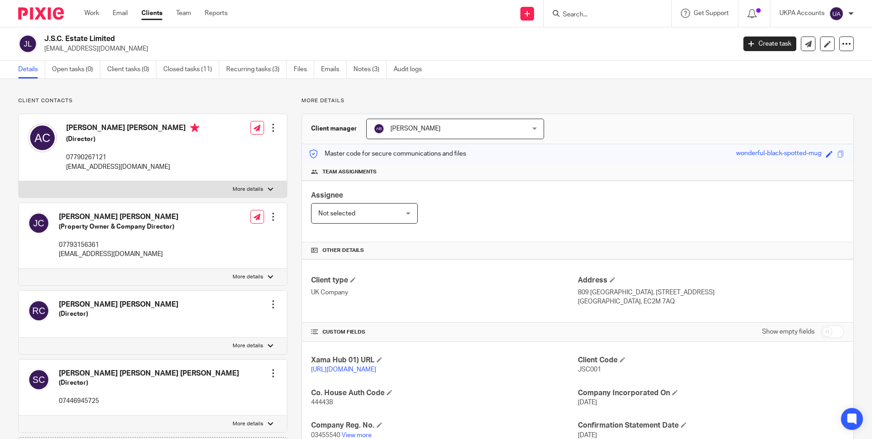
scroll to position [91, 0]
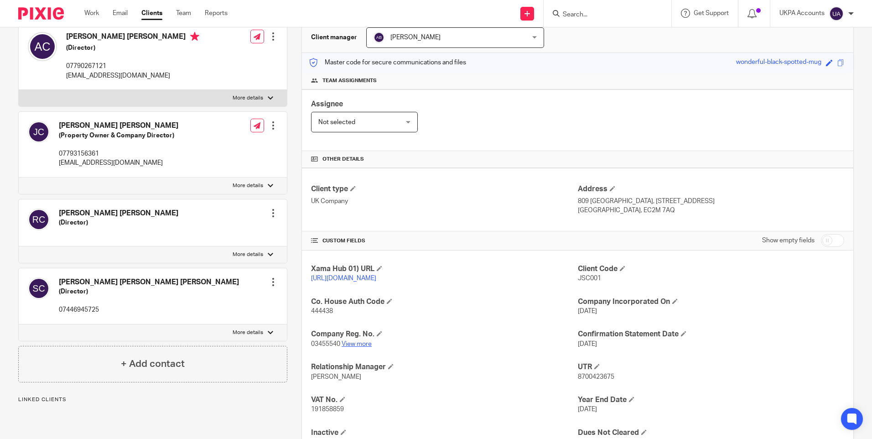
click at [352, 347] on link "View more" at bounding box center [356, 344] width 30 height 6
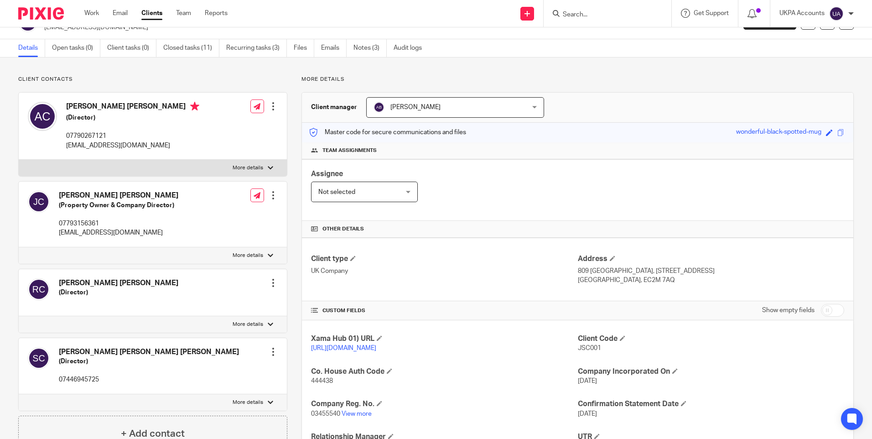
scroll to position [0, 0]
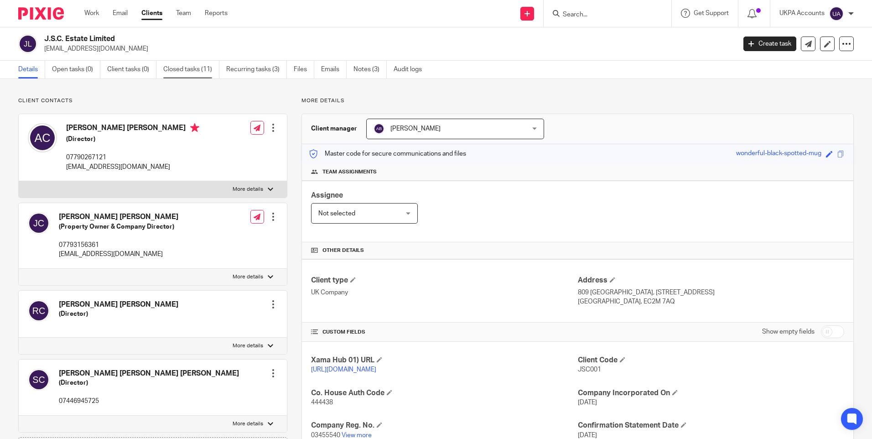
click at [202, 72] on link "Closed tasks (11)" at bounding box center [191, 70] width 56 height 18
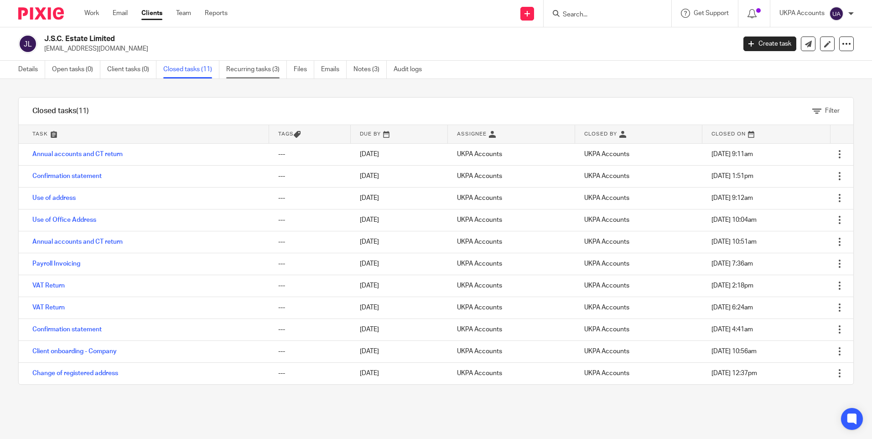
click at [269, 69] on link "Recurring tasks (3)" at bounding box center [256, 70] width 61 height 18
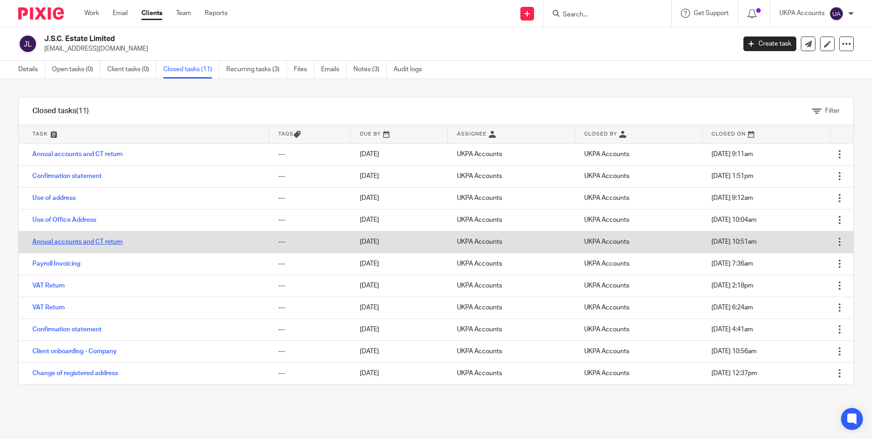
click at [103, 240] on link "Annual accounts and CT return" at bounding box center [77, 241] width 90 height 6
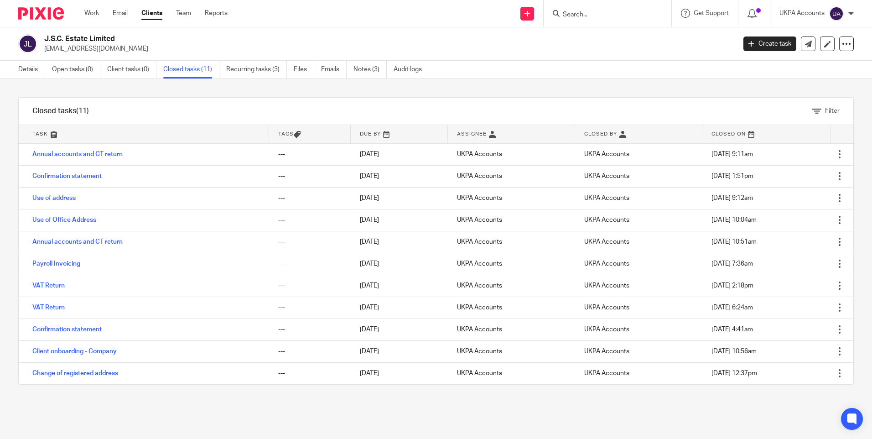
click at [580, 13] on input "Search" at bounding box center [603, 15] width 82 height 8
type input "hutch property"
click at [607, 38] on link at bounding box center [616, 39] width 113 height 21
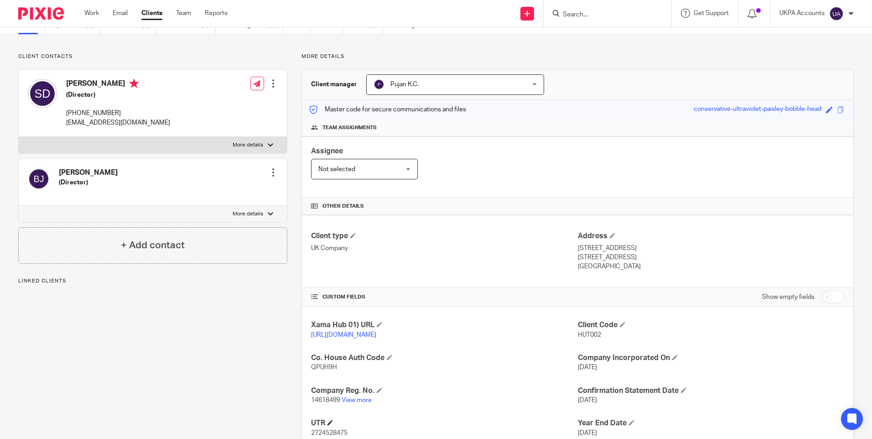
scroll to position [91, 0]
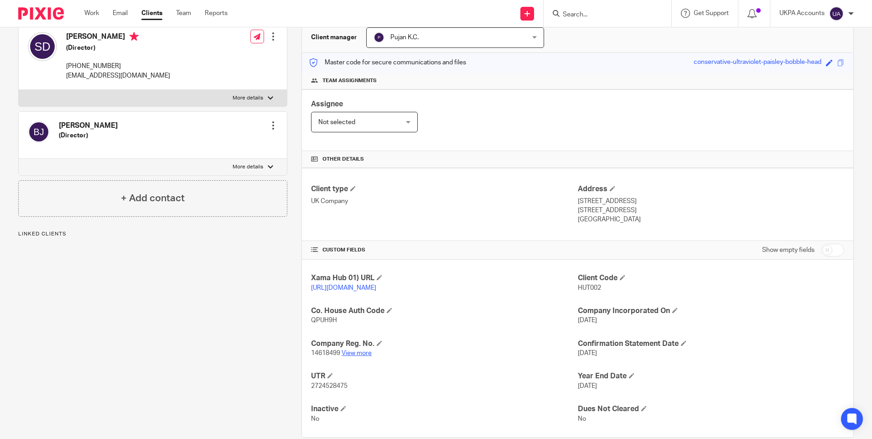
click at [356, 356] on link "View more" at bounding box center [356, 353] width 30 height 6
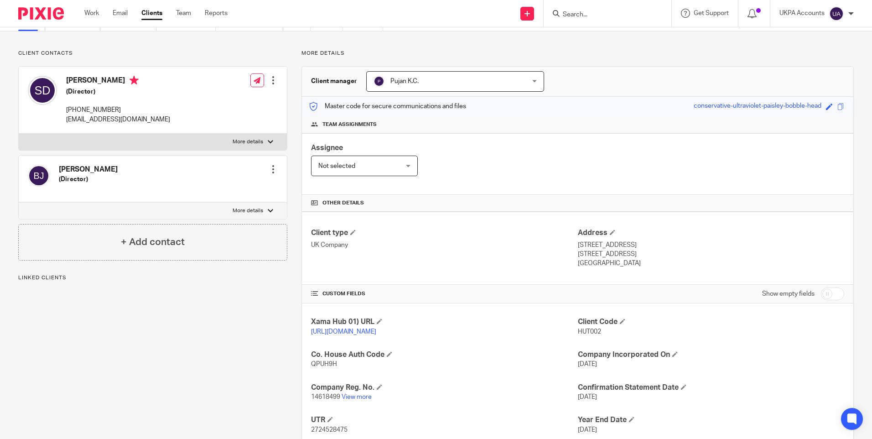
scroll to position [0, 0]
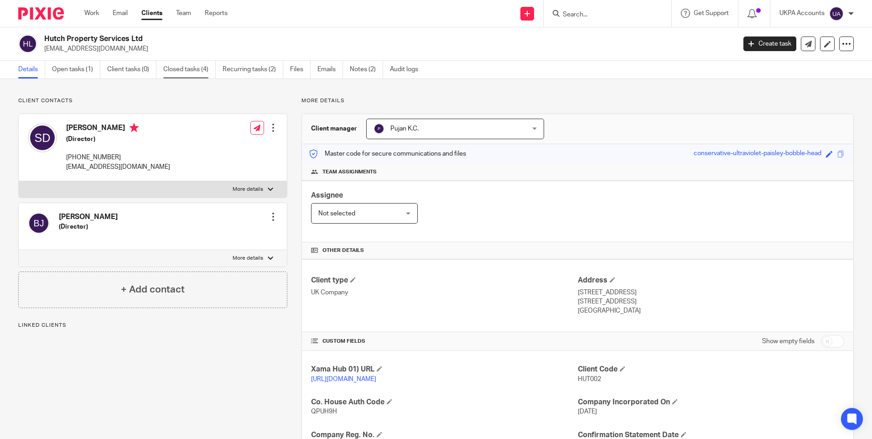
click at [188, 67] on link "Closed tasks (4)" at bounding box center [189, 70] width 52 height 18
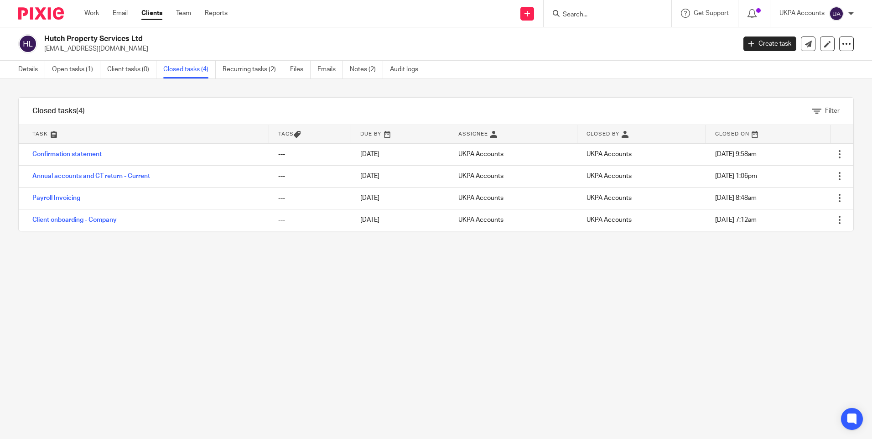
click at [445, 300] on div "Filter tasks Only show tasks matching all of these conditions 1 Task name Is Is…" at bounding box center [436, 259] width 872 height 360
click at [613, 12] on input "Search" at bounding box center [603, 15] width 82 height 8
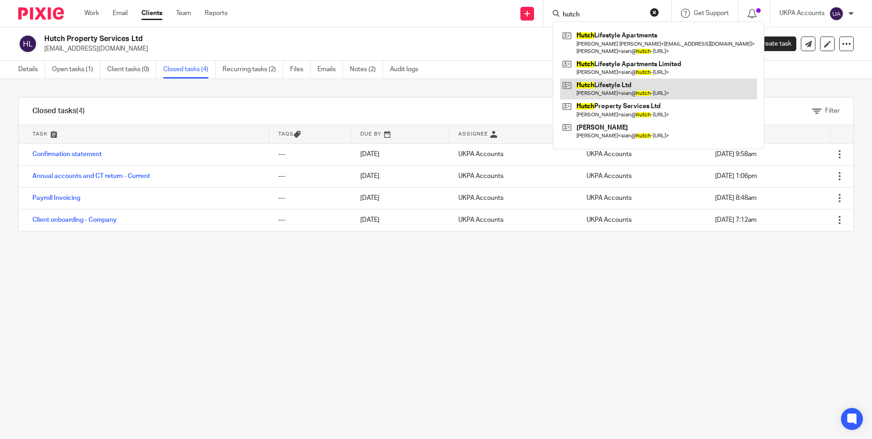
type input "hutch"
click at [621, 86] on link at bounding box center [658, 88] width 197 height 21
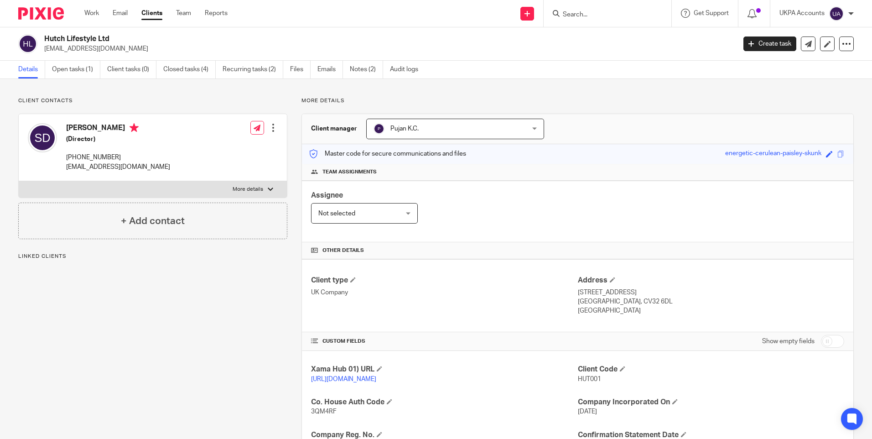
scroll to position [91, 0]
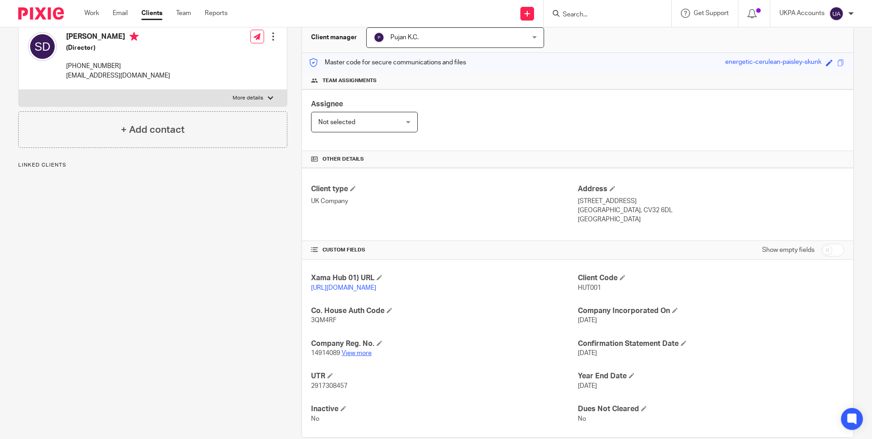
click at [362, 356] on link "View more" at bounding box center [356, 353] width 30 height 6
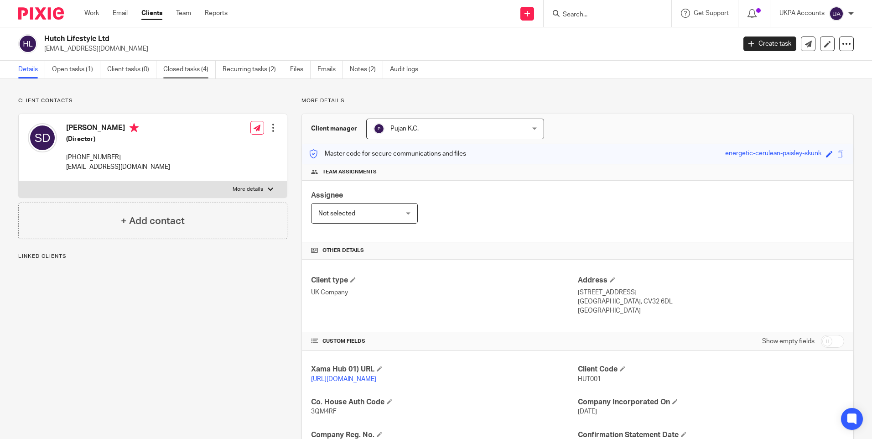
click at [187, 67] on link "Closed tasks (4)" at bounding box center [189, 70] width 52 height 18
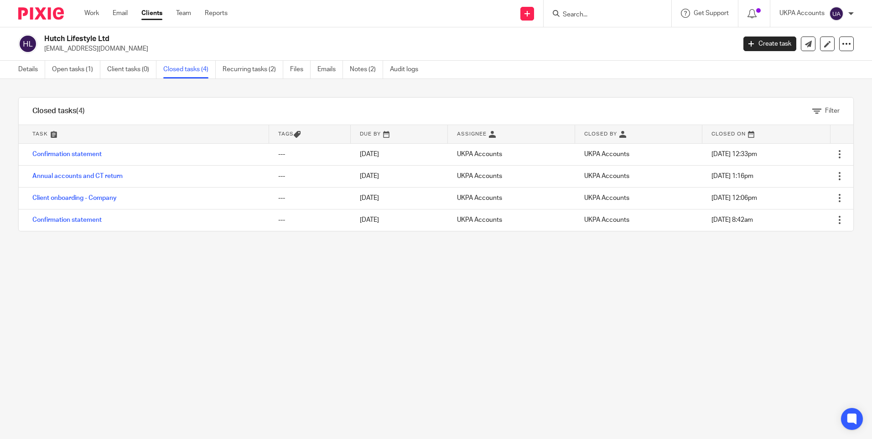
click at [172, 316] on div "Filter tasks Only show tasks matching all of these conditions 1 Task name Is Is…" at bounding box center [436, 259] width 872 height 360
click at [586, 15] on input "Search" at bounding box center [603, 15] width 82 height 8
click at [559, 12] on icon at bounding box center [556, 13] width 7 height 7
click at [568, 13] on input "Search" at bounding box center [603, 15] width 82 height 8
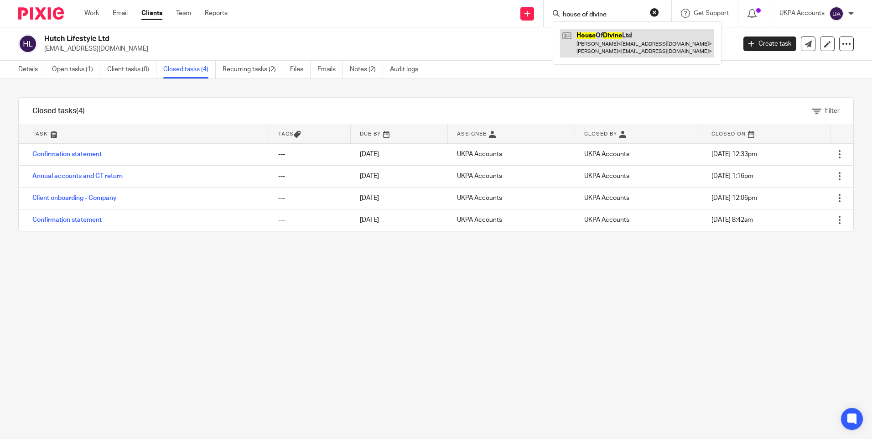
type input "house of divine"
click at [621, 34] on link at bounding box center [637, 43] width 154 height 28
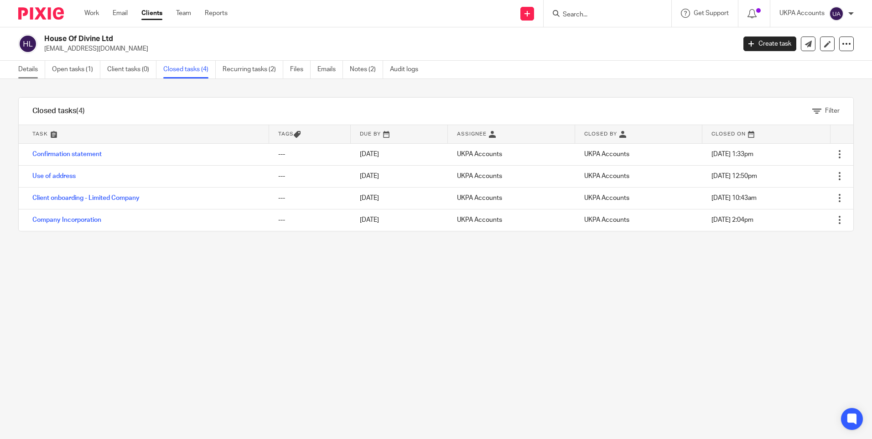
click at [28, 67] on link "Details" at bounding box center [31, 70] width 27 height 18
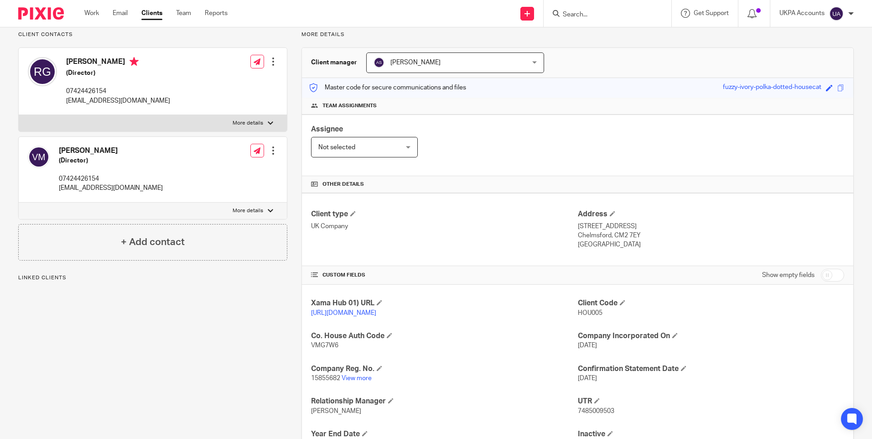
scroll to position [137, 0]
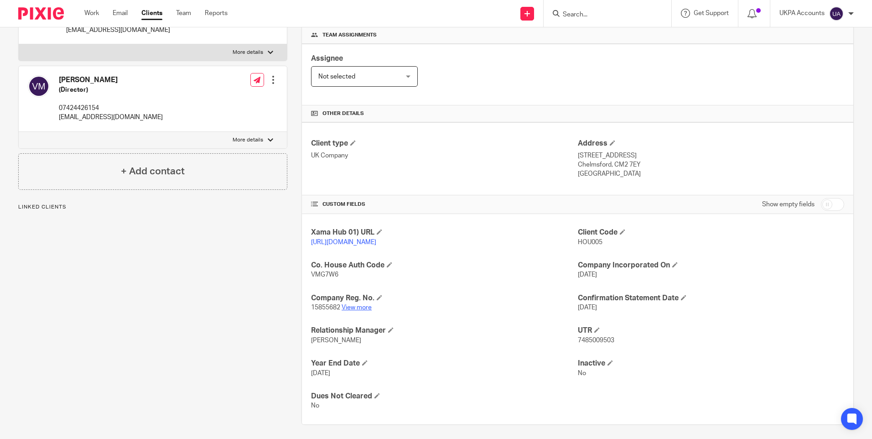
click at [361, 310] on link "View more" at bounding box center [356, 307] width 30 height 6
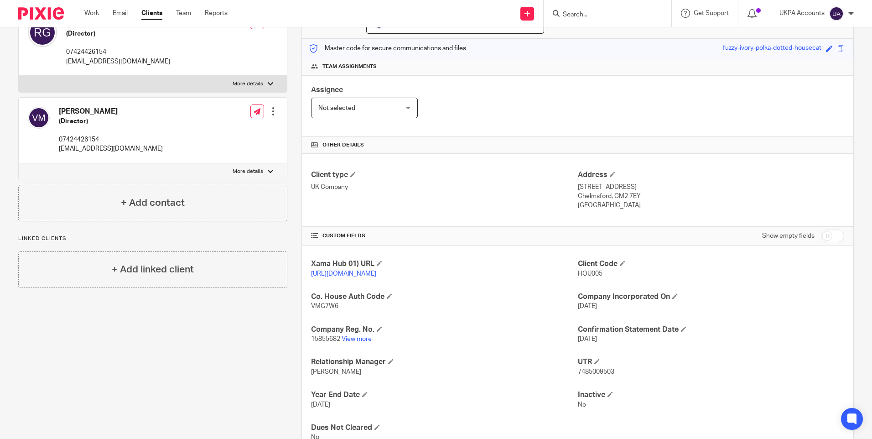
scroll to position [0, 0]
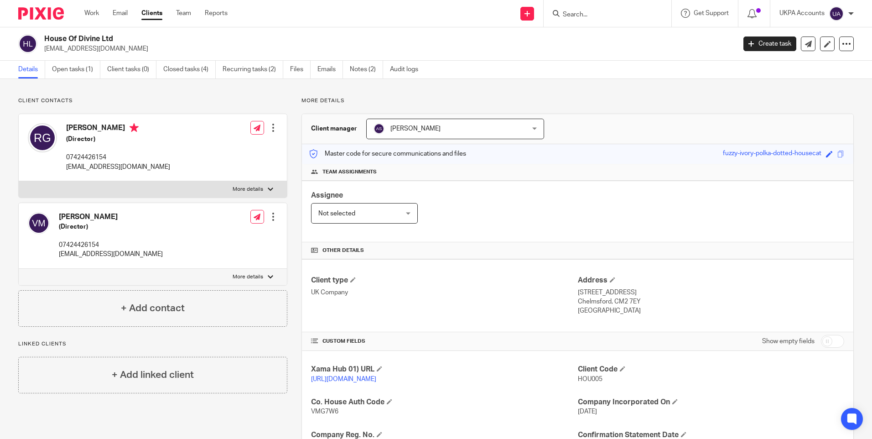
click at [586, 9] on form at bounding box center [610, 13] width 97 height 11
click at [580, 16] on input "Search" at bounding box center [603, 15] width 82 height 8
type input "home harmony"
click at [589, 36] on link at bounding box center [637, 39] width 154 height 21
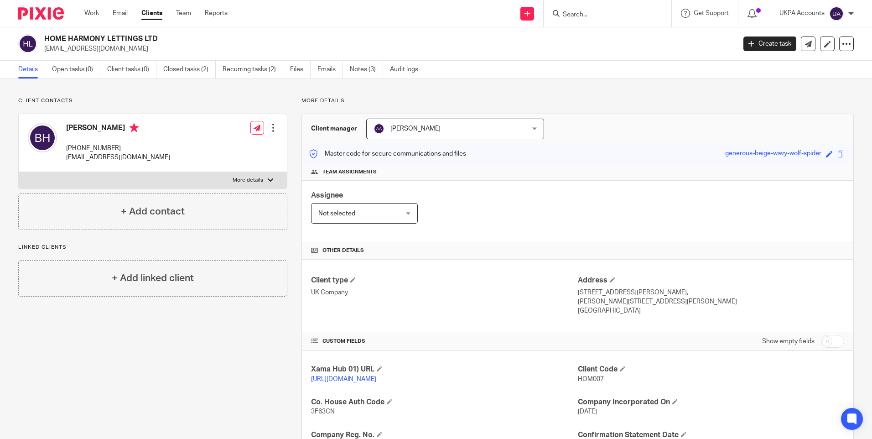
scroll to position [117, 0]
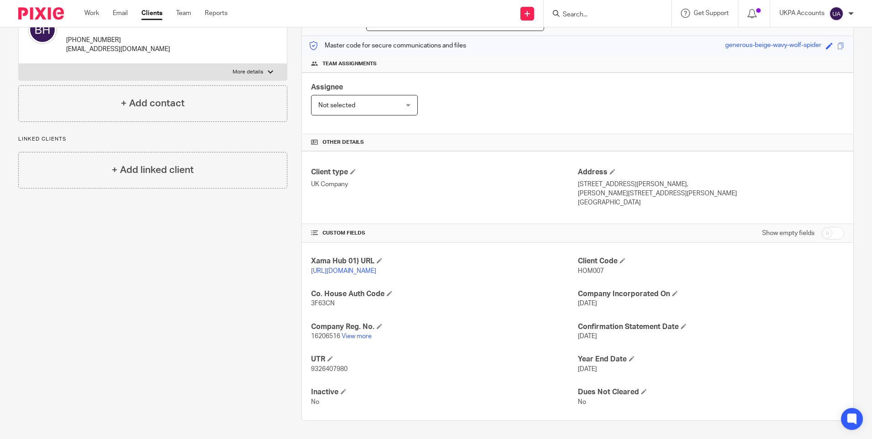
click at [111, 251] on div "Client contacts Barry Handyside +44 79 095 45942 barryhandyside@hotmail.com Edi…" at bounding box center [145, 204] width 283 height 431
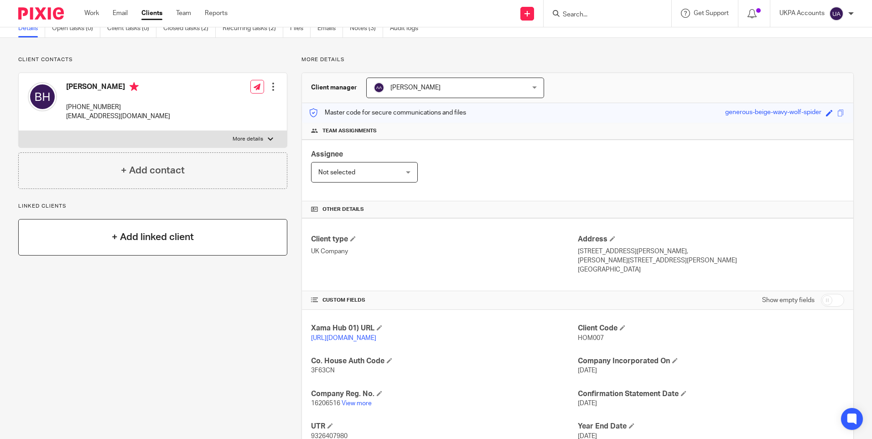
scroll to position [0, 0]
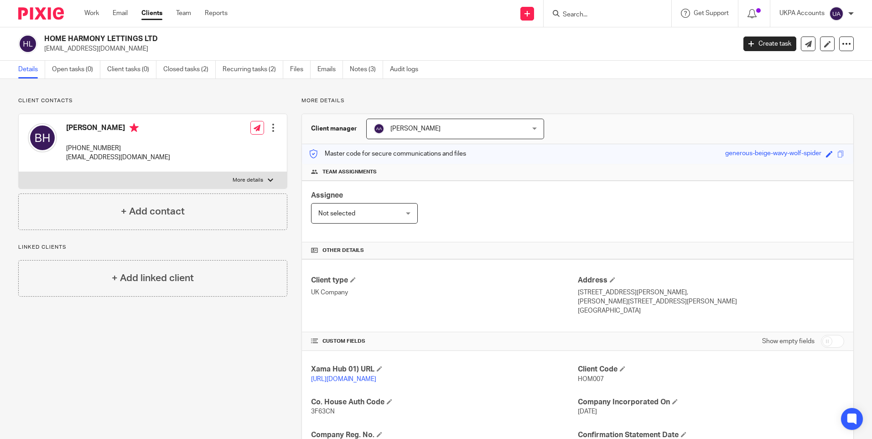
click at [570, 18] on input "Search" at bounding box center [603, 15] width 82 height 8
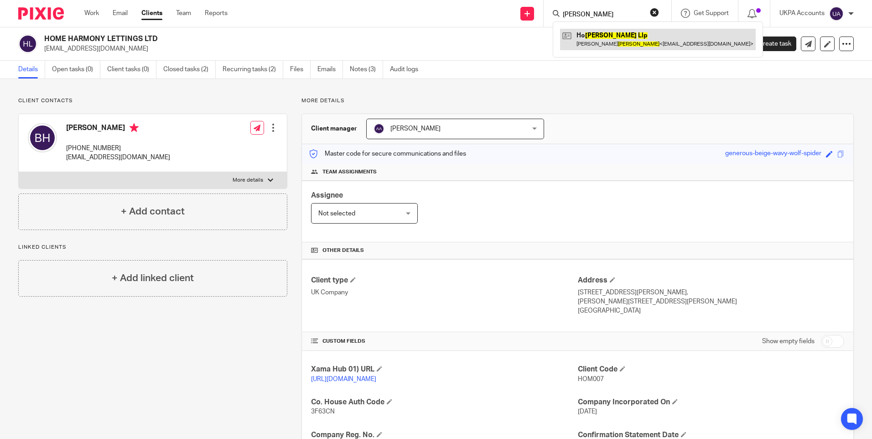
type input "ho william llp"
click at [616, 41] on link at bounding box center [658, 39] width 196 height 21
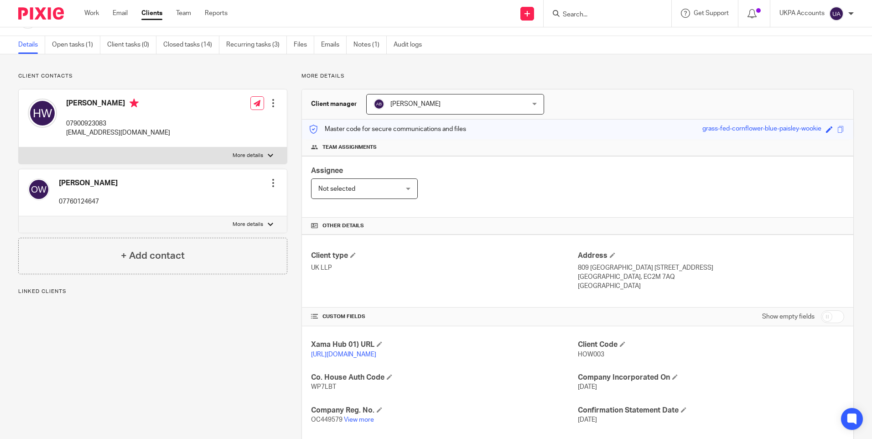
scroll to position [46, 0]
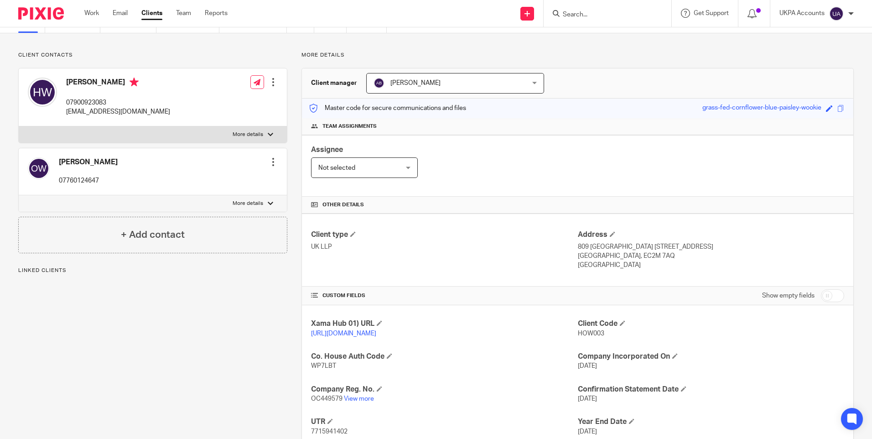
click at [346, 403] on p "OC449579 View more" at bounding box center [444, 398] width 266 height 9
click at [348, 402] on link "View more" at bounding box center [359, 398] width 30 height 6
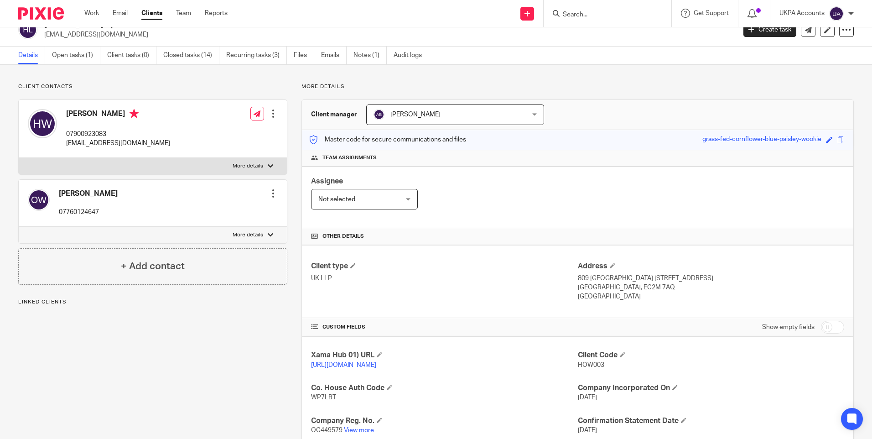
scroll to position [0, 0]
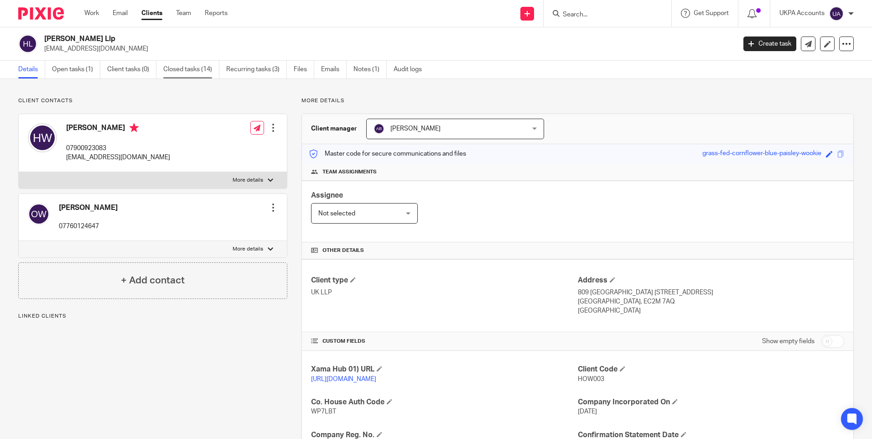
click at [204, 67] on link "Closed tasks (14)" at bounding box center [191, 70] width 56 height 18
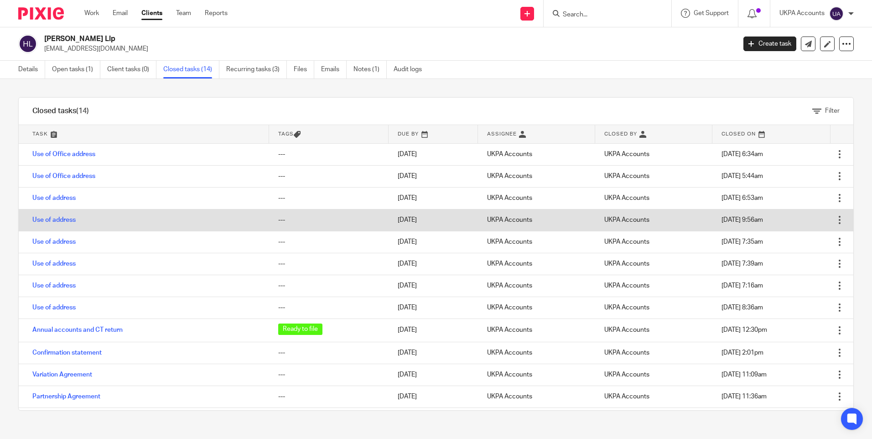
scroll to position [41, 0]
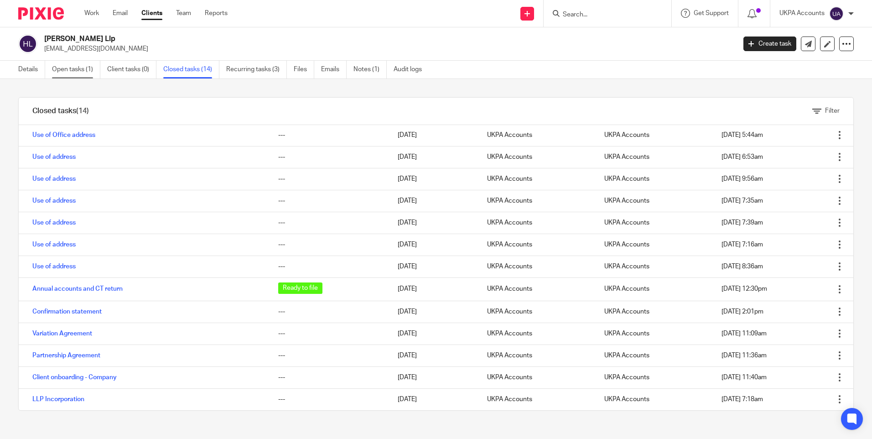
click at [72, 71] on link "Open tasks (1)" at bounding box center [76, 70] width 48 height 18
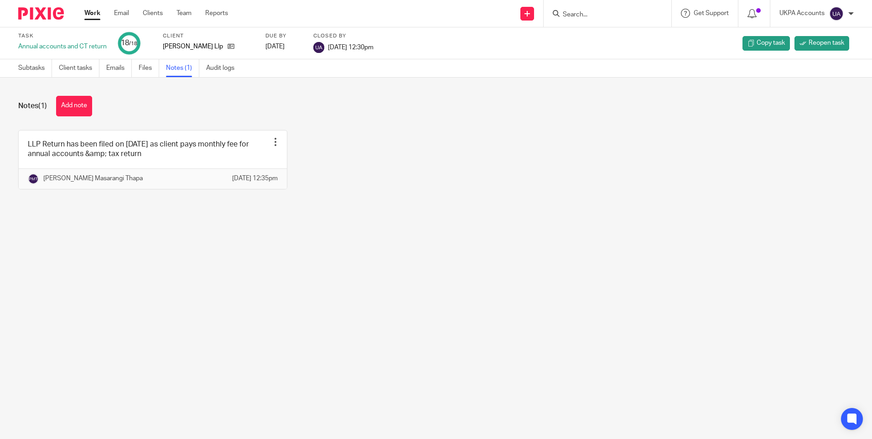
click at [205, 270] on main "Task Annual accounts and CT return 18 /18 Client [PERSON_NAME] Llp Due by [DATE…" at bounding box center [436, 219] width 872 height 439
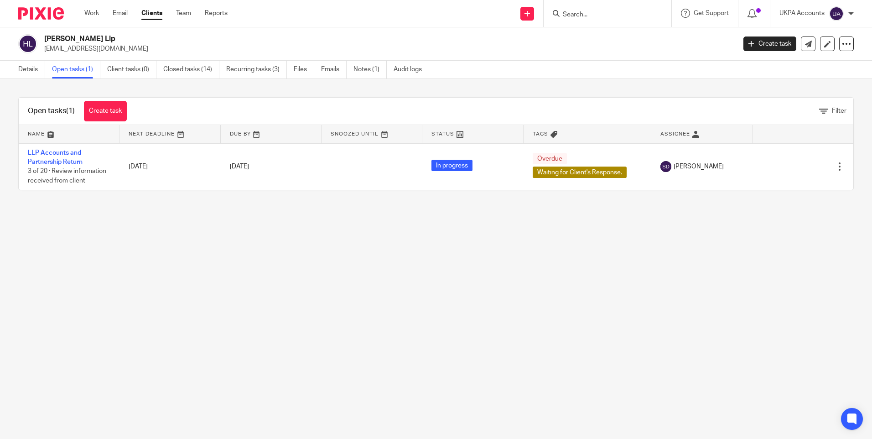
click at [171, 372] on main "[PERSON_NAME] Llp [EMAIL_ADDRESS][DOMAIN_NAME] Create task Update from Companie…" at bounding box center [436, 219] width 872 height 439
click at [620, 14] on input "Search" at bounding box center [603, 15] width 82 height 8
paste input "HMO Creations Ltd"
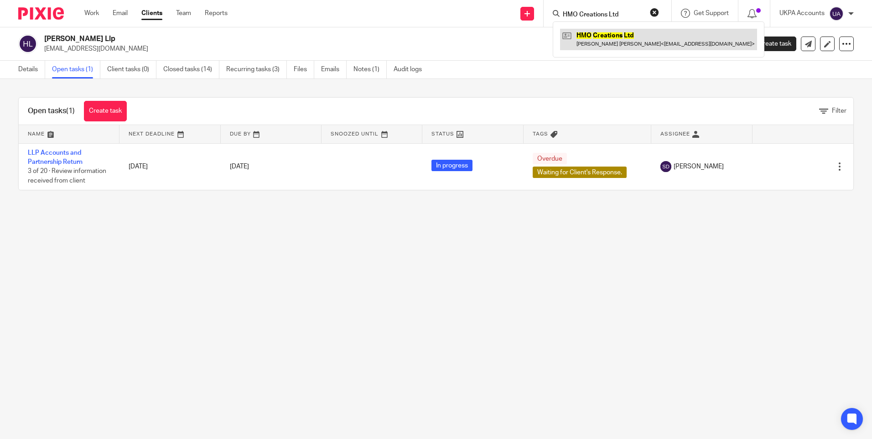
type input "HMO Creations Ltd"
click at [598, 32] on link at bounding box center [658, 39] width 197 height 21
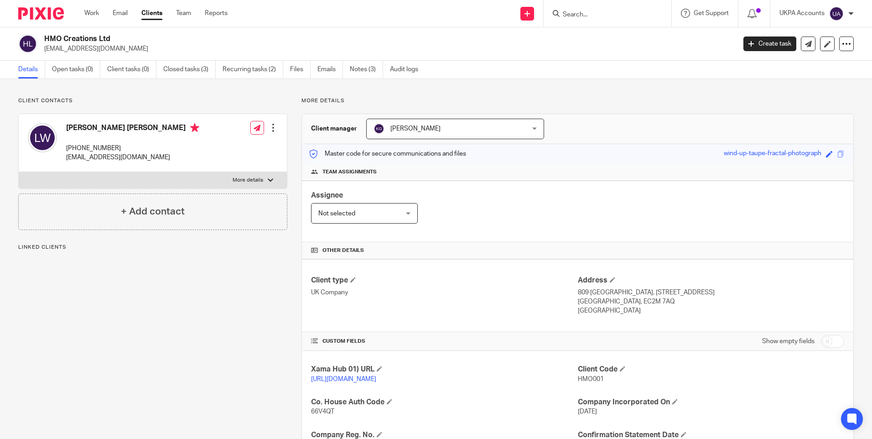
drag, startPoint x: 137, startPoint y: 280, endPoint x: 144, endPoint y: 177, distance: 103.3
click at [135, 275] on div "Client contacts Lee Anthony Waite +44 787 095 9595 rsgps@hotmail.co.uk Edit con…" at bounding box center [145, 312] width 283 height 431
click at [195, 70] on link "Closed tasks (3)" at bounding box center [189, 70] width 52 height 18
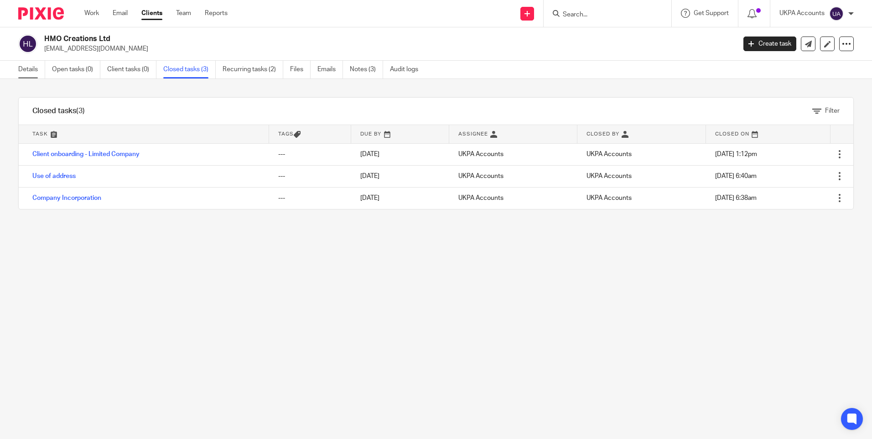
click at [37, 71] on link "Details" at bounding box center [31, 70] width 27 height 18
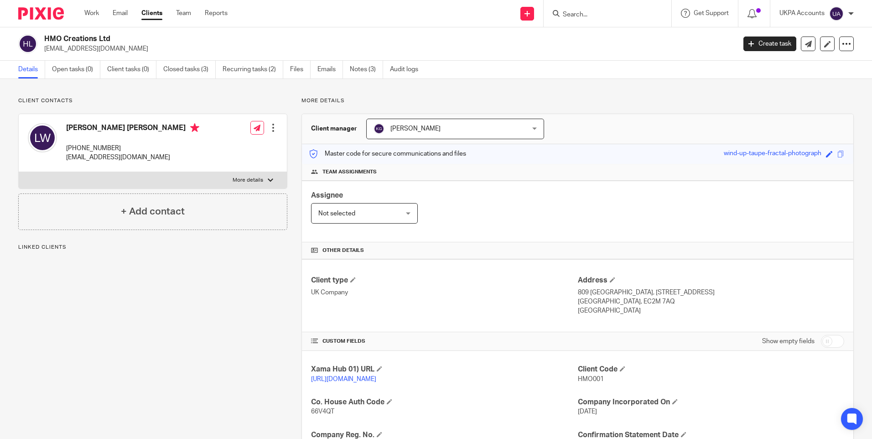
scroll to position [108, 0]
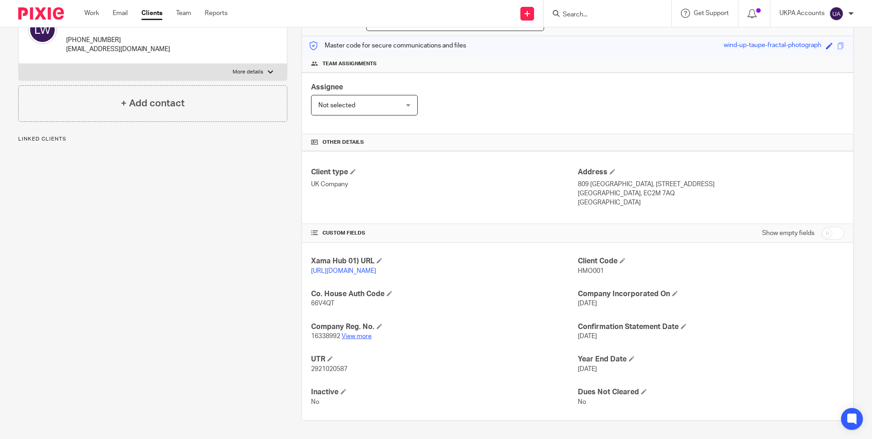
click at [358, 336] on link "View more" at bounding box center [356, 336] width 30 height 6
click at [586, 11] on input "Search" at bounding box center [603, 15] width 82 height 8
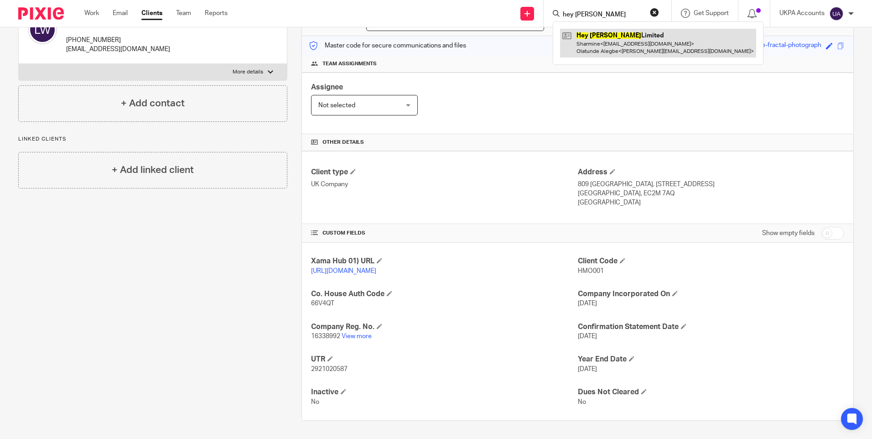
type input "hey ola"
click at [592, 37] on link at bounding box center [658, 43] width 196 height 28
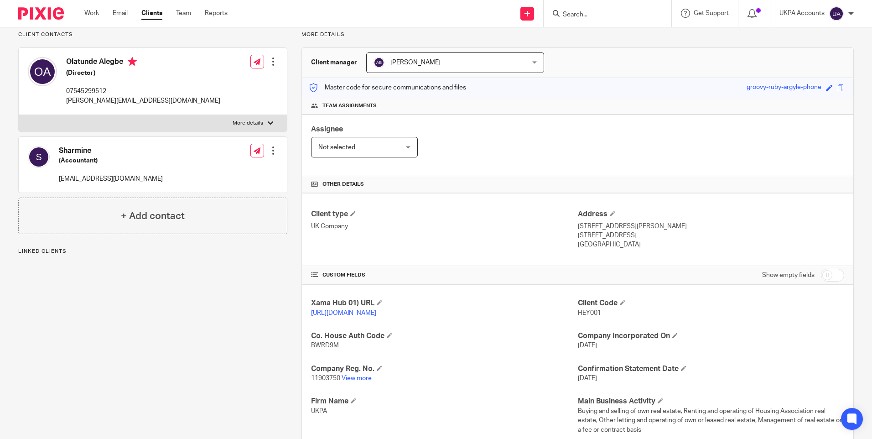
scroll to position [137, 0]
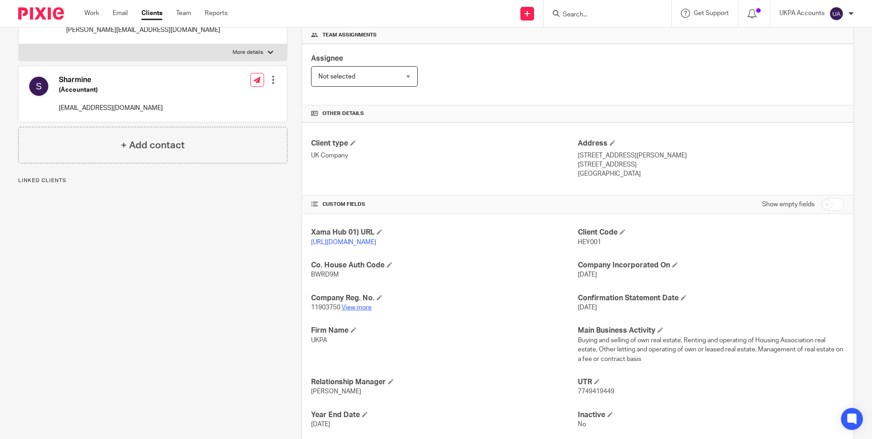
click at [358, 310] on link "View more" at bounding box center [356, 307] width 30 height 6
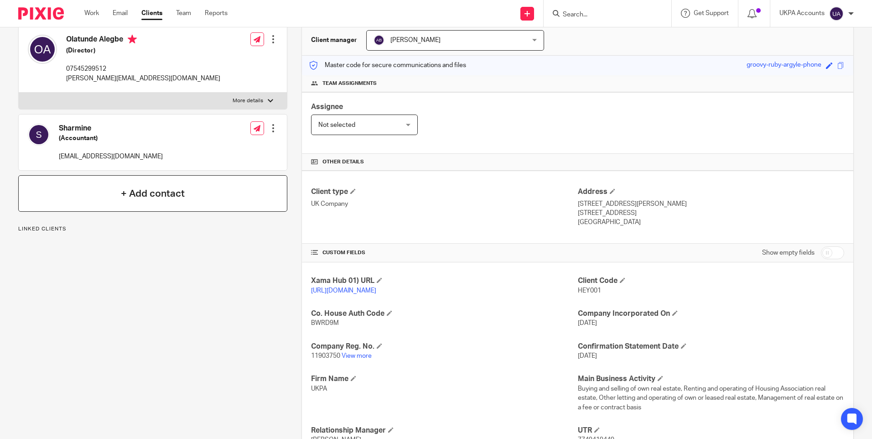
scroll to position [0, 0]
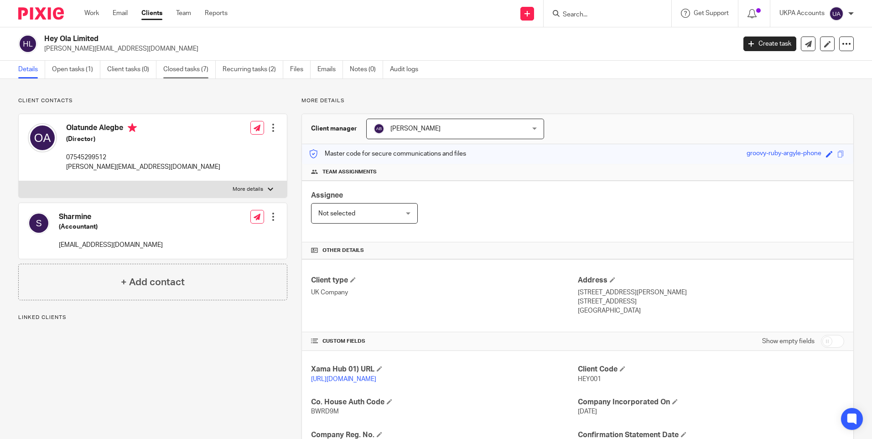
click at [190, 67] on link "Closed tasks (7)" at bounding box center [189, 70] width 52 height 18
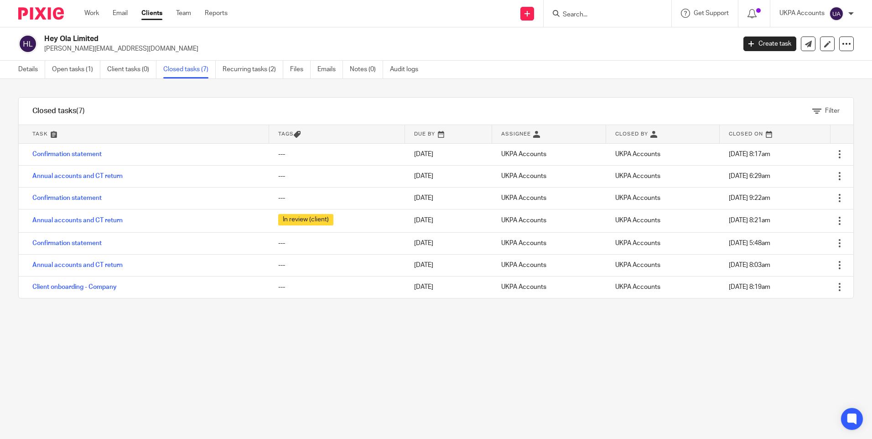
click at [620, 16] on input "Search" at bounding box center [603, 15] width 82 height 8
paste input "Hestian Properties Limited"
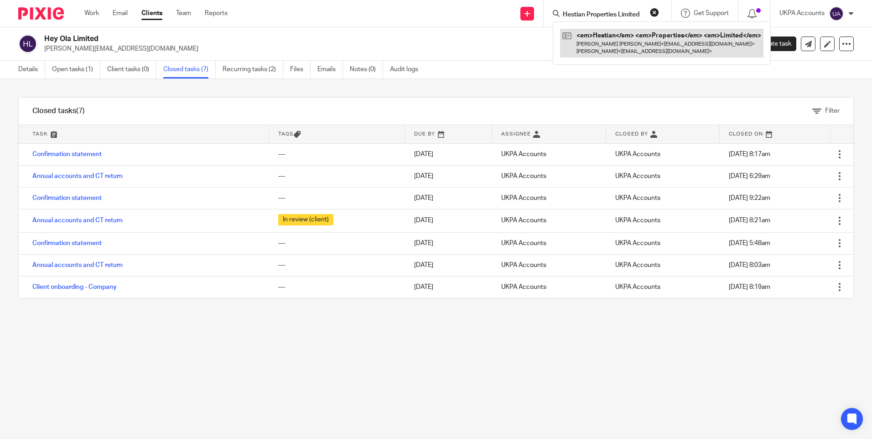
type input "Hestian Properties Limited"
click at [594, 41] on link at bounding box center [658, 43] width 197 height 28
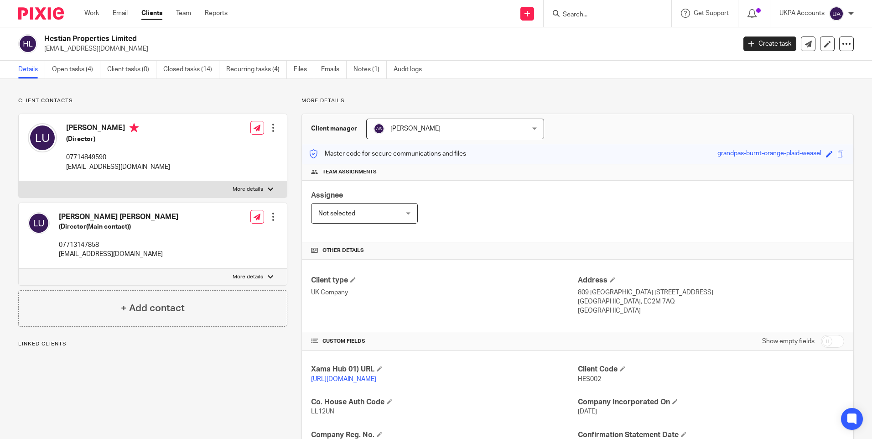
click at [217, 44] on p "[EMAIL_ADDRESS][DOMAIN_NAME]" at bounding box center [386, 48] width 685 height 9
click at [516, 176] on div "Team assignments" at bounding box center [577, 172] width 551 height 17
click at [189, 66] on link "Closed tasks (14)" at bounding box center [191, 70] width 56 height 18
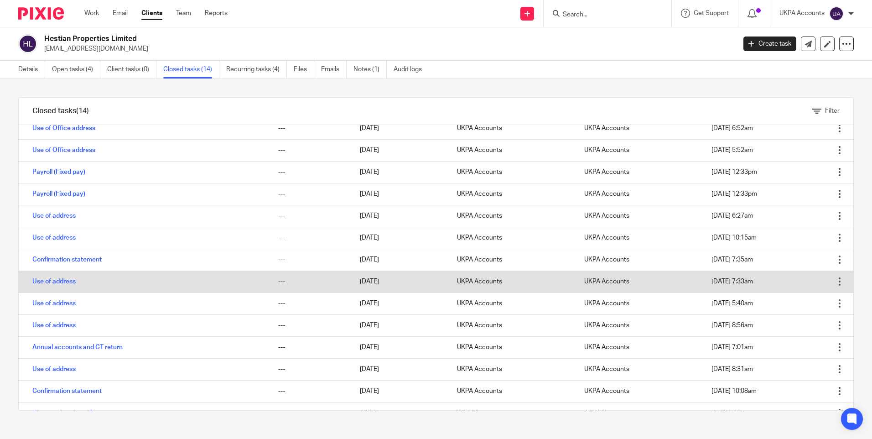
scroll to position [40, 0]
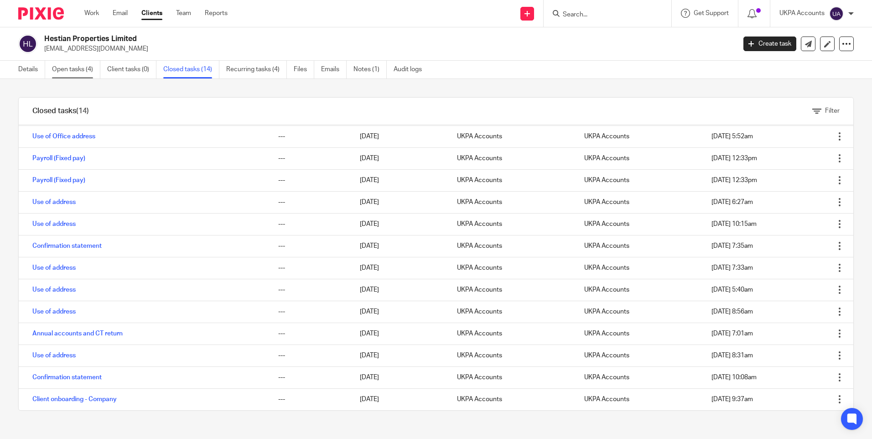
click at [88, 71] on link "Open tasks (4)" at bounding box center [76, 70] width 48 height 18
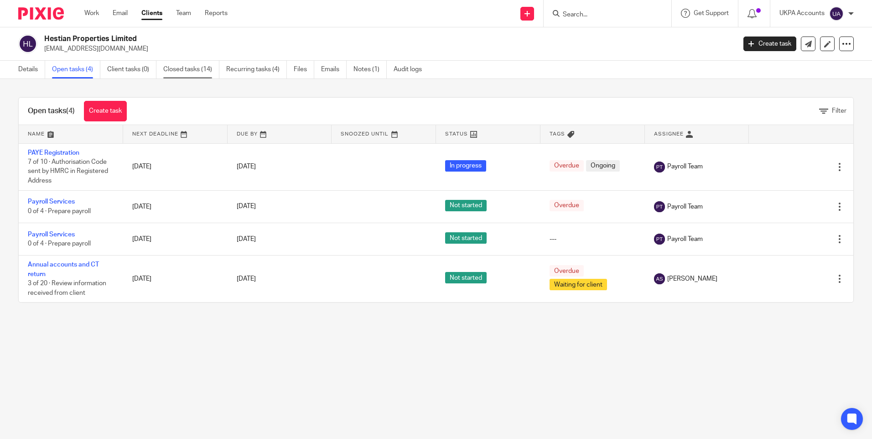
click at [179, 67] on link "Closed tasks (14)" at bounding box center [191, 70] width 56 height 18
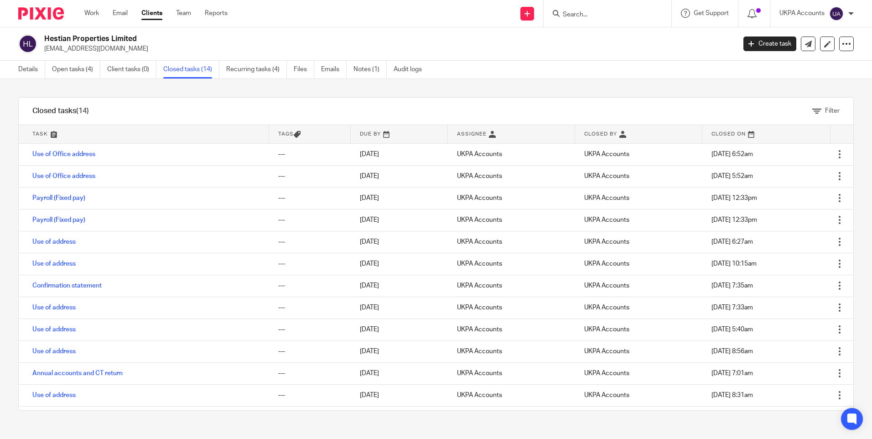
click at [35, 70] on link "Details" at bounding box center [31, 70] width 27 height 18
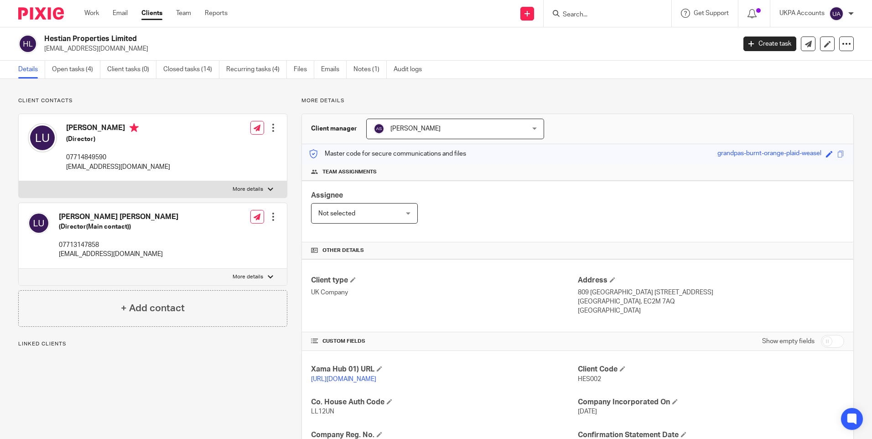
scroll to position [137, 0]
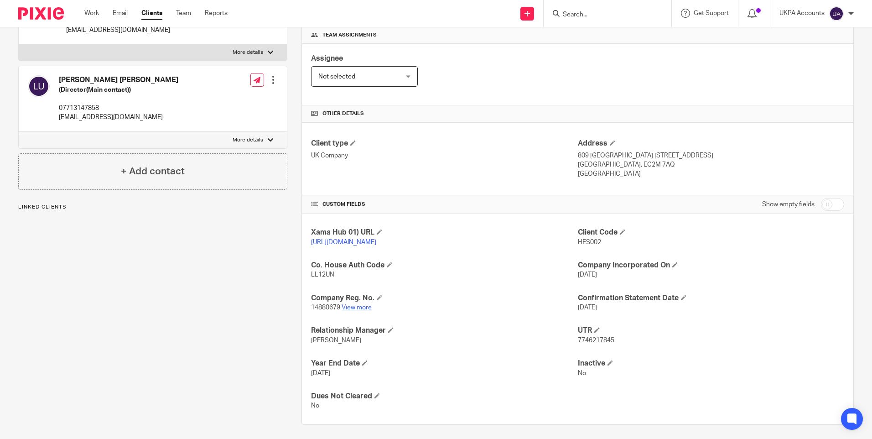
click at [357, 310] on link "View more" at bounding box center [356, 307] width 30 height 6
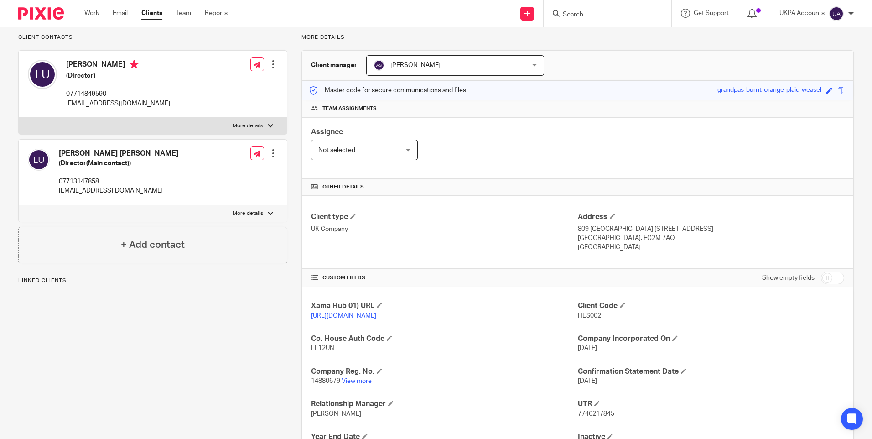
scroll to position [0, 0]
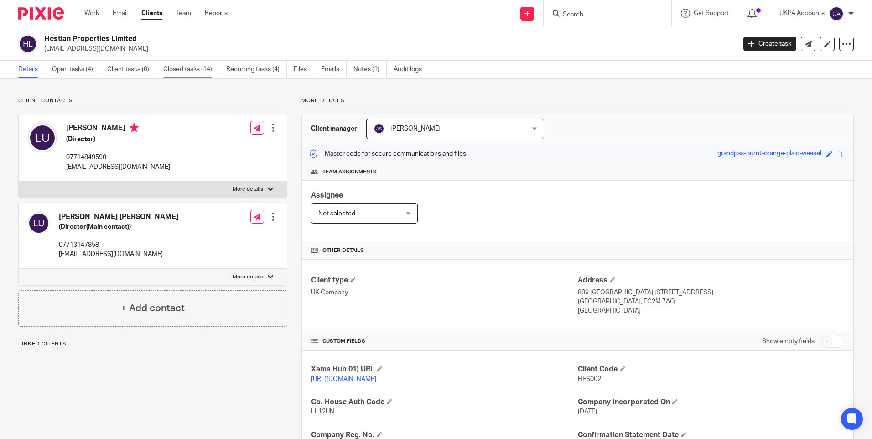
click at [191, 68] on link "Closed tasks (14)" at bounding box center [191, 70] width 56 height 18
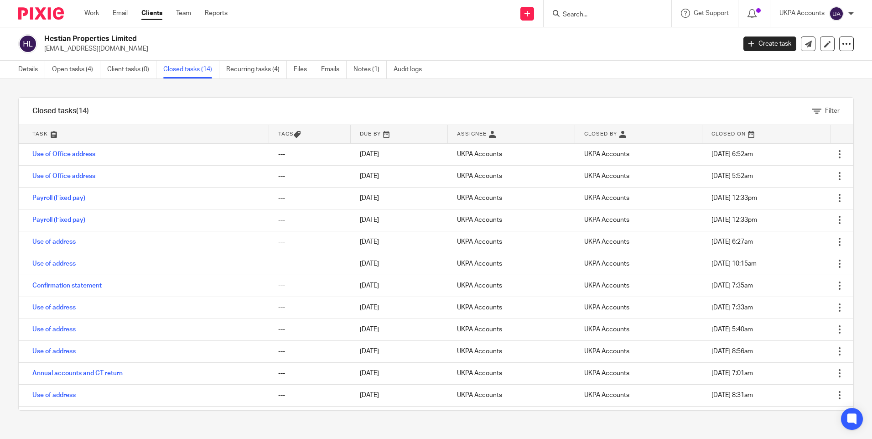
click at [592, 11] on input "Search" at bounding box center [603, 15] width 82 height 8
paste input "HKSF Property LLP"
type input "HKSF Property LLP"
click at [591, 39] on link at bounding box center [637, 39] width 154 height 21
